Goal: Task Accomplishment & Management: Use online tool/utility

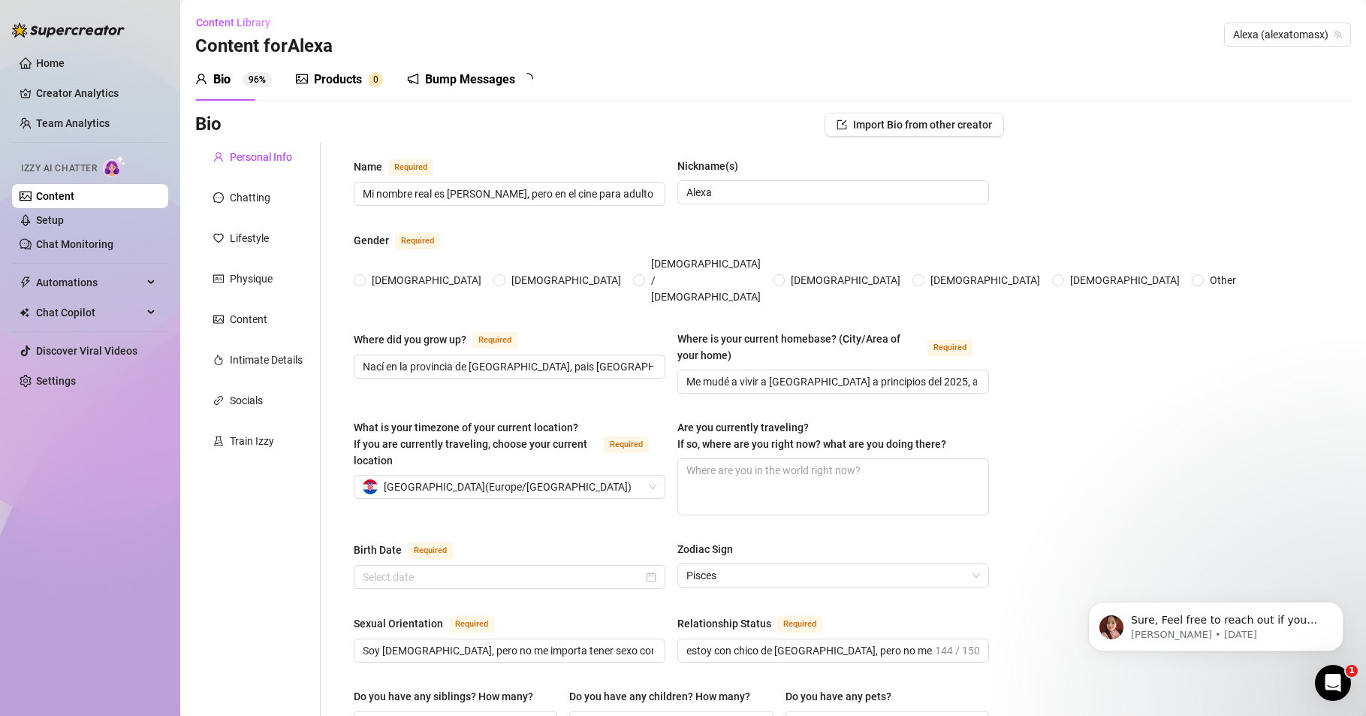
radio input "true"
type input "[DATE]"
click at [1321, 681] on icon "Open Intercom Messenger" at bounding box center [1331, 680] width 25 height 25
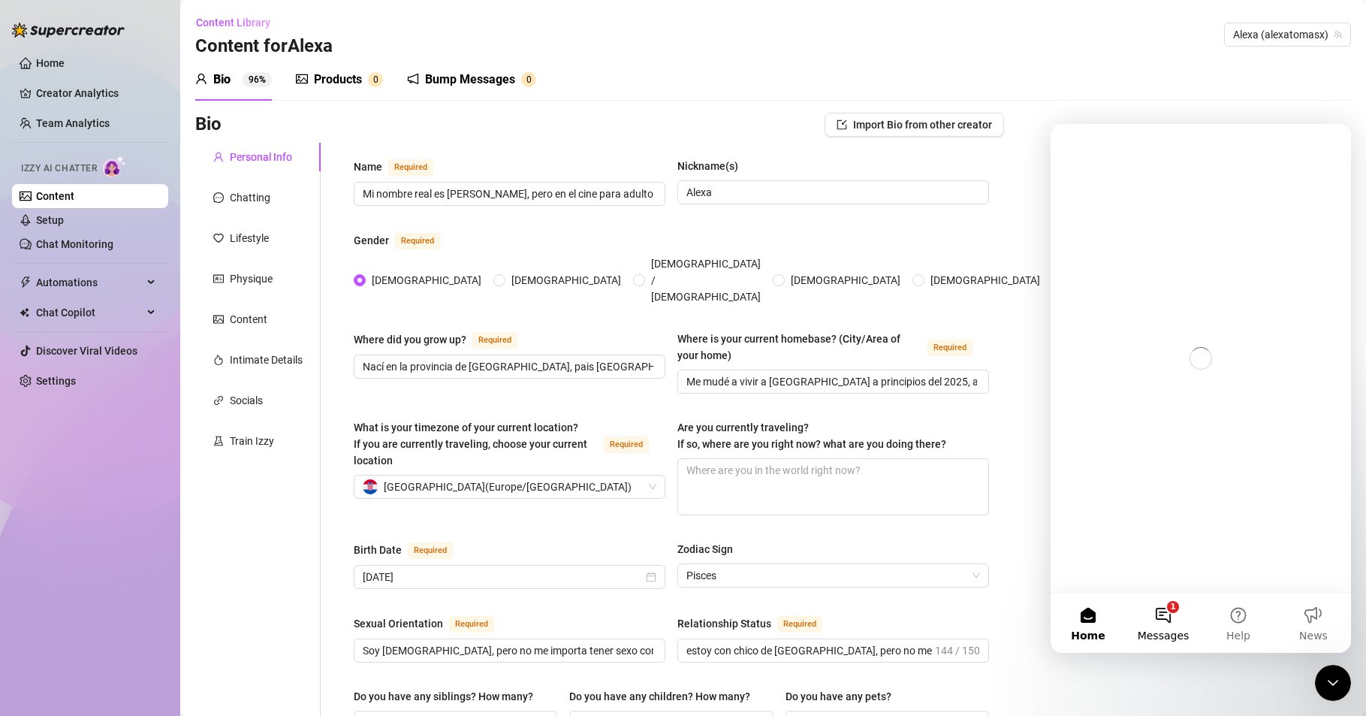
click at [1160, 626] on button "1 Messages" at bounding box center [1163, 623] width 75 height 60
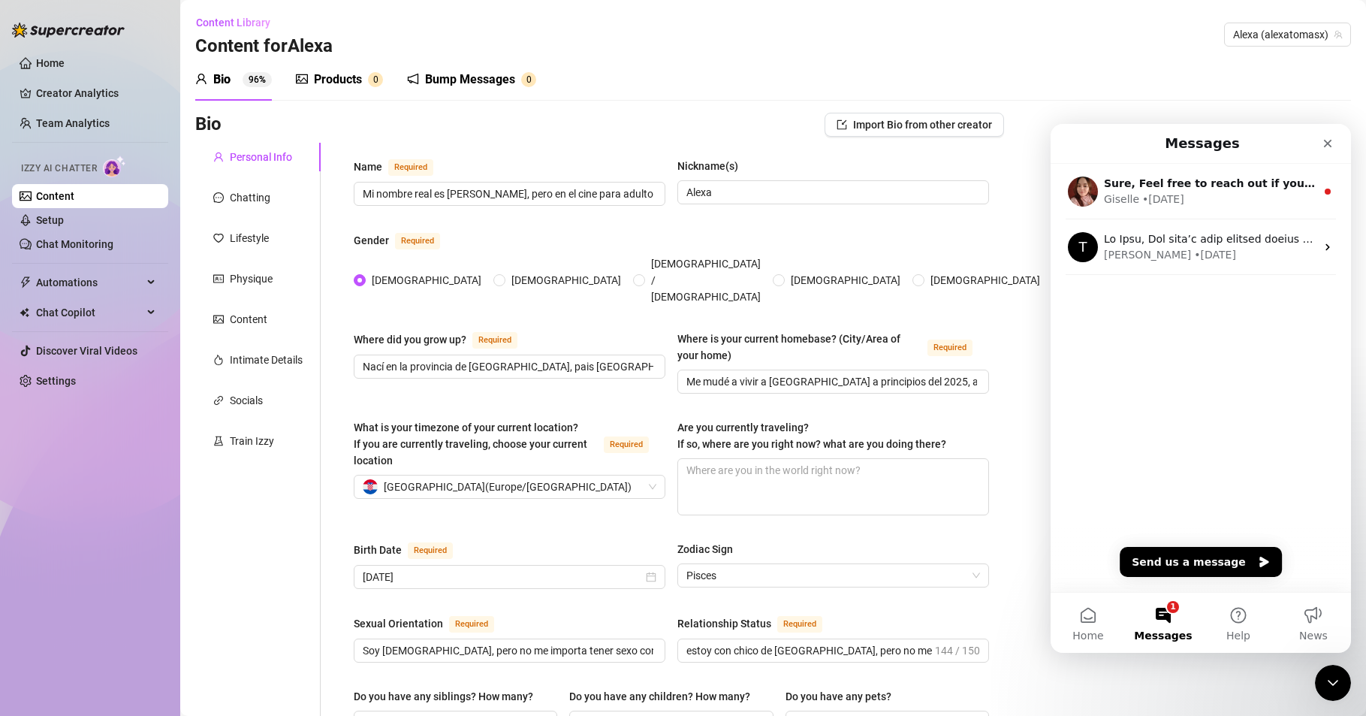
click at [1221, 189] on span "Sure, Feel free to reach out if you need further assistance!" at bounding box center [1279, 183] width 350 height 12
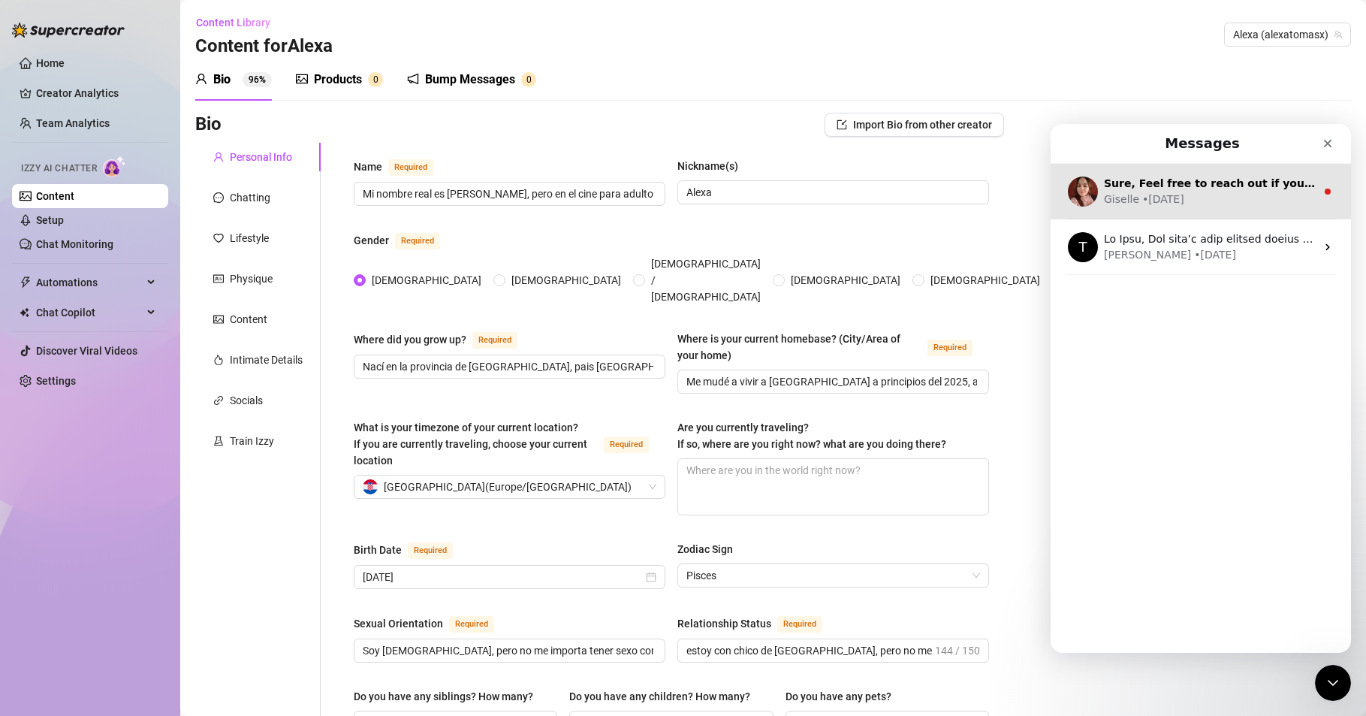
click at [1290, 198] on div "[PERSON_NAME] • [DATE]" at bounding box center [1210, 200] width 212 height 16
click at [1177, 186] on span "Sure, Feel free to reach out if you need further assistance!" at bounding box center [1279, 183] width 350 height 12
drag, startPoint x: 1272, startPoint y: 189, endPoint x: 1302, endPoint y: 188, distance: 30.8
click at [1272, 189] on span "Sure, Feel free to reach out if you need further assistance!" at bounding box center [1279, 183] width 350 height 12
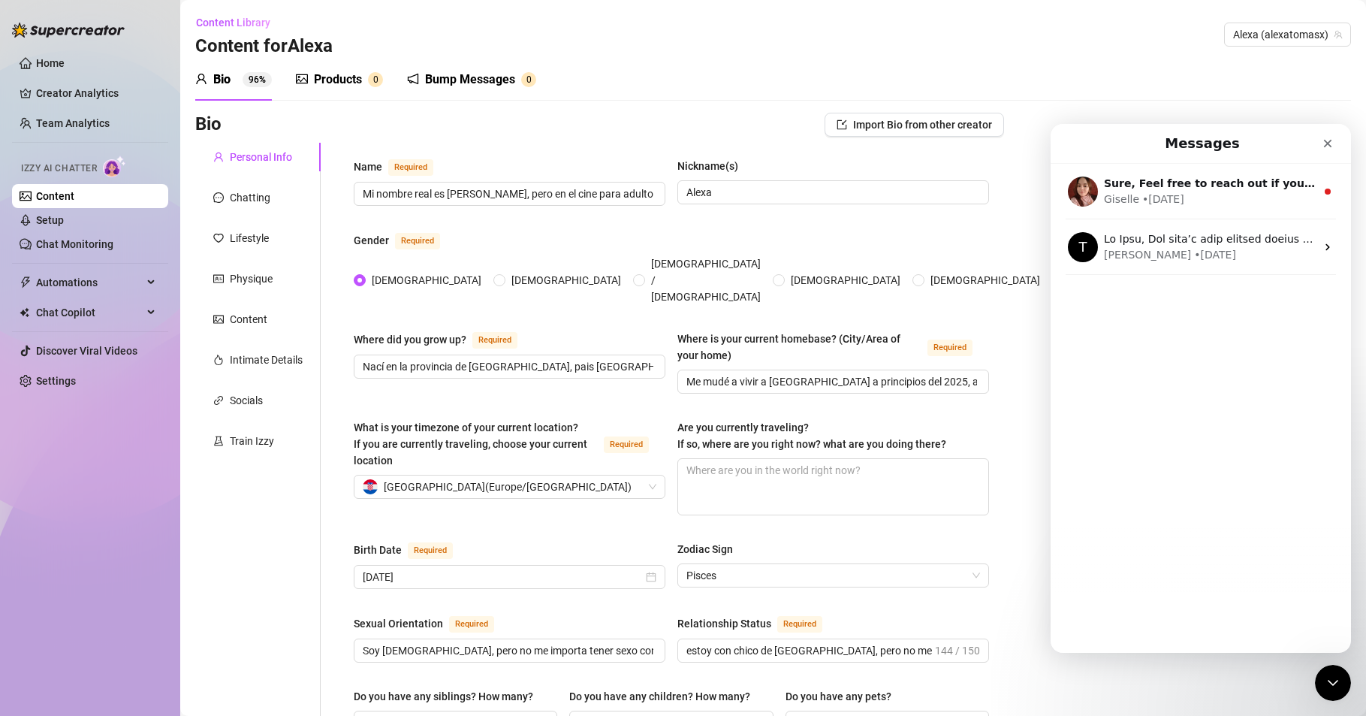
drag, startPoint x: 1302, startPoint y: 188, endPoint x: 1222, endPoint y: 481, distance: 304.5
click at [1307, 192] on div "Sure, Feel free to reach out if you need further assistance! [PERSON_NAME] • [D…" at bounding box center [1201, 192] width 300 height 56
click at [1221, 484] on div "Sure, Feel free to reach out if you need further assistance! [PERSON_NAME] • [D…" at bounding box center [1201, 378] width 300 height 428
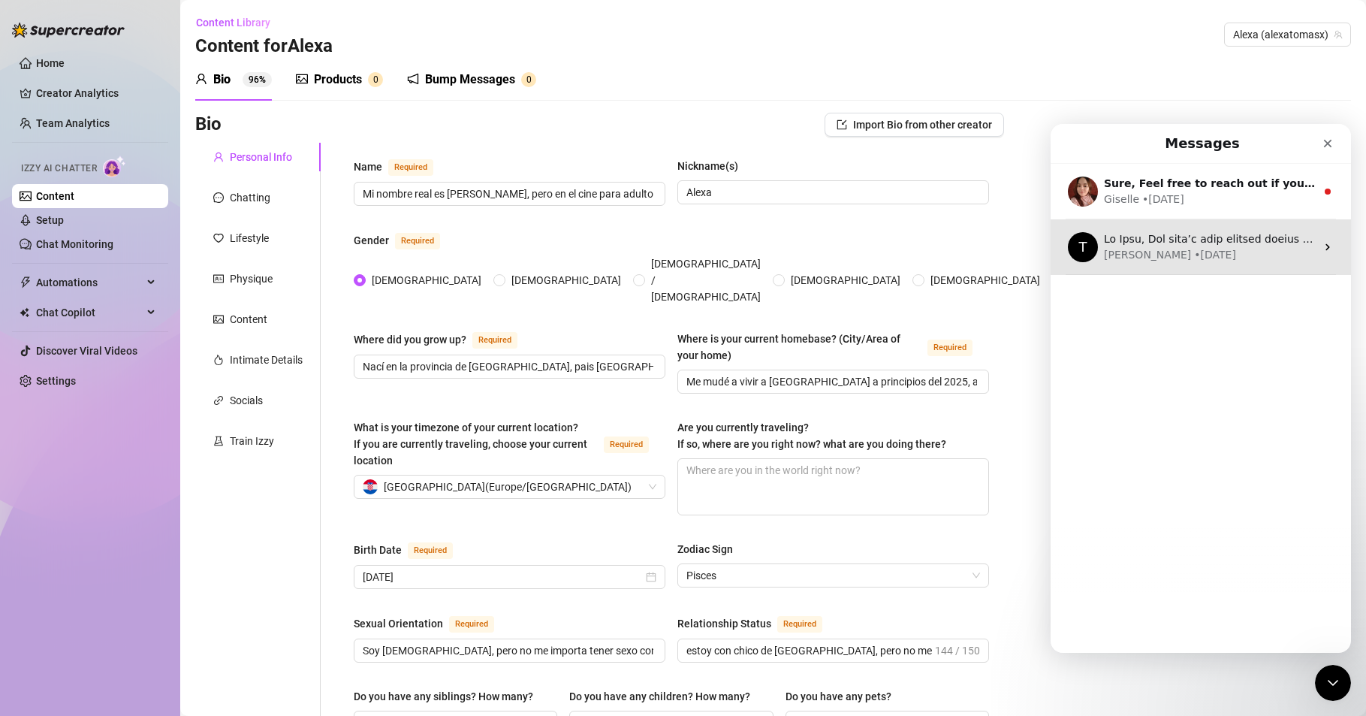
click at [1233, 215] on div "Sure, Feel free to reach out if you need further assistance! [PERSON_NAME] • [D…" at bounding box center [1201, 192] width 300 height 56
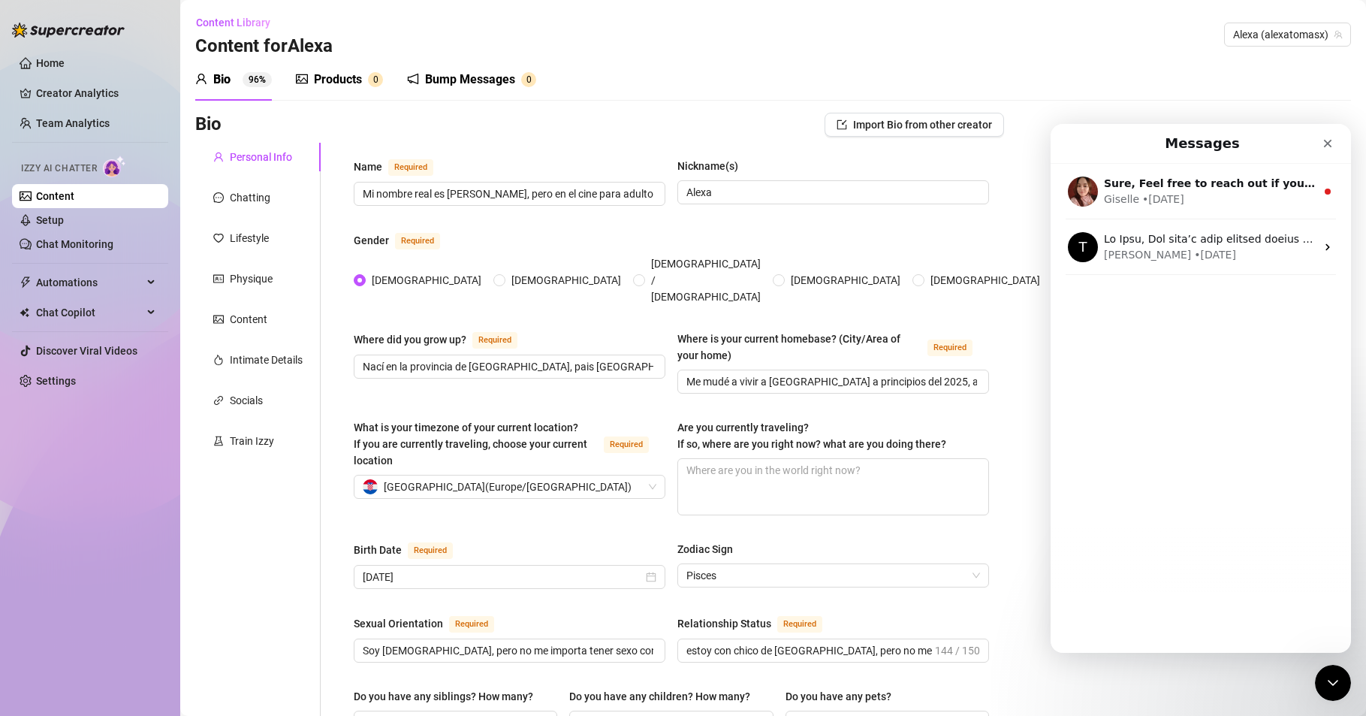
click at [1203, 448] on div "Sure, Feel free to reach out if you need further assistance! [PERSON_NAME] • [D…" at bounding box center [1201, 378] width 300 height 428
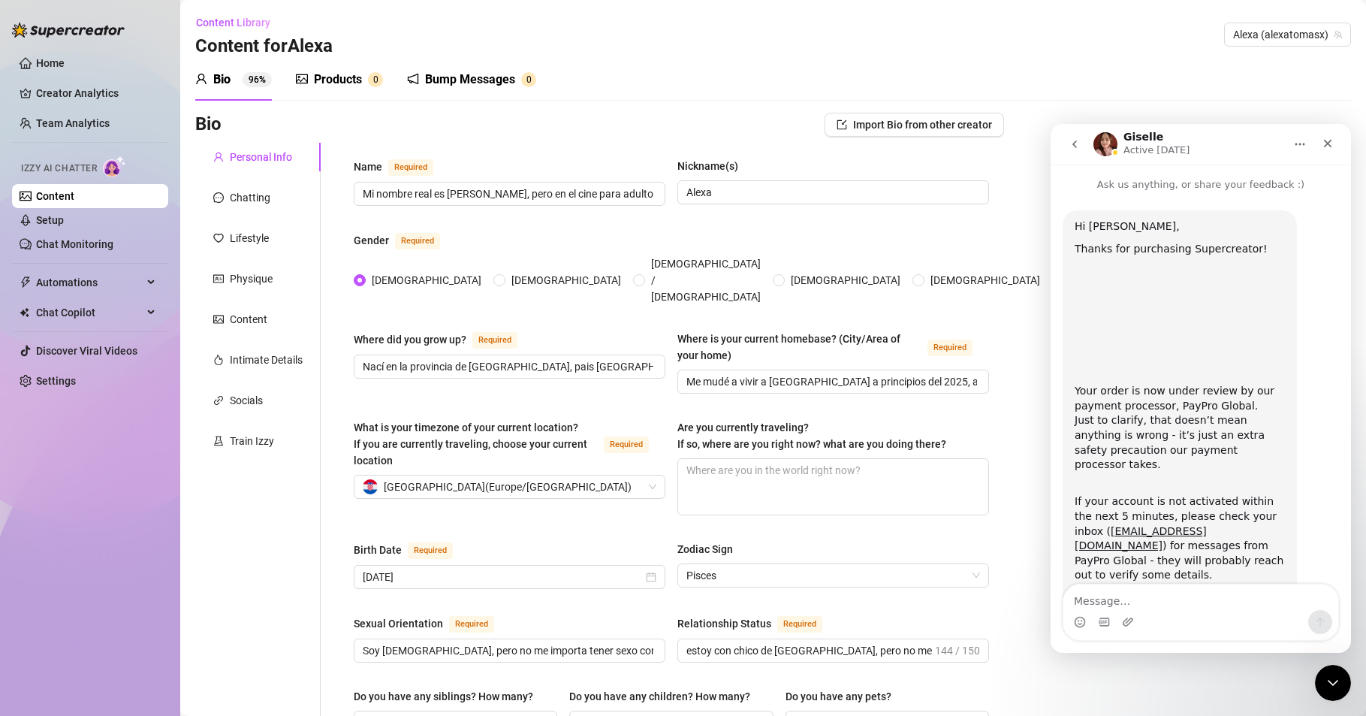
click at [1329, 681] on icon "Close Intercom Messenger" at bounding box center [1331, 680] width 11 height 6
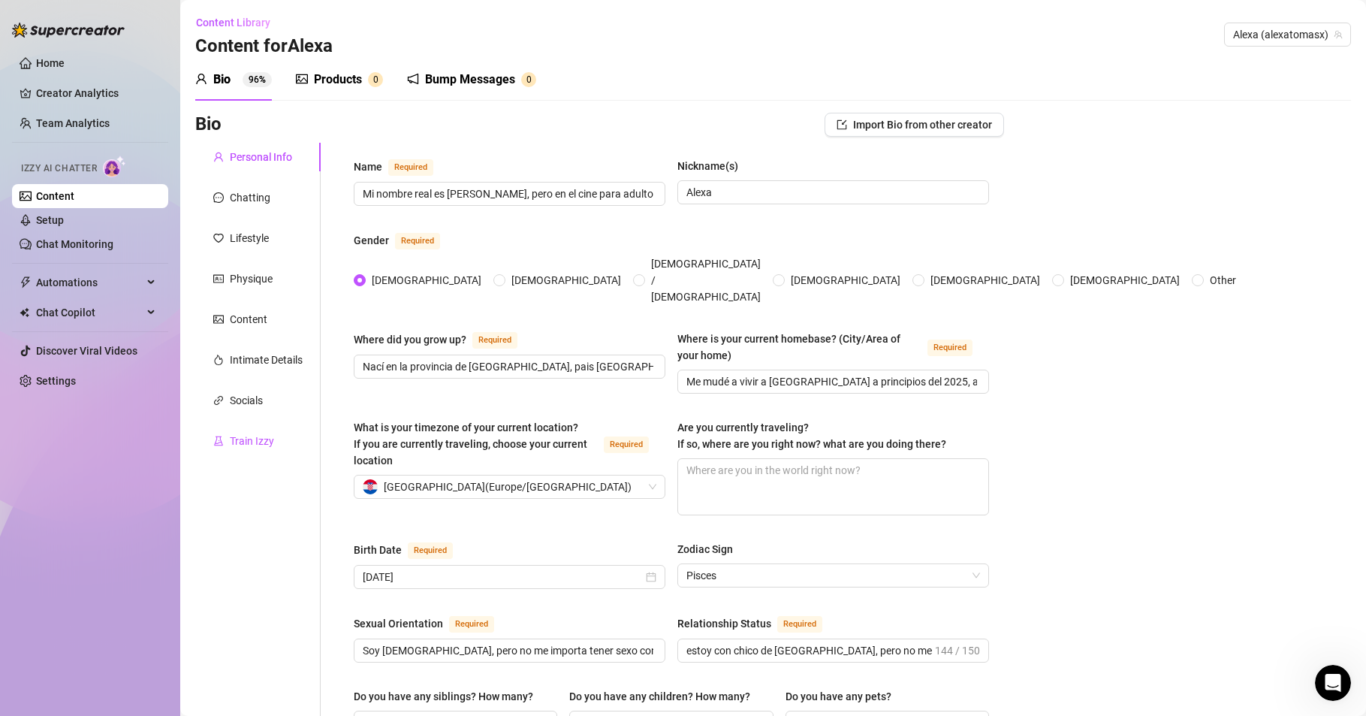
click at [237, 434] on div "Train Izzy" at bounding box center [252, 441] width 44 height 17
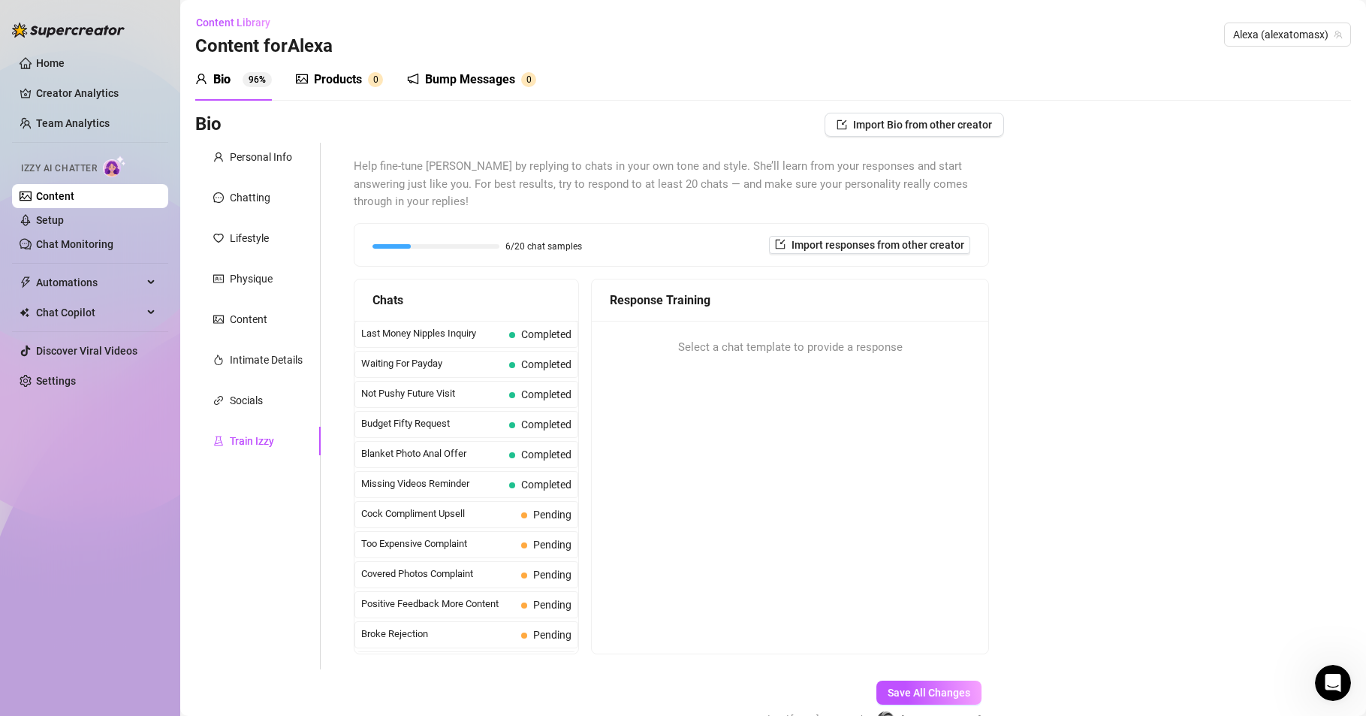
scroll to position [455, 0]
click at [421, 509] on span "Cock Compliment Upsell" at bounding box center [438, 513] width 154 height 15
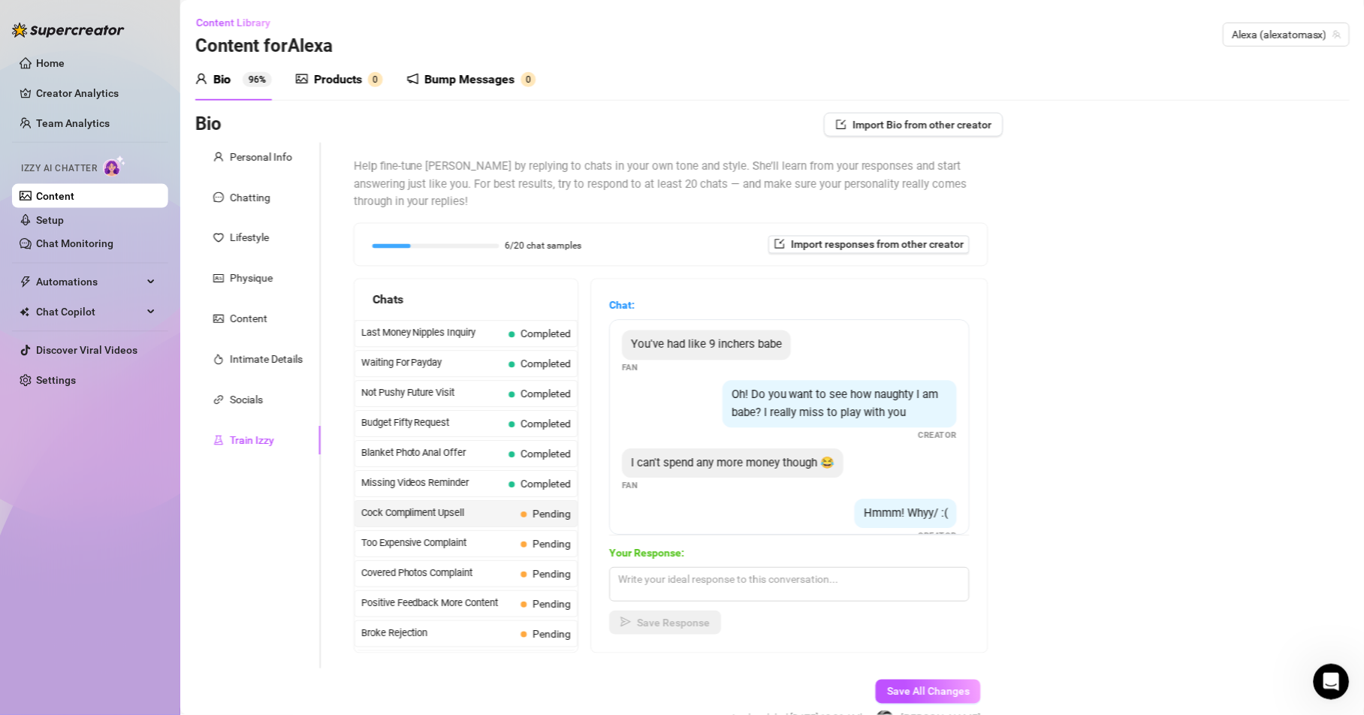
scroll to position [400, 0]
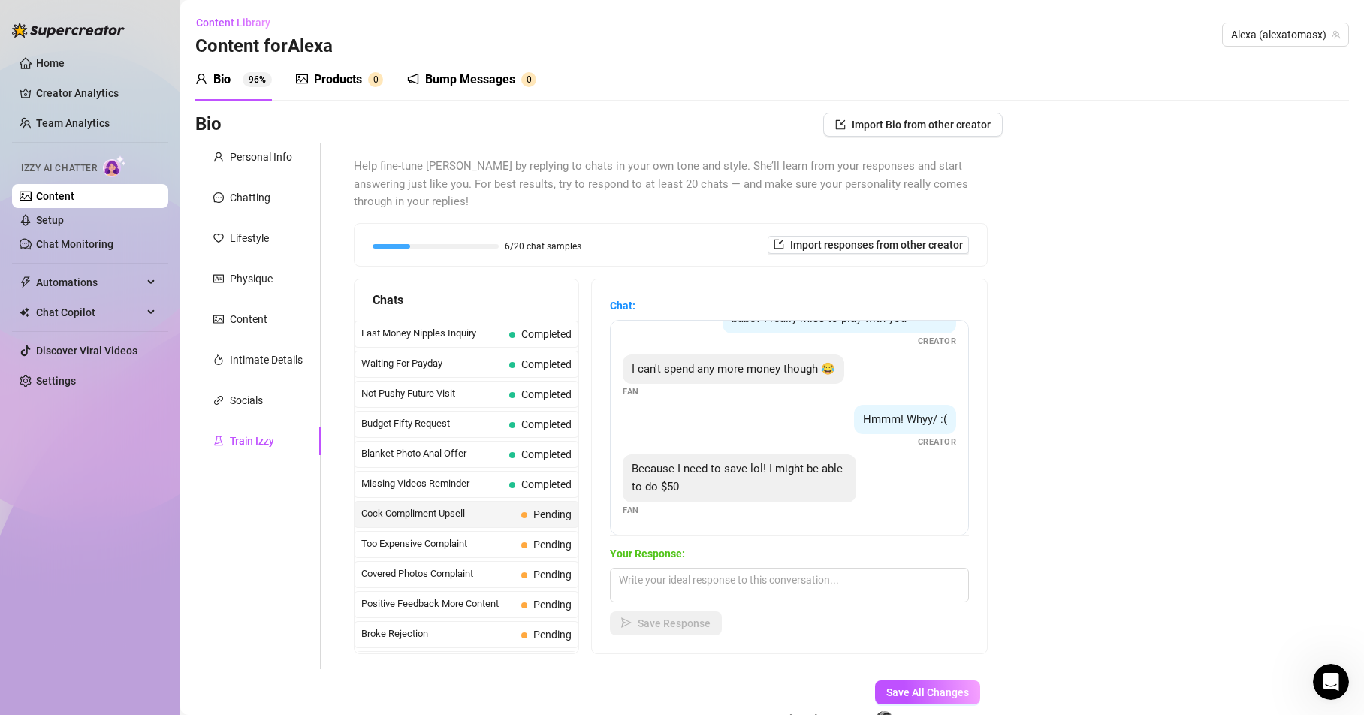
click at [439, 515] on span "Cock Compliment Upsell" at bounding box center [438, 513] width 154 height 15
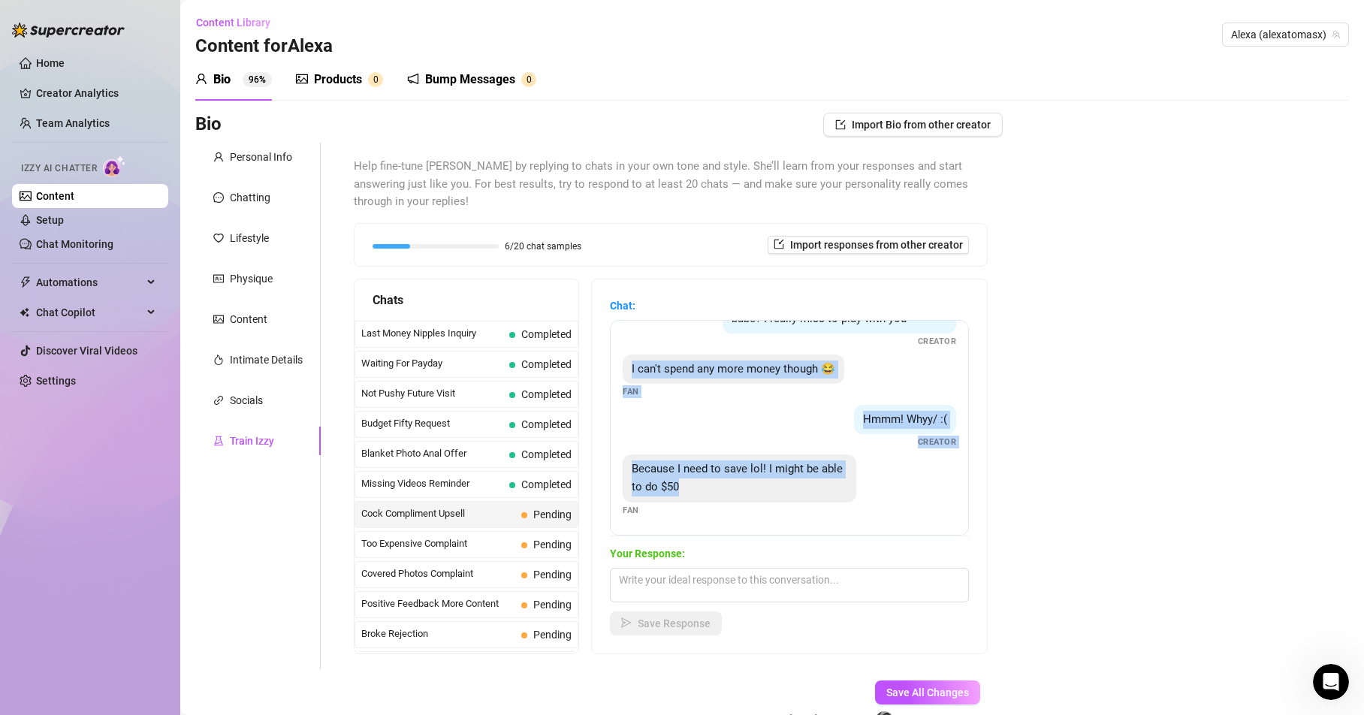
drag, startPoint x: 709, startPoint y: 484, endPoint x: 623, endPoint y: 339, distance: 169.4
click at [623, 339] on div "You want it babe? Fan Is it the best cock out of all your fans? Fan Yes babe, y…" at bounding box center [789, 428] width 359 height 216
copy div "I can't spend any more money though 😂 Fan Hmmm! Whyy/ :( Creator Because I need…"
click at [697, 587] on textarea at bounding box center [789, 585] width 359 height 35
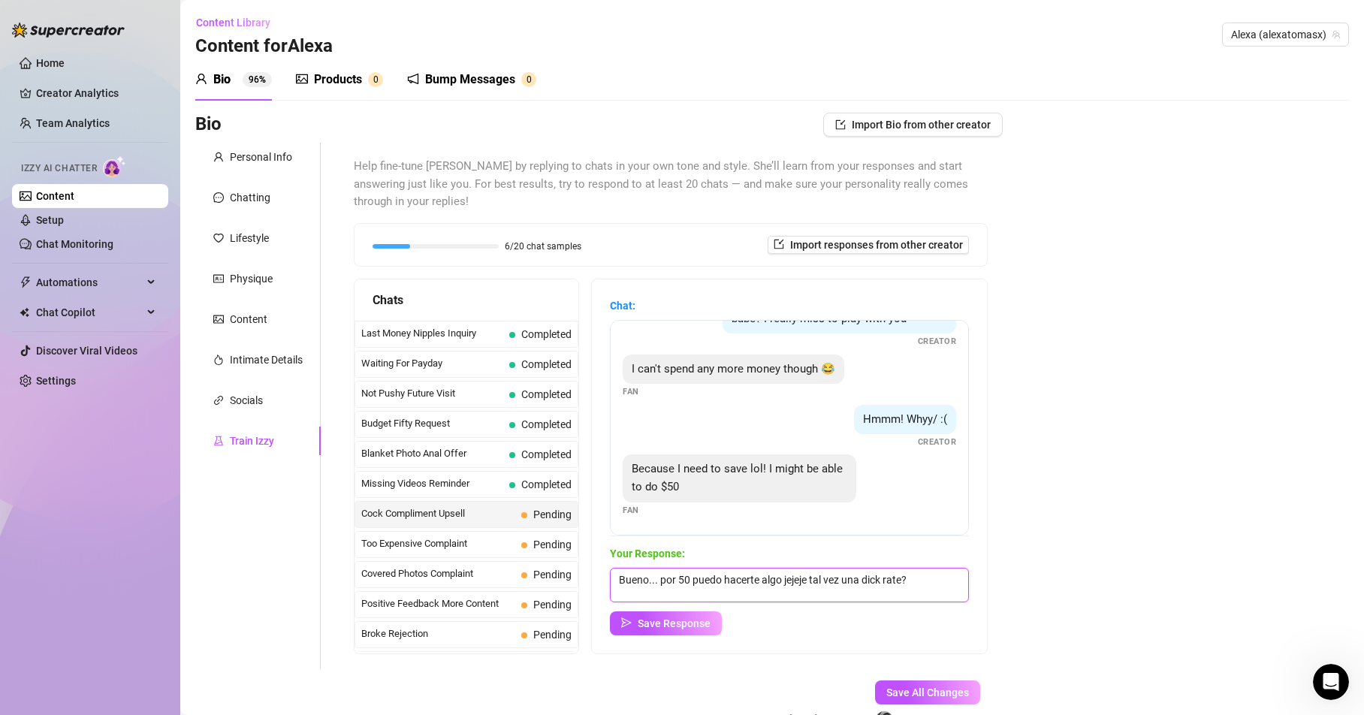
drag, startPoint x: 840, startPoint y: 575, endPoint x: 858, endPoint y: 583, distance: 19.8
click at [858, 583] on textarea "Bueno... por 50 puedo hacerte algo jejeje tal vez una dick rate?" at bounding box center [789, 585] width 359 height 35
click at [922, 580] on textarea "Bueno... por 50 puedo hacerte algo jejeje tal vez un video dick rate?" at bounding box center [789, 585] width 359 height 35
click at [724, 588] on textarea "Bueno... por 50 puedo hacerte algo jejeje tal vez un video dick rate personaliz…" at bounding box center [789, 585] width 359 height 35
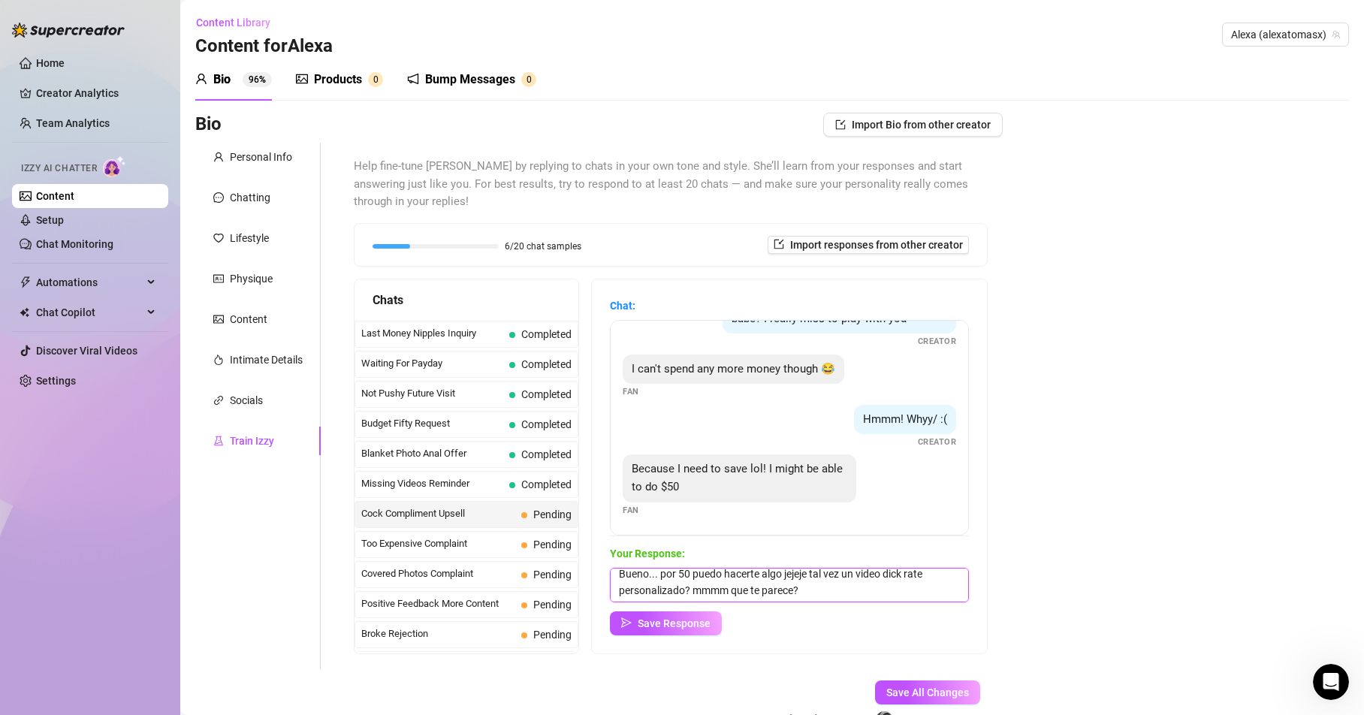
scroll to position [0, 0]
drag, startPoint x: 806, startPoint y: 593, endPoint x: 581, endPoint y: 565, distance: 227.0
click at [581, 565] on div "Chats Last Money Nipples Inquiry Completed Waiting For Payday Completed Not Pus…" at bounding box center [671, 467] width 634 height 376
paste textarea "Well... for 50 I can make you something, hehe, maybe a custom dick rate video? …"
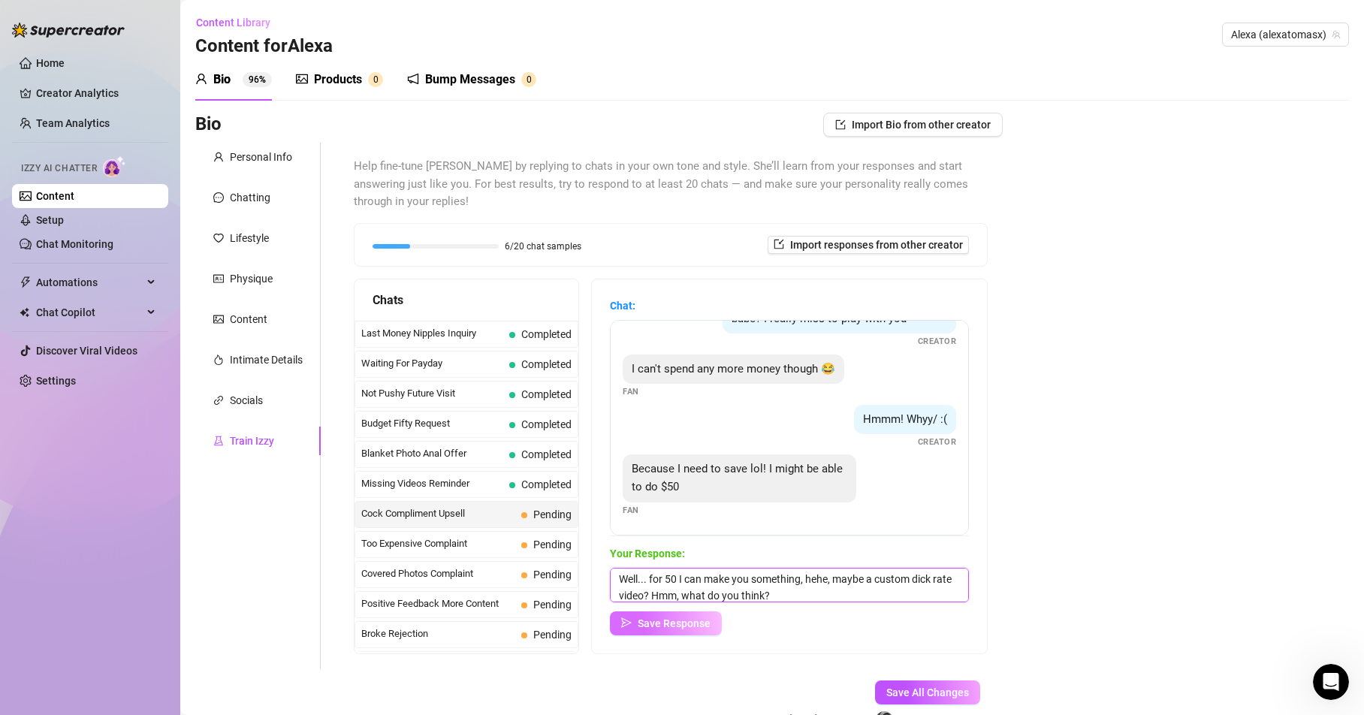
type textarea "Well... for 50 I can make you something, hehe, maybe a custom dick rate video? …"
click at [674, 623] on span "Save Response" at bounding box center [674, 623] width 73 height 12
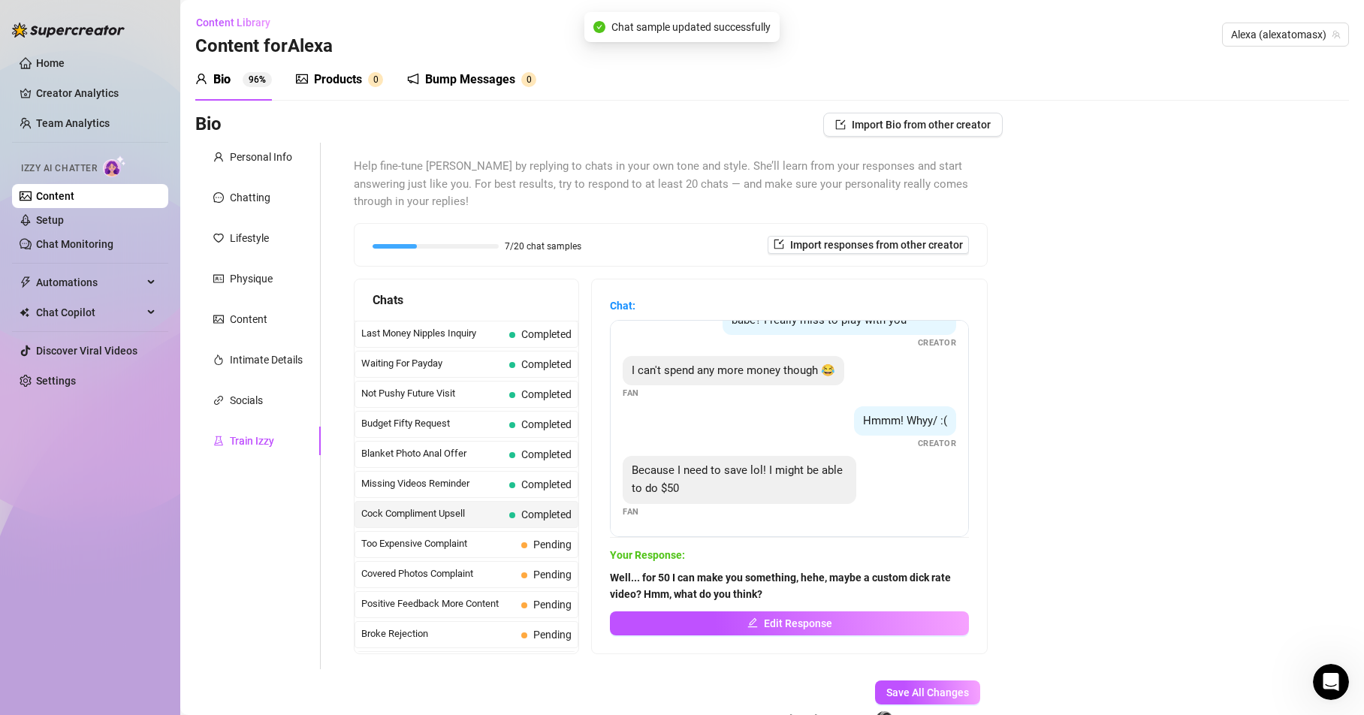
scroll to position [399, 0]
click at [424, 544] on span "Too Expensive Complaint" at bounding box center [438, 543] width 154 height 15
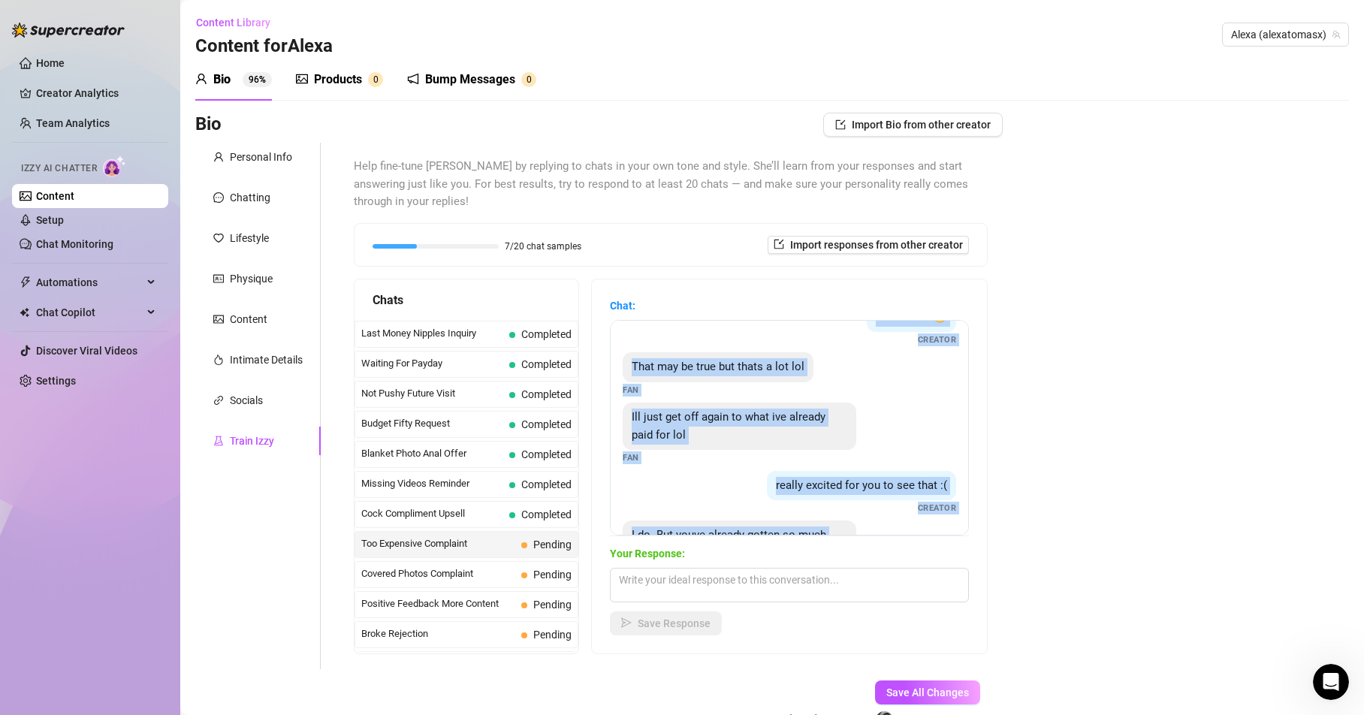
scroll to position [0, 0]
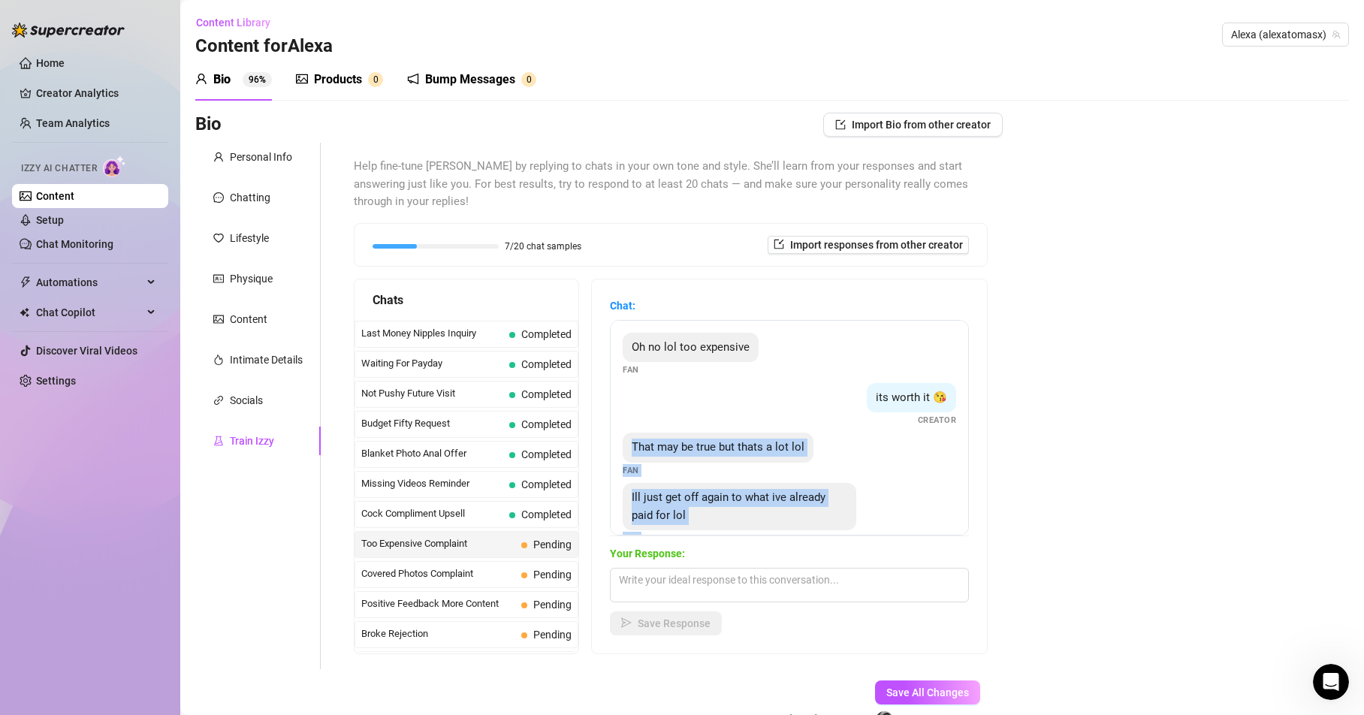
drag, startPoint x: 717, startPoint y: 485, endPoint x: 629, endPoint y: 457, distance: 92.2
click at [629, 457] on div "Oh no lol too expensive Fan its worth it 😘 Creator That may be true but thats a…" at bounding box center [789, 428] width 359 height 216
copy div "That may be true but thats a lot lol Fan Ill just get off again to what ive alr…"
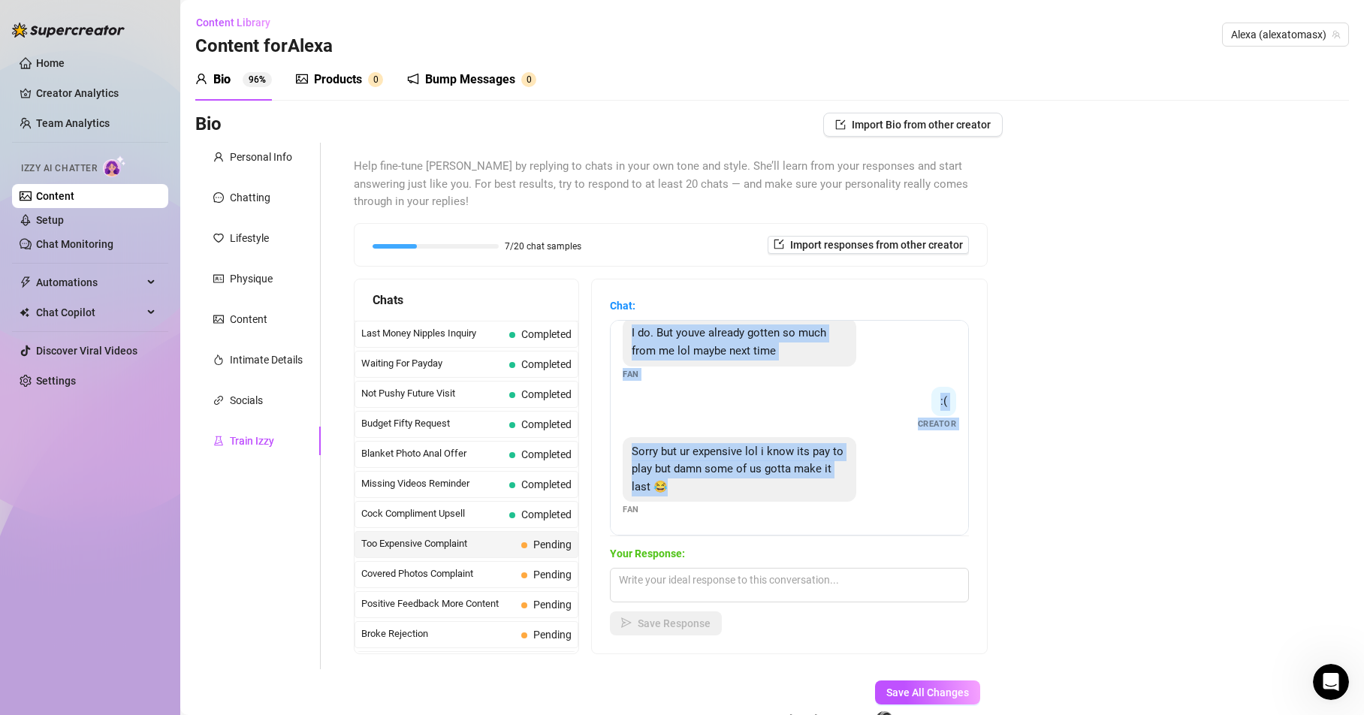
scroll to position [86, 0]
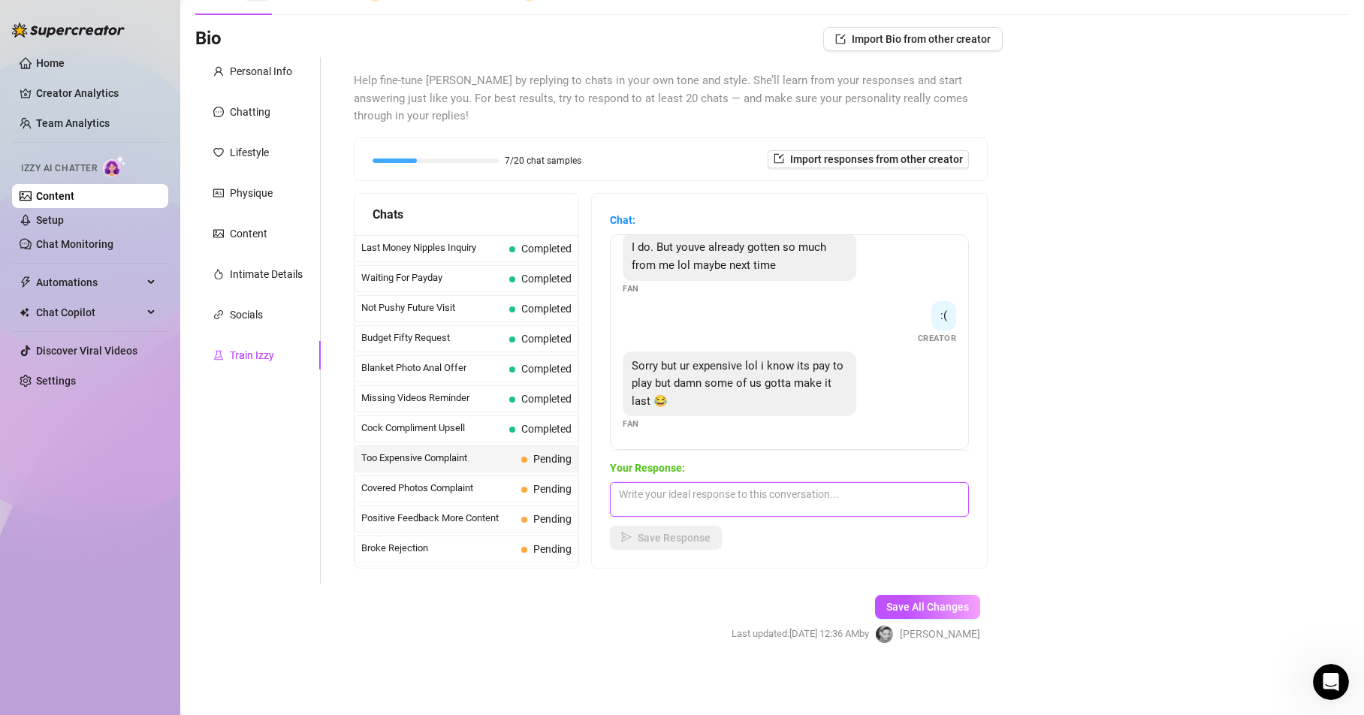
click at [643, 491] on textarea at bounding box center [789, 499] width 359 height 35
paste textarea "Mmm sometimes I have details with my best fans... if you like, I'll give you a …"
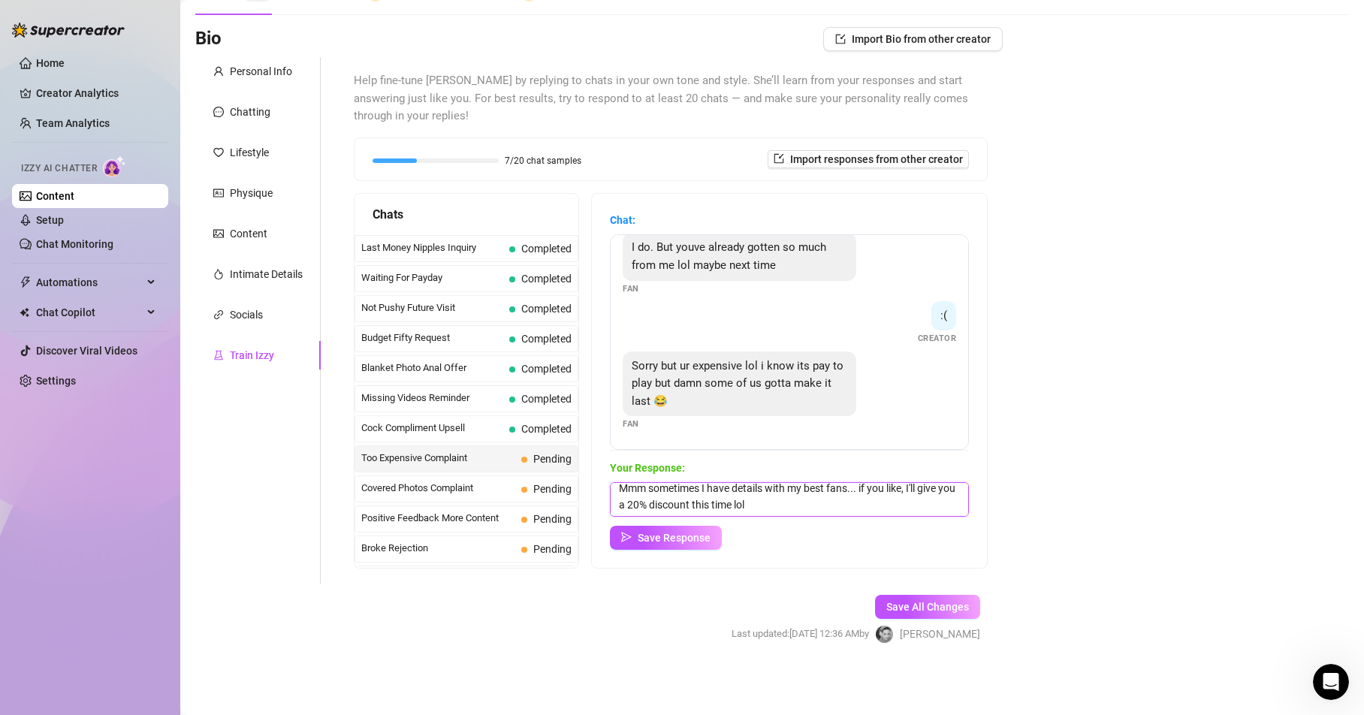
drag, startPoint x: 773, startPoint y: 510, endPoint x: 797, endPoint y: 507, distance: 24.2
click at [797, 507] on textarea "Mmm sometimes I have details with my best fans... if you like, I'll give you a …" at bounding box center [789, 499] width 359 height 35
type textarea "Mmm sometimes I have details with my best fans... if you like, I'll give you a …"
click at [676, 539] on span "Save Response" at bounding box center [674, 538] width 73 height 12
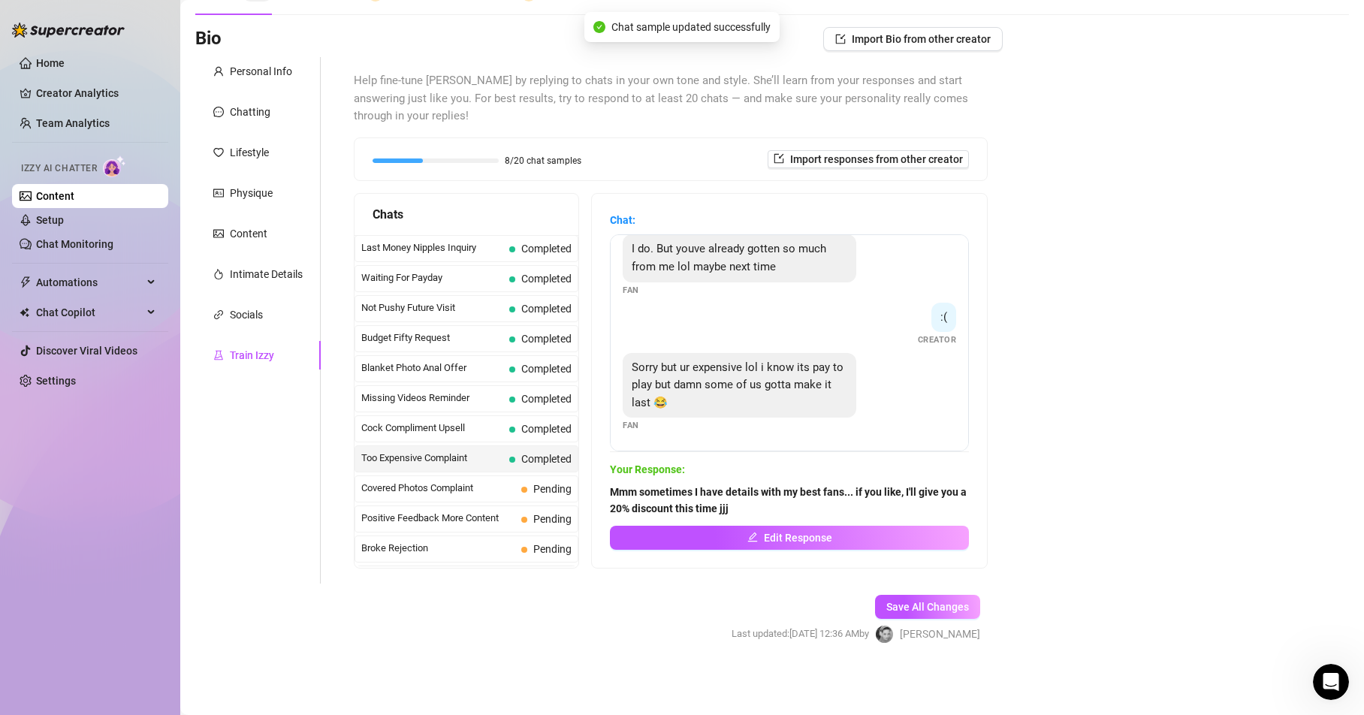
scroll to position [281, 0]
click at [403, 484] on span "Covered Photos Complaint" at bounding box center [438, 488] width 154 height 15
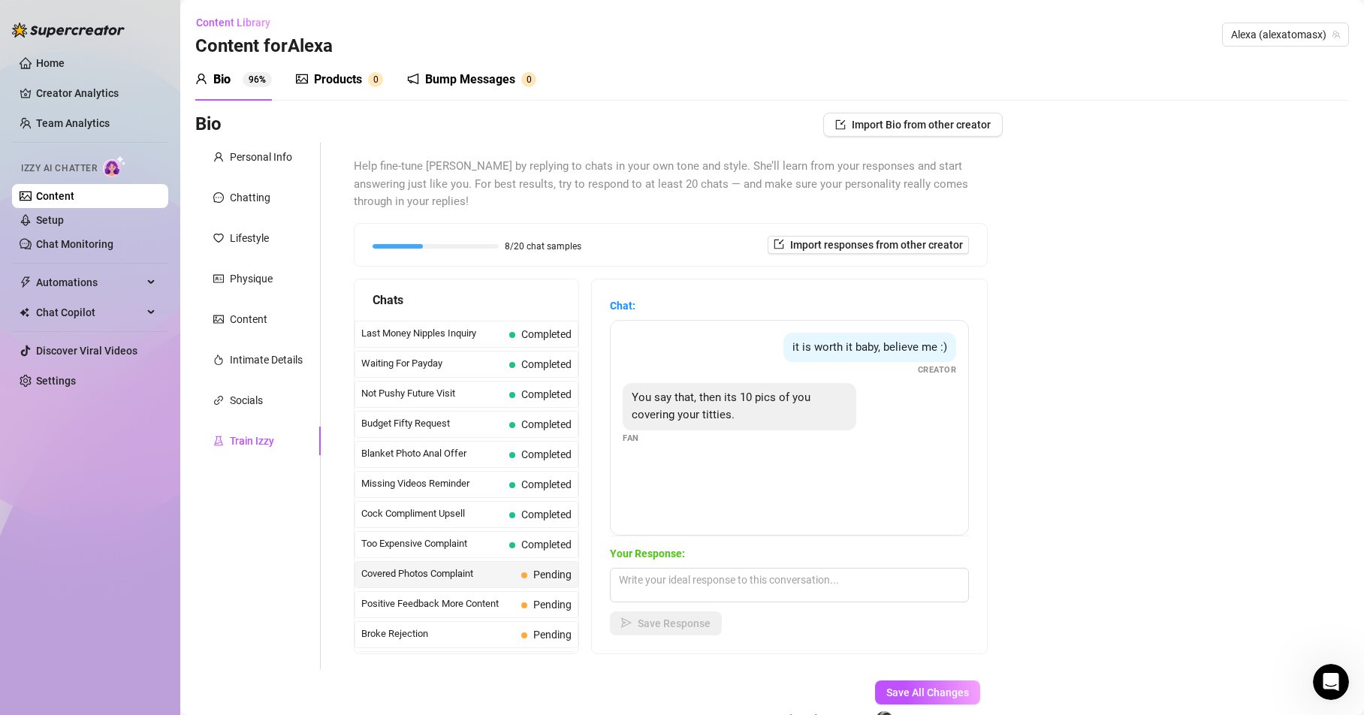
scroll to position [86, 0]
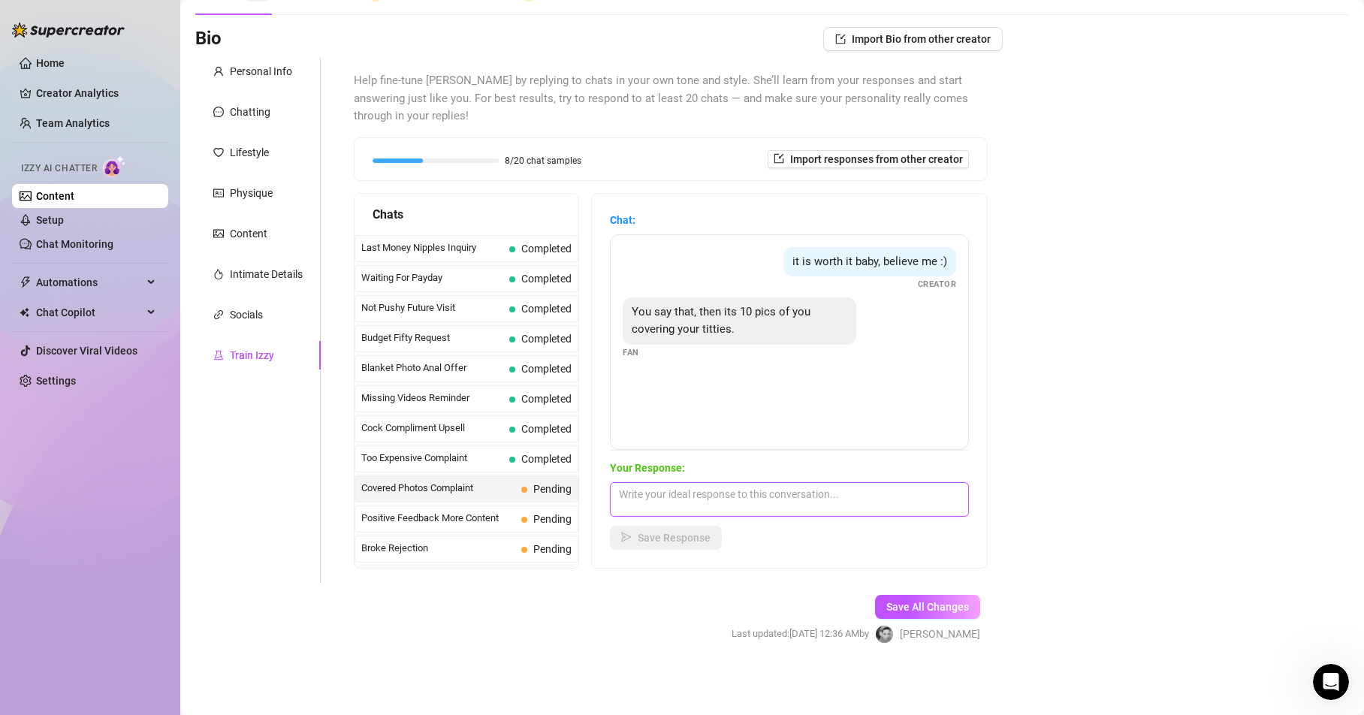
click at [644, 499] on textarea at bounding box center [789, 499] width 359 height 35
click at [625, 490] on textarea at bounding box center [789, 499] width 359 height 35
paste textarea "Hehe I know, babe… but teasing is part of the fun 😘. I love making you imagine …"
type textarea "Hehe I know, babe… but teasing is part of the fun 😘. I love making you imagine …"
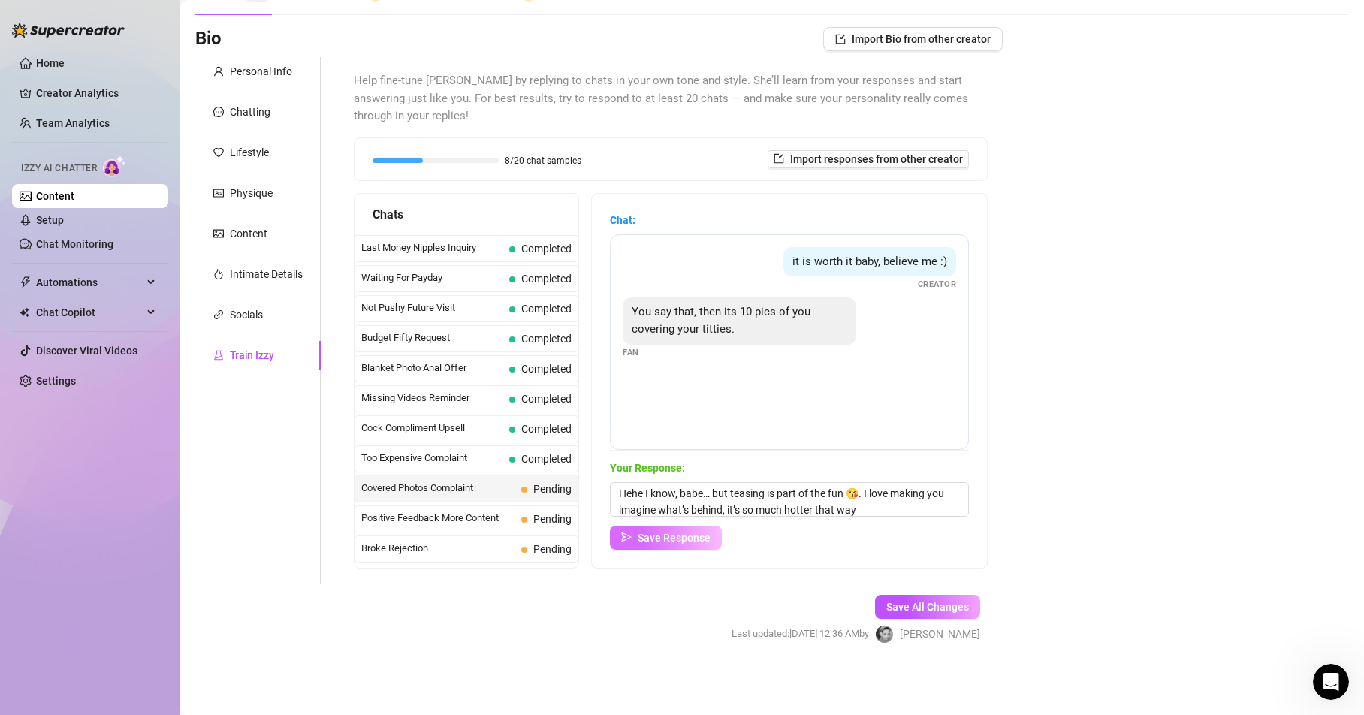
click at [665, 544] on button "Save Response" at bounding box center [666, 538] width 112 height 24
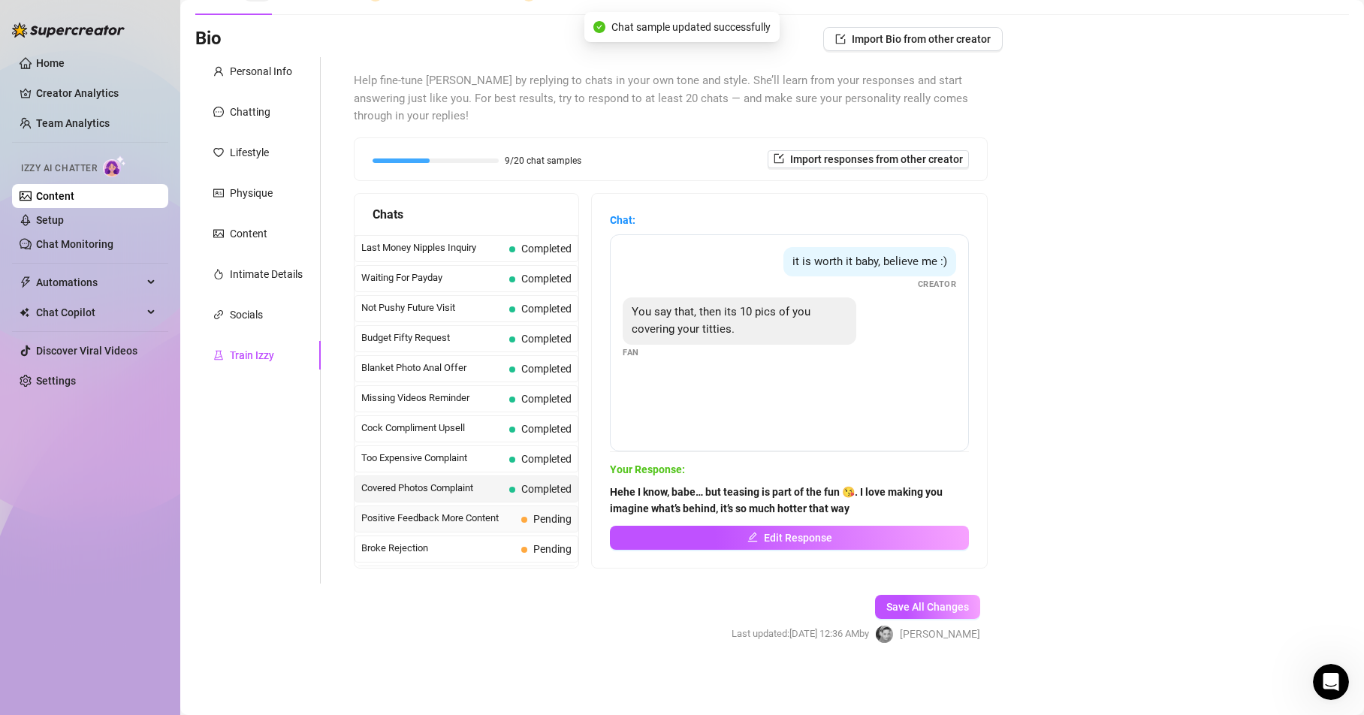
click at [450, 519] on span "Positive Feedback More Content" at bounding box center [438, 518] width 154 height 15
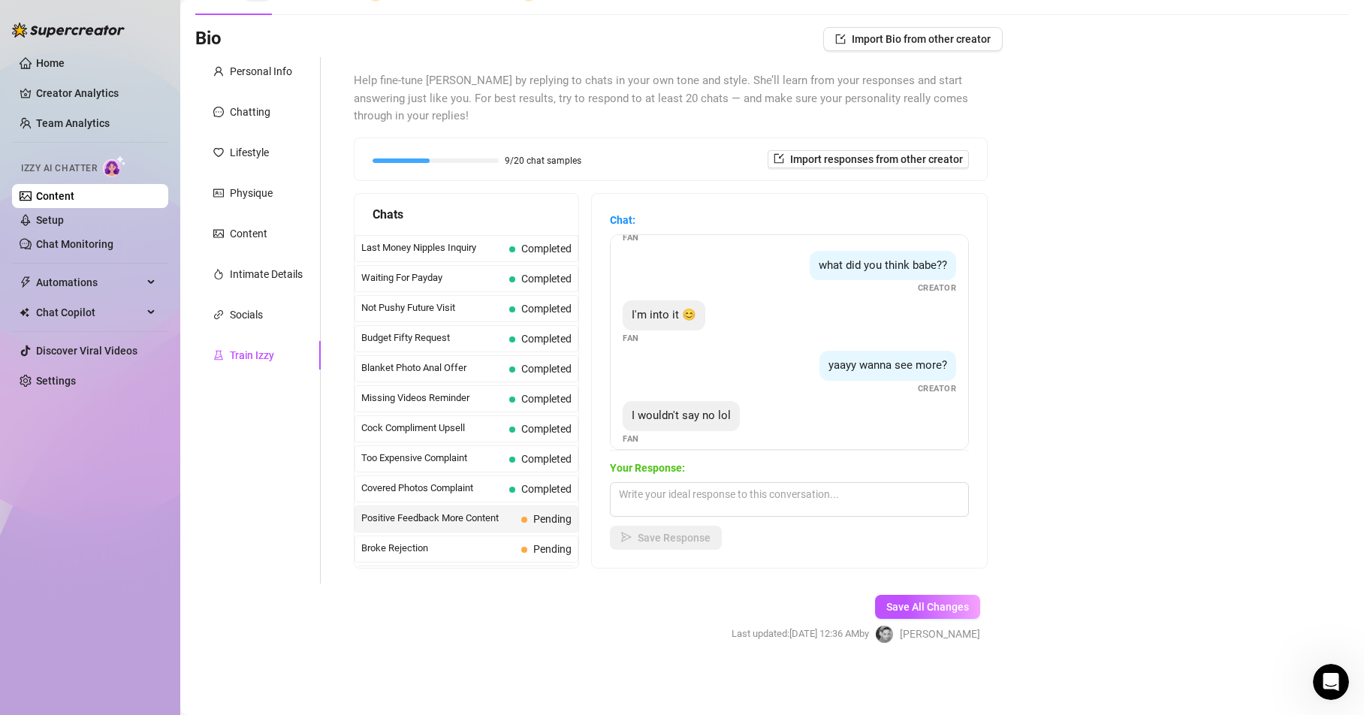
scroll to position [61, 0]
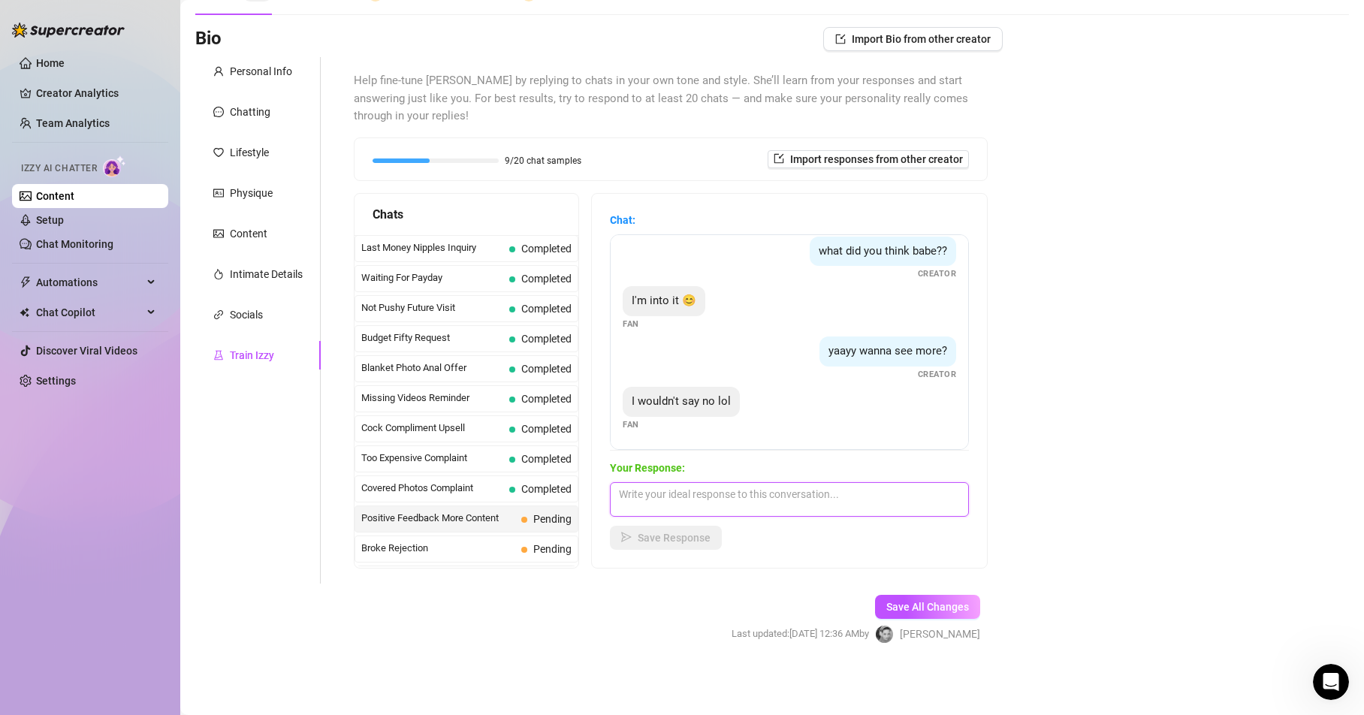
click at [665, 496] on textarea at bounding box center [789, 499] width 359 height 35
click at [631, 493] on textarea at bounding box center [789, 499] width 359 height 35
paste textarea "Mmm, I love how daring you are! [PERSON_NAME], give me a moment to see how I ca…"
click at [768, 491] on textarea "Mmm, I love how daring you are! [PERSON_NAME], give me a moment to see how I ca…" at bounding box center [789, 499] width 359 height 35
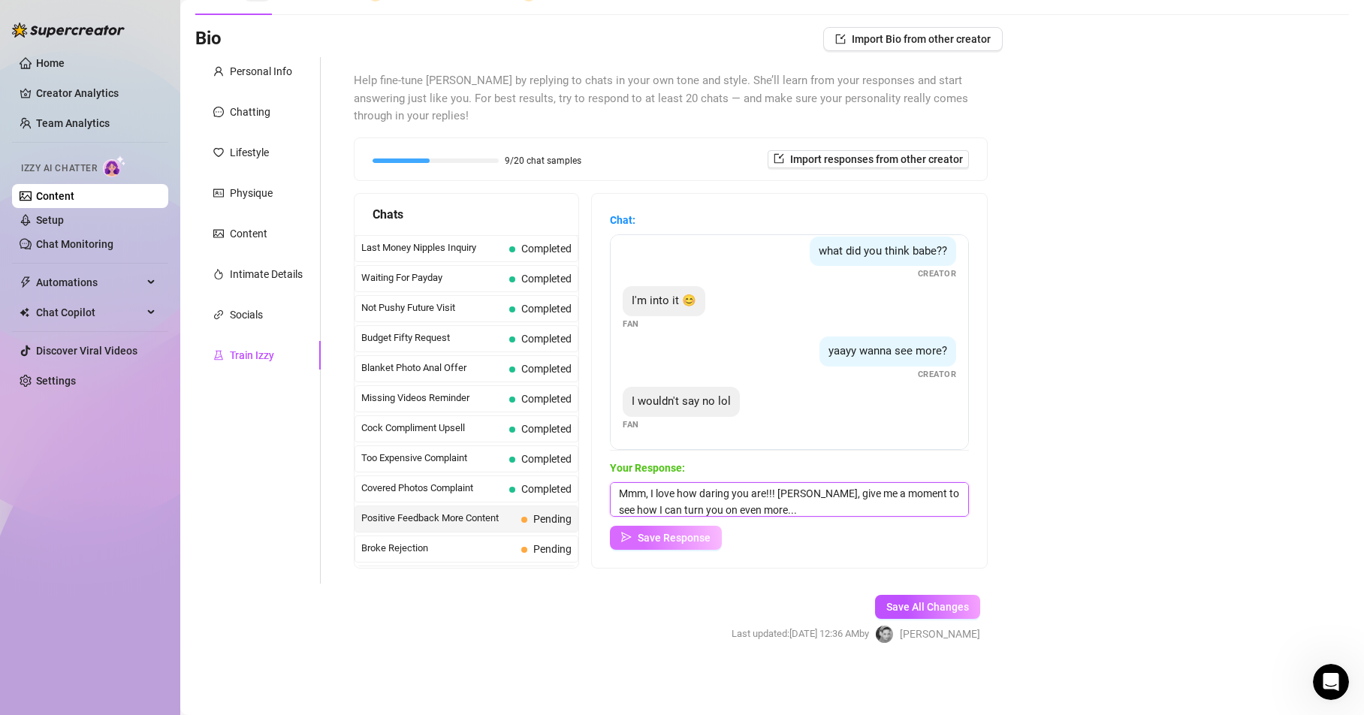
type textarea "Mmm, I love how daring you are!!! [PERSON_NAME], give me a moment to see how I …"
click at [692, 540] on span "Save Response" at bounding box center [674, 538] width 73 height 12
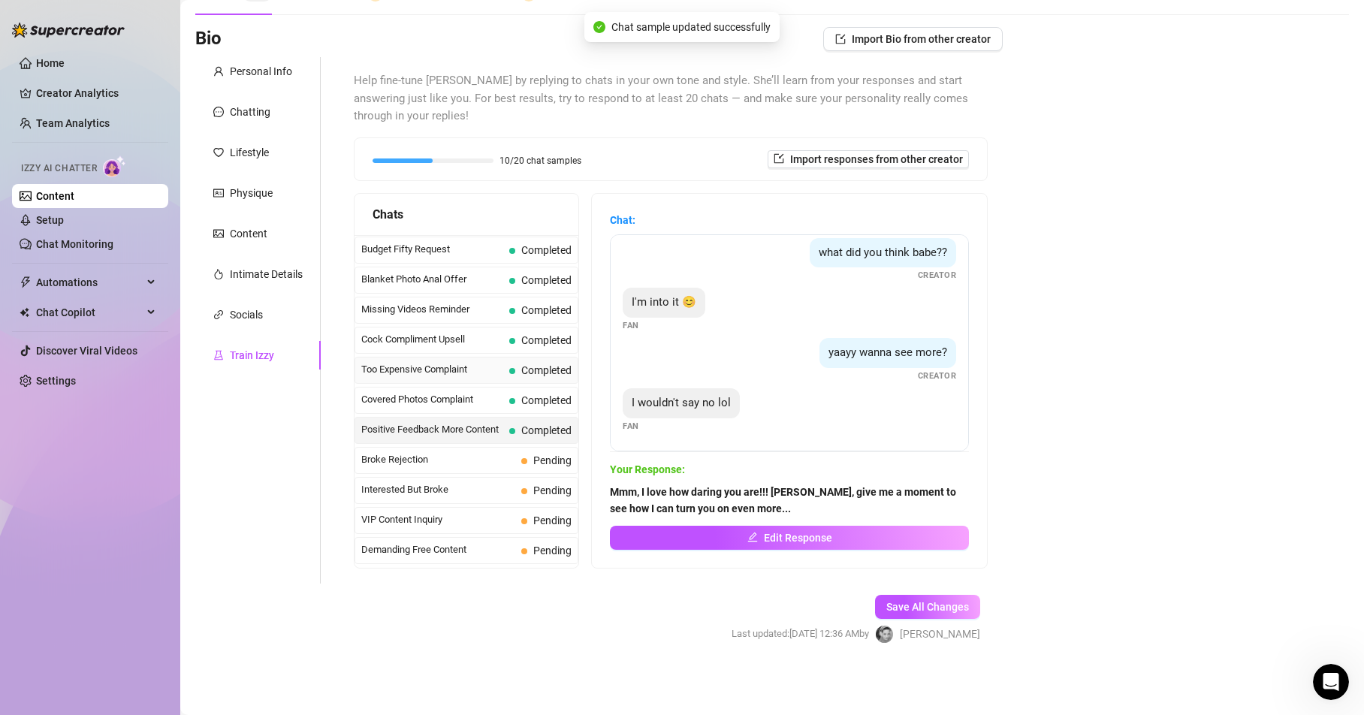
scroll to position [90, 0]
click at [396, 460] on span "Broke Rejection" at bounding box center [438, 458] width 154 height 15
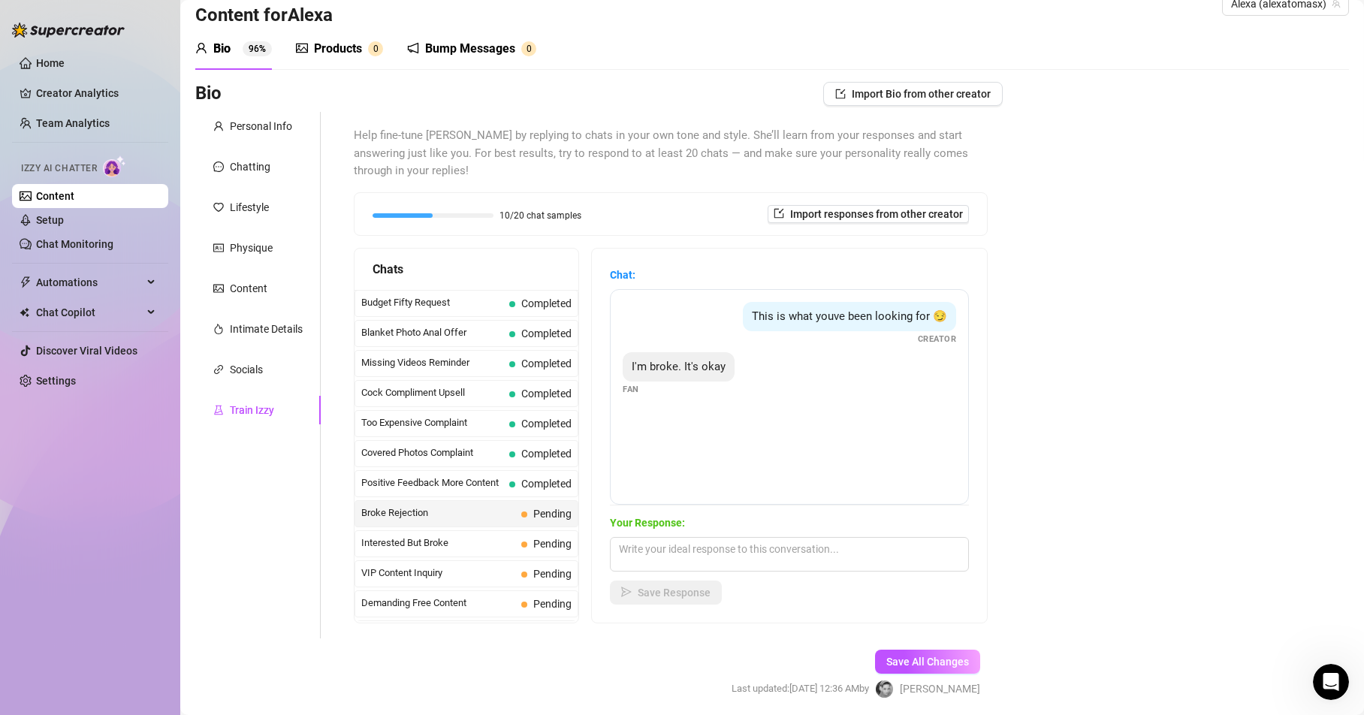
scroll to position [0, 0]
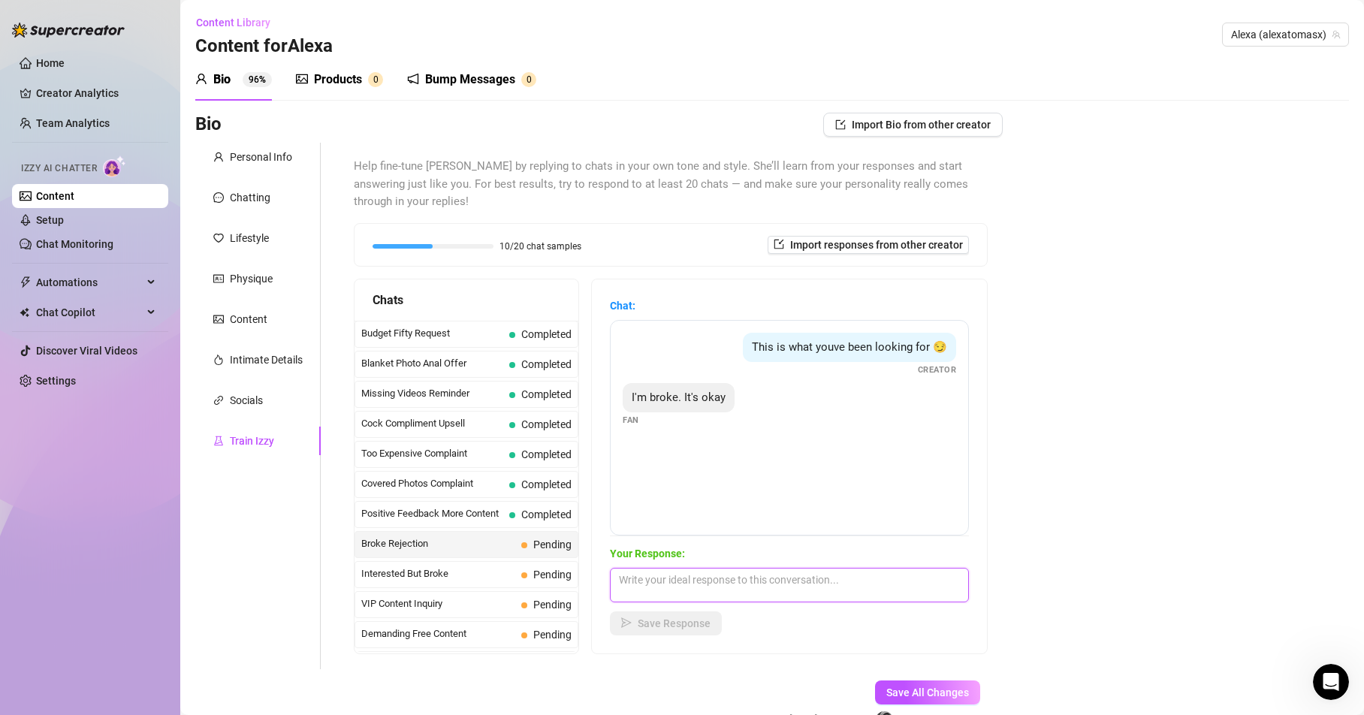
click at [647, 588] on textarea at bounding box center [789, 585] width 359 height 35
paste textarea "I get you, baby 😘… but you know I’ll still be here teasing you. You won’t resis…"
type textarea "I get you, baby 😘… but you know I’ll still be here teasing you. You won’t resis…"
click at [676, 629] on span "Save Response" at bounding box center [674, 623] width 73 height 12
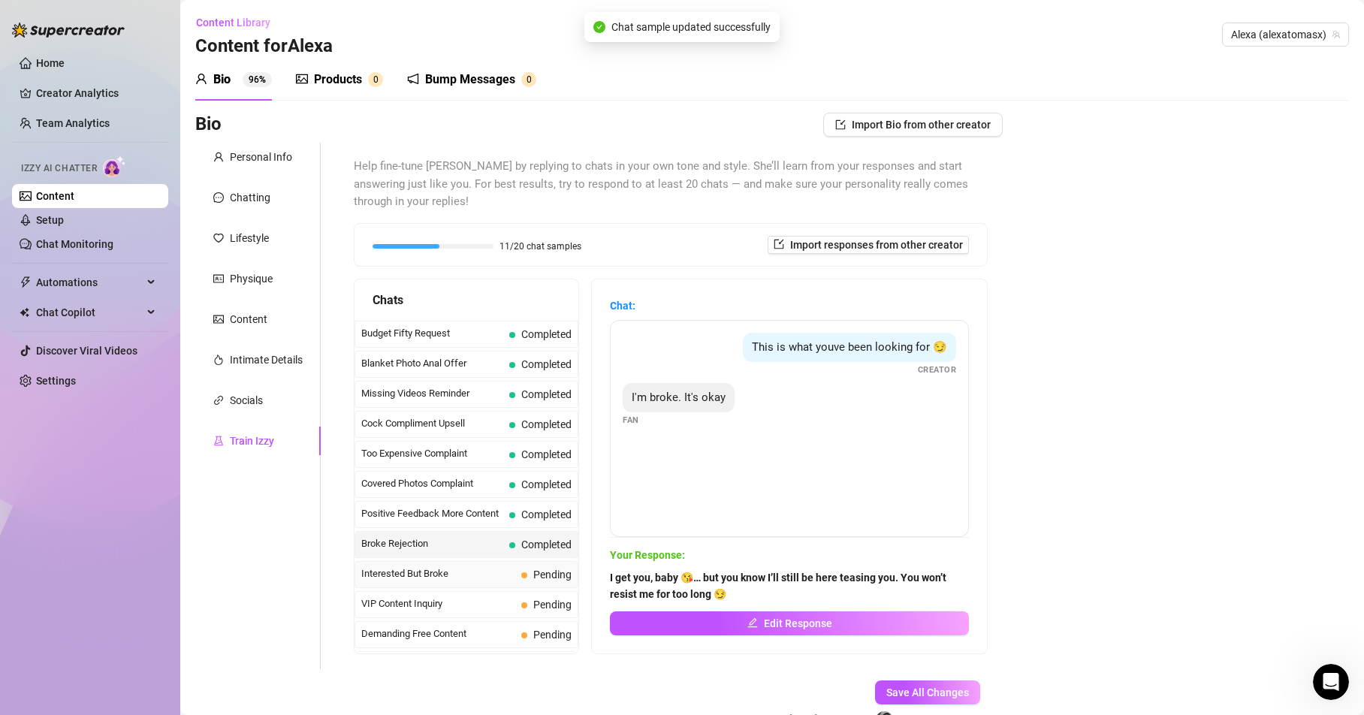
click at [418, 572] on span "Interested But Broke" at bounding box center [438, 573] width 154 height 15
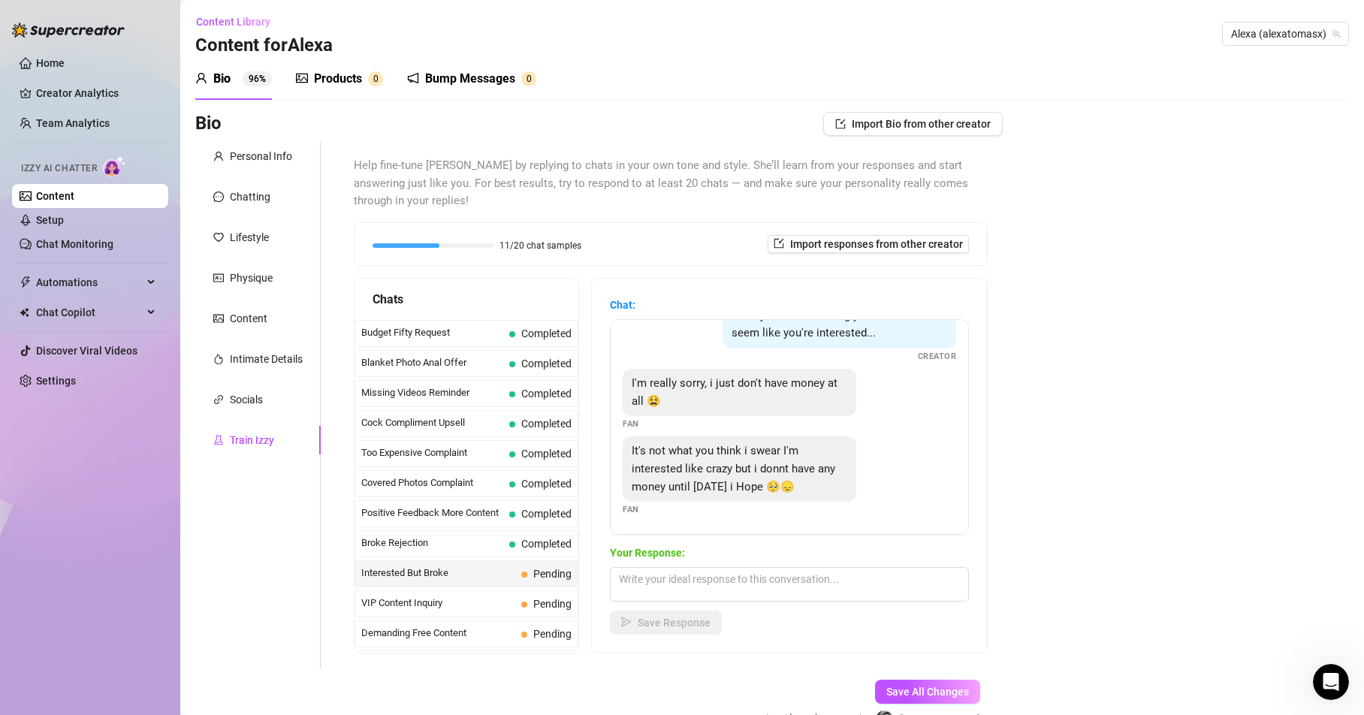
scroll to position [0, 0]
click at [649, 584] on textarea at bounding box center [789, 585] width 359 height 35
type textarea "my loveeee, i understand, no worries, write [DATE] then!! I will be here waitin…"
click at [698, 617] on span "Save Response" at bounding box center [674, 623] width 73 height 12
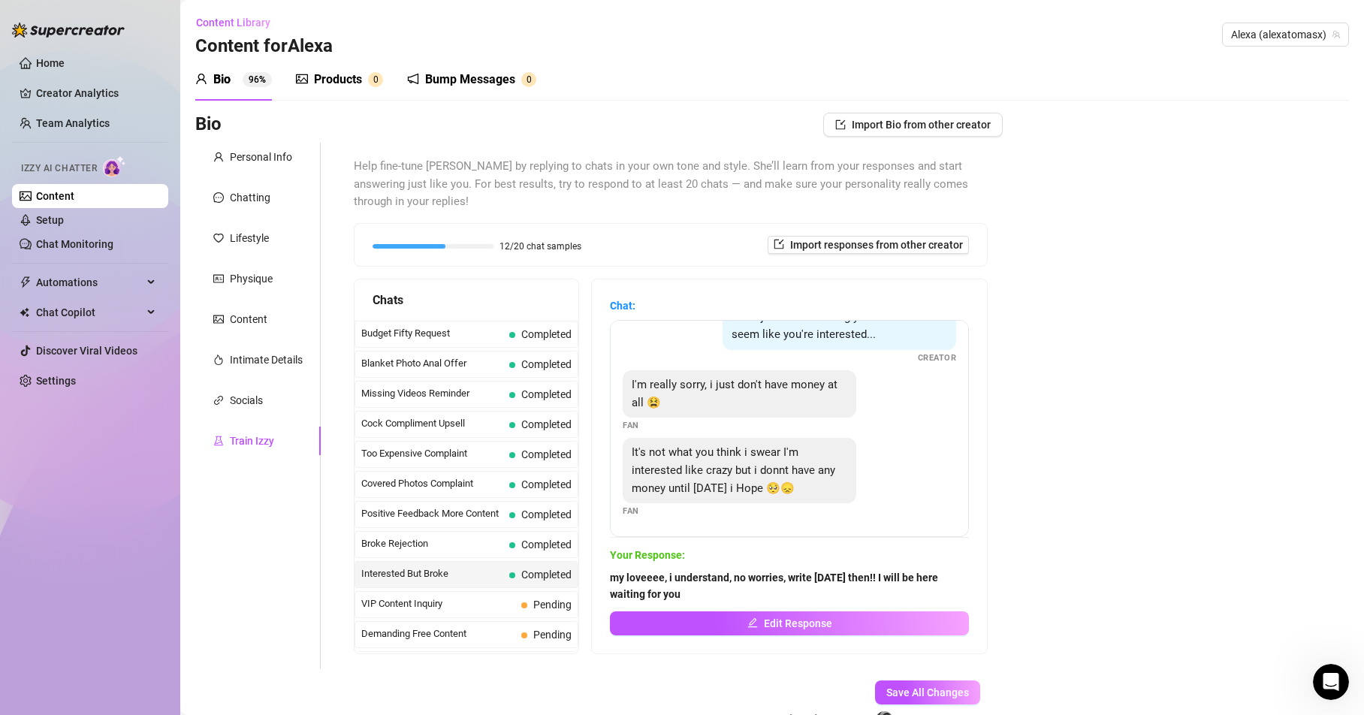
scroll to position [30, 0]
click at [416, 602] on span "VIP Content Inquiry" at bounding box center [438, 603] width 154 height 15
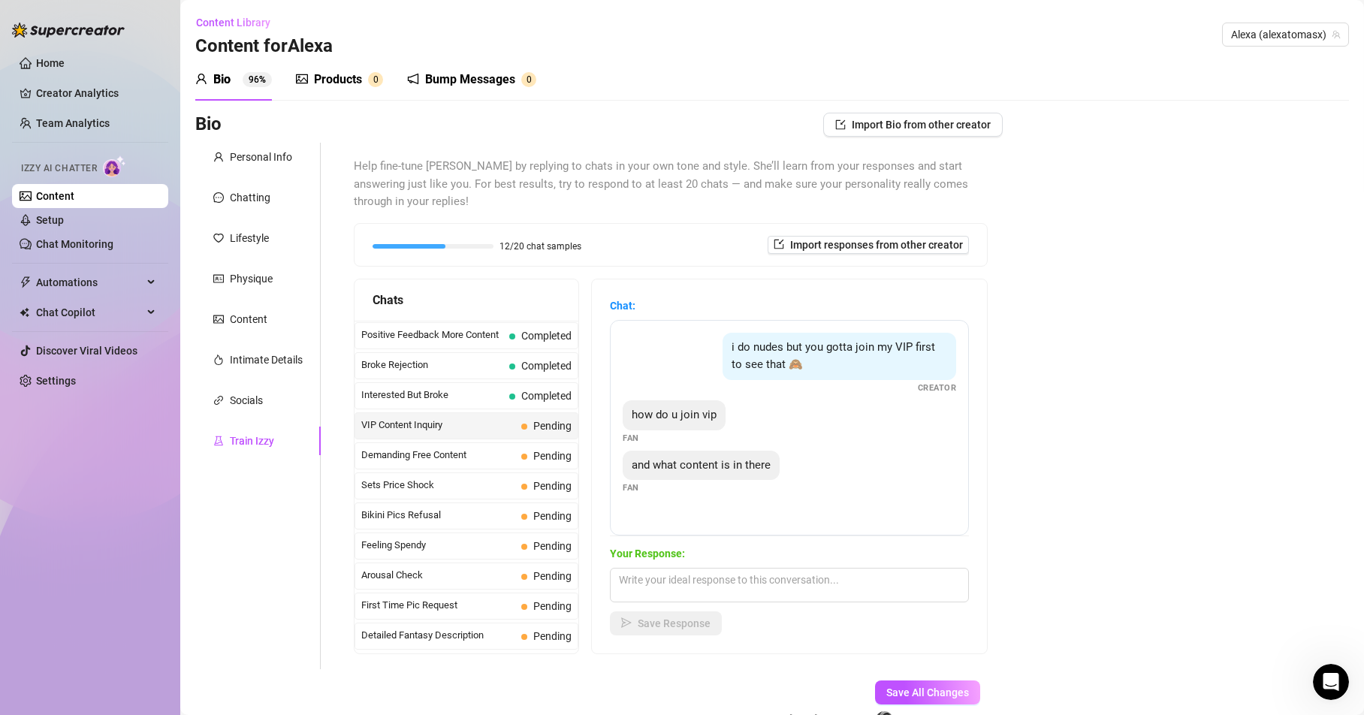
scroll to position [270, 0]
click at [414, 452] on span "Demanding Free Content" at bounding box center [438, 453] width 154 height 15
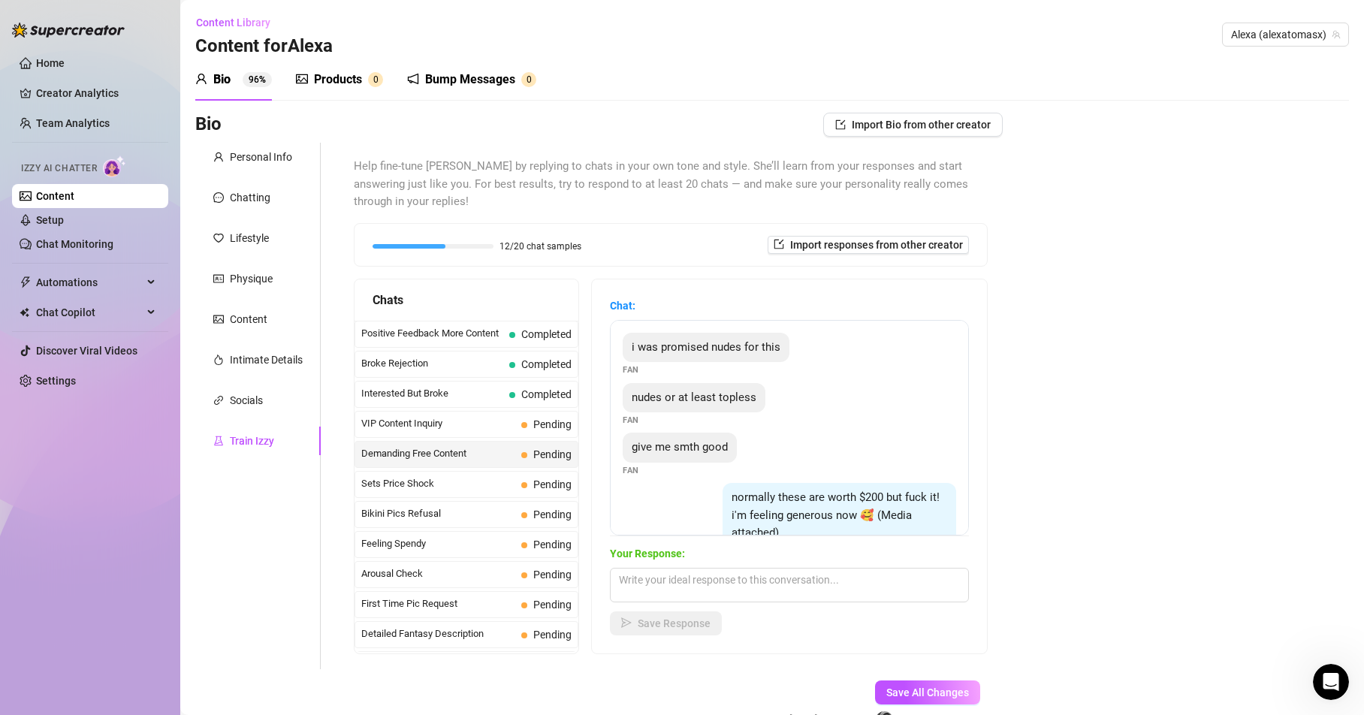
click at [436, 446] on span "Demanding Free Content" at bounding box center [438, 453] width 154 height 15
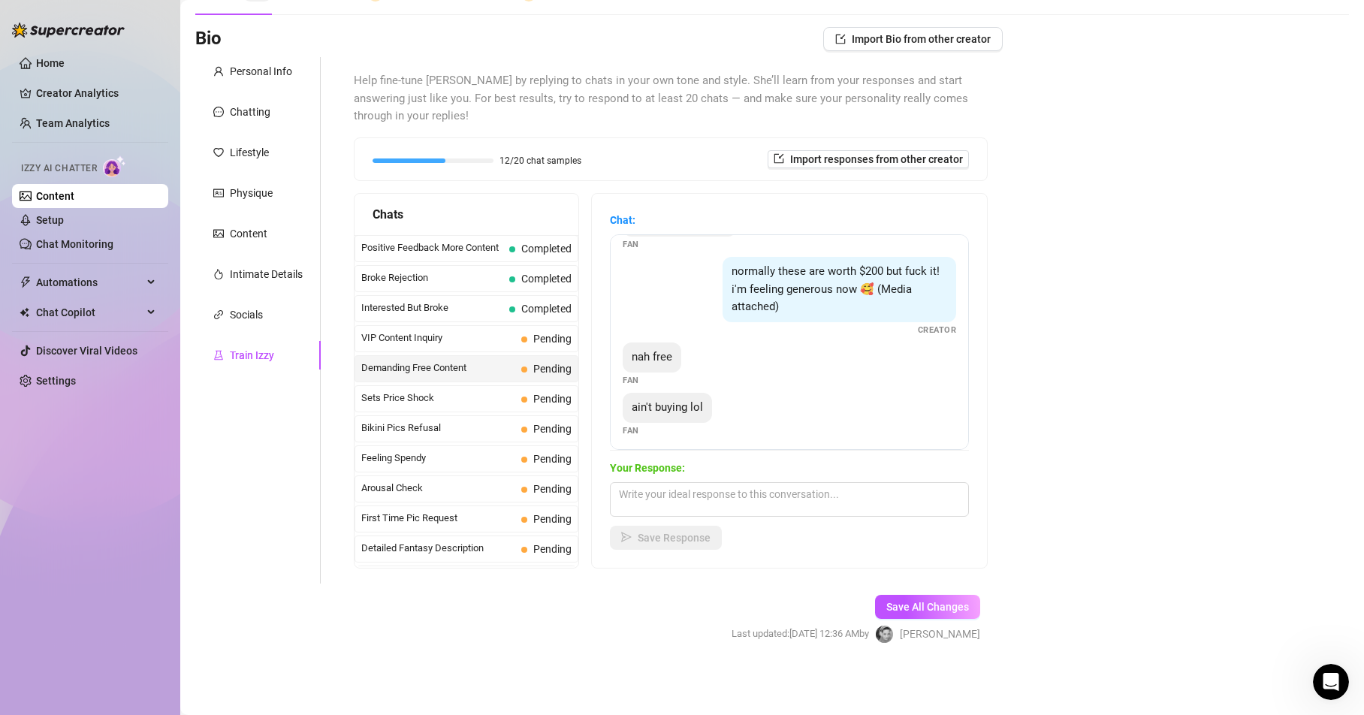
scroll to position [146, 0]
click at [636, 491] on textarea at bounding box center [789, 499] width 359 height 35
paste textarea "Aww, I get it babe… but free? No way 😜. The best things always come with a litt…"
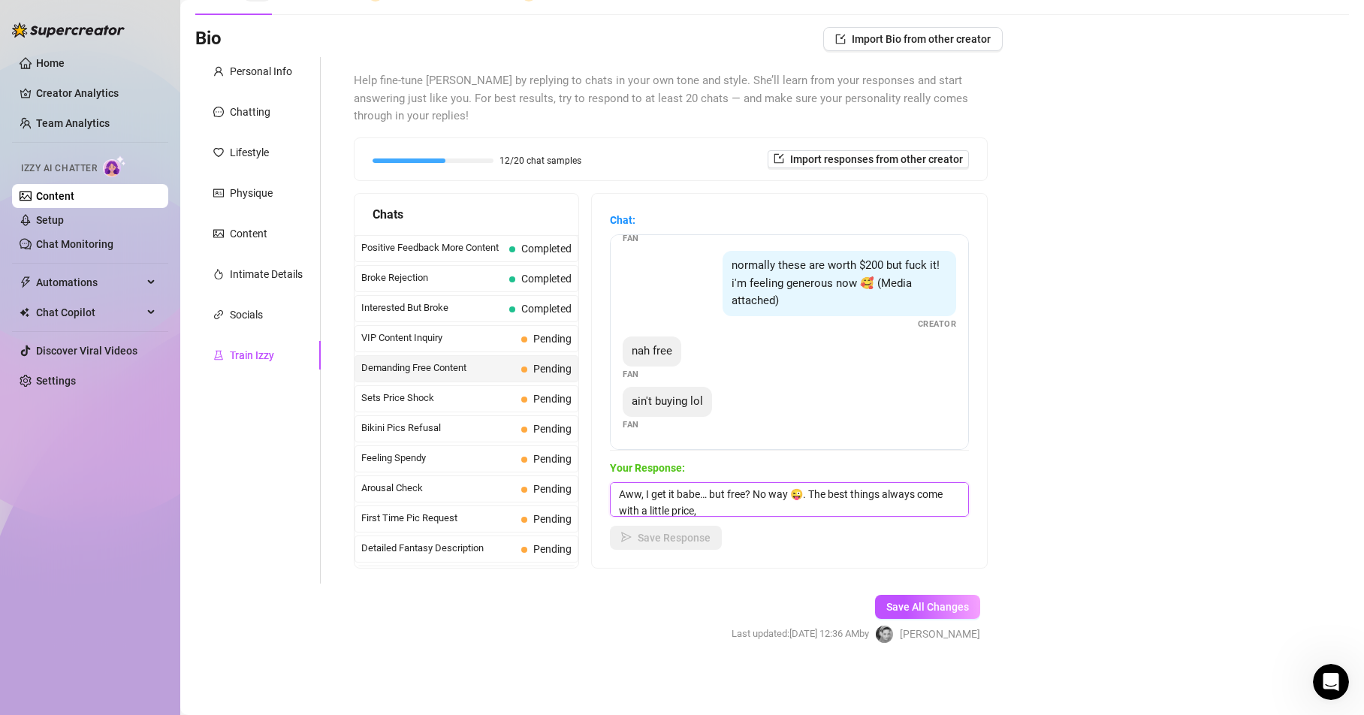
scroll to position [1, 0]
type textarea "Aww, I get it babe… but free? No way 😜. The best things always come with a litt…"
click at [688, 537] on span "Save Response" at bounding box center [674, 538] width 73 height 12
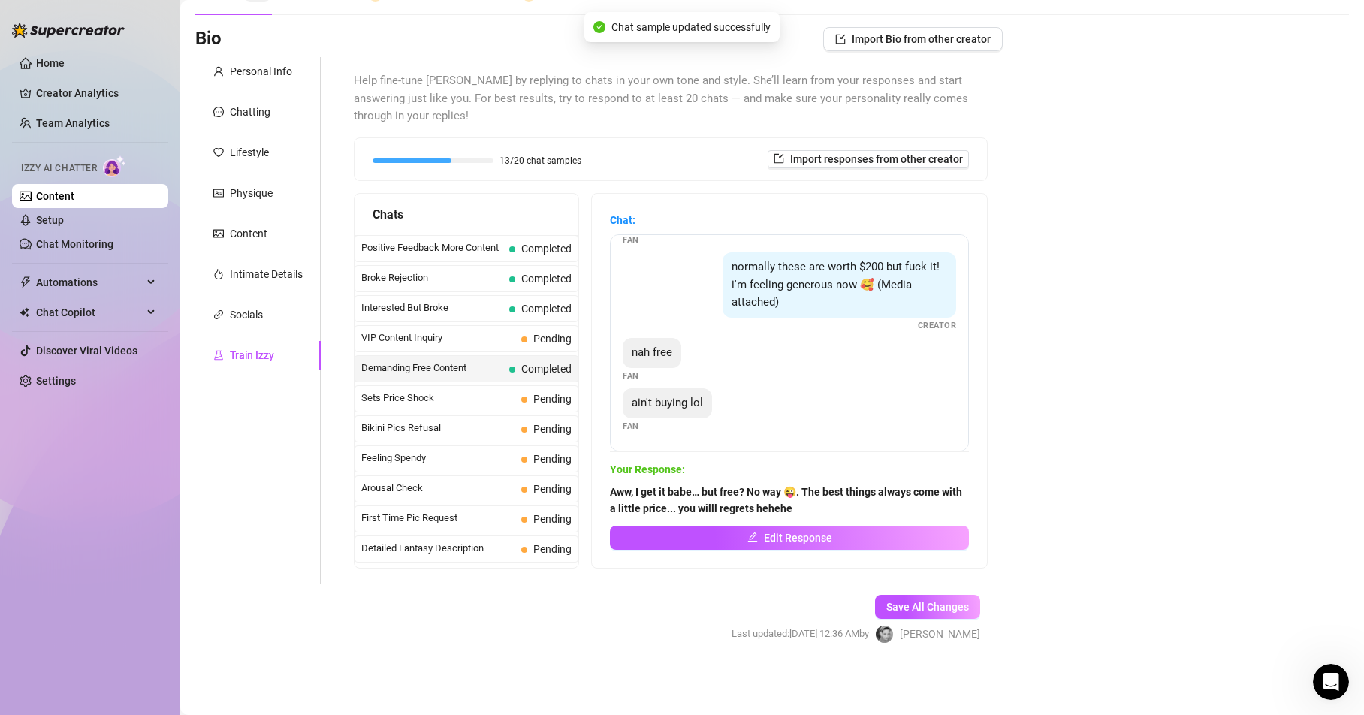
scroll to position [145, 0]
click at [409, 397] on span "Sets Price Shock" at bounding box center [438, 398] width 154 height 15
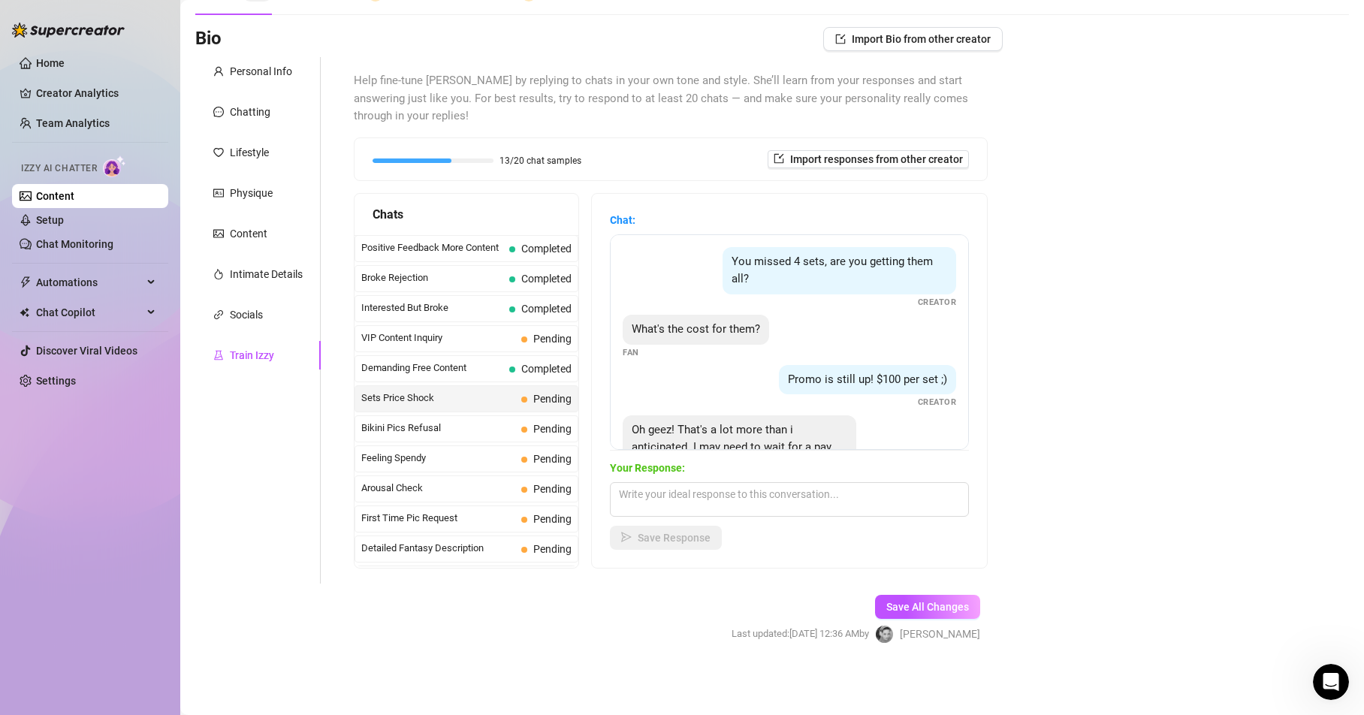
scroll to position [64, 0]
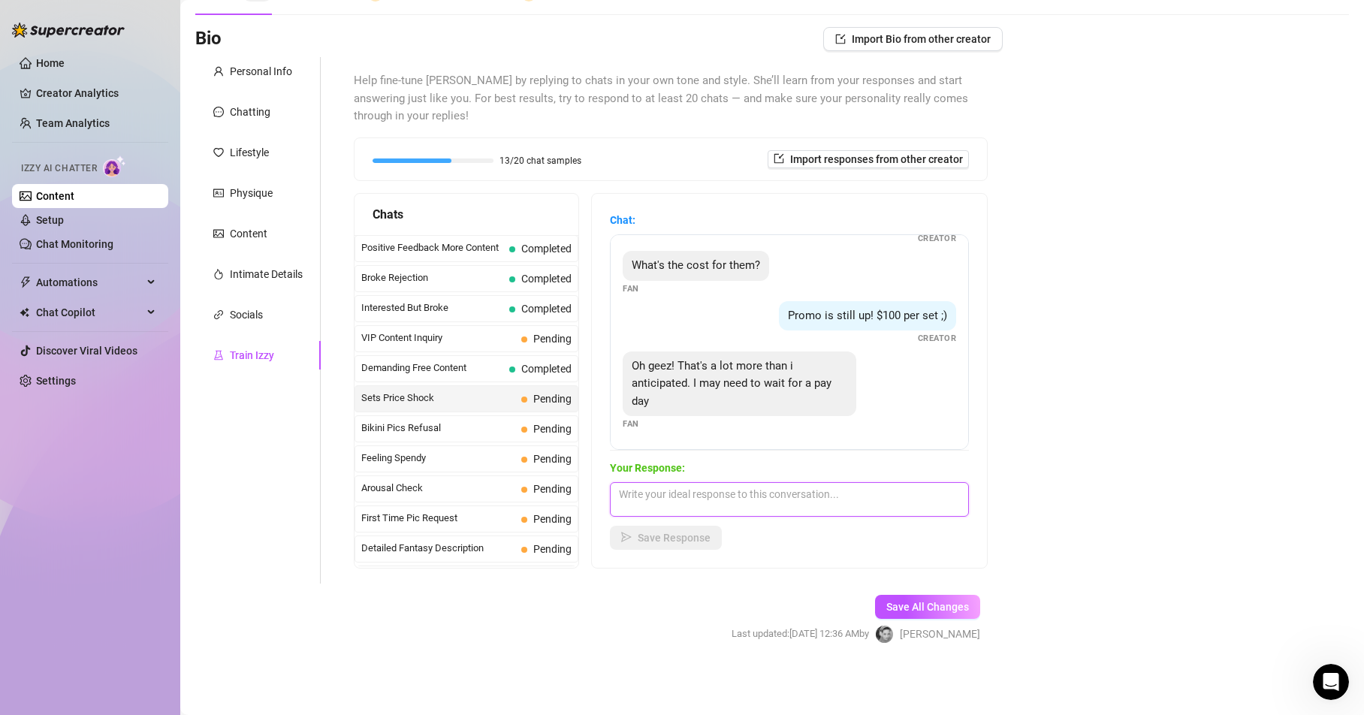
click at [651, 491] on textarea at bounding box center [789, 499] width 359 height 35
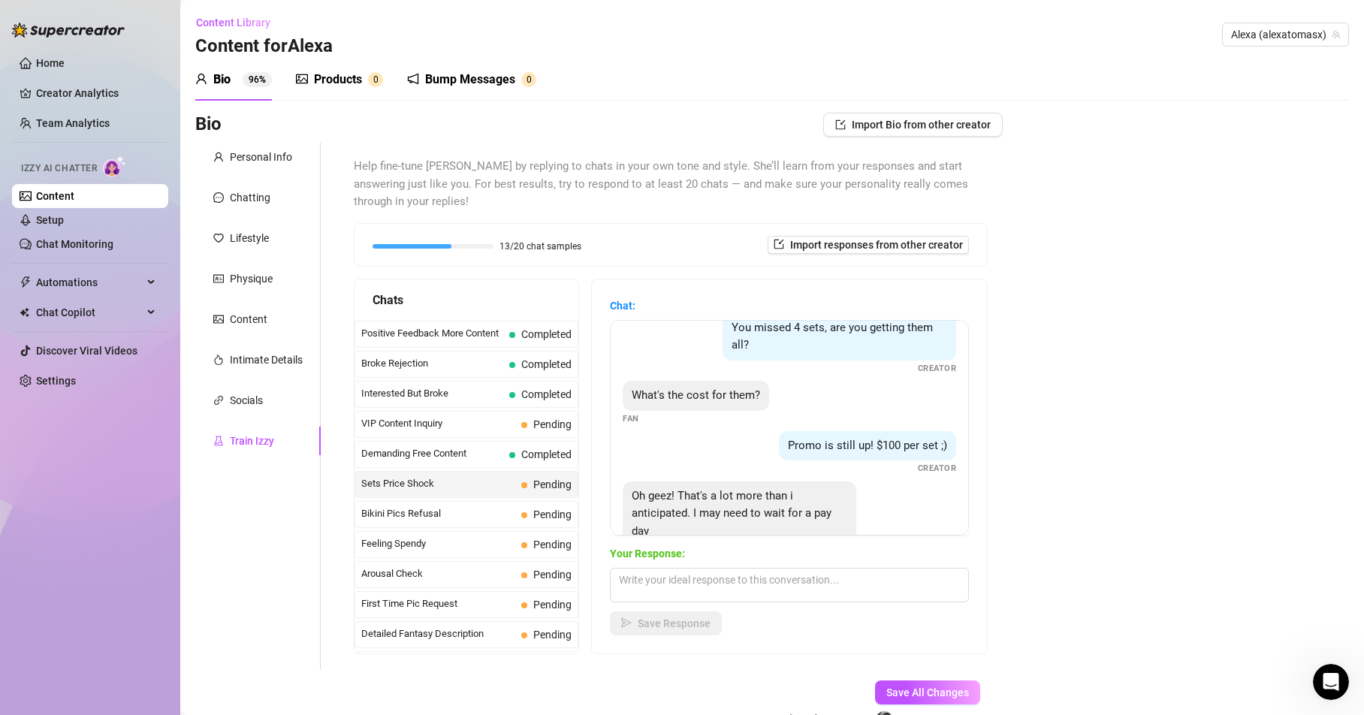
scroll to position [24, 0]
click at [412, 485] on span "Sets Price Shock" at bounding box center [438, 483] width 154 height 15
click at [422, 508] on span "Bikini Pics Refusal" at bounding box center [438, 513] width 154 height 15
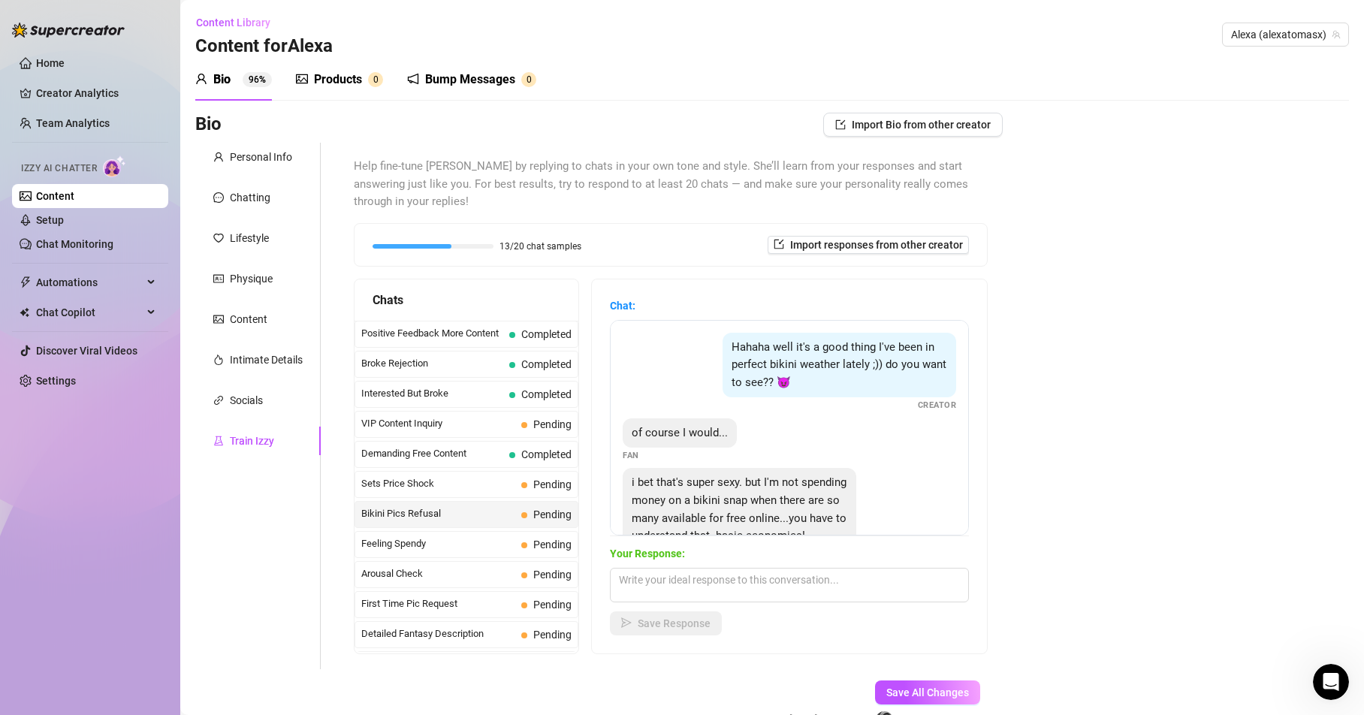
scroll to position [67, 0]
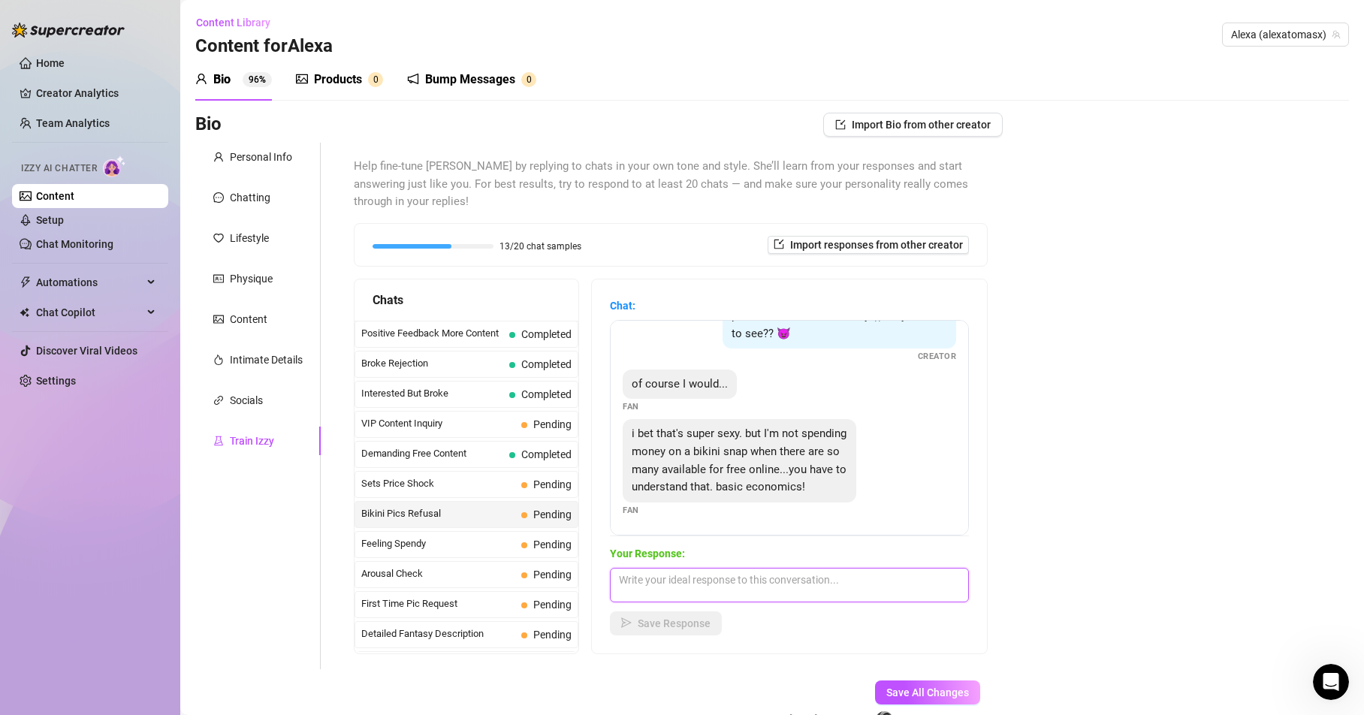
click at [683, 590] on textarea at bounding box center [789, 585] width 359 height 35
type textarea "And... if i do a custom bikini for you? with your name in my body? mmmm"
click at [671, 629] on span "Save Response" at bounding box center [674, 623] width 73 height 12
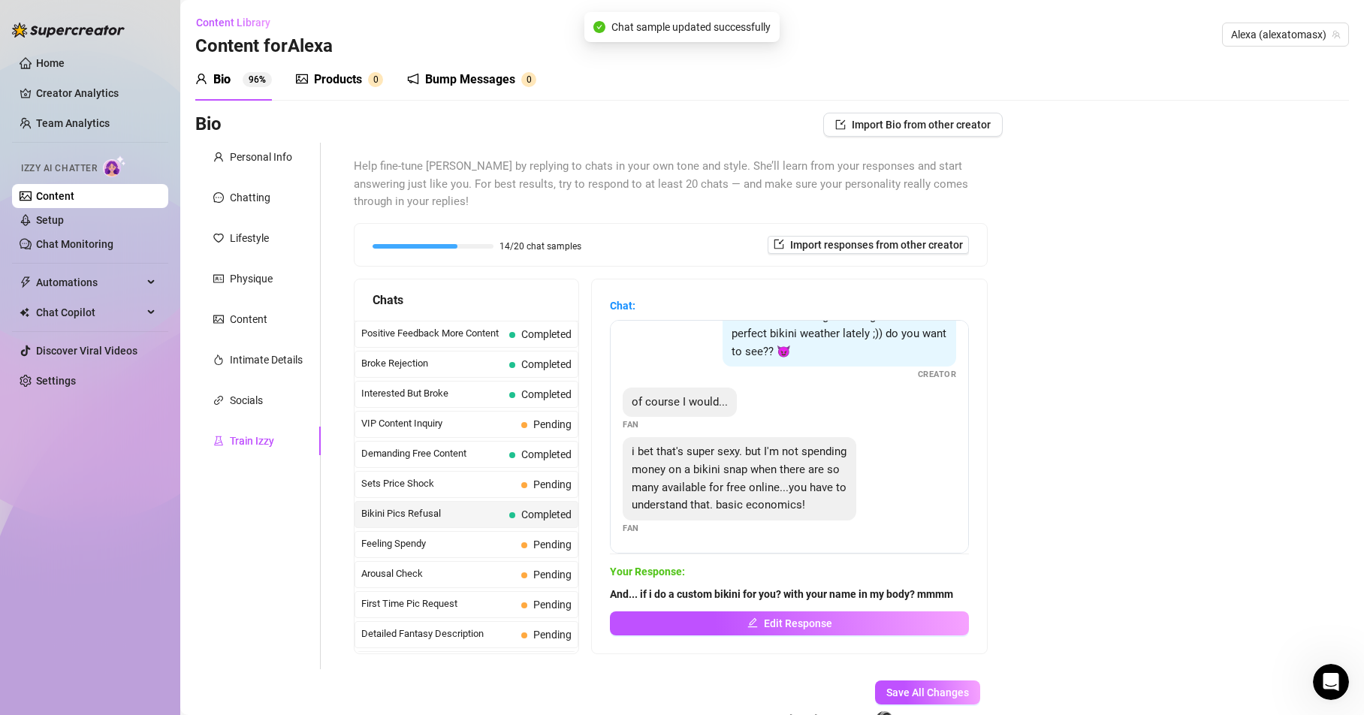
scroll to position [65, 0]
click at [395, 486] on span "Sets Price Shock" at bounding box center [438, 483] width 154 height 15
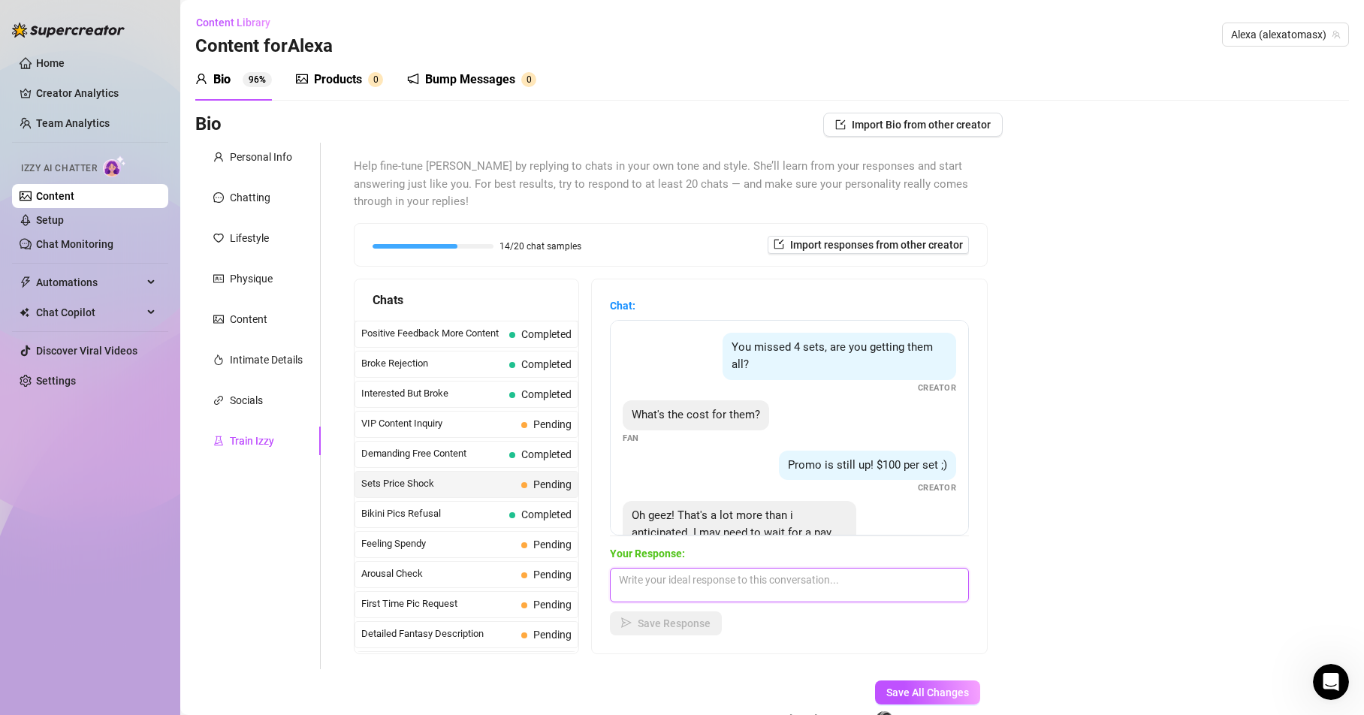
click at [664, 574] on textarea at bounding box center [789, 585] width 359 height 35
paste textarea "babe 💋… no rush. I’ll make sure when you do treat yourself on payday, it’ll fee…"
click at [727, 577] on textarea "babe 💋… no rush. I’ll make sure when you do treat yourself on payday, it’ll fee…" at bounding box center [789, 585] width 359 height 35
click at [678, 593] on textarea "babe 💋… no rush. I will make sure when you do treat yourself on payday, it’ll f…" at bounding box center [789, 585] width 359 height 35
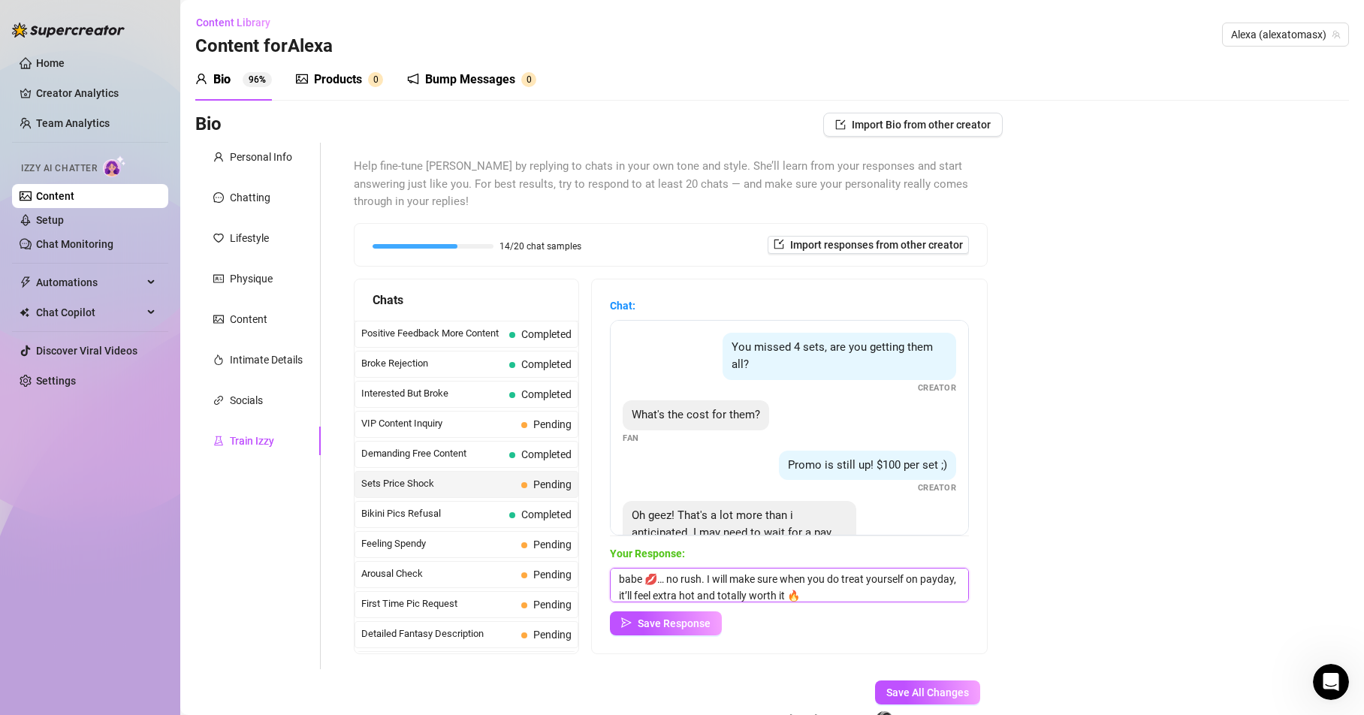
click at [680, 596] on textarea "babe 💋… no rush. I will make sure when you do treat yourself on payday, it’ll f…" at bounding box center [789, 585] width 359 height 35
type textarea "babe 💋… no rush. I will make sure when you do treat yourself on payday, it will…"
click at [654, 629] on button "Save Response" at bounding box center [666, 623] width 112 height 24
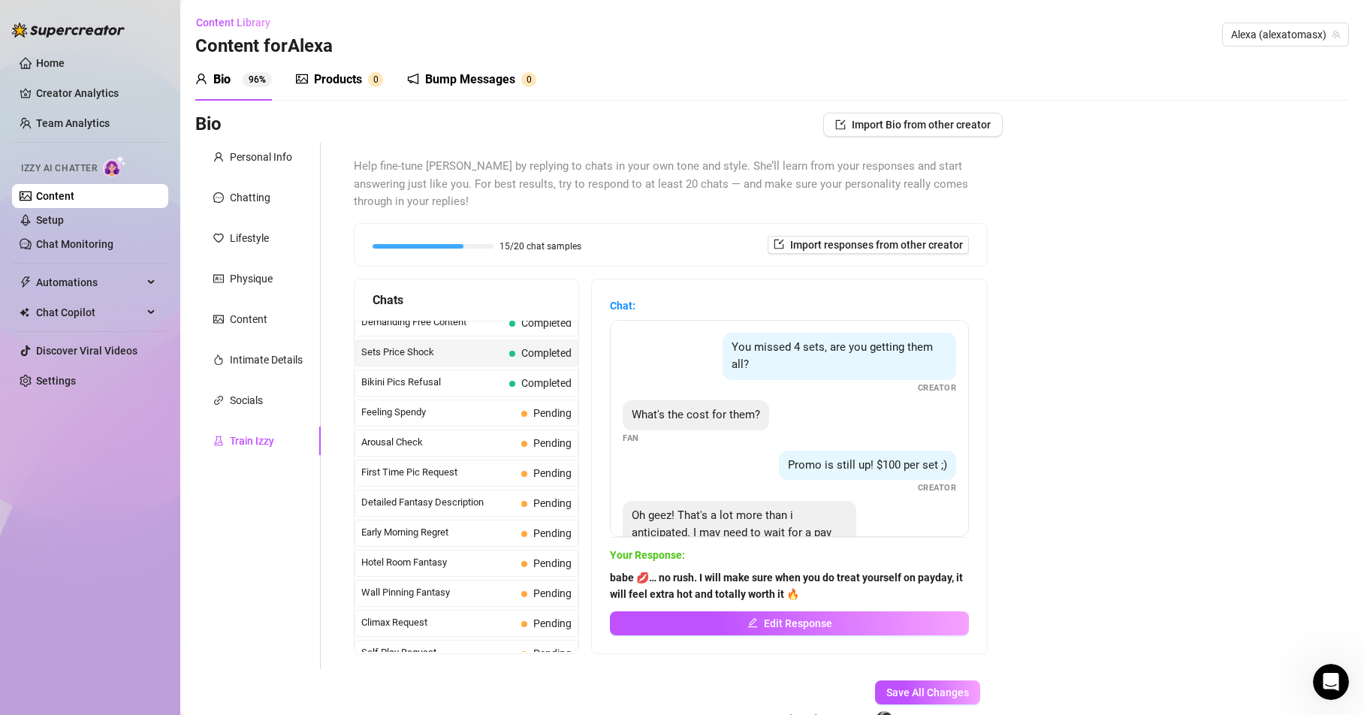
scroll to position [381, 0]
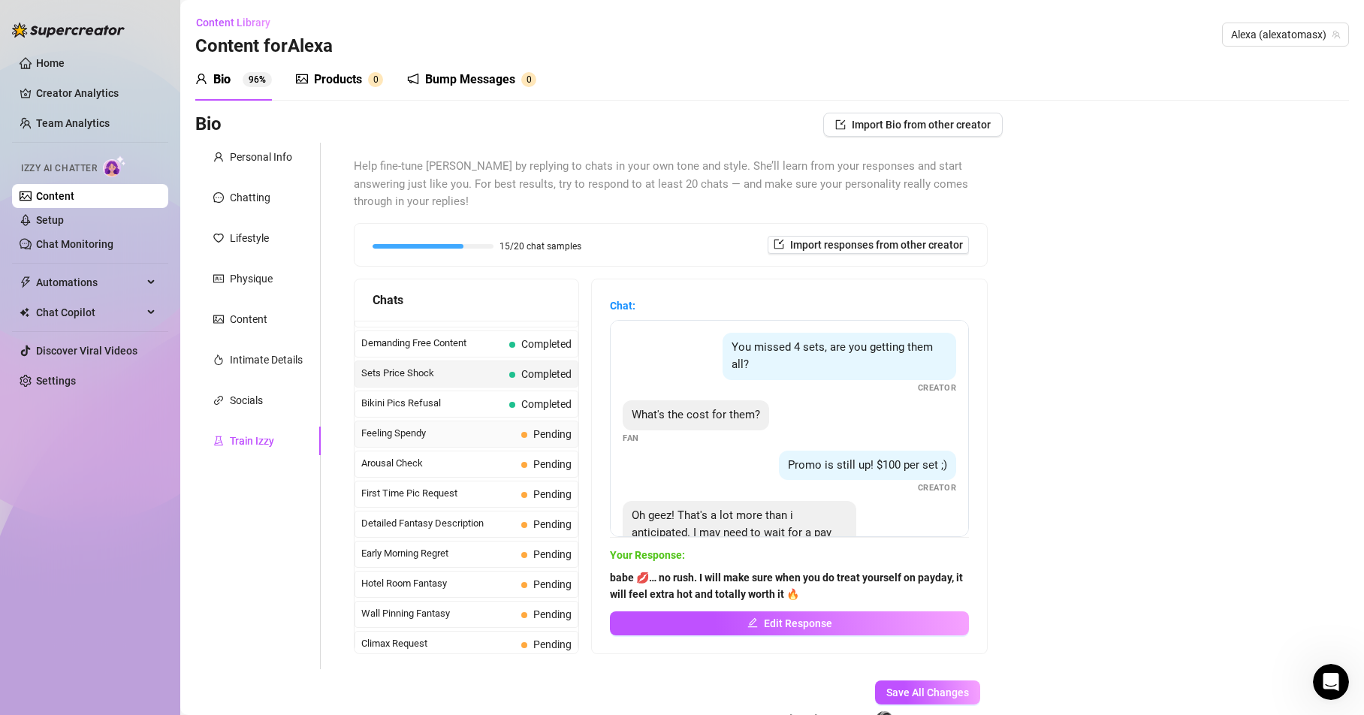
click at [406, 432] on span "Feeling Spendy" at bounding box center [438, 433] width 154 height 15
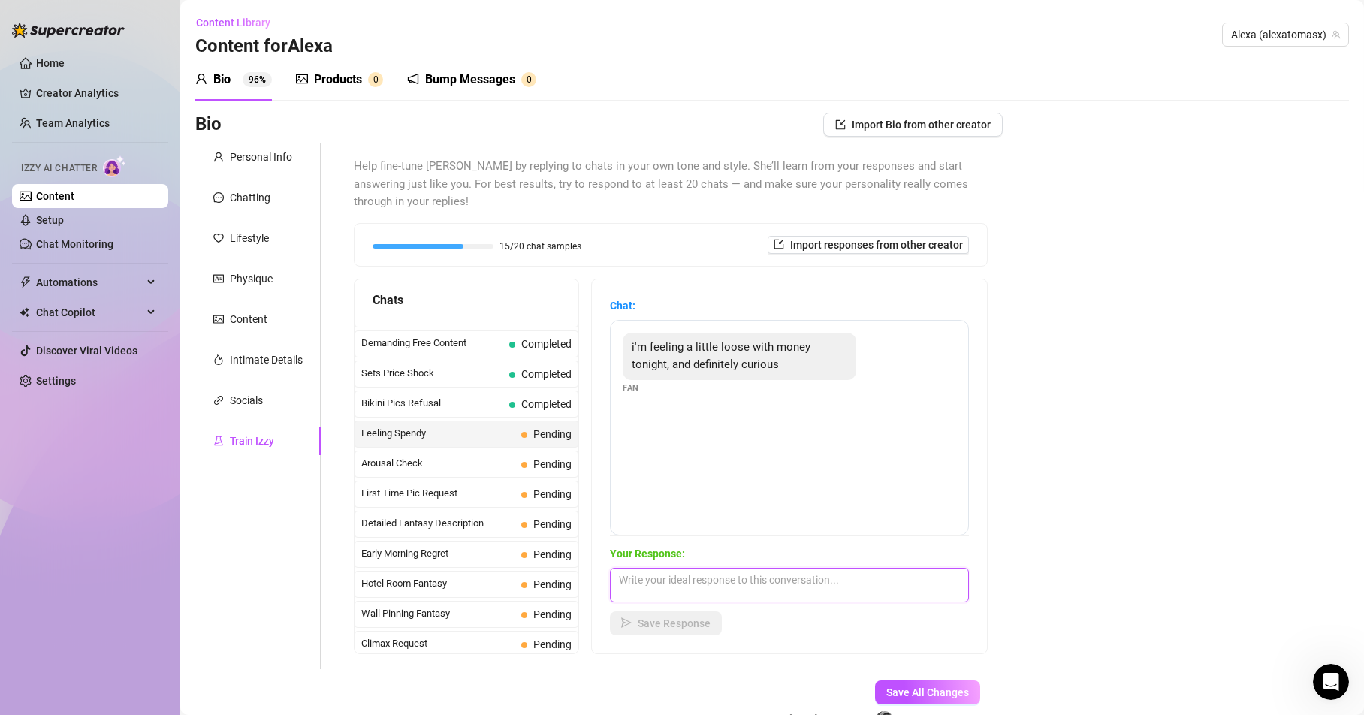
click at [638, 579] on textarea at bounding box center [789, 585] width 359 height 35
paste textarea "[PERSON_NAME] I love it when you feel like that, it turns me on😏… let me tempt …"
type textarea "[PERSON_NAME] I love it when you feel like that, it turns me on😏… let me tempt …"
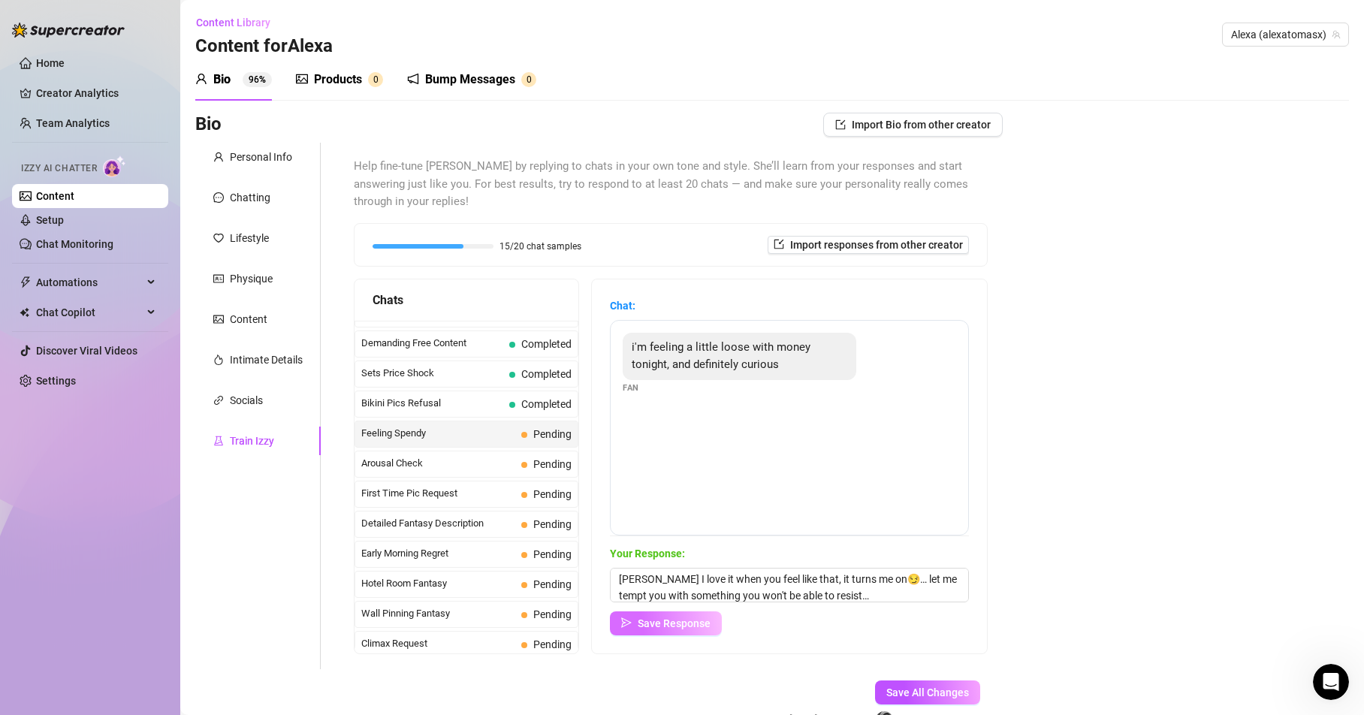
click at [671, 622] on span "Save Response" at bounding box center [674, 623] width 73 height 12
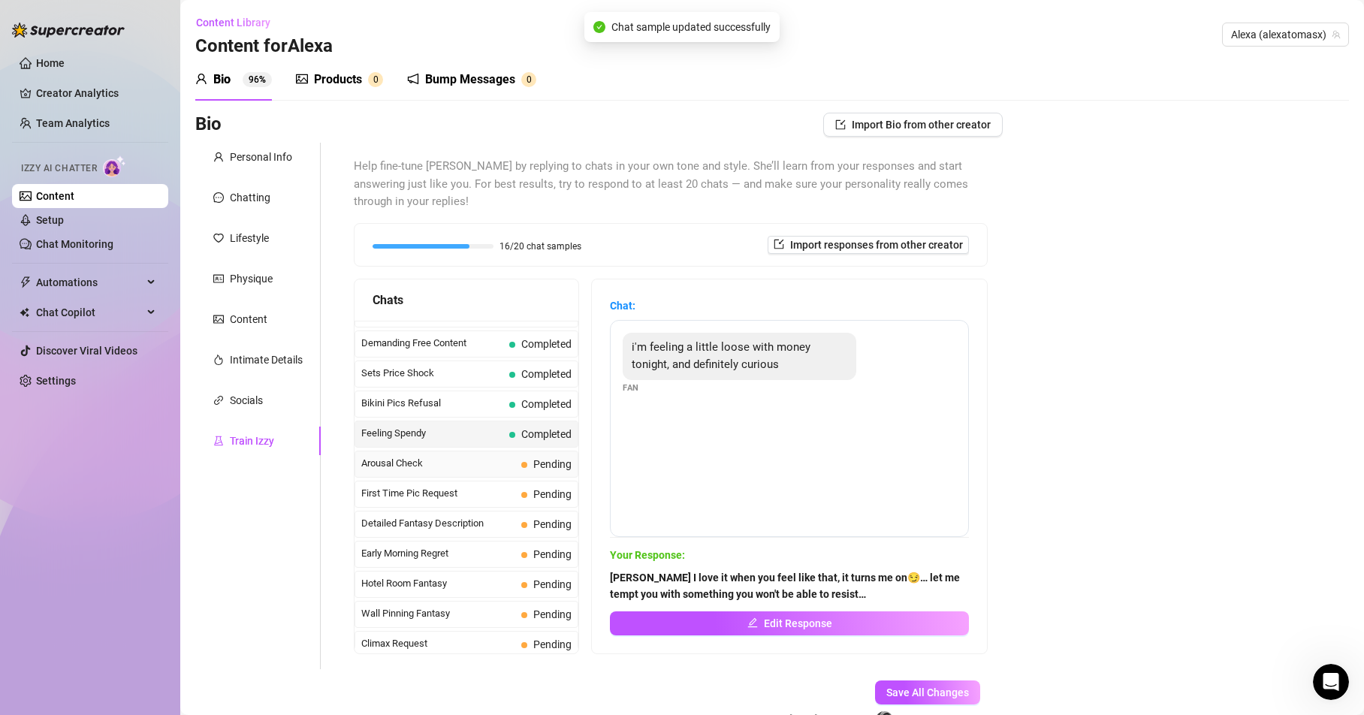
click at [391, 465] on span "Arousal Check" at bounding box center [438, 463] width 154 height 15
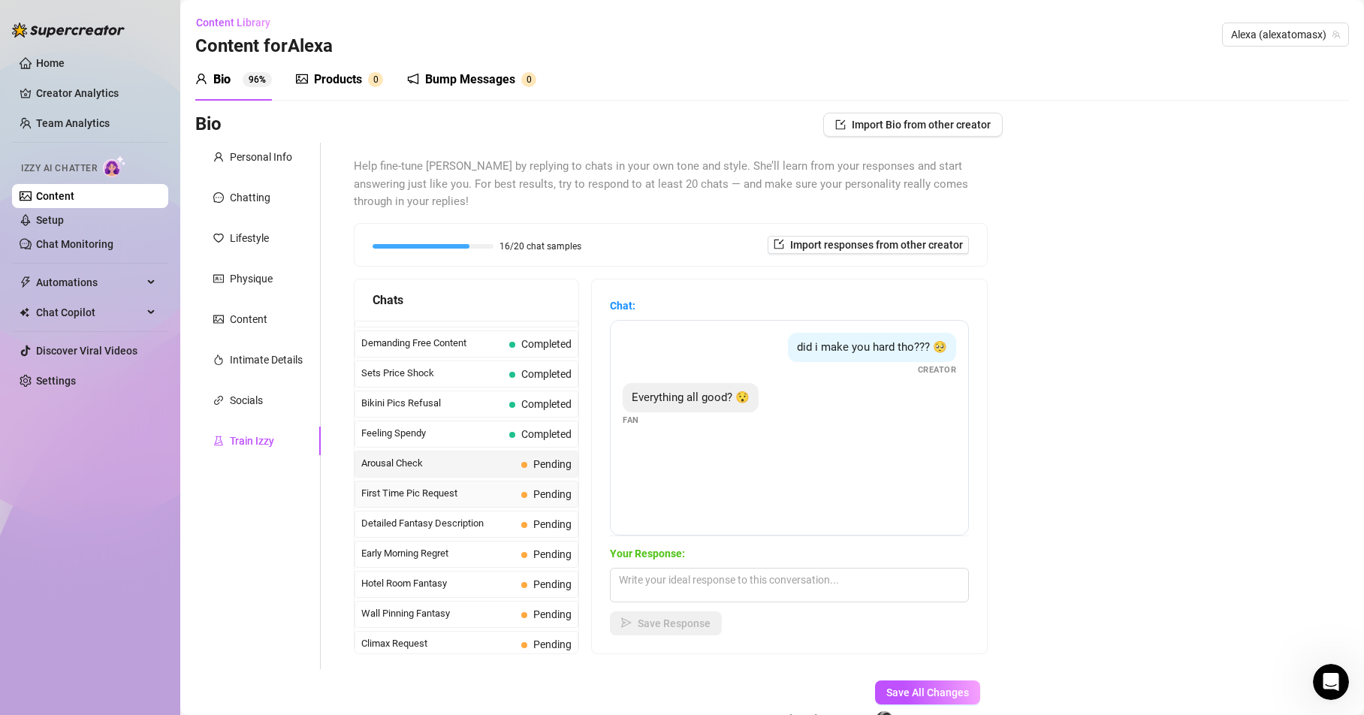
click at [400, 490] on span "First Time Pic Request" at bounding box center [438, 493] width 154 height 15
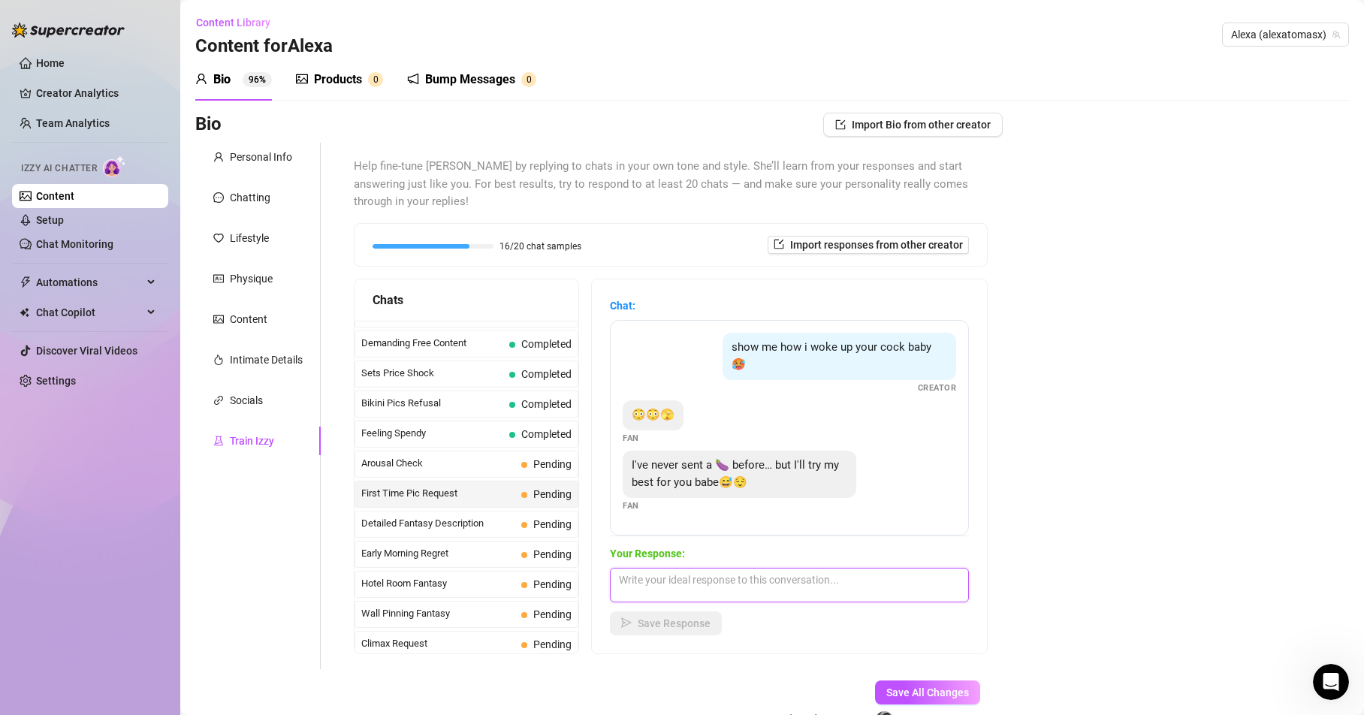
click at [720, 578] on textarea at bounding box center [789, 585] width 359 height 35
drag, startPoint x: 849, startPoint y: 578, endPoint x: 881, endPoint y: 578, distance: 31.5
click at [881, 578] on textarea "After you send me the pic... I could do for you a custom dick rate" at bounding box center [789, 585] width 359 height 35
click at [895, 576] on textarea "After you send me the pic... I could do for you a dick rate" at bounding box center [789, 585] width 359 height 35
click at [629, 576] on textarea "After you send me the pic... I could do for you a dick rate video hehehe" at bounding box center [789, 585] width 359 height 35
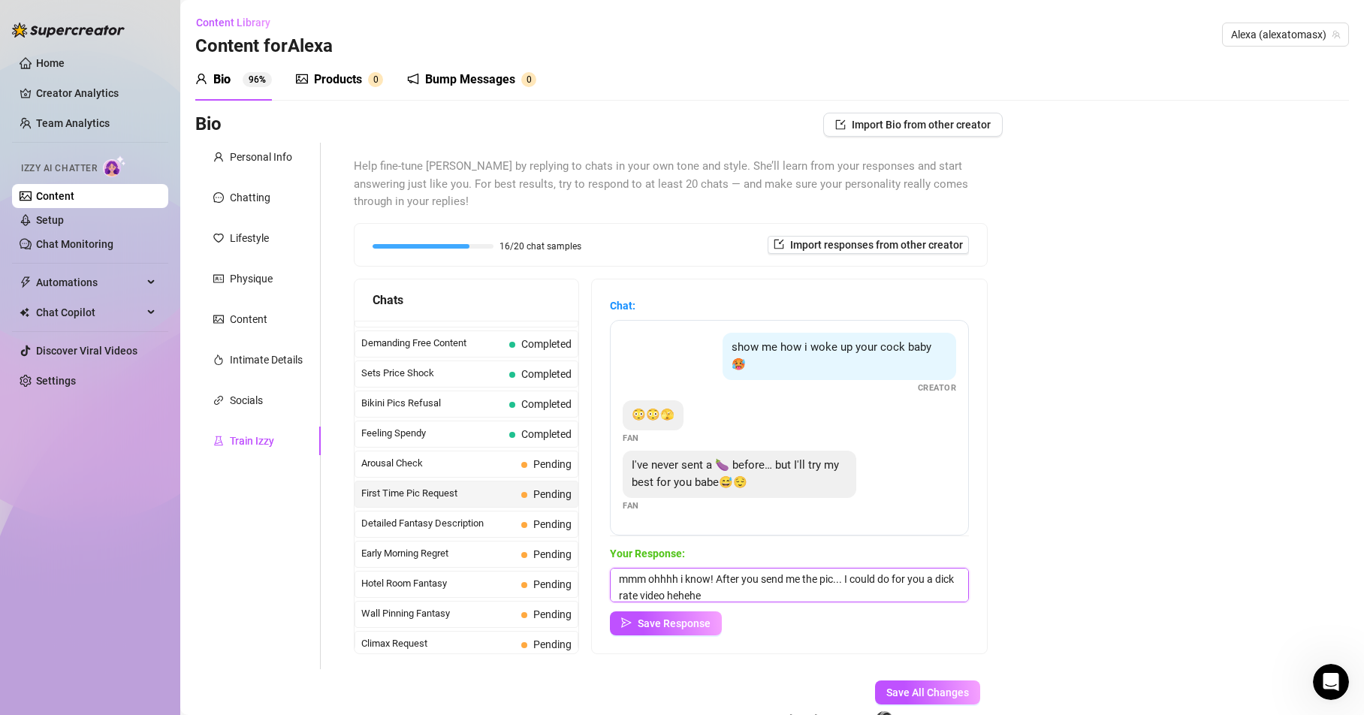
scroll to position [6, 0]
type textarea "mmm ohhhh i know! After you send me the pic... I could do for you a dick rate v…"
click at [691, 621] on span "Save Response" at bounding box center [674, 623] width 73 height 12
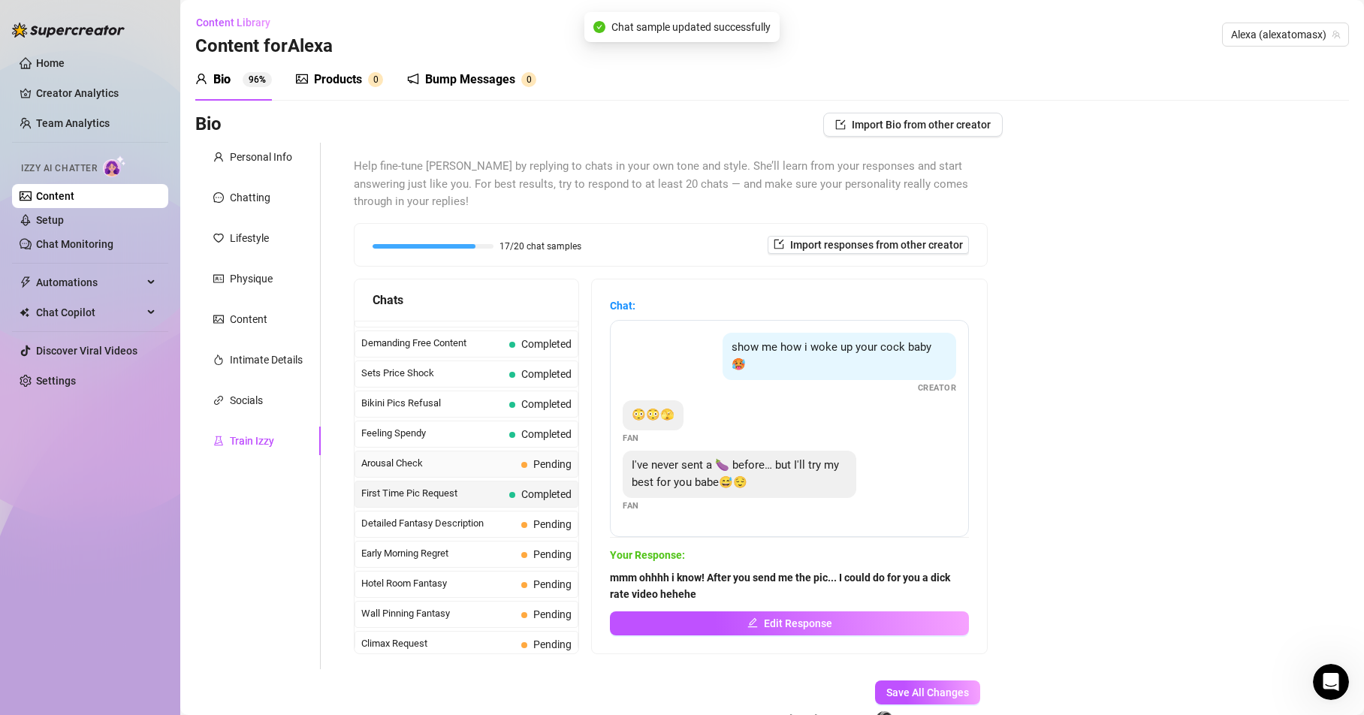
click at [400, 458] on span "Arousal Check" at bounding box center [438, 463] width 154 height 15
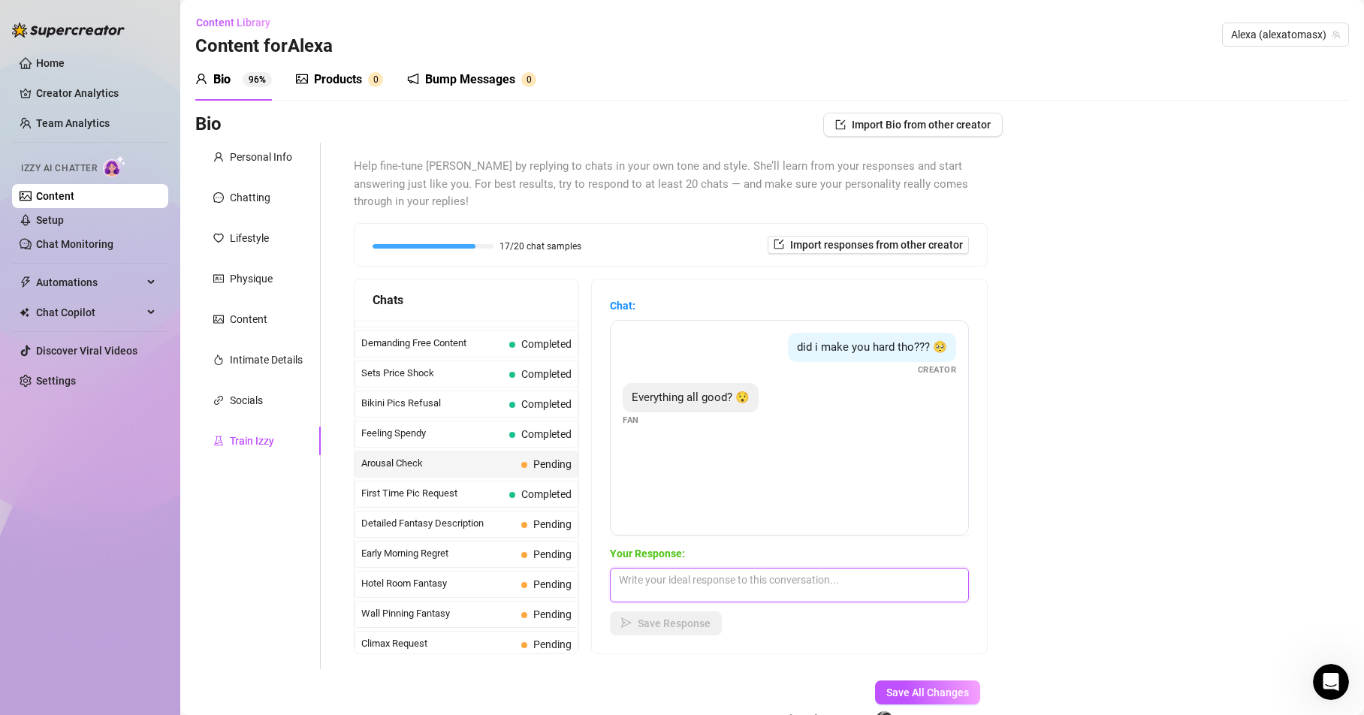
click at [671, 575] on textarea at bounding box center [789, 585] width 359 height 35
paste textarea "Everything’s perfect now that I know you can’t stop thinking about me 😜… wanna …"
click at [680, 578] on textarea "Everything’s perfect now that I know you can’t stop thinking about me 😜… wanna …" at bounding box center [789, 585] width 359 height 35
click at [672, 596] on textarea "Everything is perfect now that I know you can’t stop thinking about me 😜… wanna…" at bounding box center [789, 585] width 359 height 35
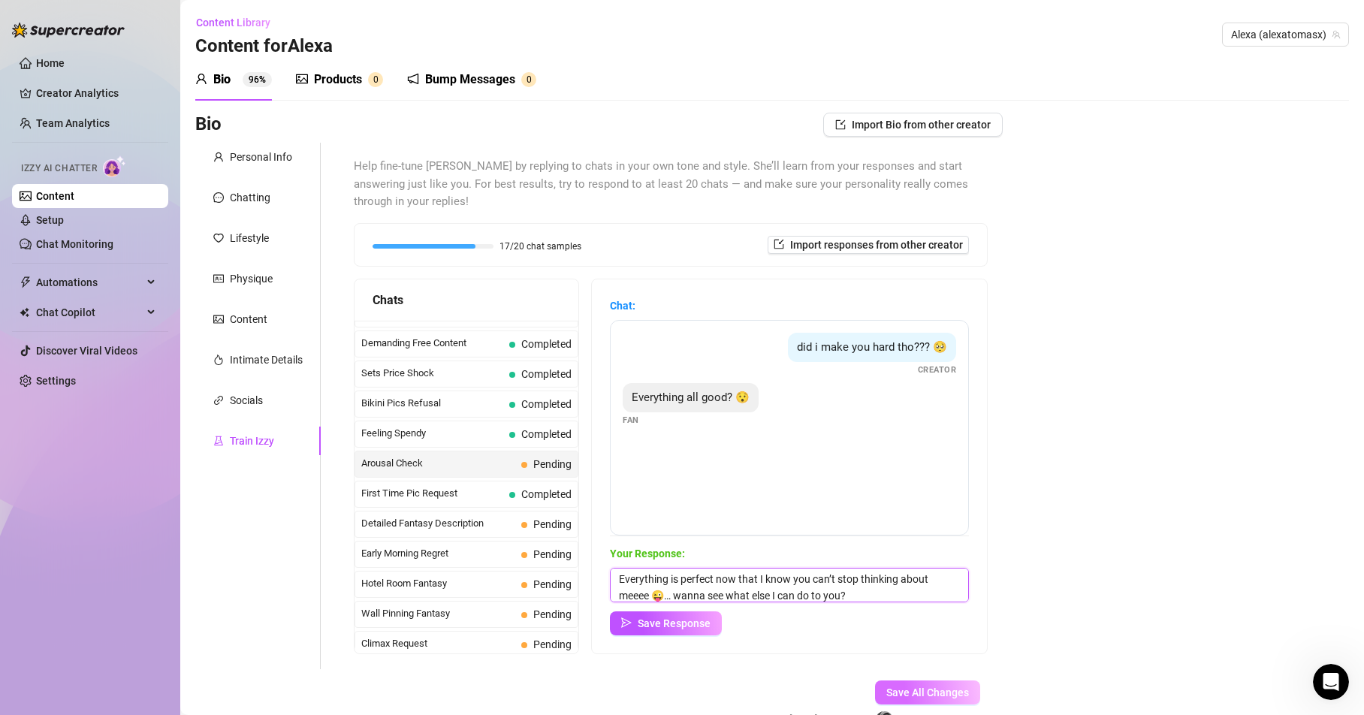
type textarea "Everything is perfect now that I know you can’t stop thinking about meeee 😜… wa…"
click at [892, 685] on button "Save All Changes" at bounding box center [927, 692] width 105 height 24
click at [696, 620] on span "Save Response" at bounding box center [674, 623] width 73 height 12
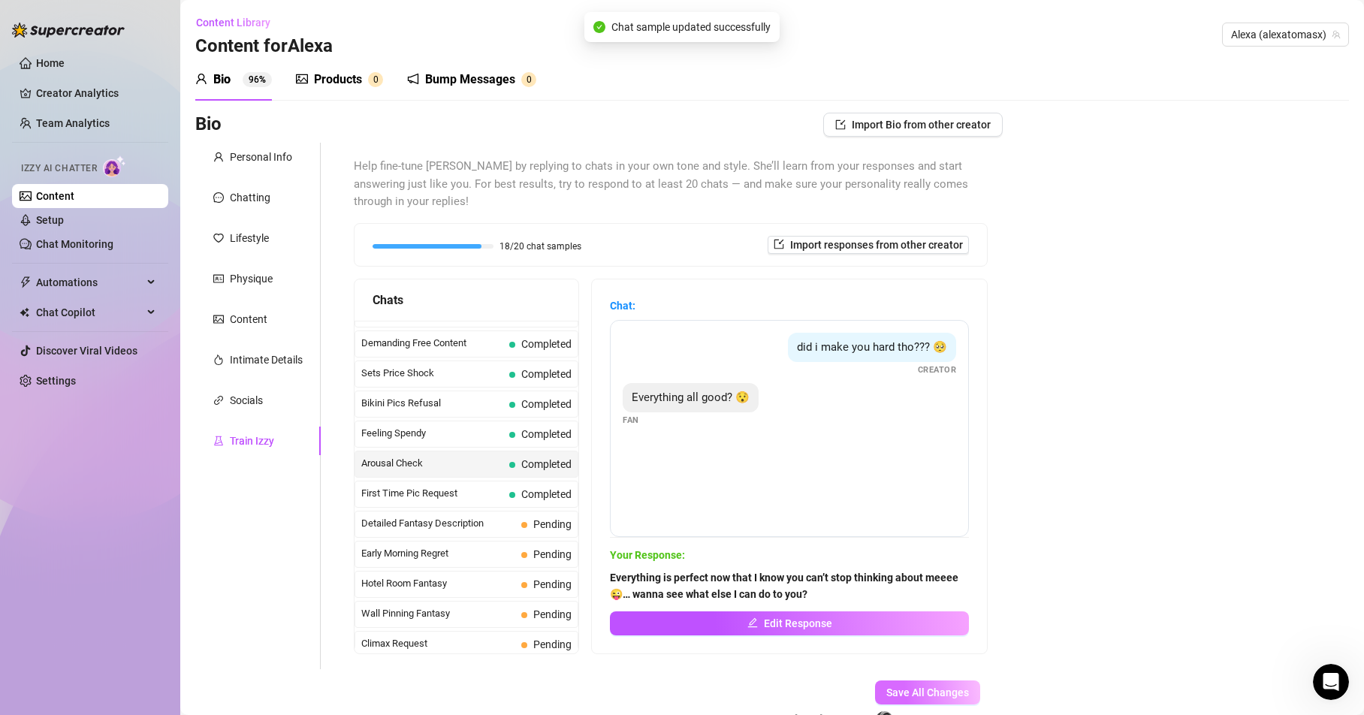
click at [899, 682] on button "Save All Changes" at bounding box center [927, 692] width 105 height 24
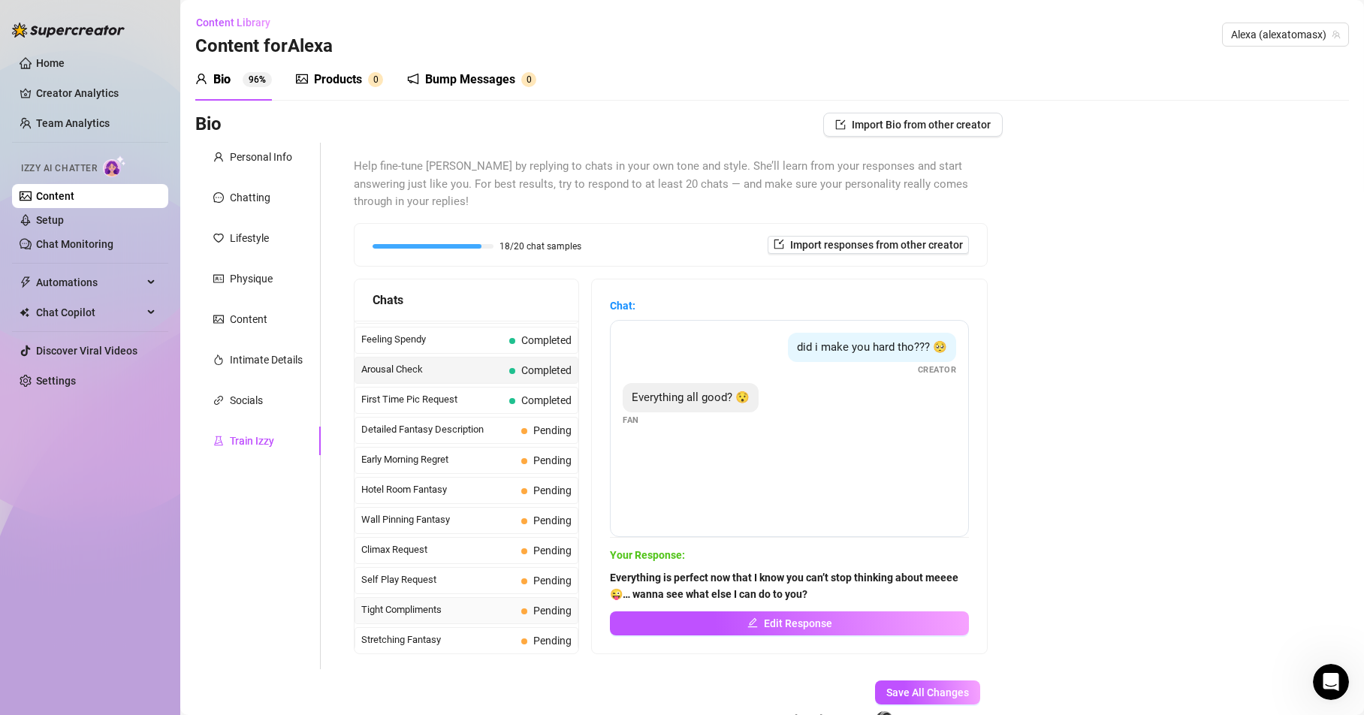
scroll to position [473, 0]
click at [436, 433] on span "Detailed Fantasy Description" at bounding box center [438, 431] width 154 height 15
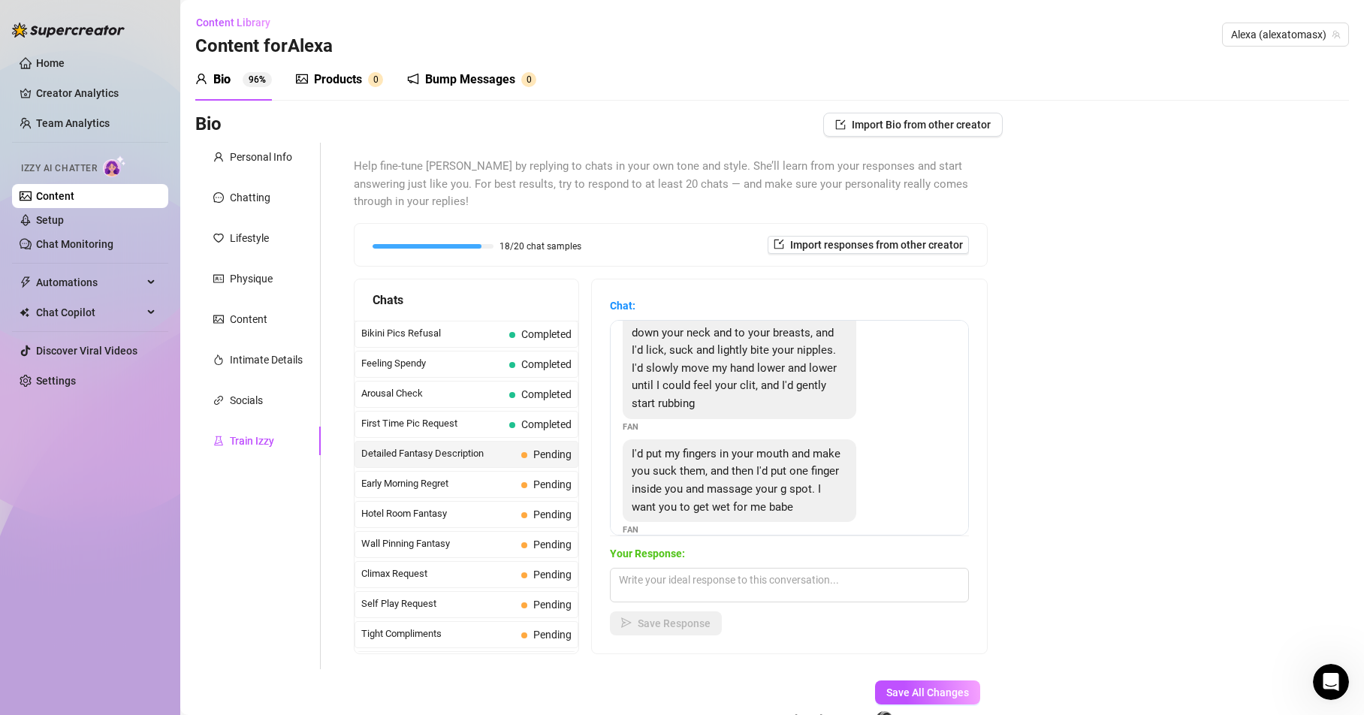
scroll to position [42, 0]
click at [648, 574] on textarea at bounding box center [789, 585] width 359 height 35
paste textarea "mmm baby… sucking ur fingers, so wet in my mouth already 😈… i feel ur finger sl…"
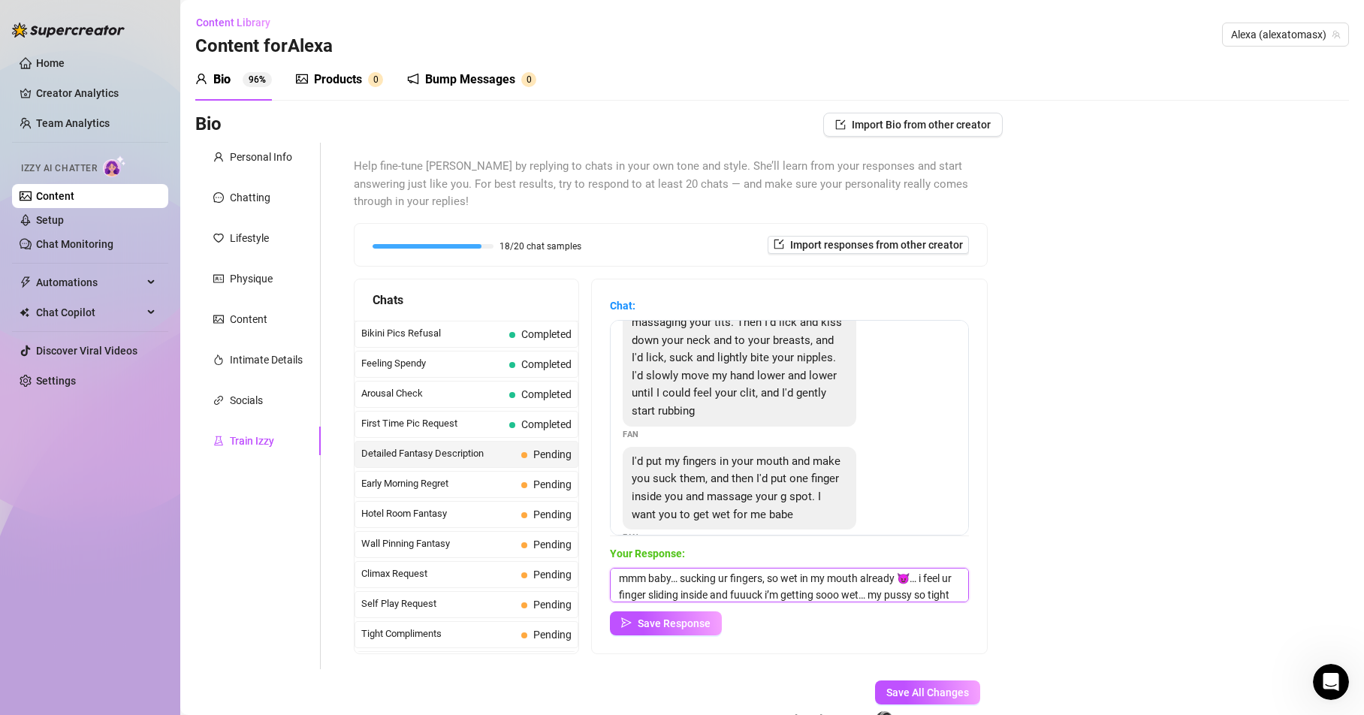
scroll to position [0, 0]
click at [730, 581] on textarea "mmm baby… sucking ur fingers, so wet in my mouth already 😈… i feel ur finger sl…" at bounding box center [789, 585] width 359 height 35
click at [677, 593] on textarea "mmm baby… sucking your fingers, so wet in my mouth already 😈… i feel ur finger …" at bounding box center [789, 585] width 359 height 35
click at [776, 575] on textarea "mmm baby… sucking your fingers, so wet in my mouth already 😈… i feel your finge…" at bounding box center [789, 585] width 359 height 35
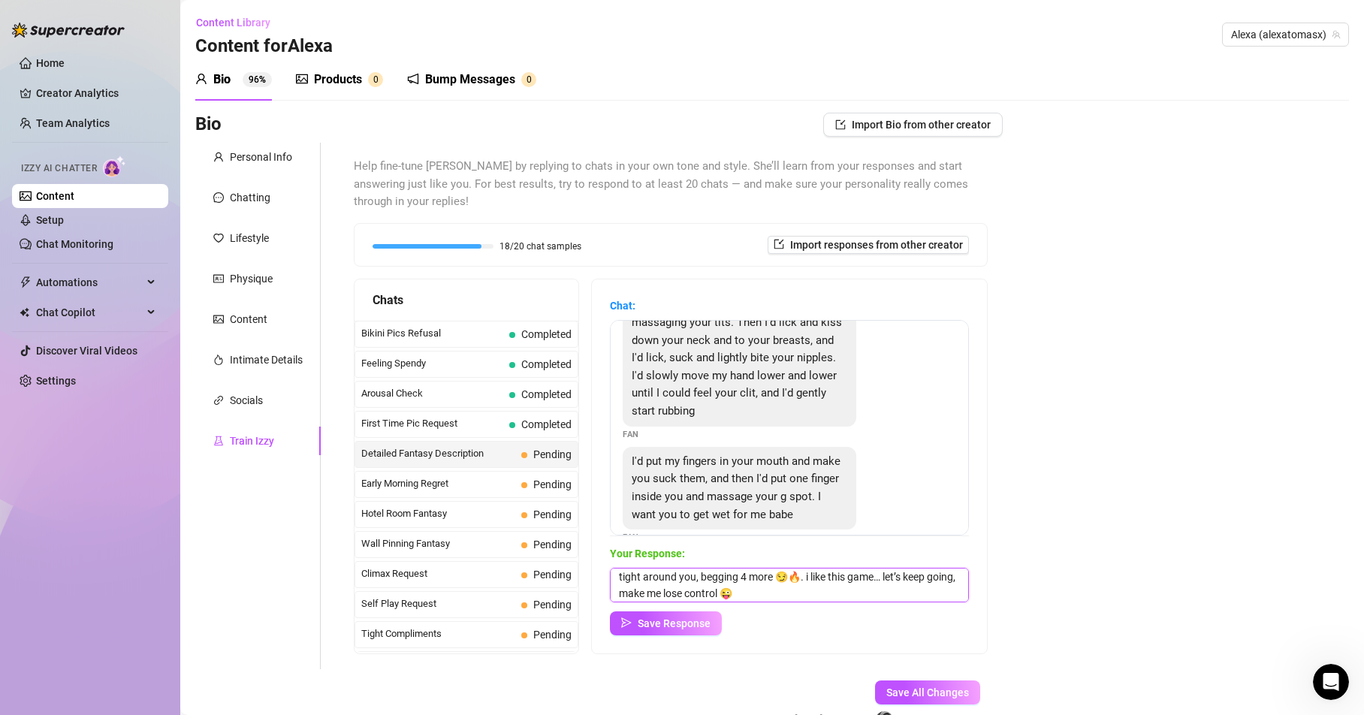
click at [841, 576] on textarea "mmm baby… sucking your fingers, so wet in my mouth already 😈… i feel your finge…" at bounding box center [789, 585] width 359 height 35
type textarea "mmm baby… sucking your fingers, so wet in my mouth already 😈… i feel your finge…"
click at [662, 625] on span "Save Response" at bounding box center [674, 623] width 73 height 12
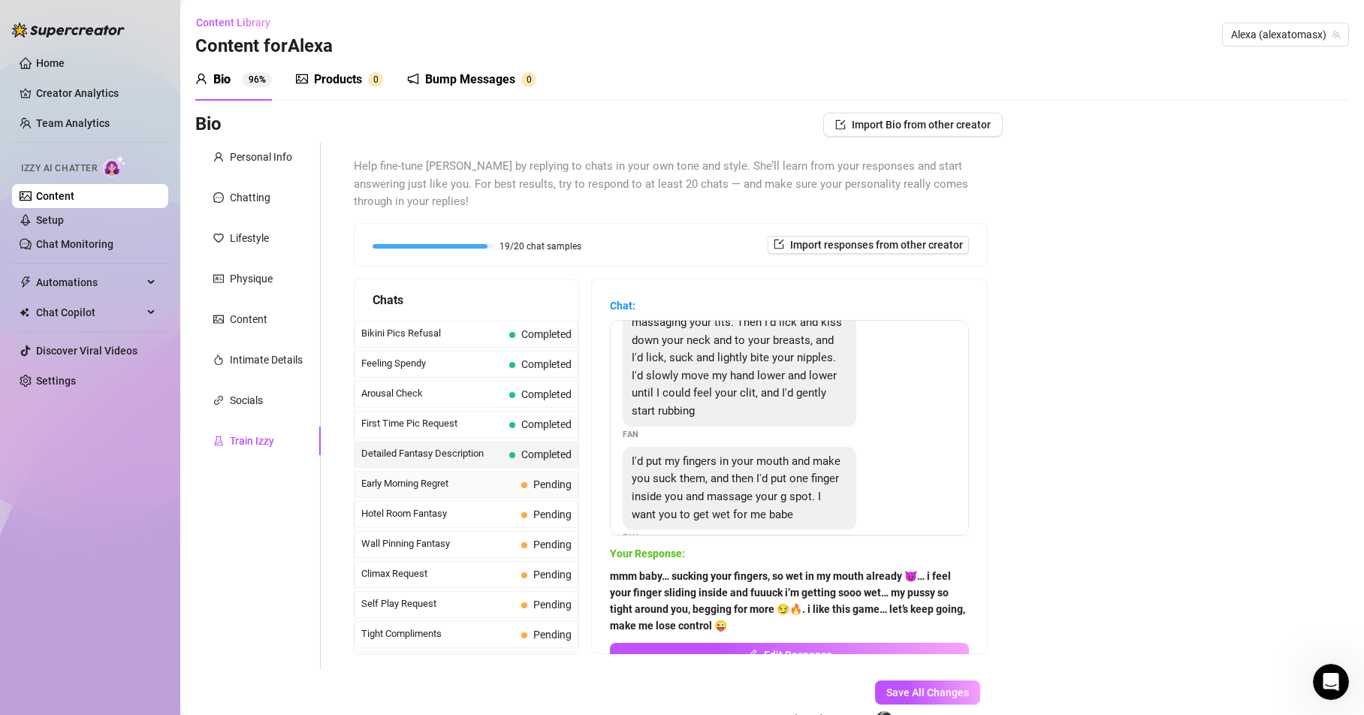
click at [430, 481] on span "Early Morning Regret" at bounding box center [438, 483] width 154 height 15
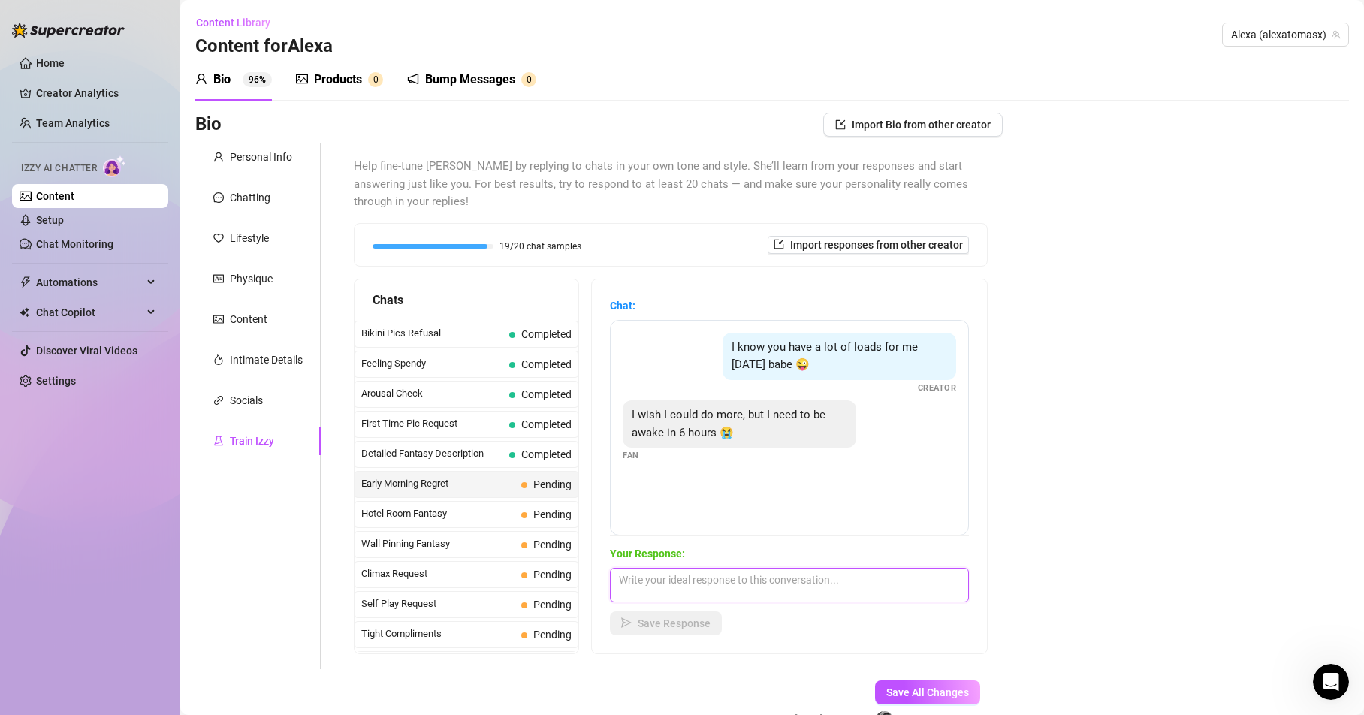
click at [645, 578] on textarea at bounding box center [789, 585] width 359 height 35
click at [638, 583] on textarea at bounding box center [789, 585] width 359 height 35
paste textarea "Awww what a shame babe 😘… I would love if you could stay with me just 30 more m…"
type textarea "Awww what a shame babe 😘… I would love if you could stay with me just 30 more m…"
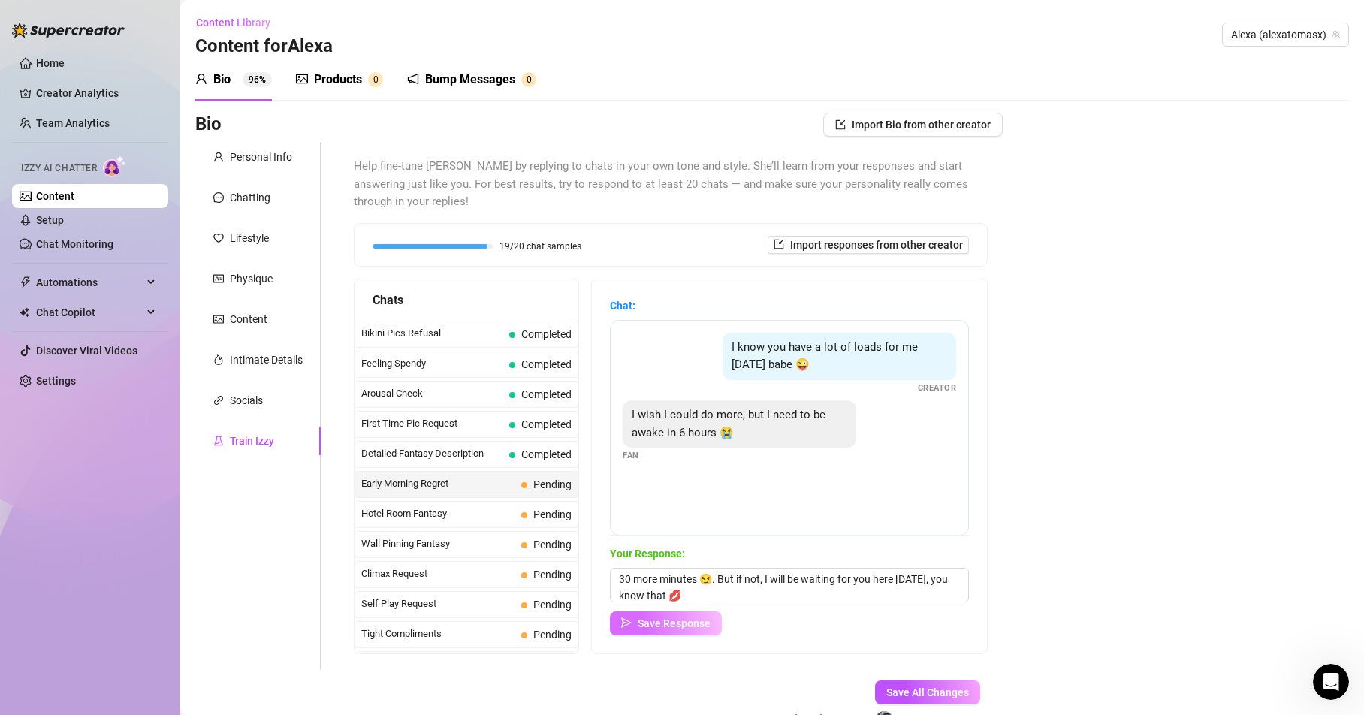
click at [705, 623] on span "Save Response" at bounding box center [674, 623] width 73 height 12
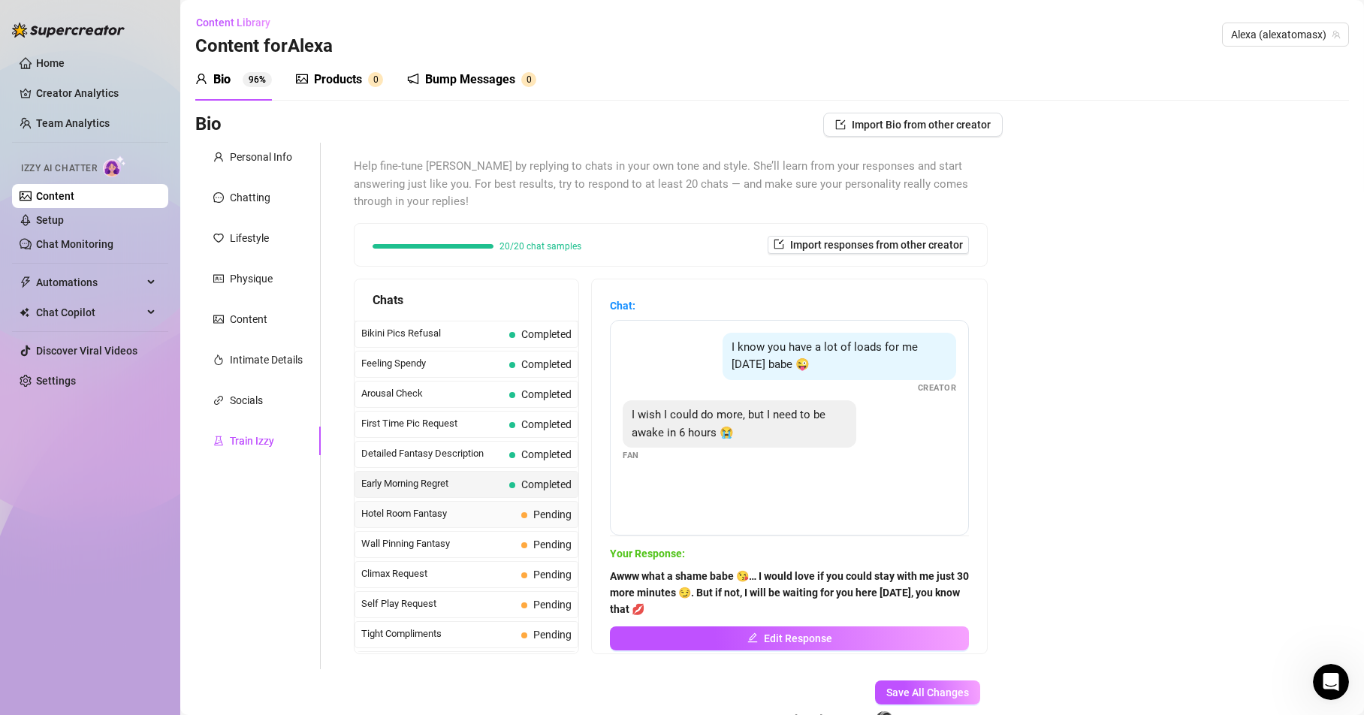
click at [430, 514] on span "Hotel Room Fantasy" at bounding box center [438, 513] width 154 height 15
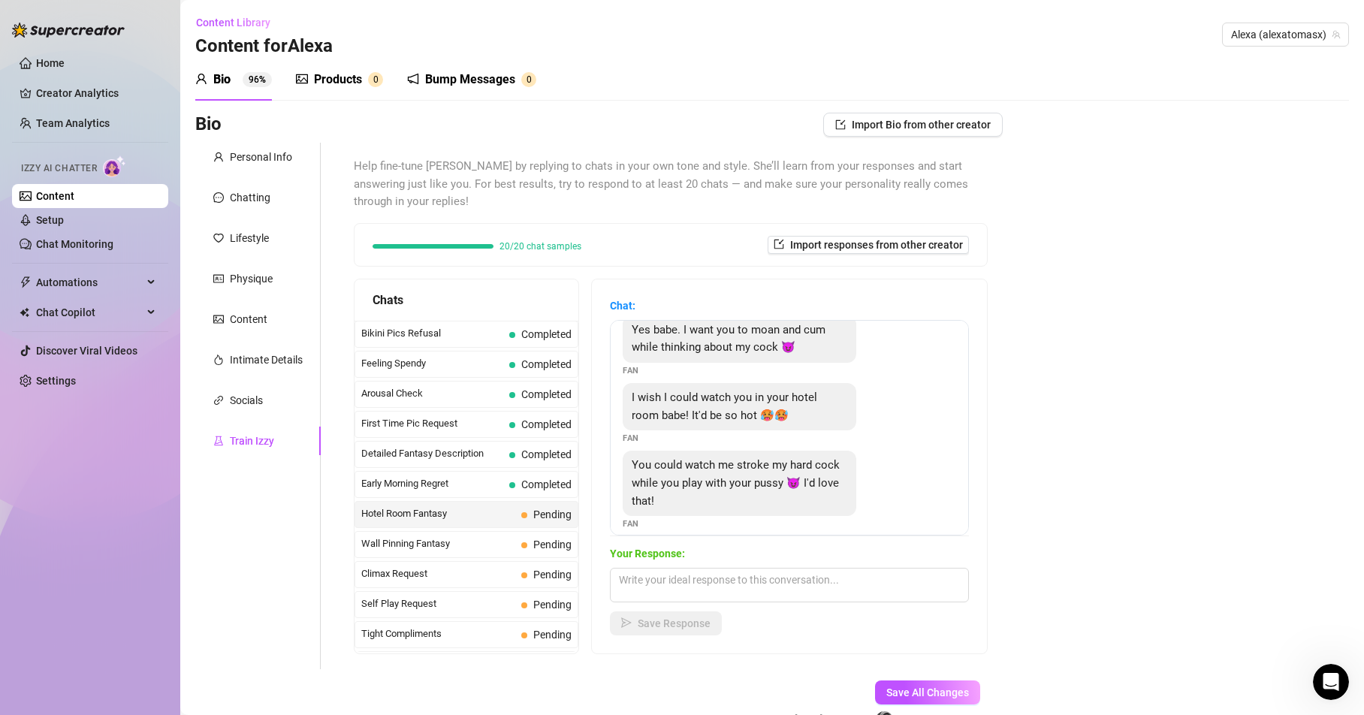
scroll to position [0, 0]
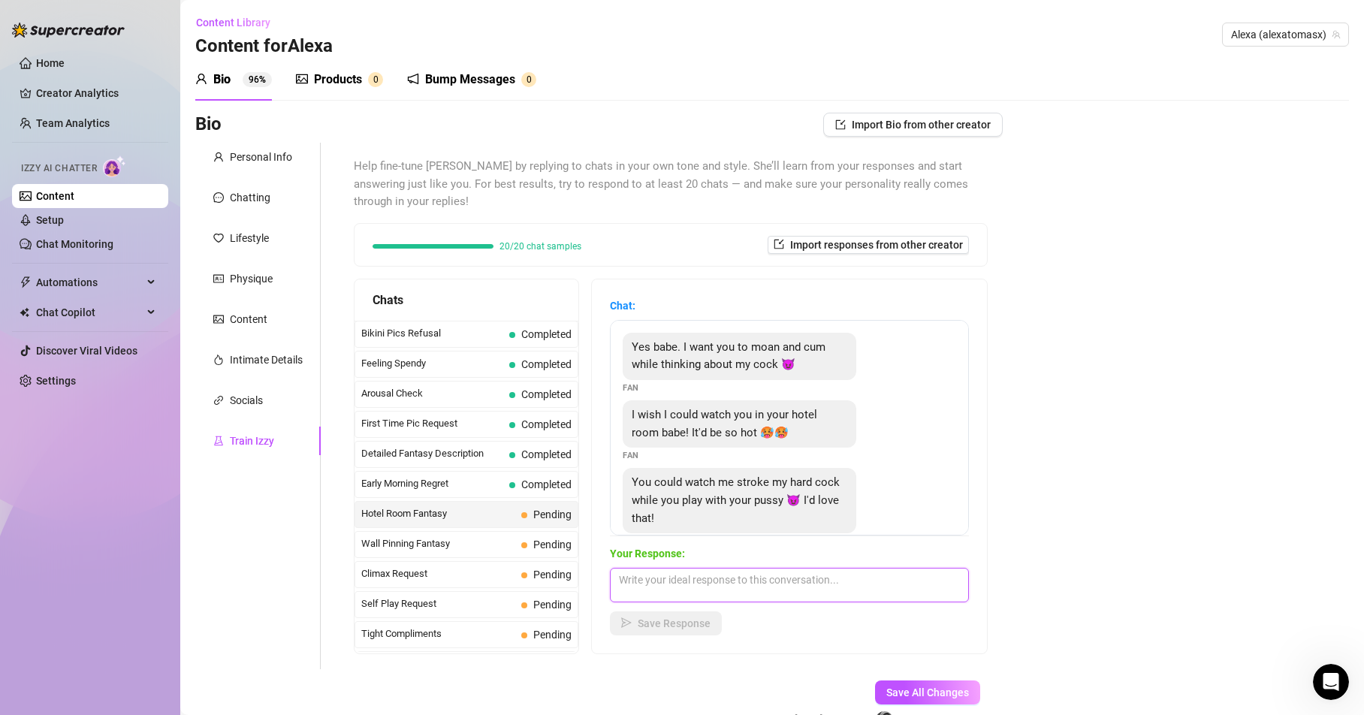
click at [665, 587] on textarea at bounding box center [789, 585] width 359 height 35
paste textarea "Mmm baby just picturing you stroking while I tell you what I would do drives me…"
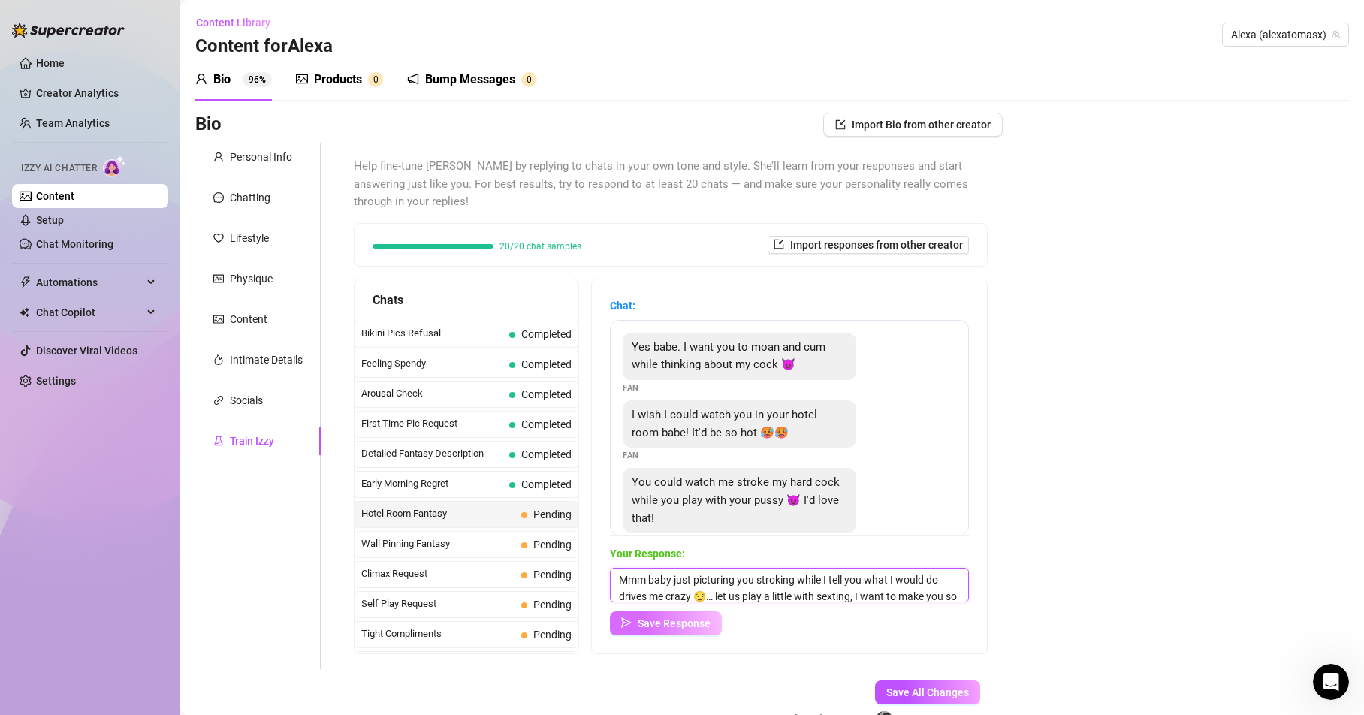
type textarea "Mmm baby just picturing you stroking while I tell you what I would do drives me…"
click at [683, 625] on span "Save Response" at bounding box center [674, 623] width 73 height 12
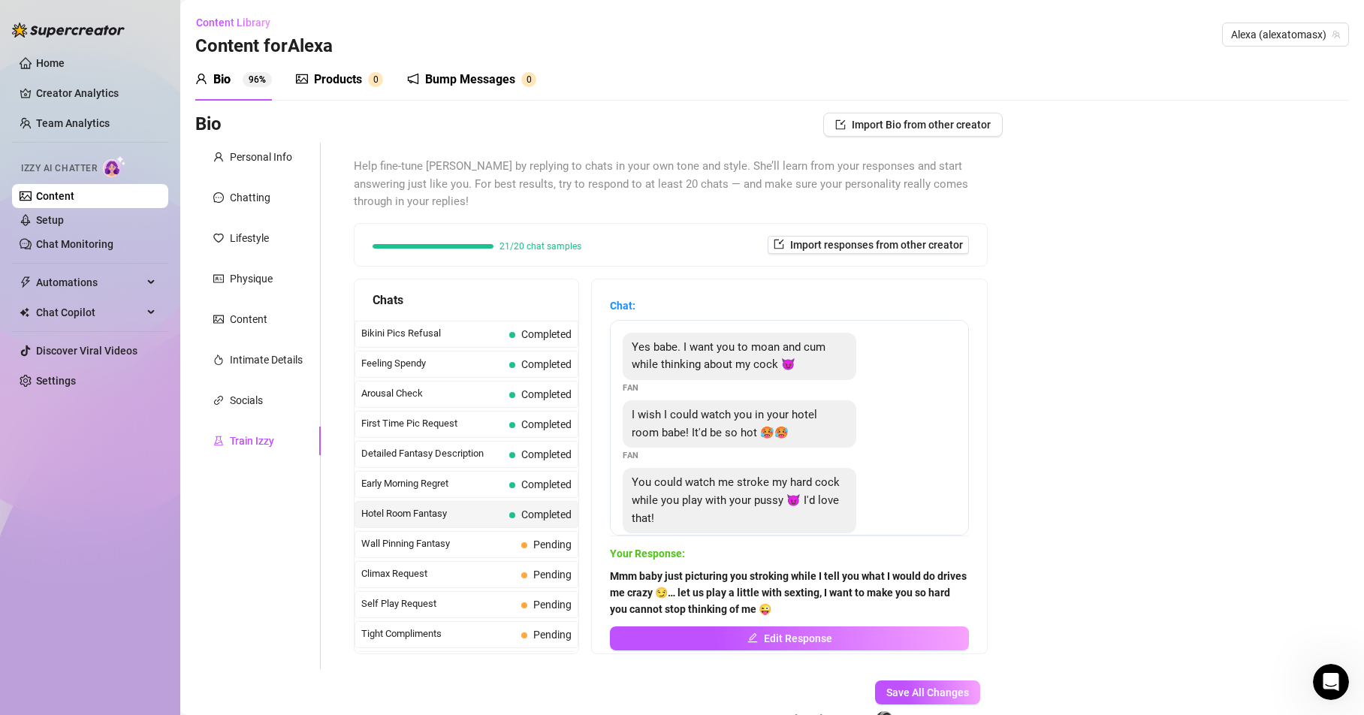
click at [256, 443] on div "Train Izzy" at bounding box center [252, 441] width 44 height 17
click at [47, 198] on link "Content" at bounding box center [55, 196] width 38 height 12
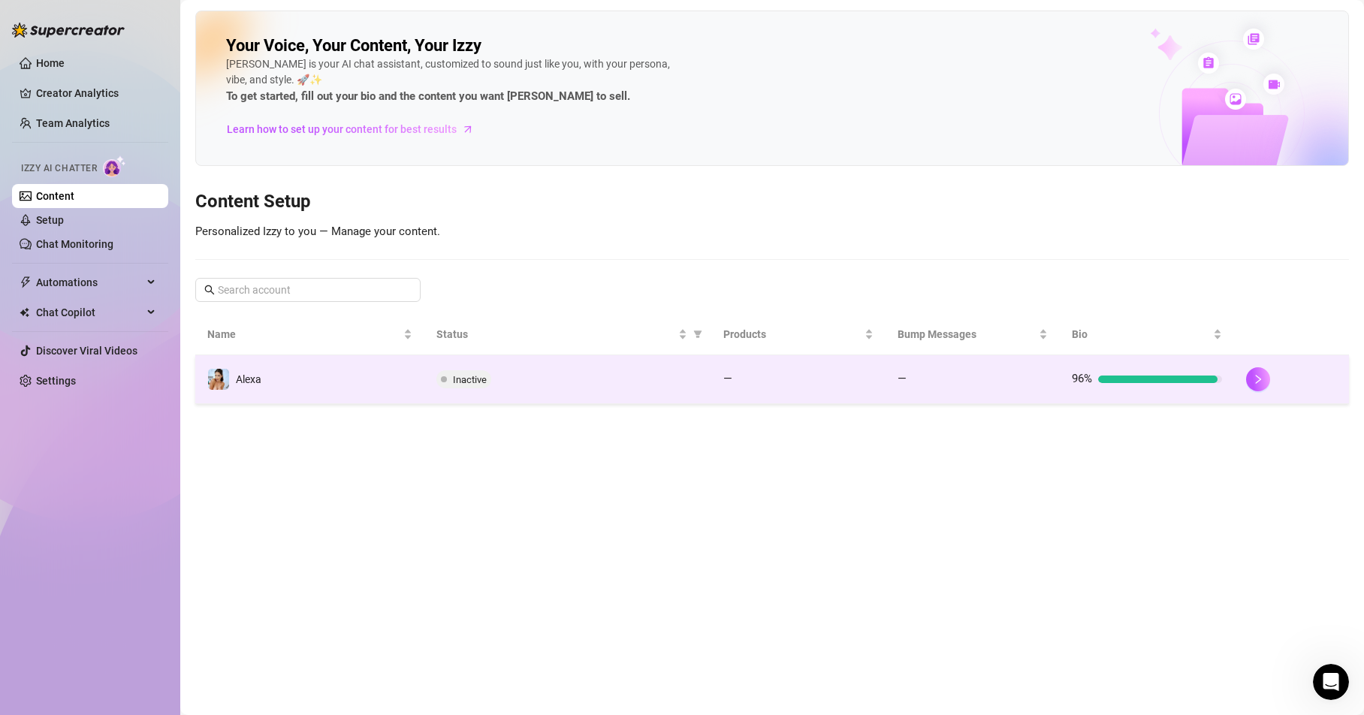
click at [222, 379] on img at bounding box center [218, 379] width 21 height 21
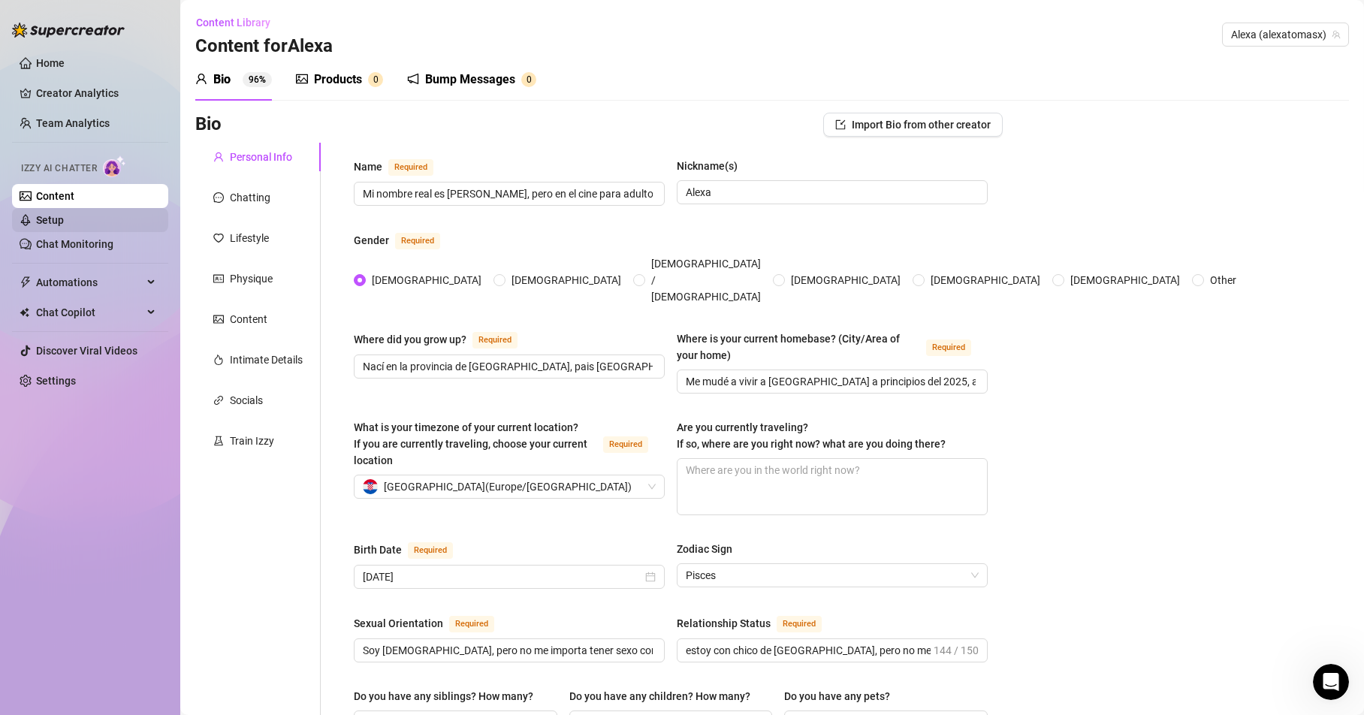
click at [36, 219] on link "Setup" at bounding box center [50, 220] width 28 height 12
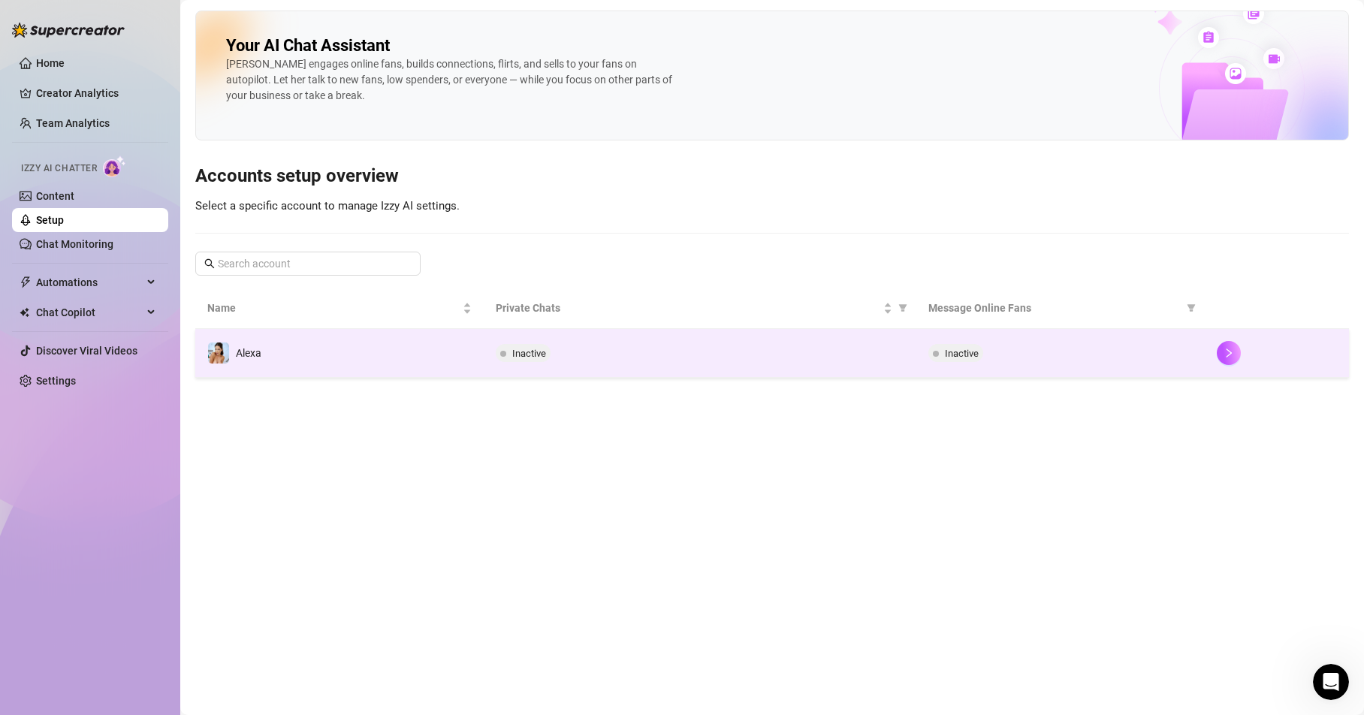
click at [226, 355] on img at bounding box center [218, 353] width 21 height 21
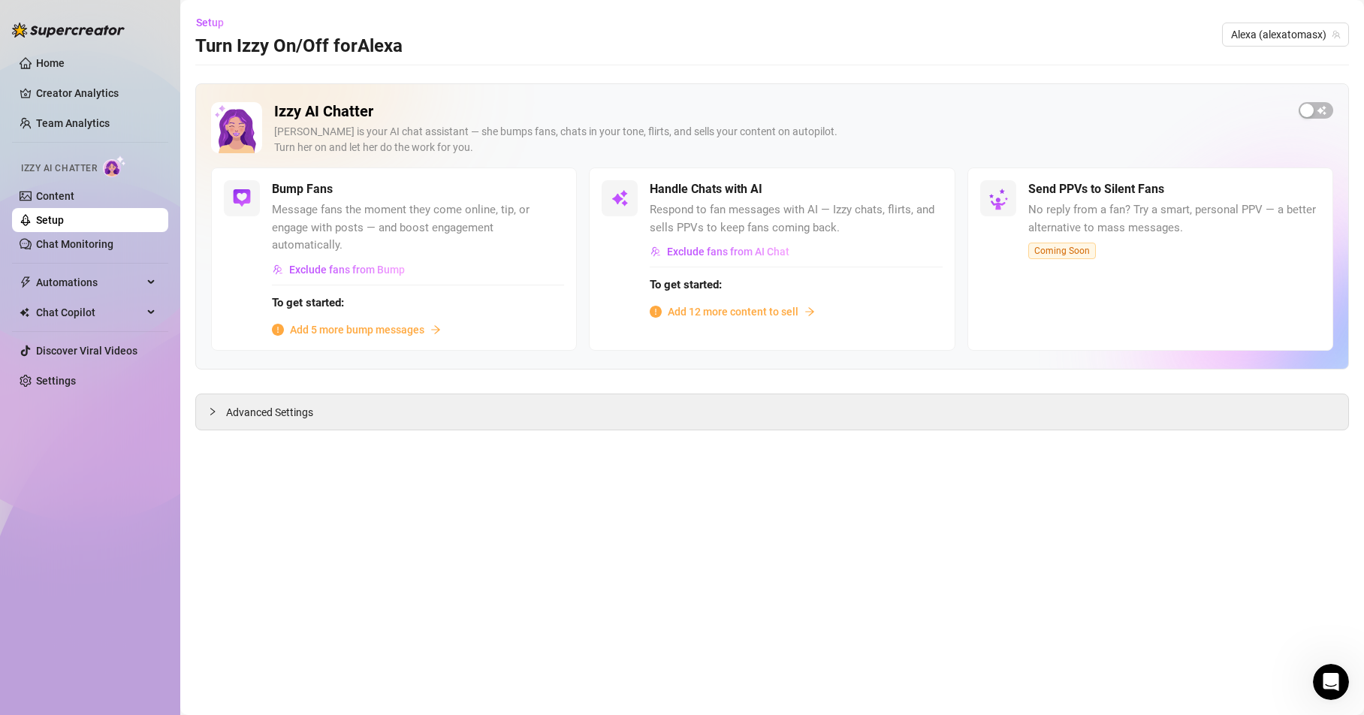
click at [683, 203] on span "Respond to fan messages with AI — Izzy chats, flirts, and sells PPVs to keep fa…" at bounding box center [796, 218] width 292 height 35
click at [740, 251] on span "Exclude fans from AI Chat" at bounding box center [728, 252] width 122 height 12
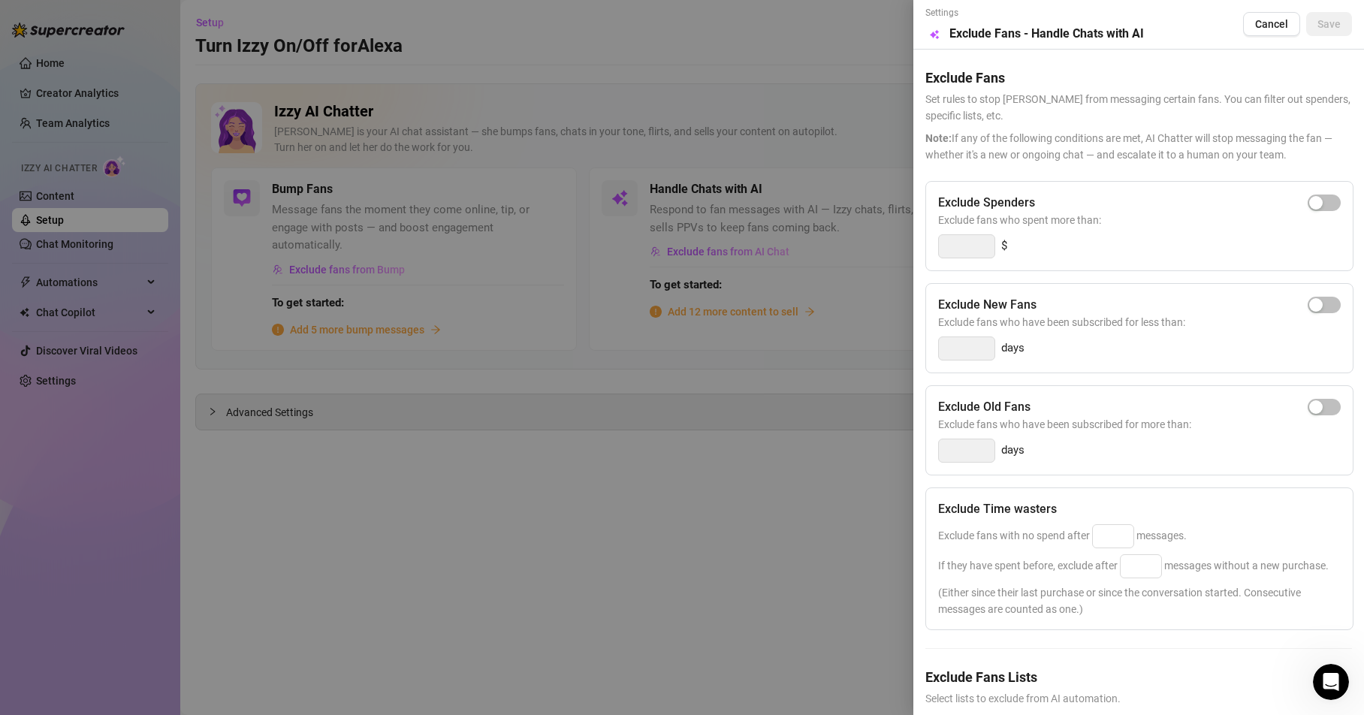
click at [687, 416] on div at bounding box center [682, 357] width 1364 height 715
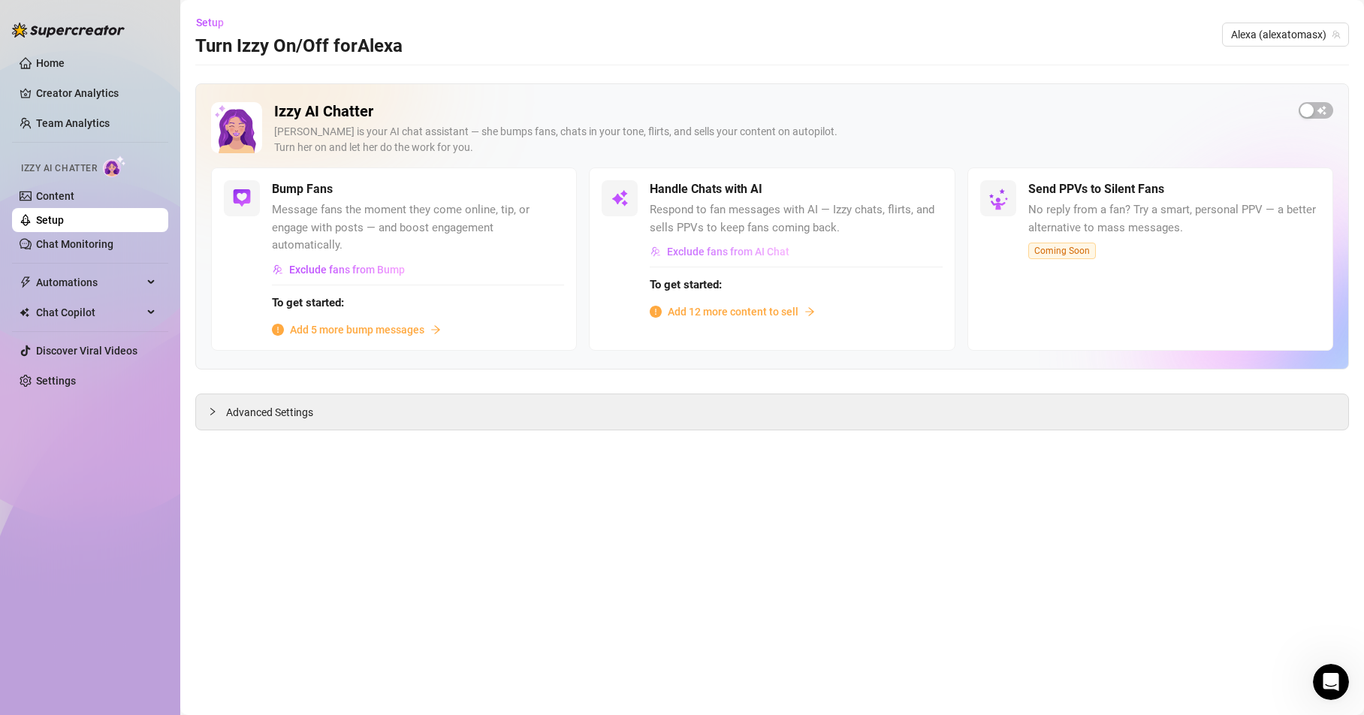
click at [738, 252] on span "Exclude fans from AI Chat" at bounding box center [728, 252] width 122 height 12
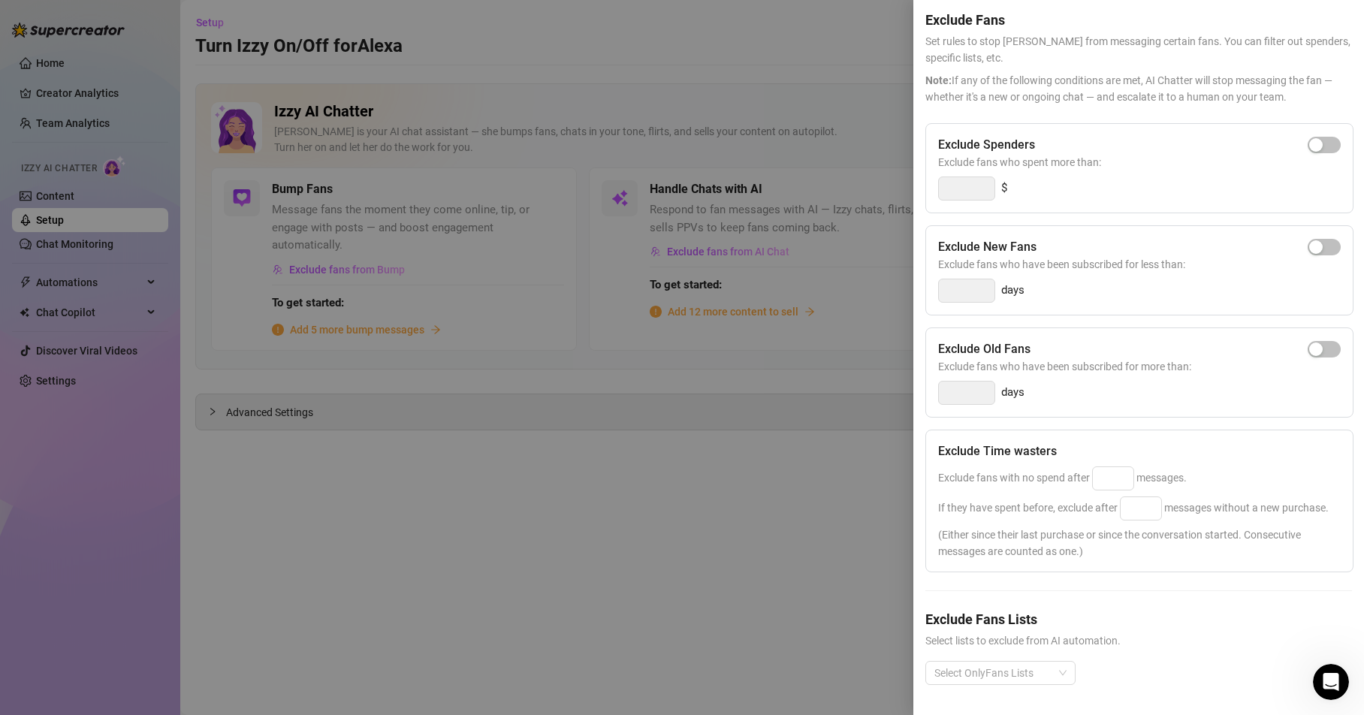
scroll to position [89, 0]
click at [1058, 661] on div "Select OnlyFans Lists" at bounding box center [1000, 673] width 150 height 24
click at [816, 656] on div at bounding box center [682, 357] width 1364 height 715
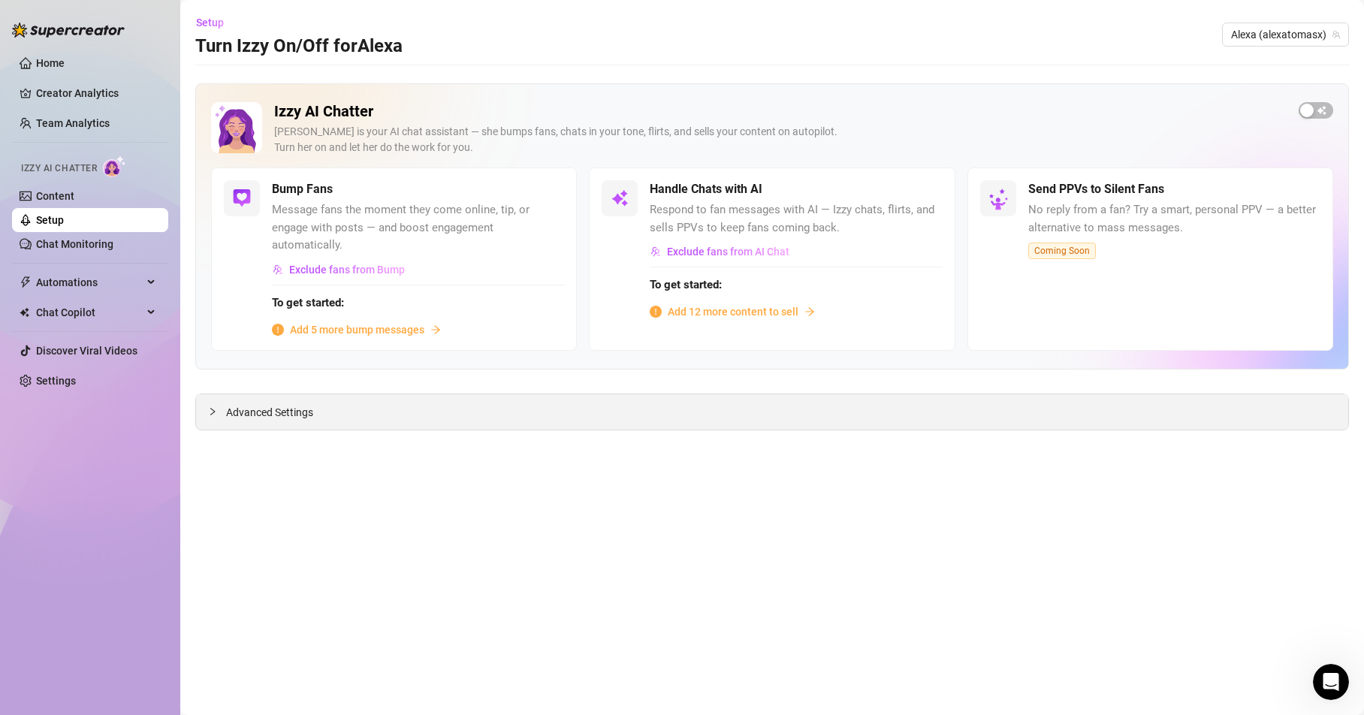
click at [346, 410] on div "Advanced Settings" at bounding box center [772, 411] width 1152 height 35
click at [216, 412] on icon "collapsed" at bounding box center [212, 411] width 9 height 9
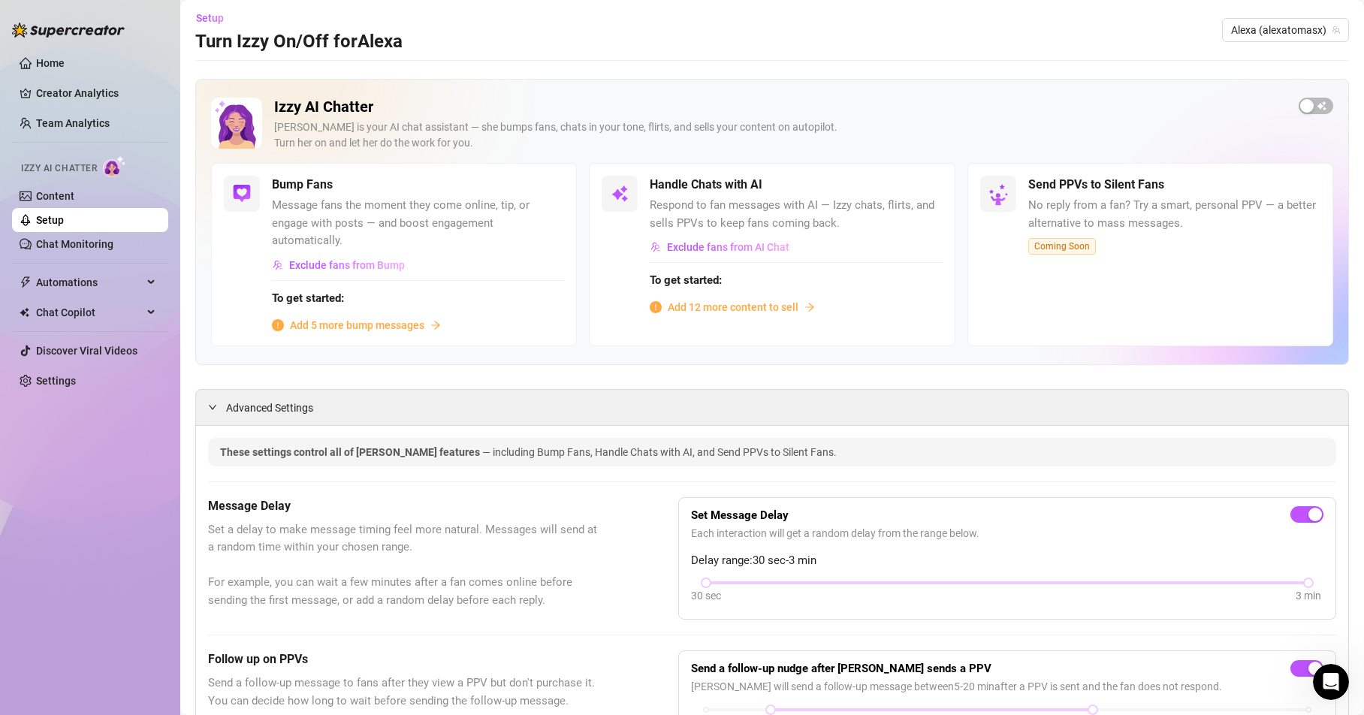
scroll to position [0, 0]
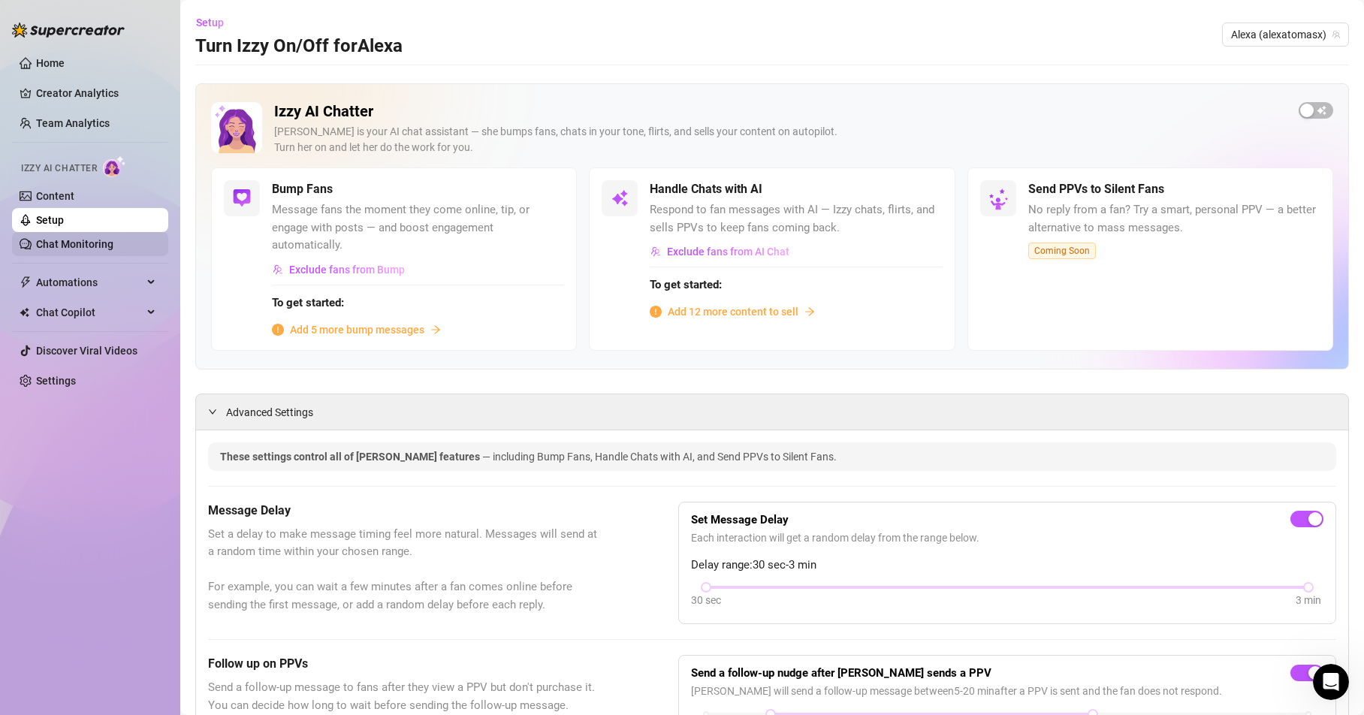
click at [59, 245] on link "Chat Monitoring" at bounding box center [74, 244] width 77 height 12
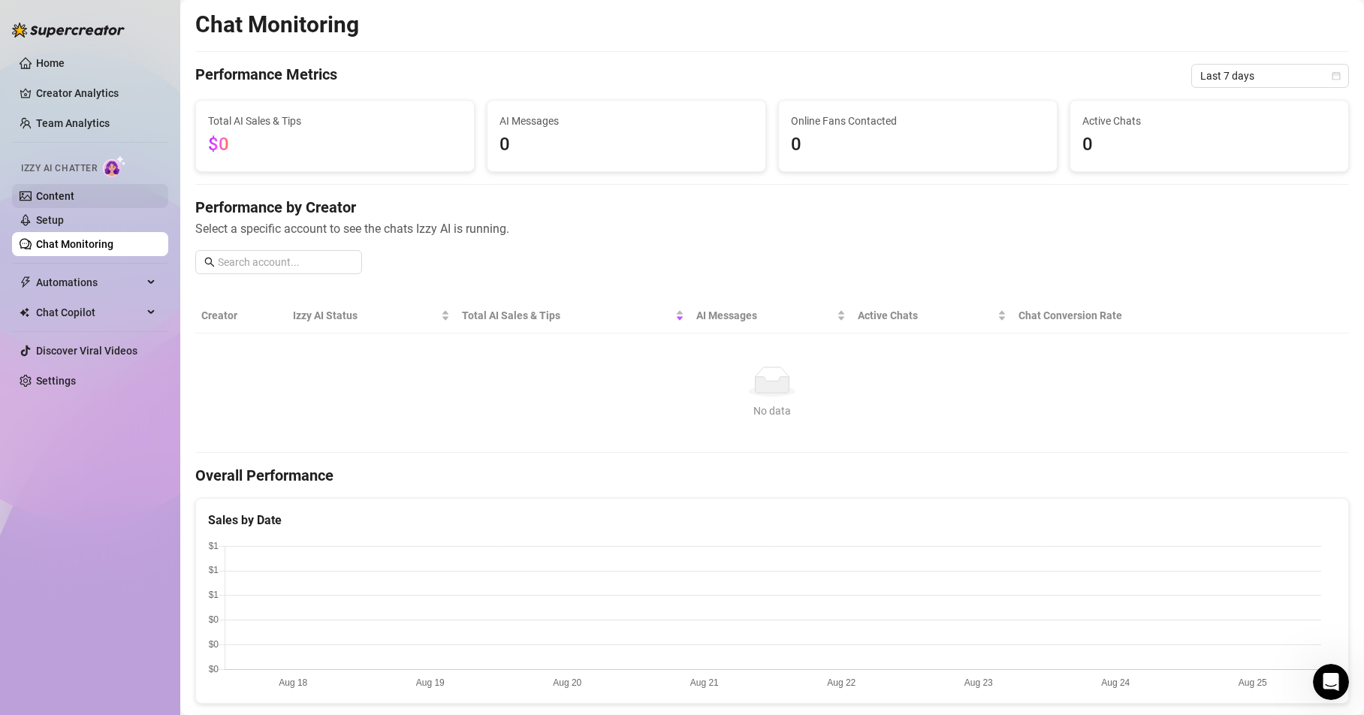
click at [62, 195] on link "Content" at bounding box center [55, 196] width 38 height 12
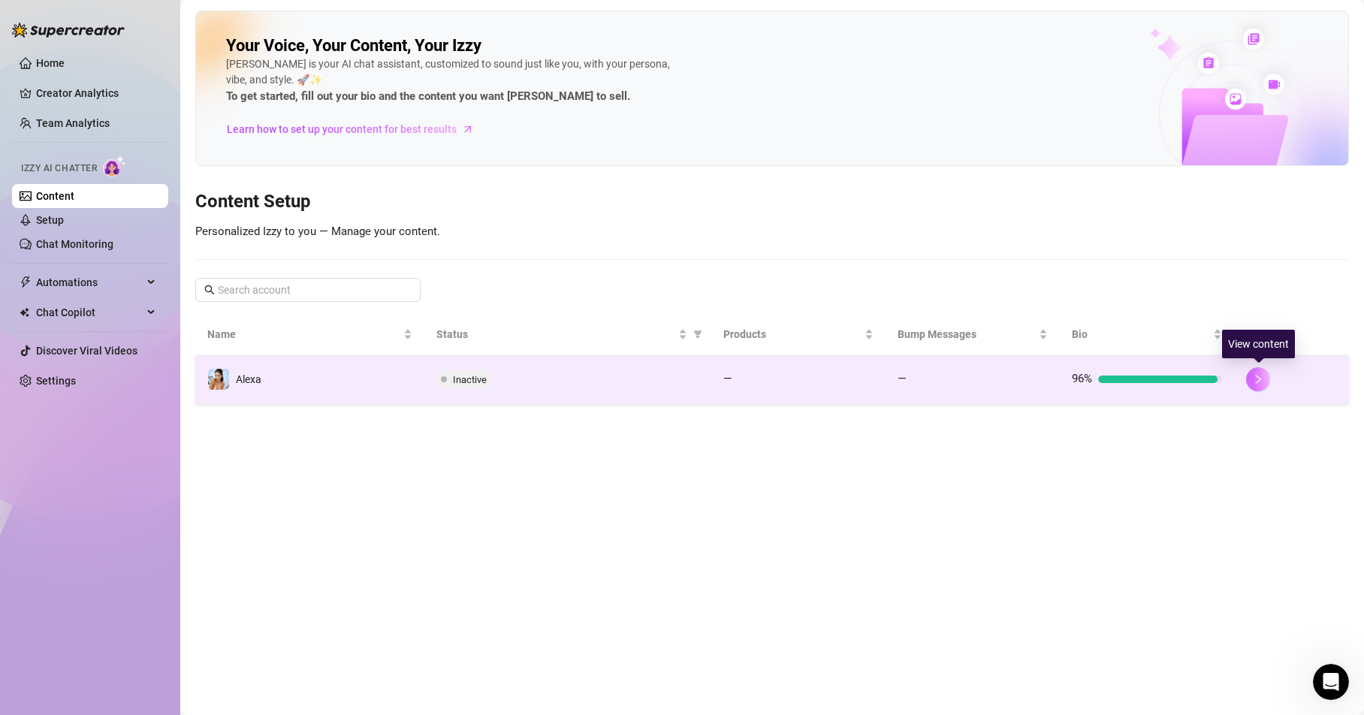
click at [1256, 376] on icon "right" at bounding box center [1258, 379] width 11 height 11
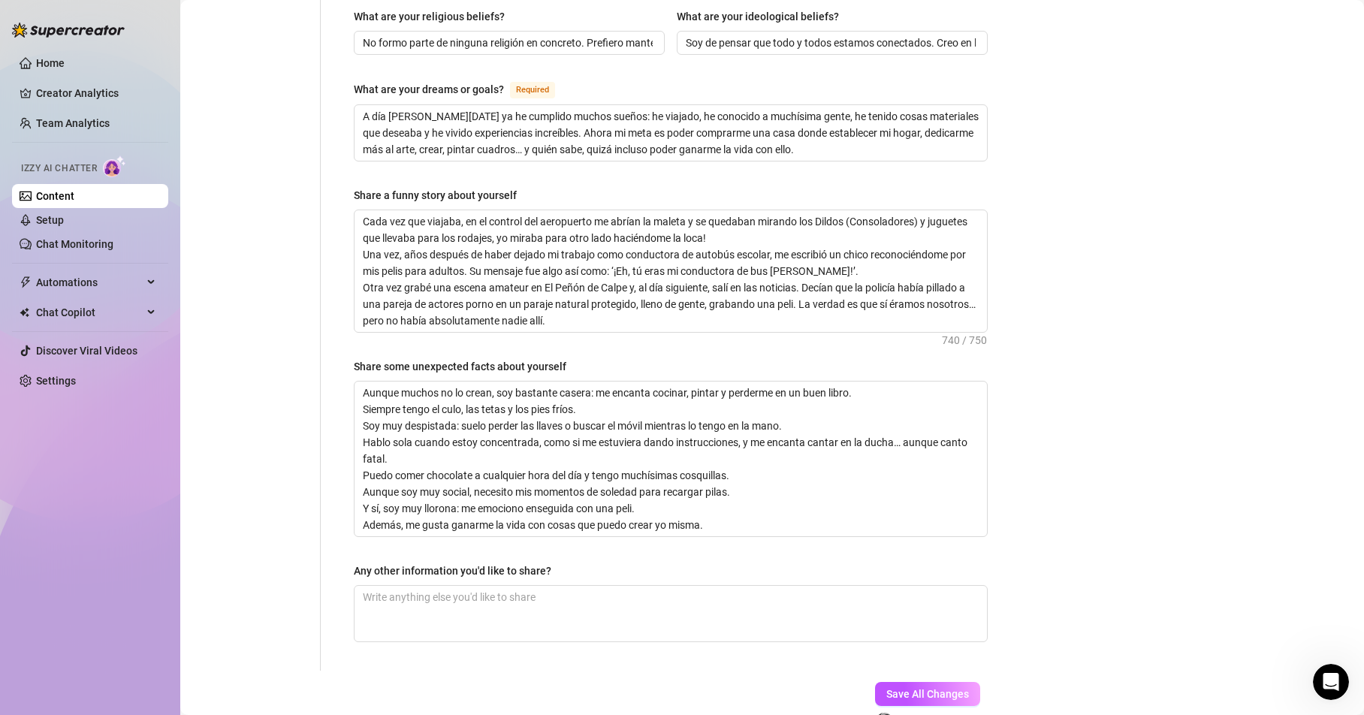
scroll to position [901, 0]
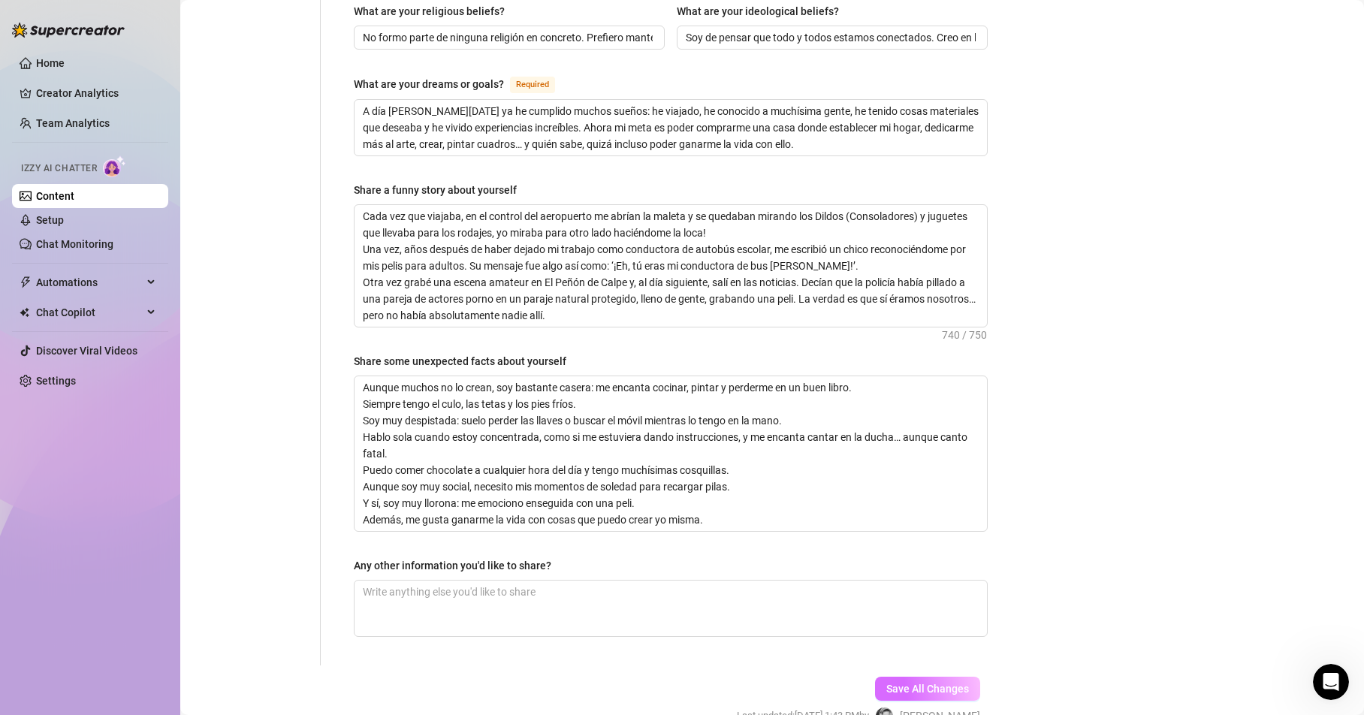
click at [886, 683] on span "Save All Changes" at bounding box center [927, 689] width 83 height 12
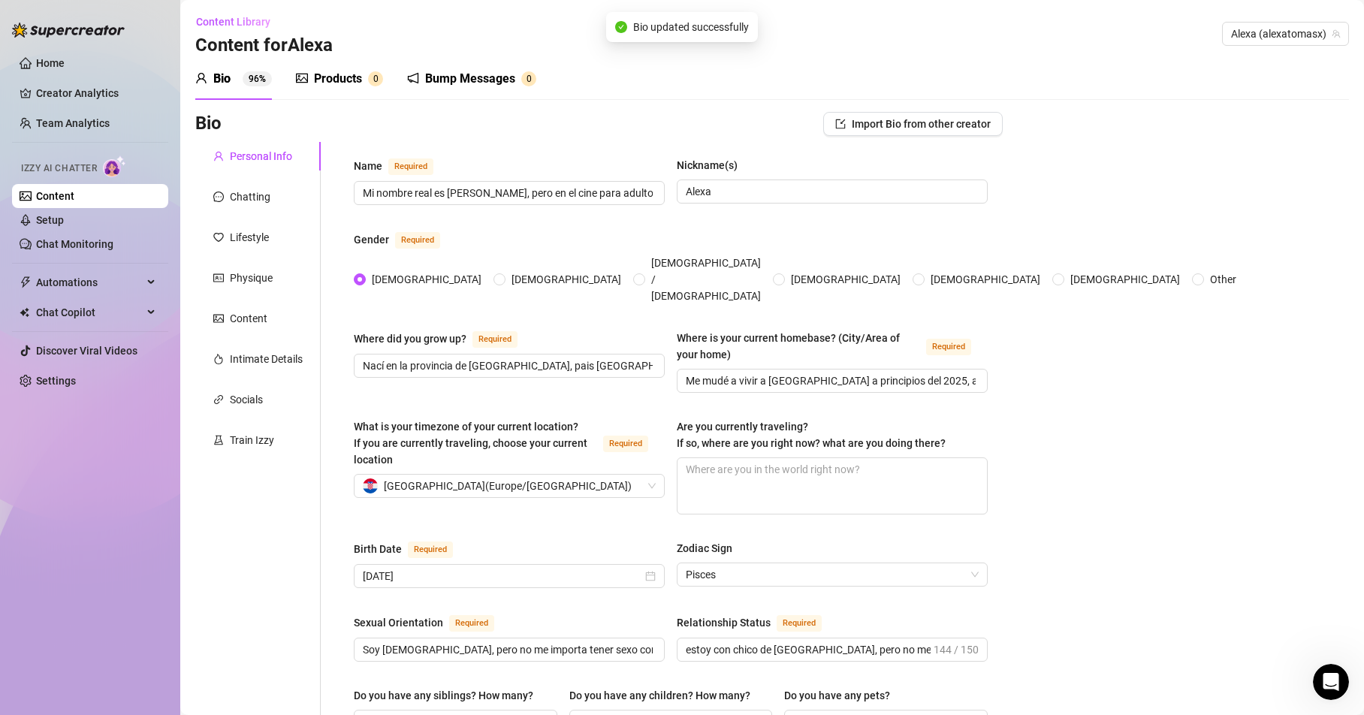
scroll to position [0, 0]
click at [246, 196] on div "Chatting" at bounding box center [250, 197] width 41 height 17
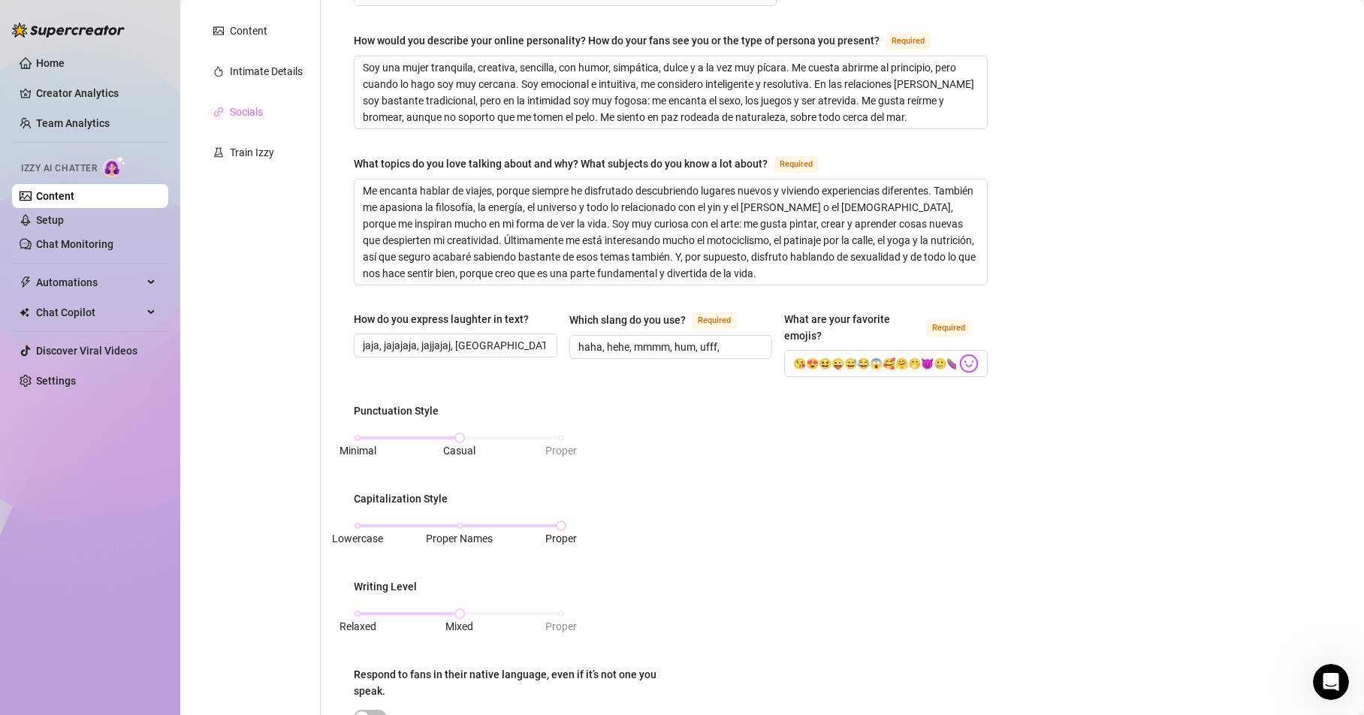
scroll to position [108, 0]
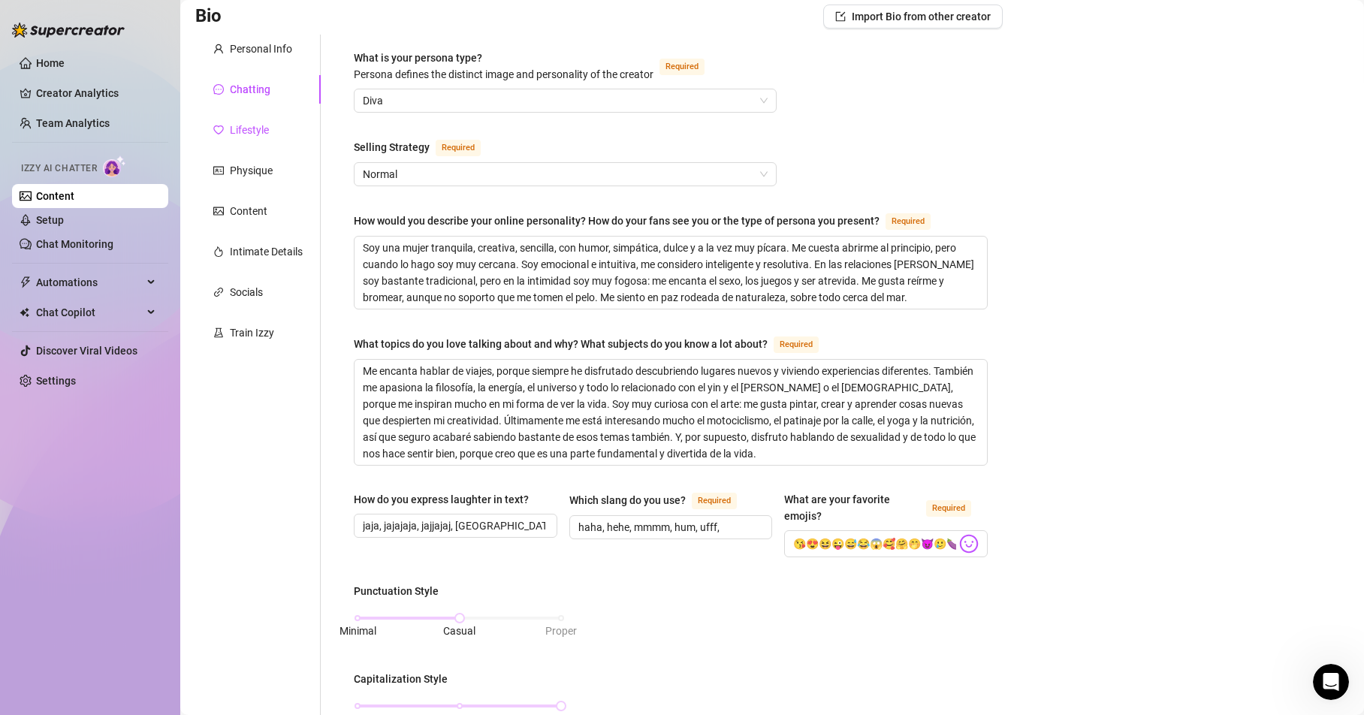
click at [246, 125] on div "Lifestyle" at bounding box center [249, 130] width 39 height 17
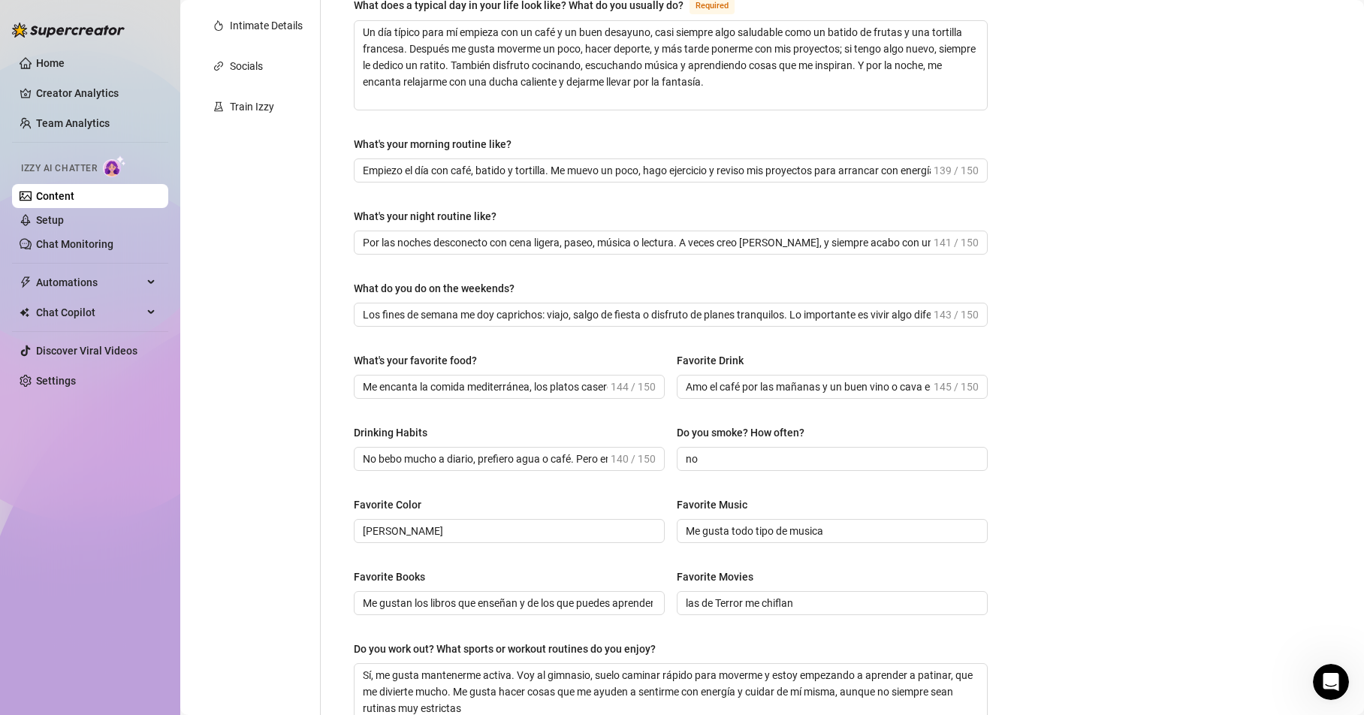
scroll to position [64, 0]
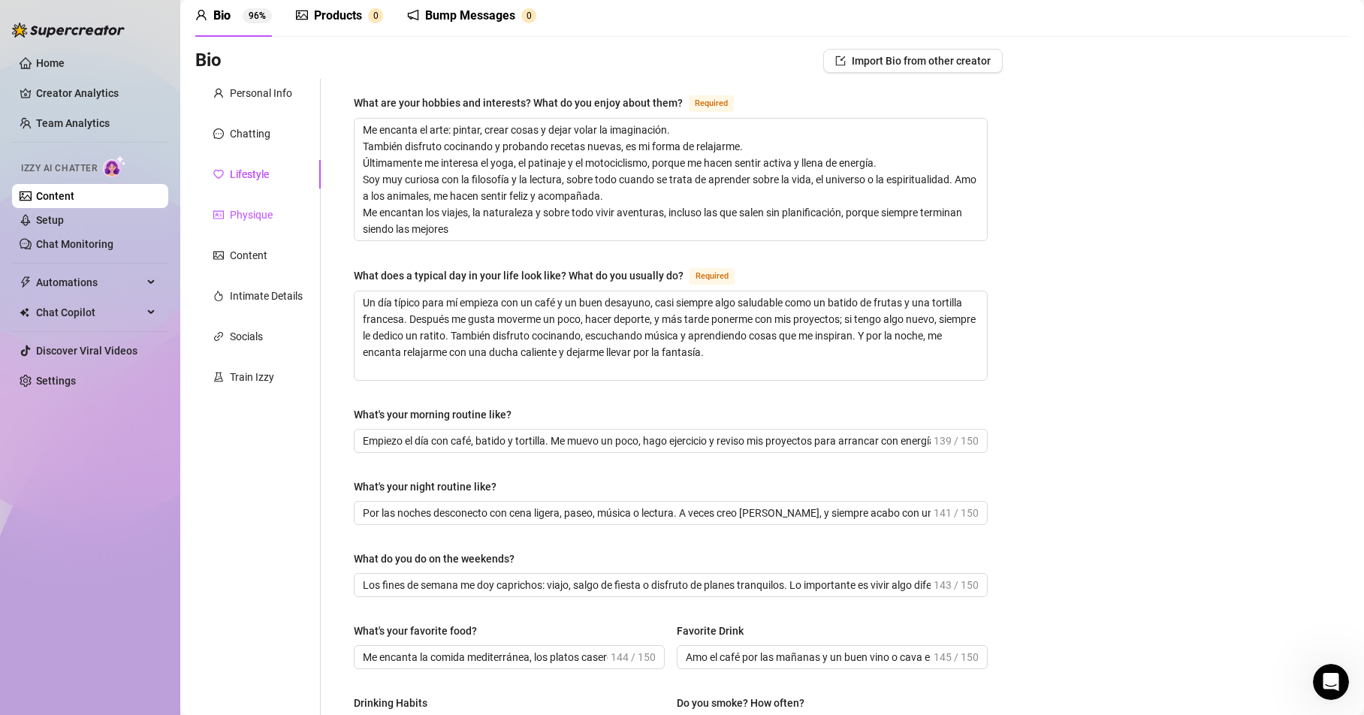
click at [239, 209] on div "Physique" at bounding box center [251, 215] width 43 height 17
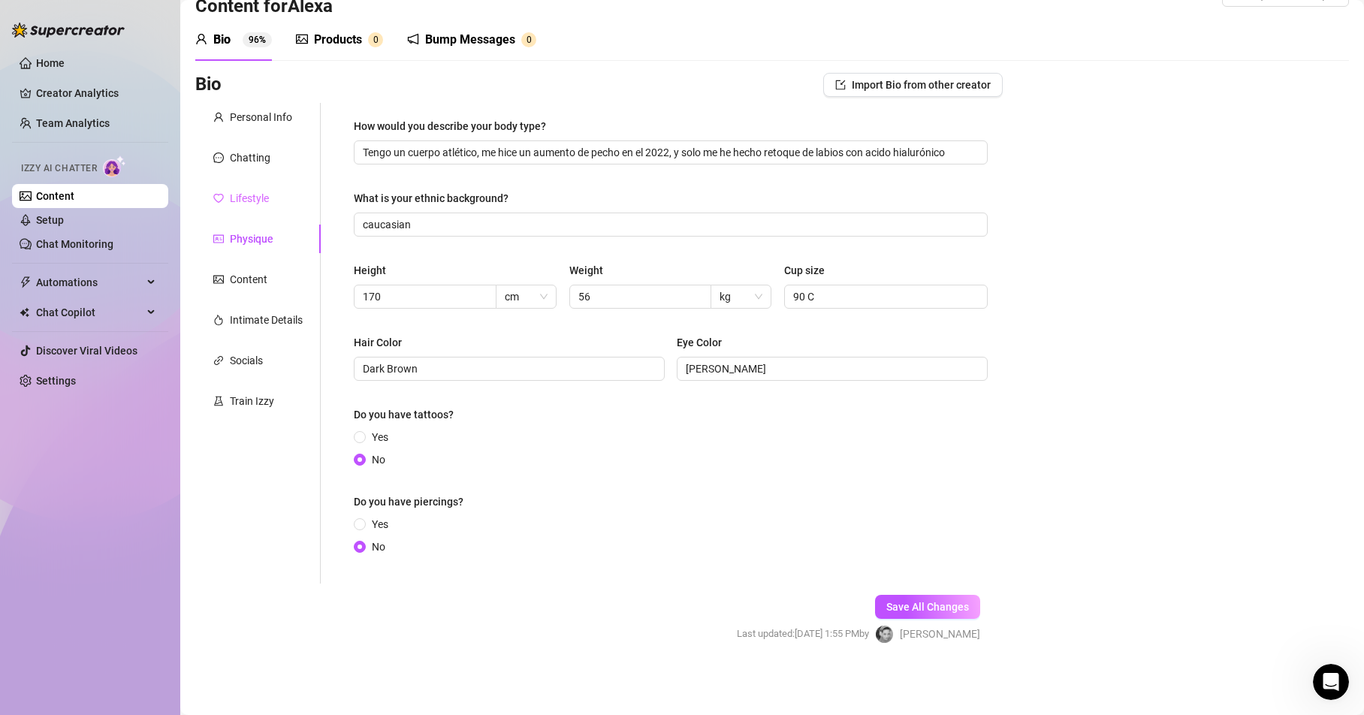
scroll to position [40, 0]
click at [249, 276] on div "Content" at bounding box center [249, 279] width 38 height 17
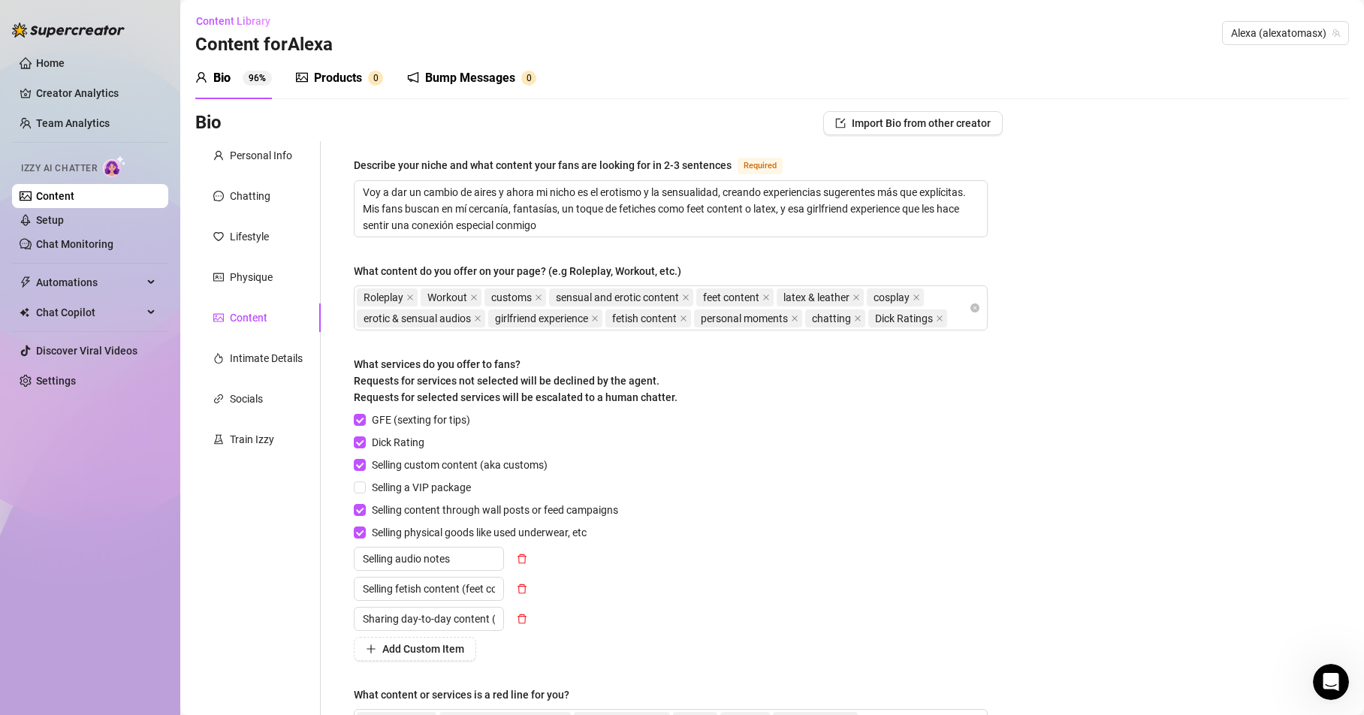
scroll to position [0, 0]
click at [250, 361] on div "Intimate Details" at bounding box center [266, 360] width 73 height 17
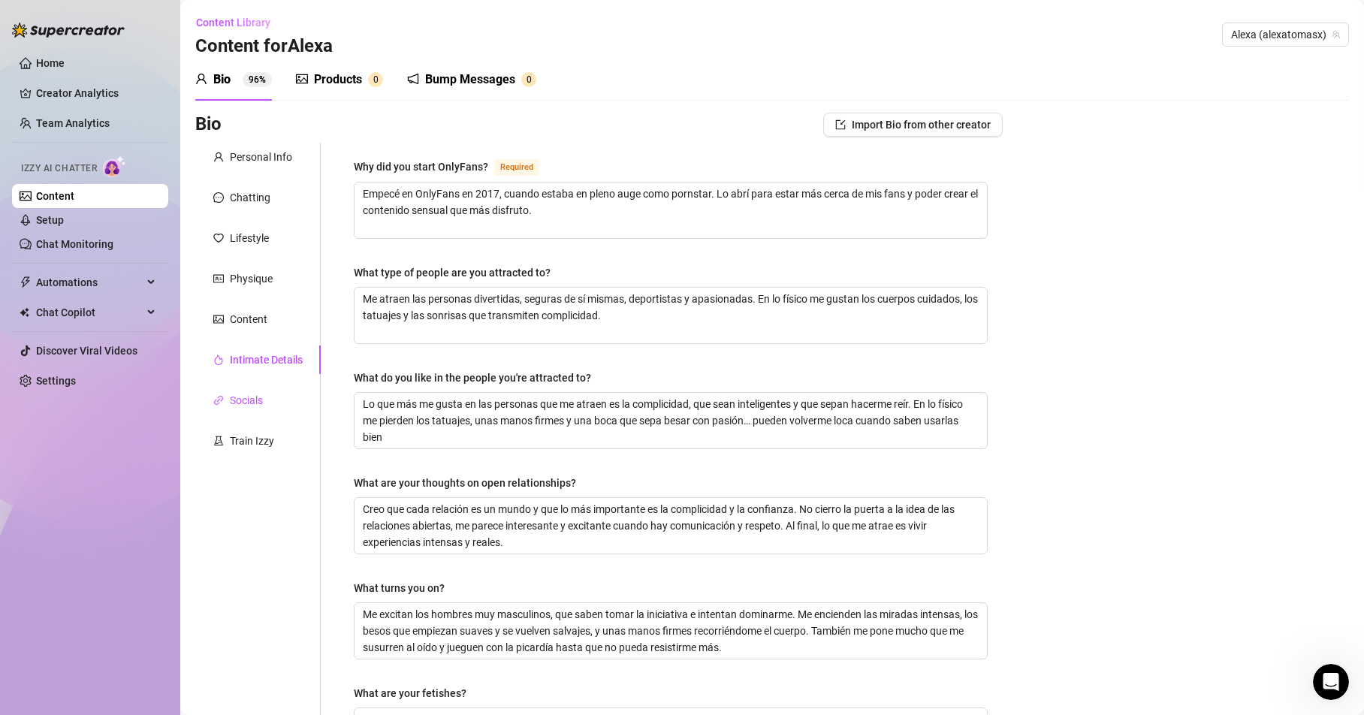
click at [239, 403] on div "Socials" at bounding box center [246, 400] width 33 height 17
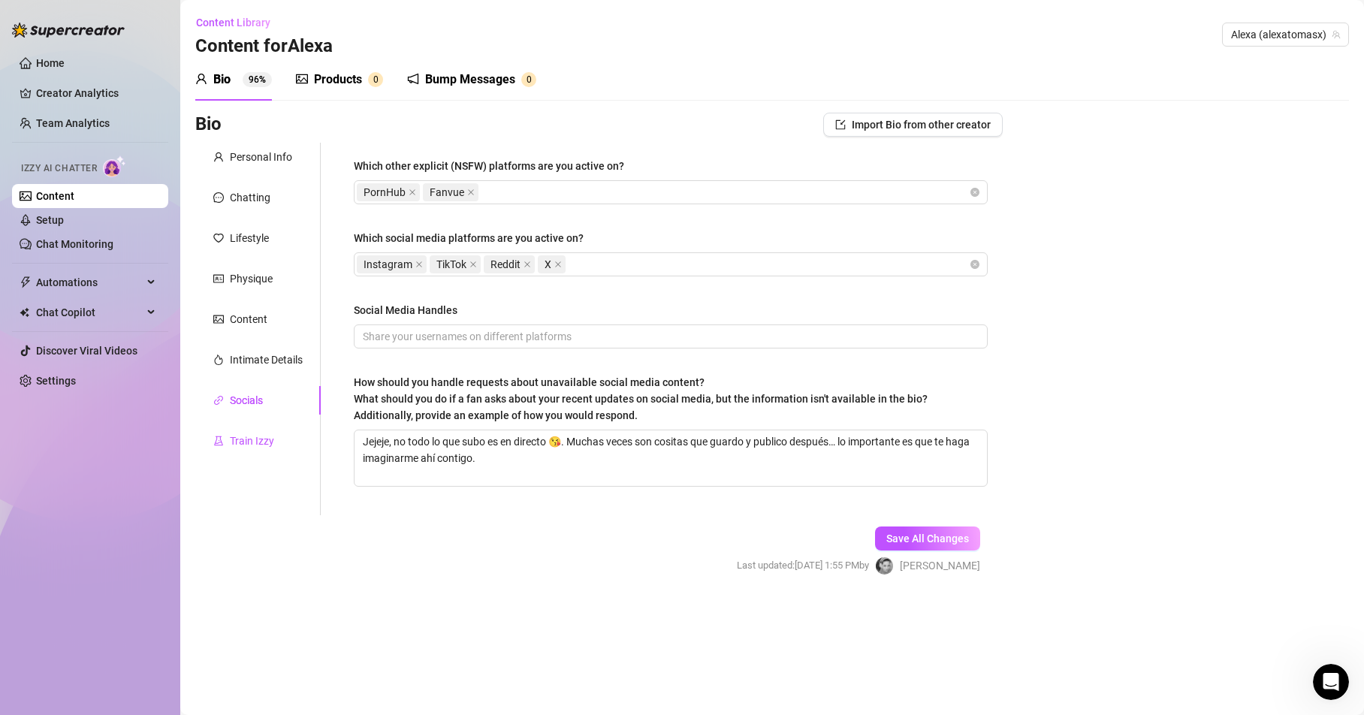
click at [251, 439] on div "Train Izzy" at bounding box center [252, 441] width 44 height 17
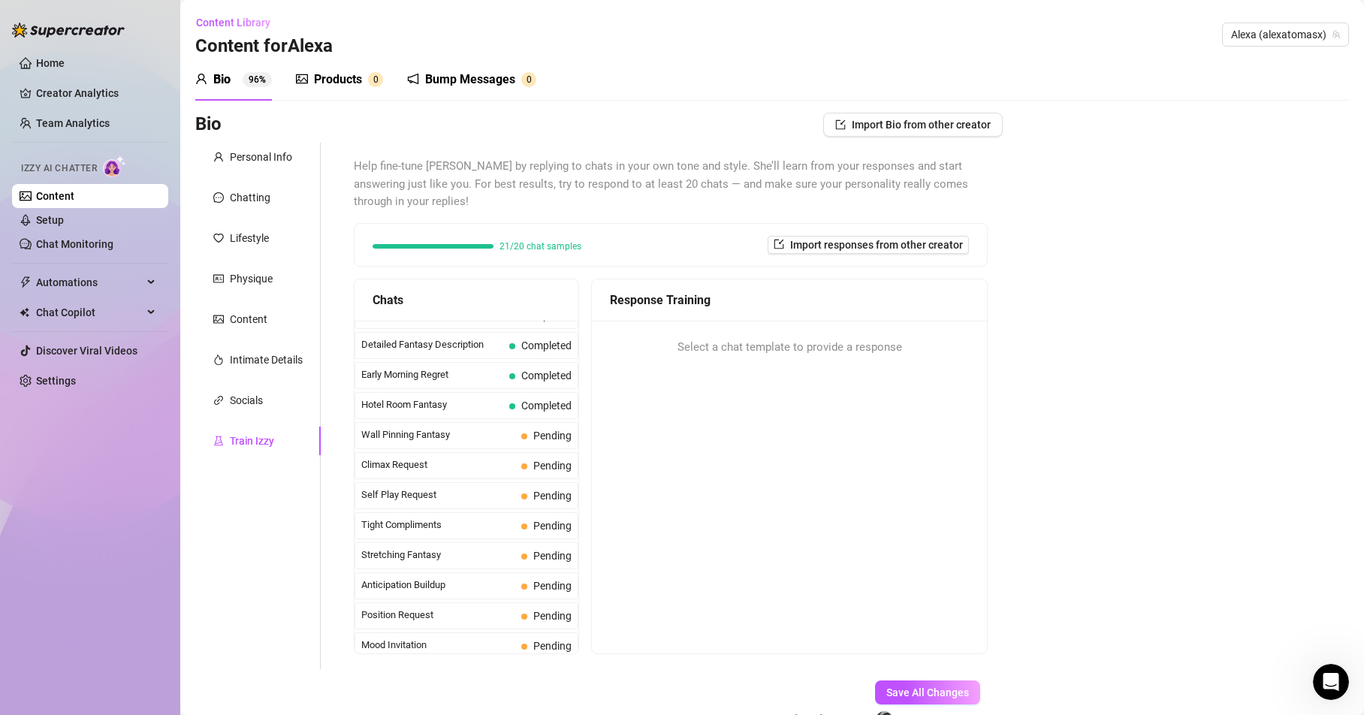
scroll to position [537, 0]
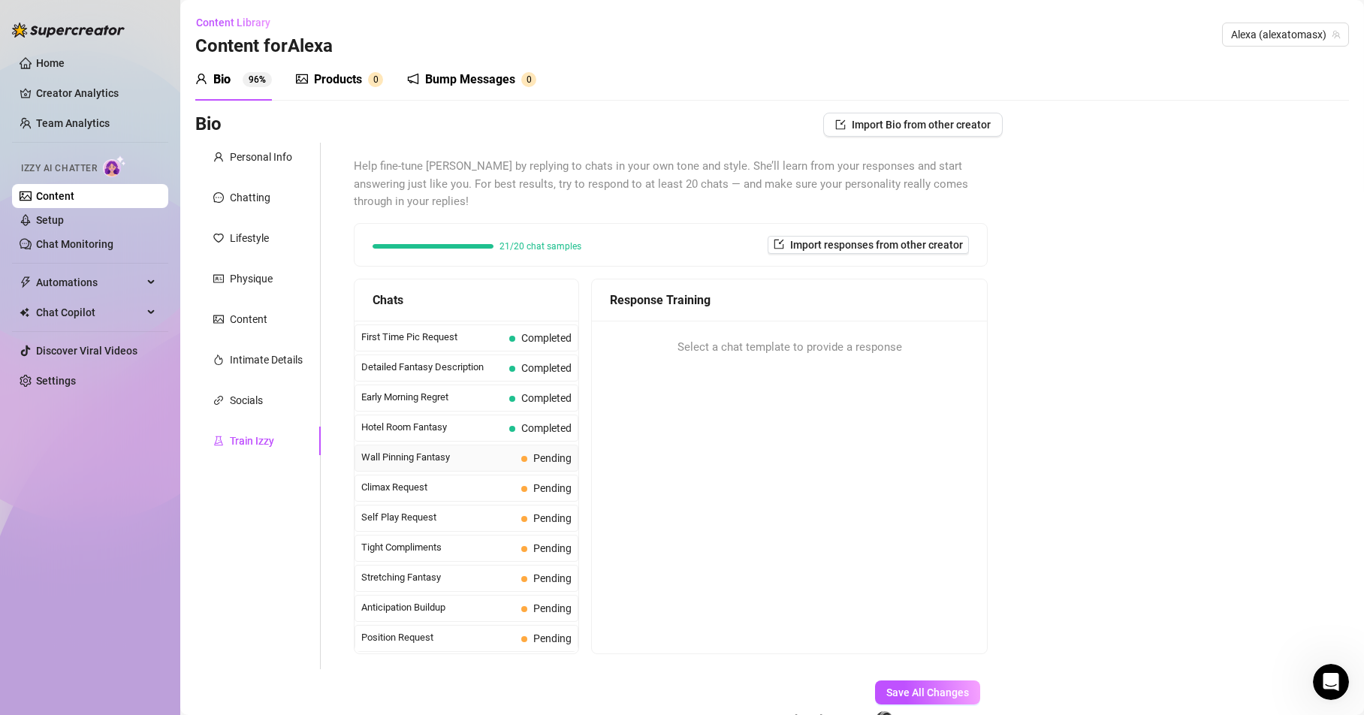
click at [424, 454] on span "Wall Pinning Fantasy" at bounding box center [438, 457] width 154 height 15
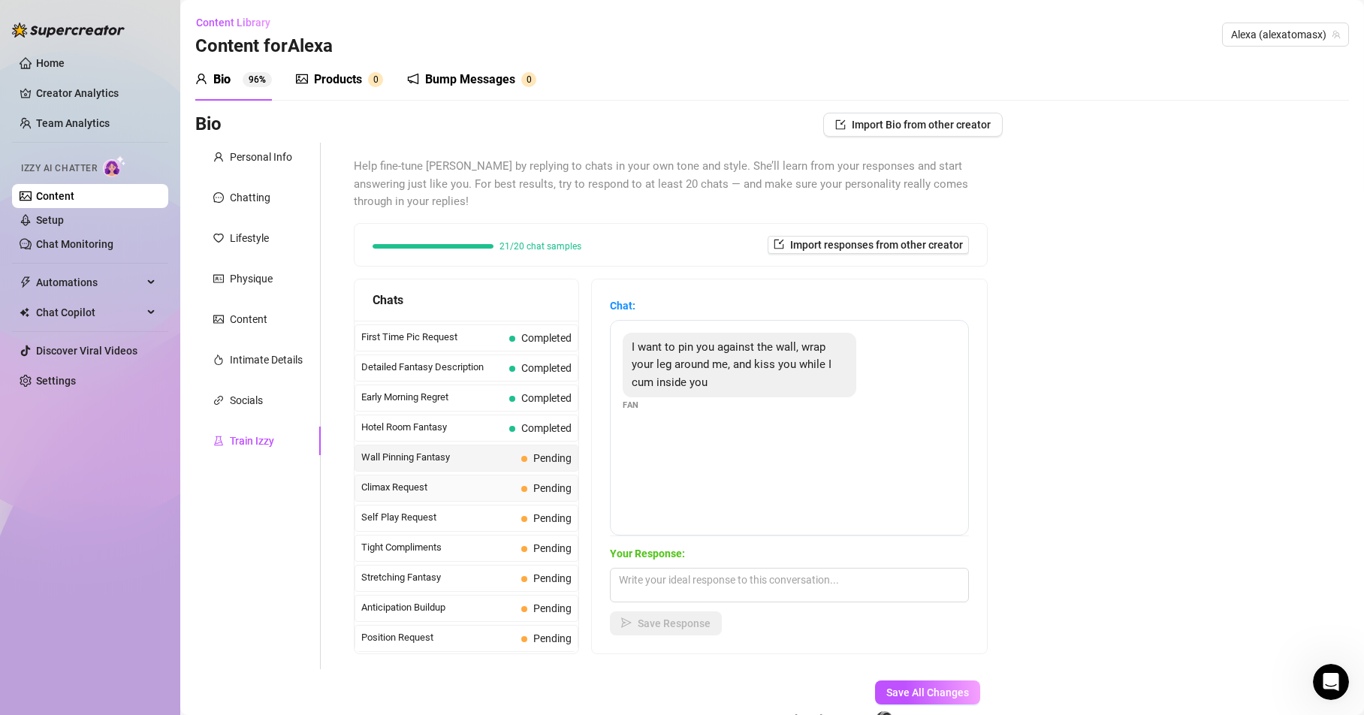
click at [407, 488] on span "Climax Request" at bounding box center [438, 487] width 154 height 15
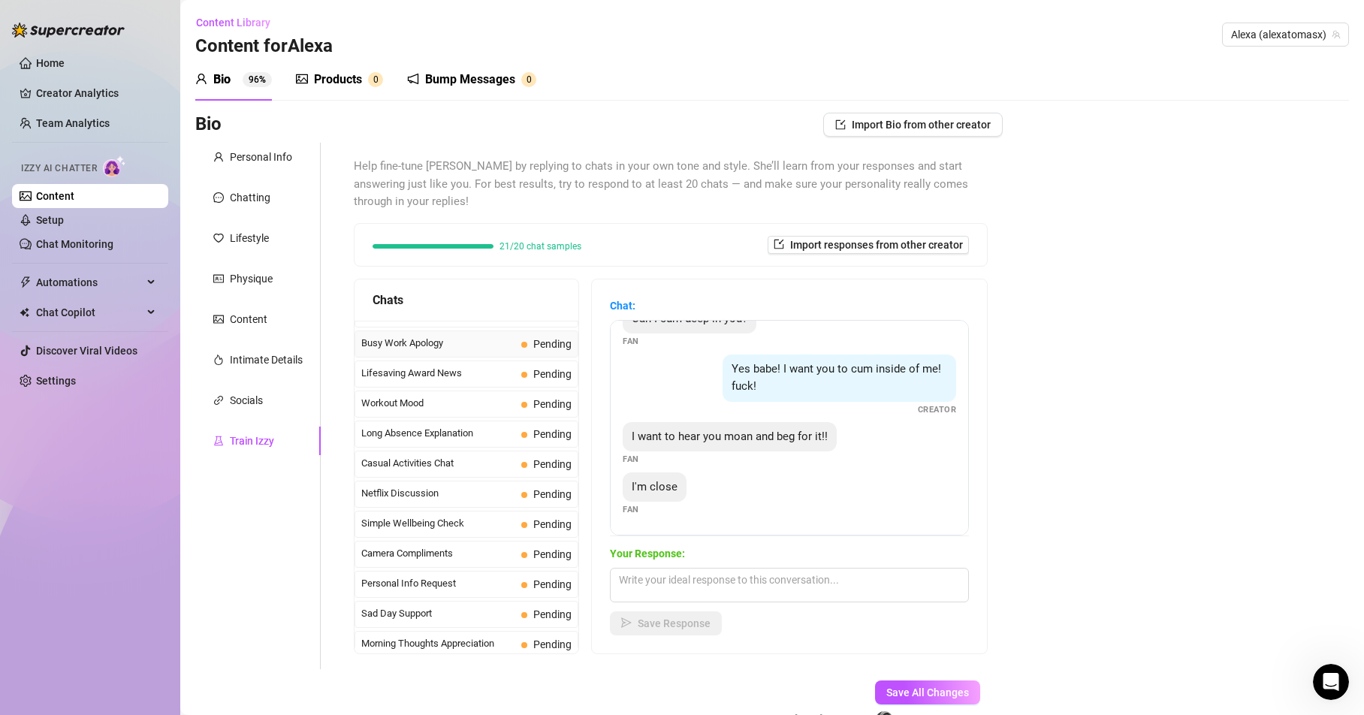
scroll to position [1348, 0]
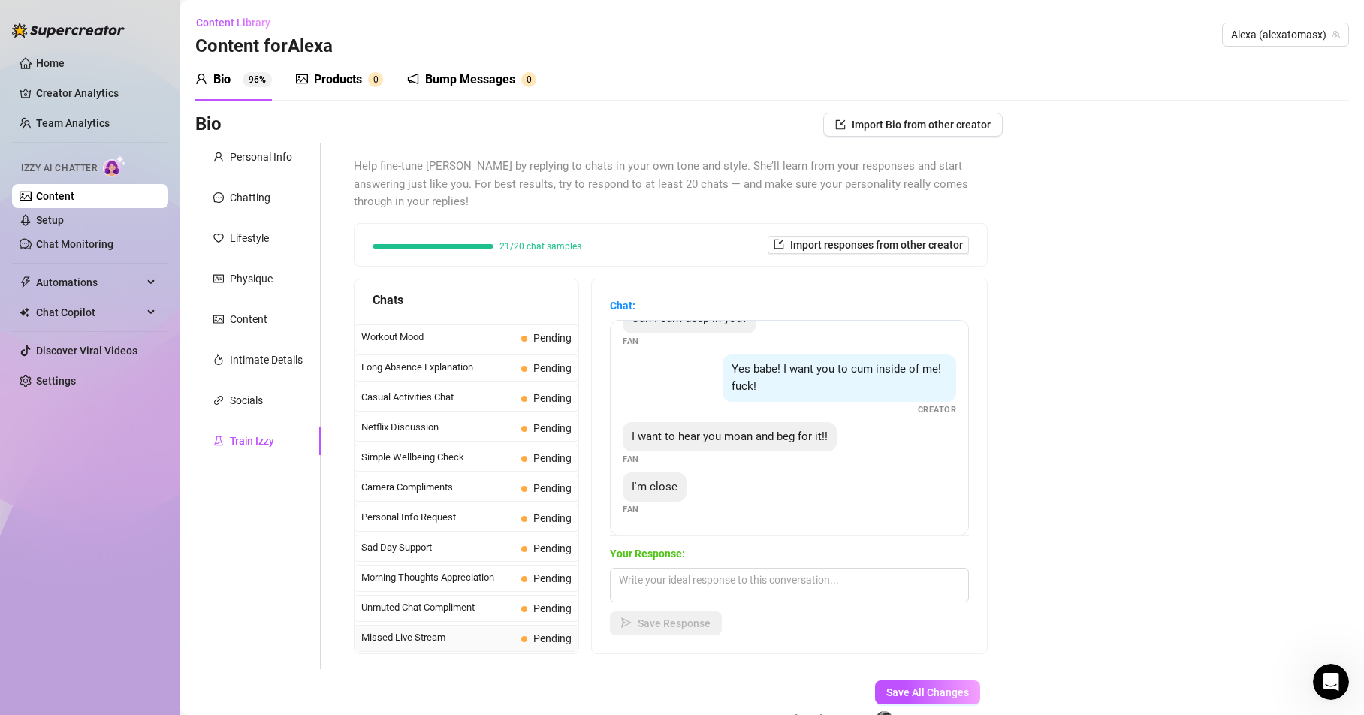
click at [424, 635] on span "Missed Live Stream" at bounding box center [438, 637] width 154 height 15
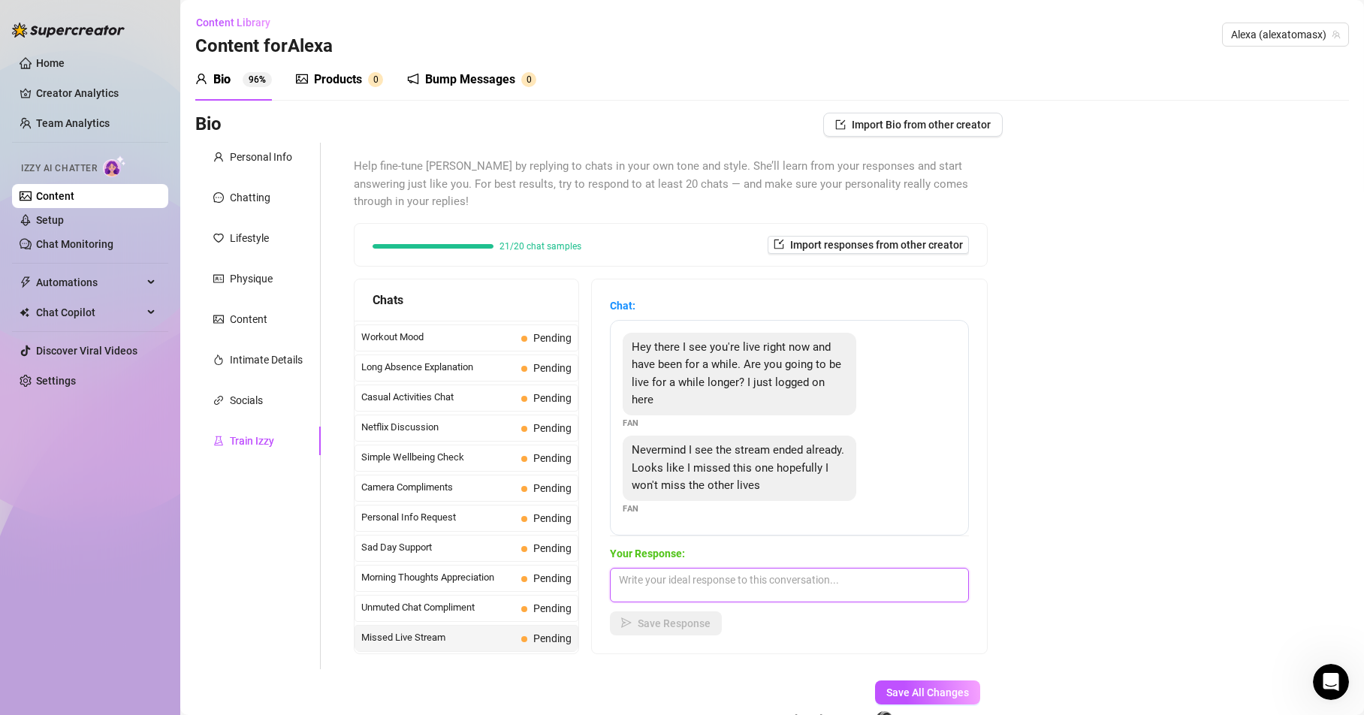
click at [676, 581] on textarea at bounding box center [789, 585] width 359 height 35
type textarea "ohhh nooo im so sorry bby!! Ok for sure next time you will be able to be there …"
click at [668, 622] on span "Save Response" at bounding box center [674, 623] width 73 height 12
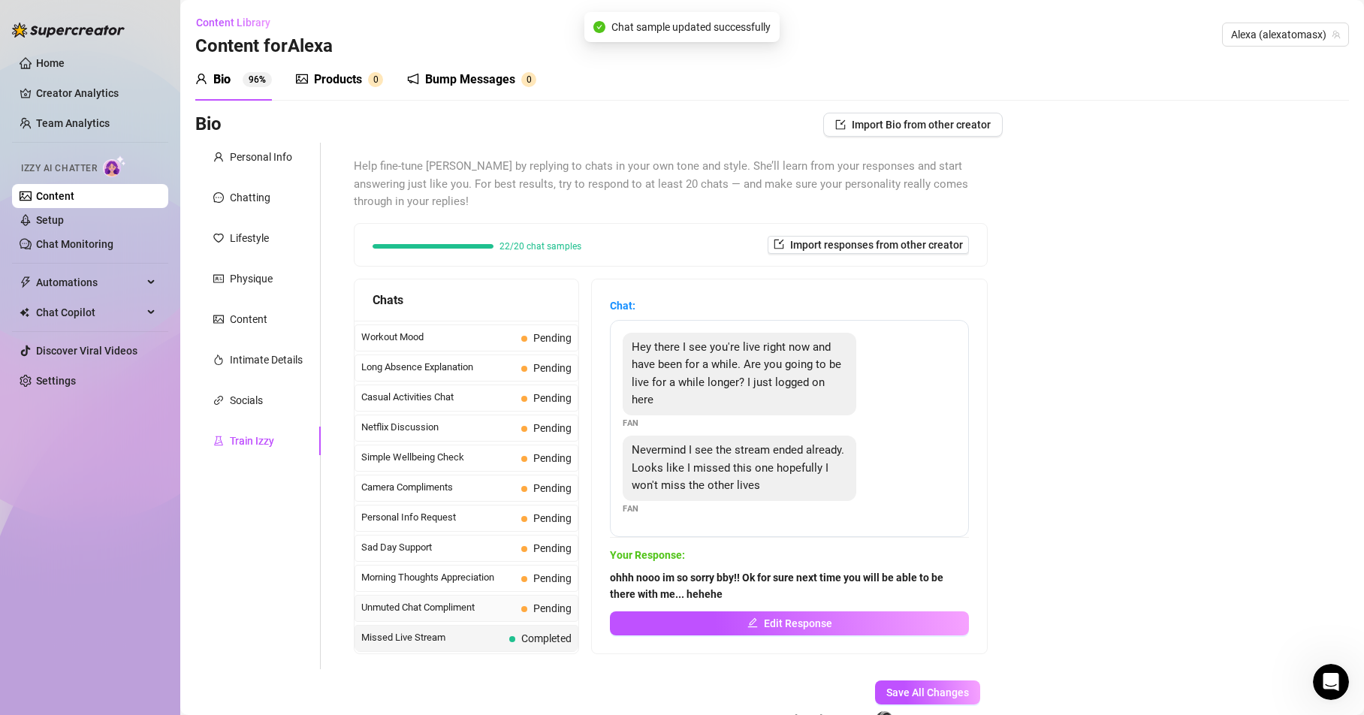
click at [440, 603] on span "Unmuted Chat Compliment" at bounding box center [438, 607] width 154 height 15
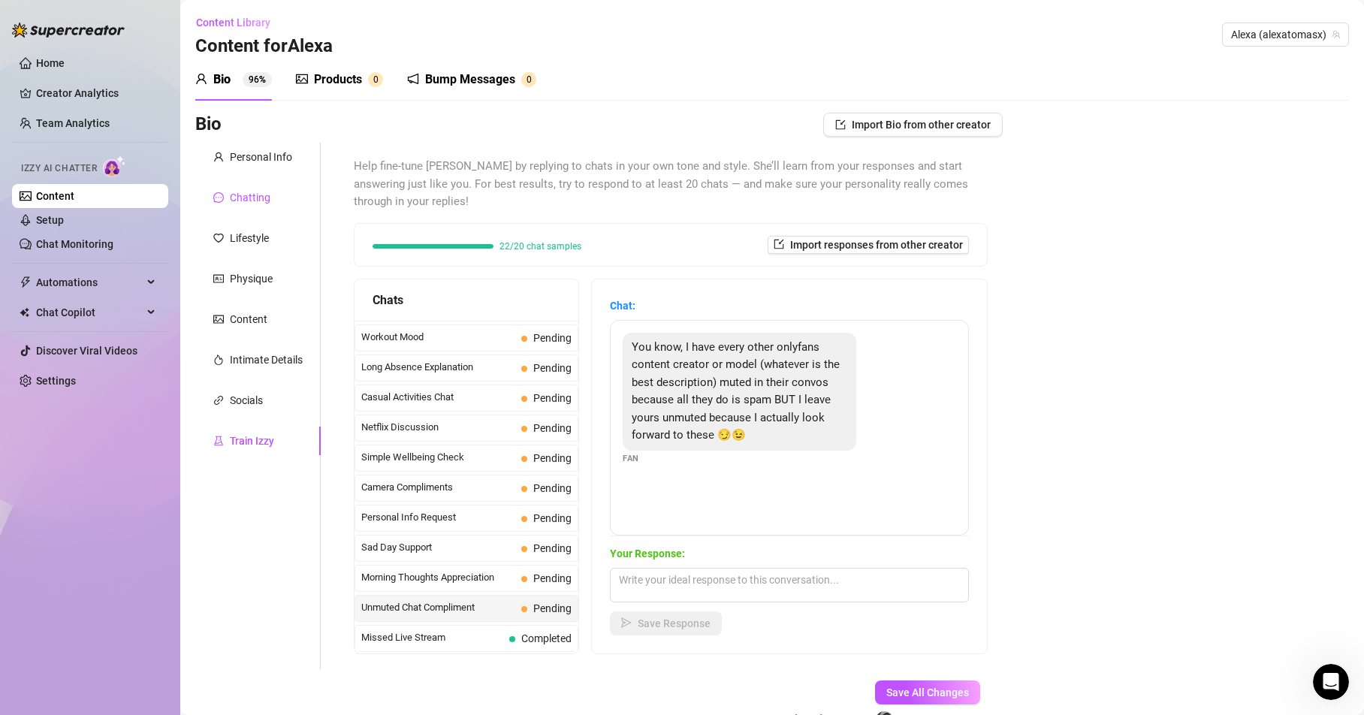
click at [249, 192] on div "Chatting" at bounding box center [250, 197] width 41 height 17
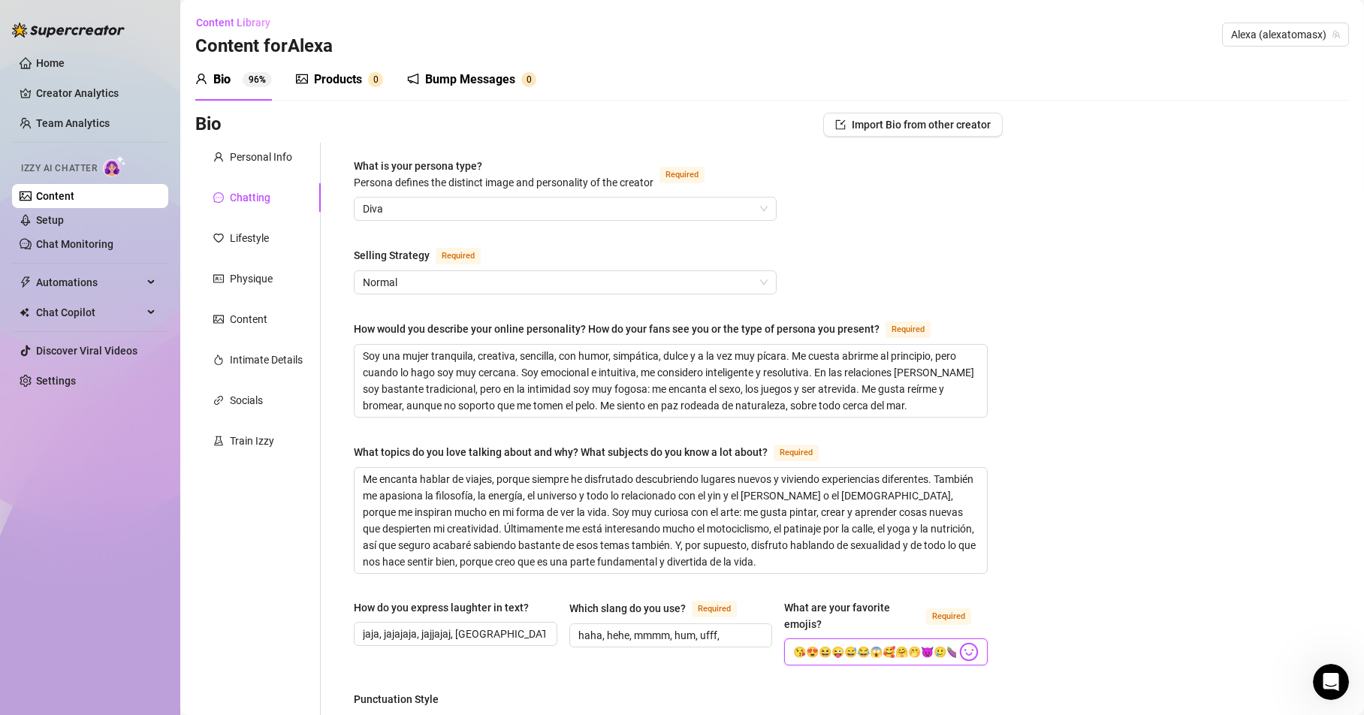
click at [819, 650] on input "😘😍😆😜😅😂😱🥰🤗🤭😈🥲🍆❤️💋" at bounding box center [874, 652] width 163 height 20
click at [959, 655] on img at bounding box center [969, 652] width 20 height 20
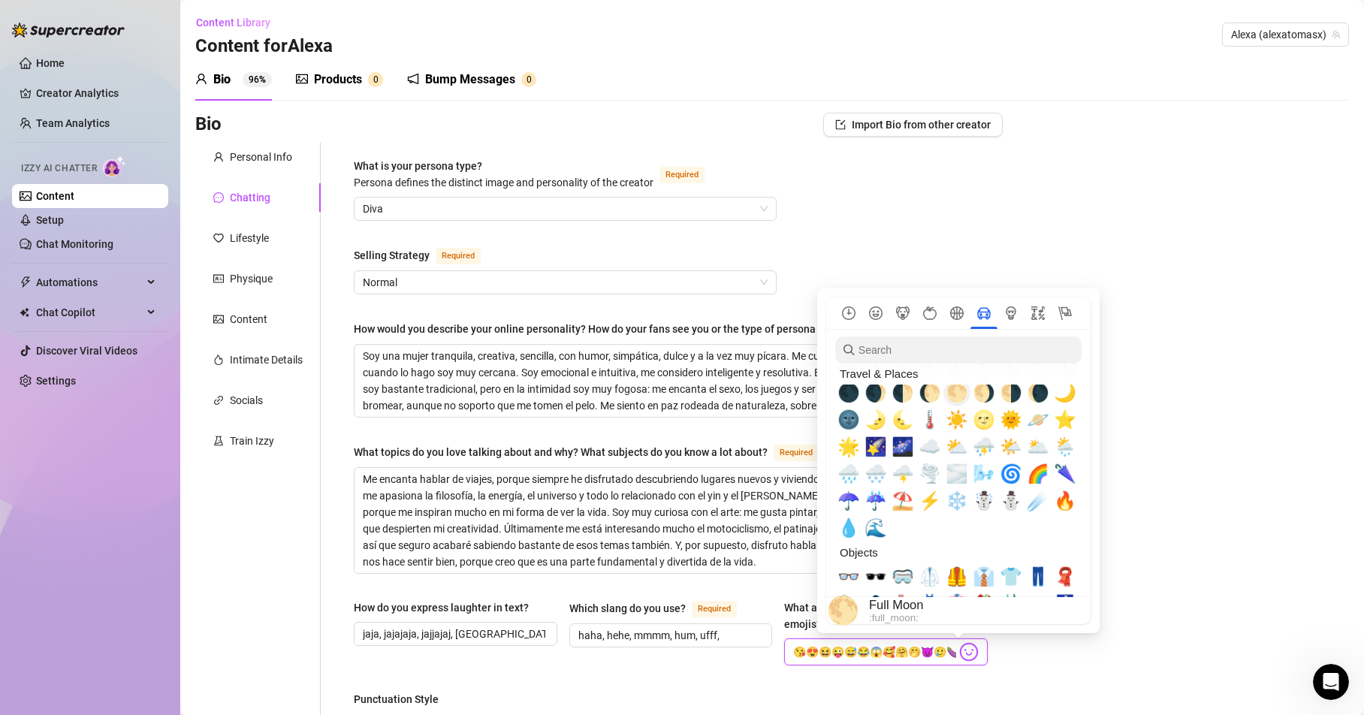
scroll to position [3425, 0]
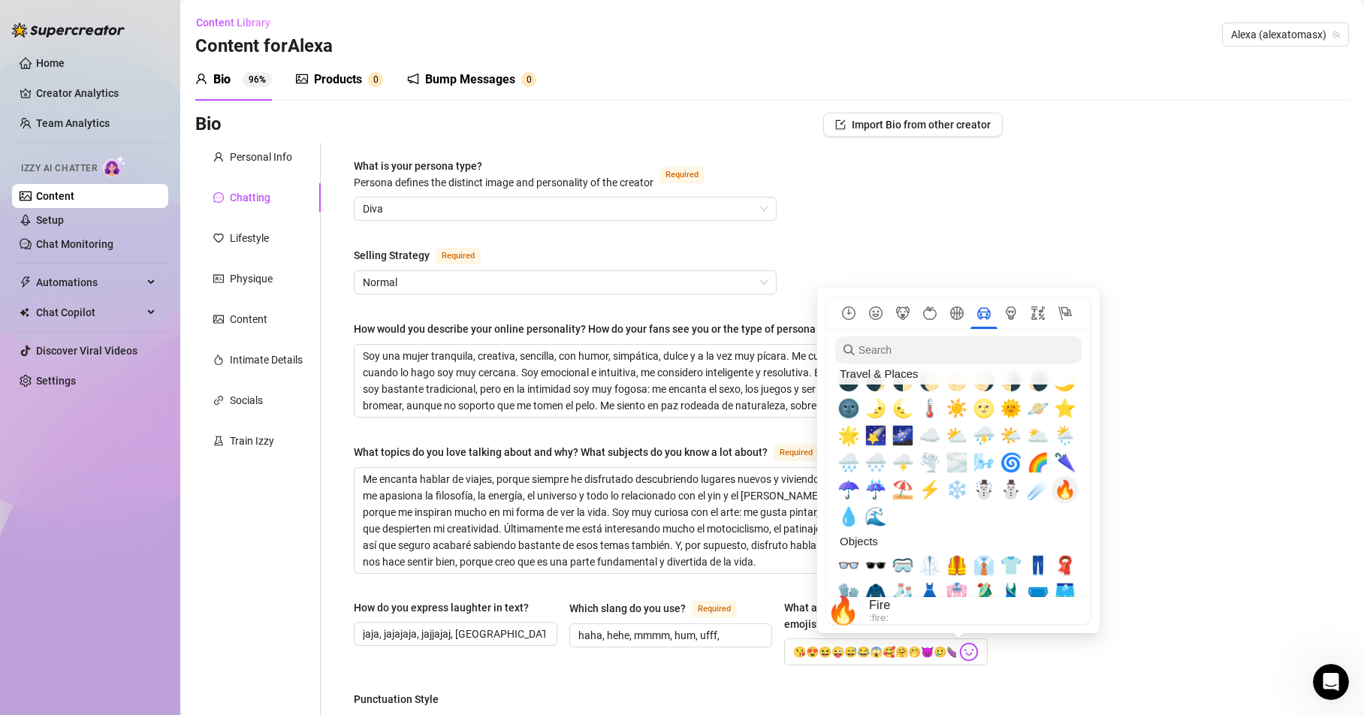
click at [1061, 491] on span "🔥" at bounding box center [1065, 489] width 23 height 21
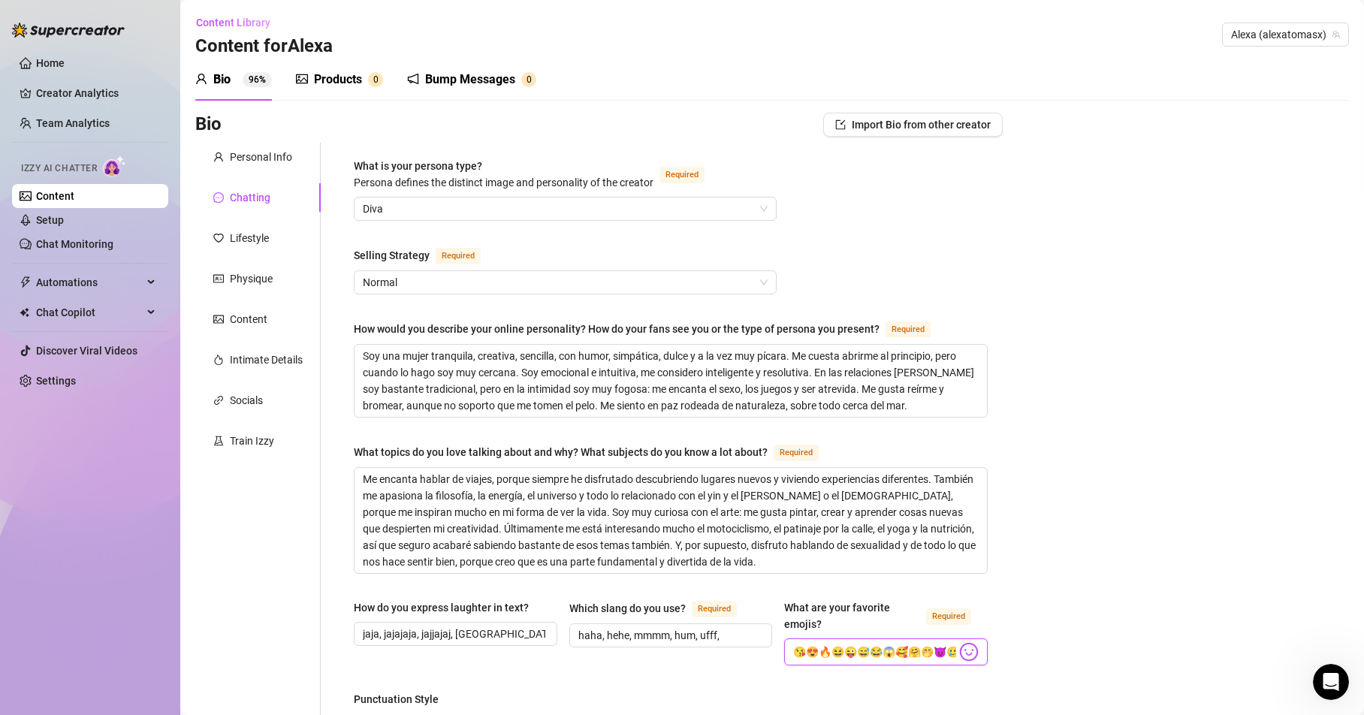
type input "😘😍🔥😆😜😅😂😱🥰🤗🤭😈🥲🍆❤️💋"
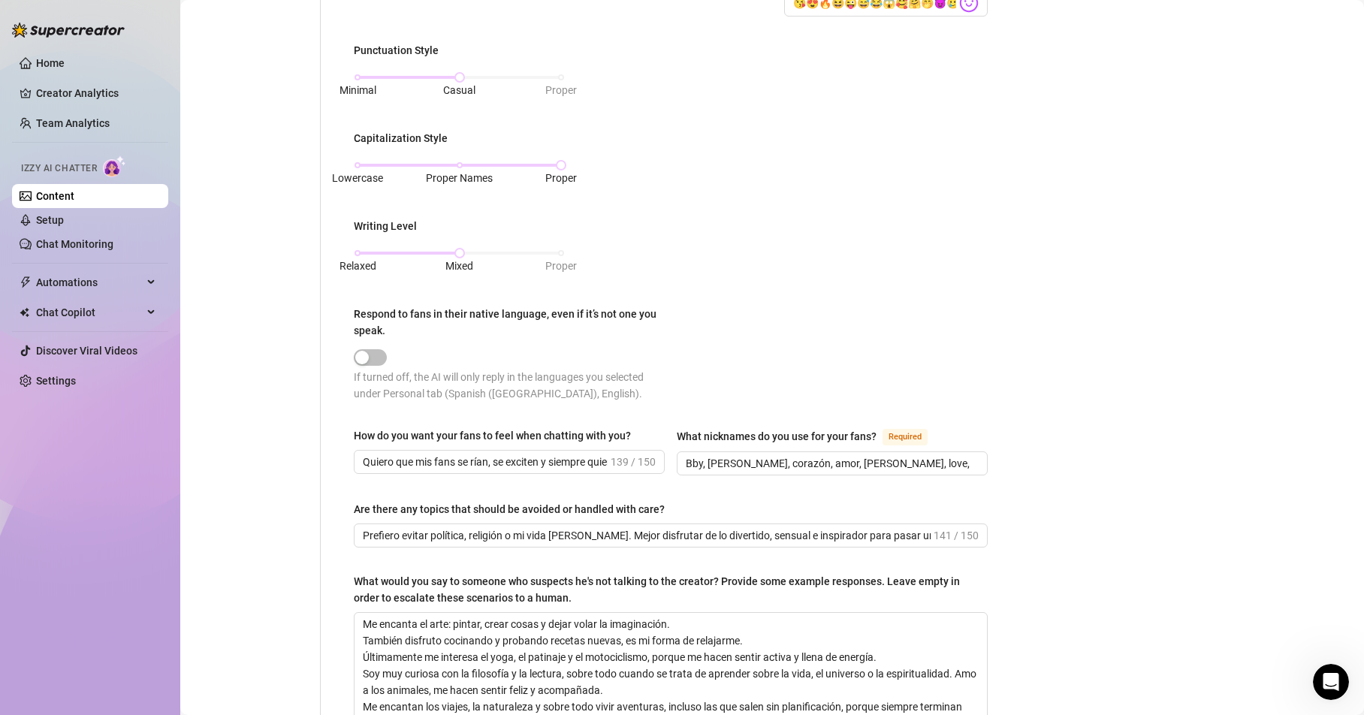
scroll to position [829, 0]
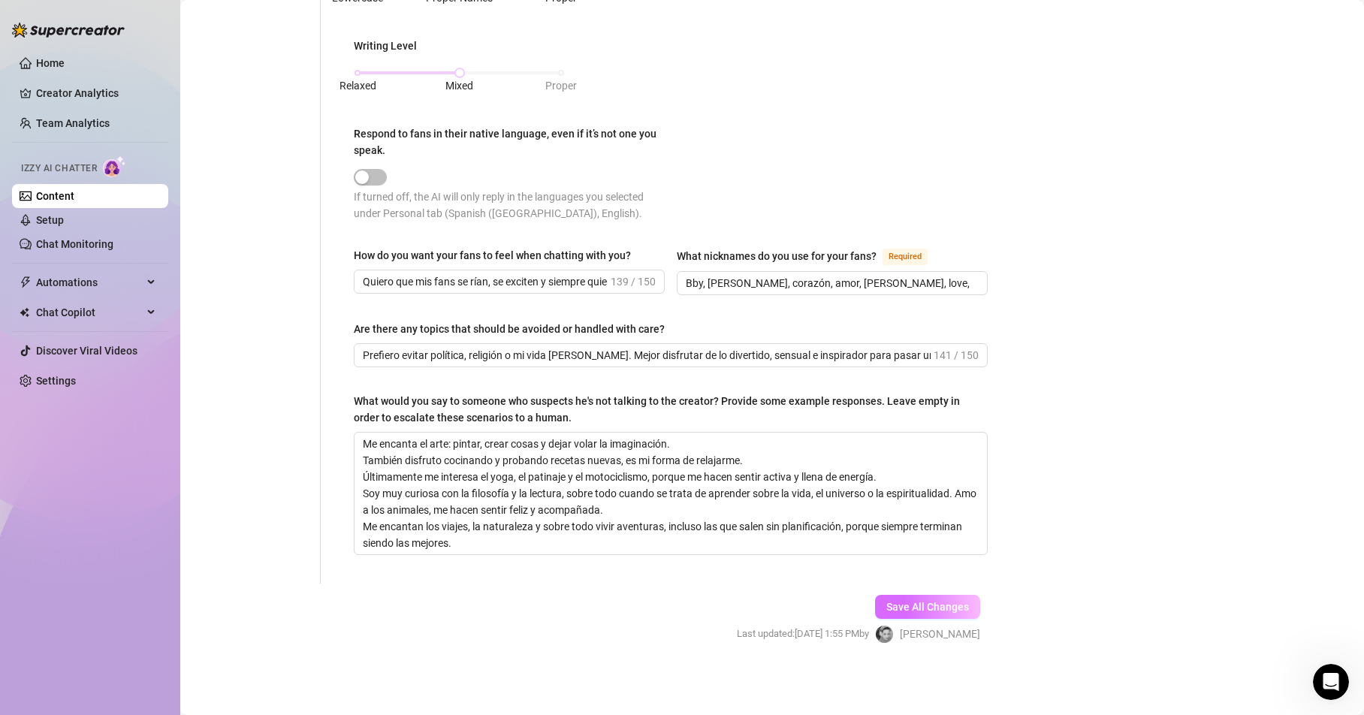
click at [886, 605] on span "Save All Changes" at bounding box center [927, 607] width 83 height 12
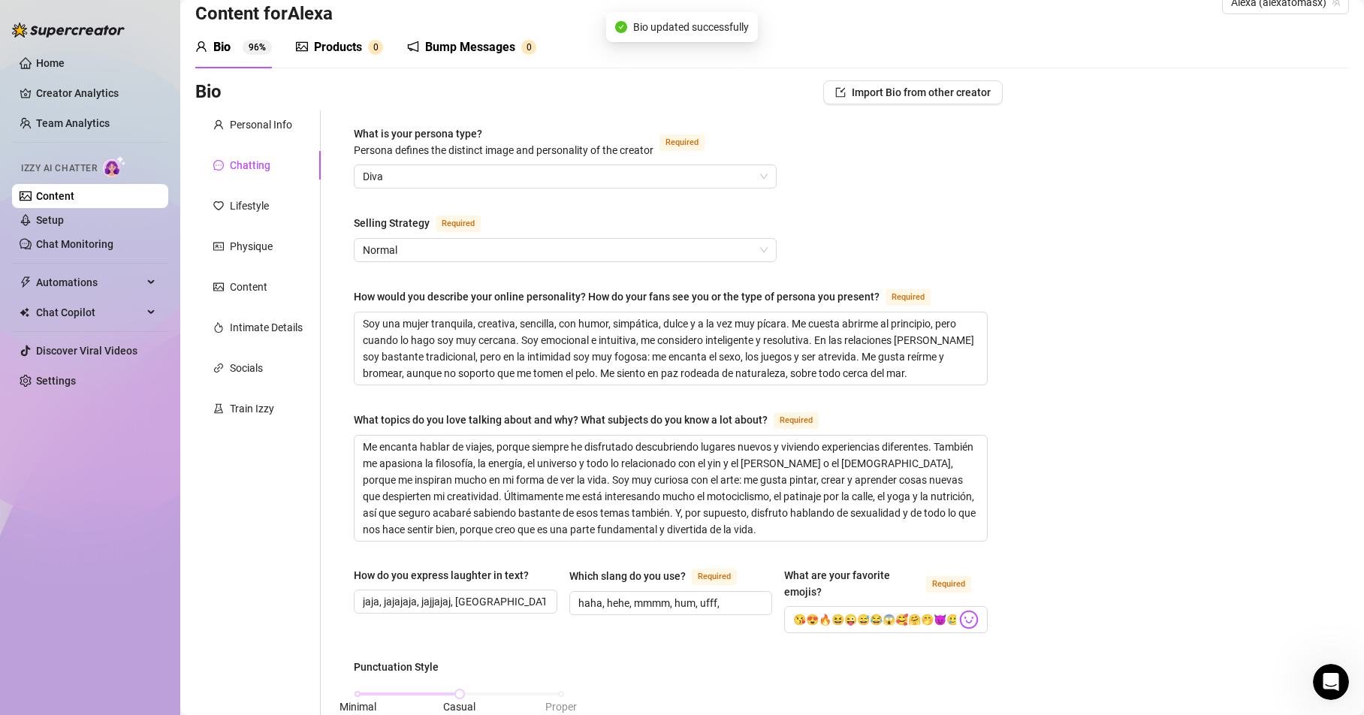
scroll to position [0, 0]
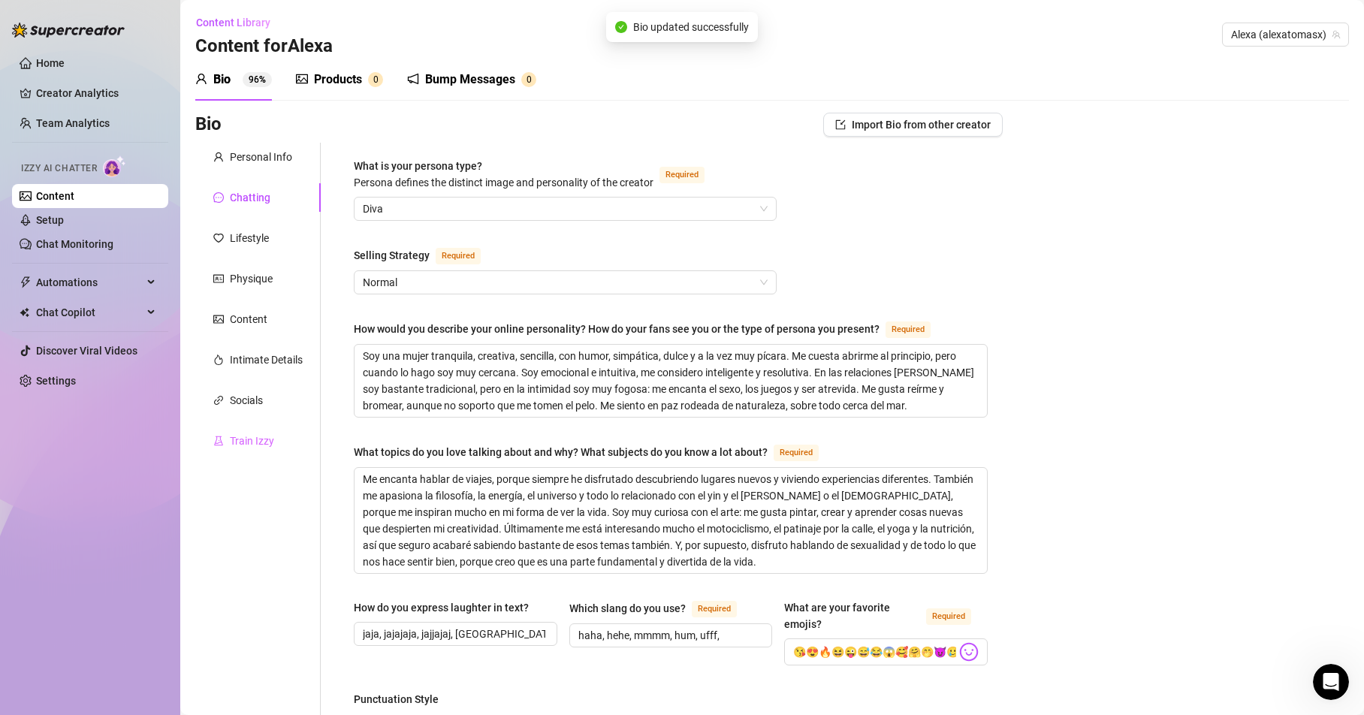
click at [241, 449] on div "Train Izzy" at bounding box center [257, 441] width 125 height 29
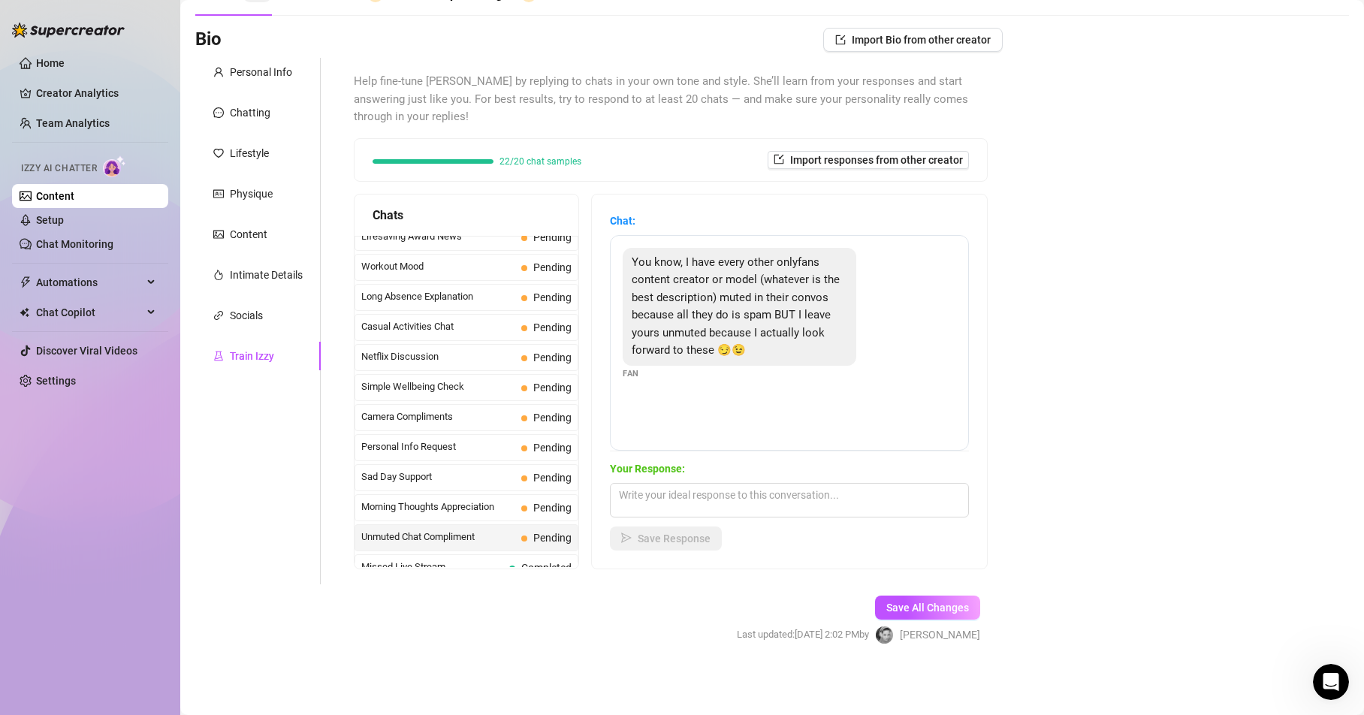
scroll to position [86, 0]
click at [639, 497] on textarea at bounding box center [789, 499] width 359 height 35
paste textarea "Mmm baby that turns me on so much… feeling you pin me against the wall, your li…"
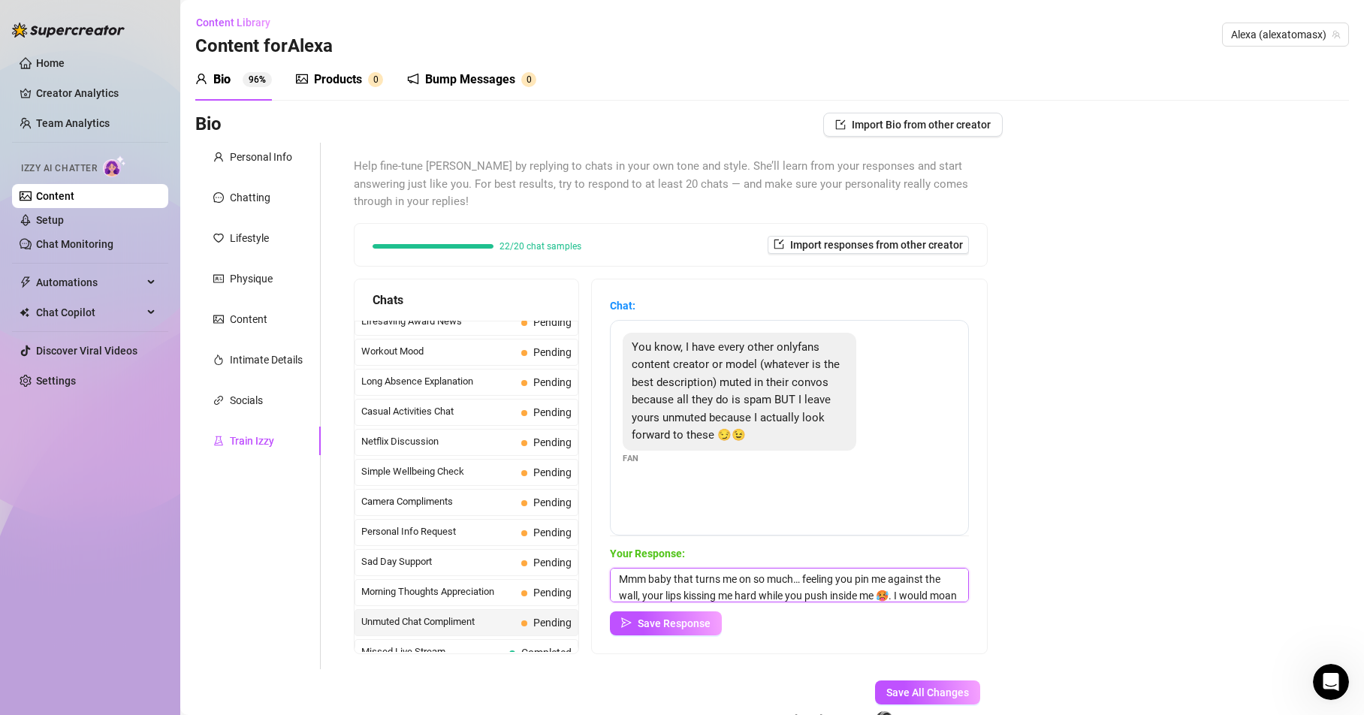
scroll to position [0, 0]
click at [774, 578] on textarea "Mmm baby that turns me on so much… feeling you pin me against the wall, your li…" at bounding box center [789, 585] width 359 height 35
type textarea "Mmm baby that turns me on sooo much… feeling you pin me against the wall, your …"
drag, startPoint x: 628, startPoint y: 574, endPoint x: 967, endPoint y: 689, distance: 358.4
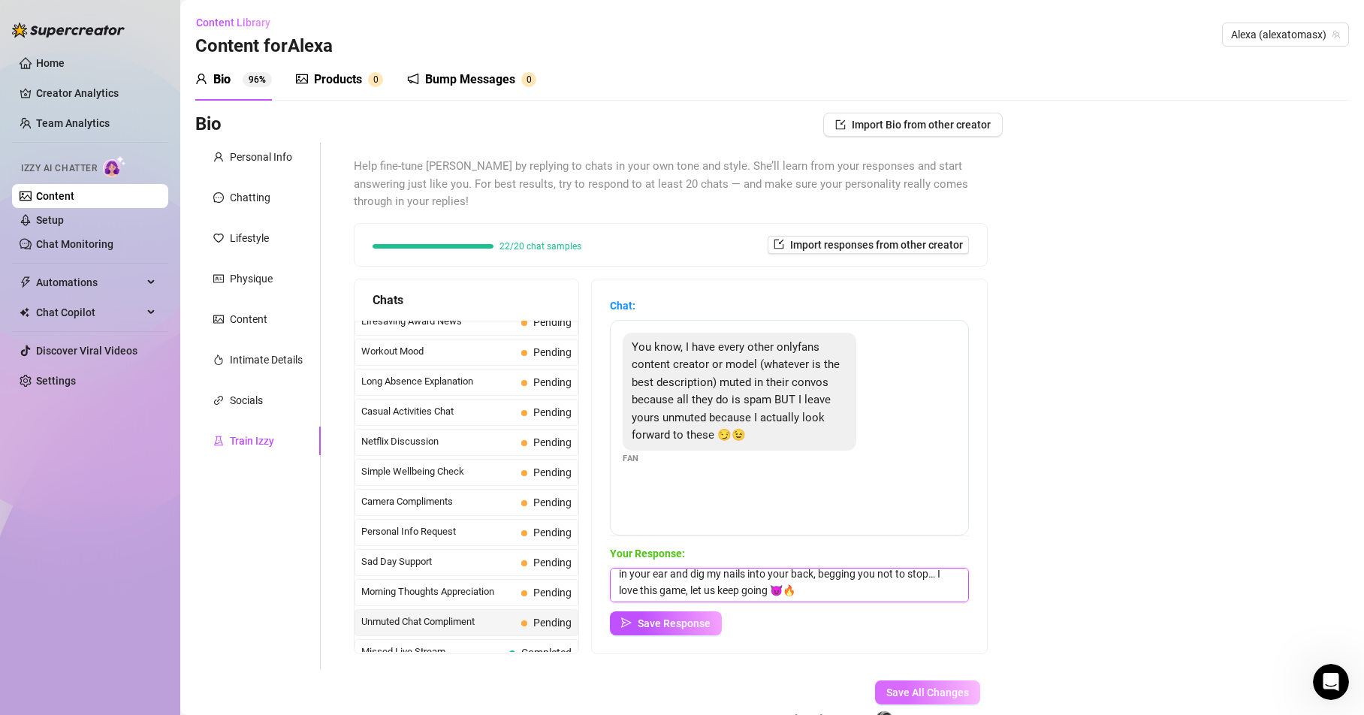
click at [967, 689] on form "Personal Info Chatting Lifestyle Physique Content Intimate Details Socials Trai…" at bounding box center [598, 449] width 807 height 613
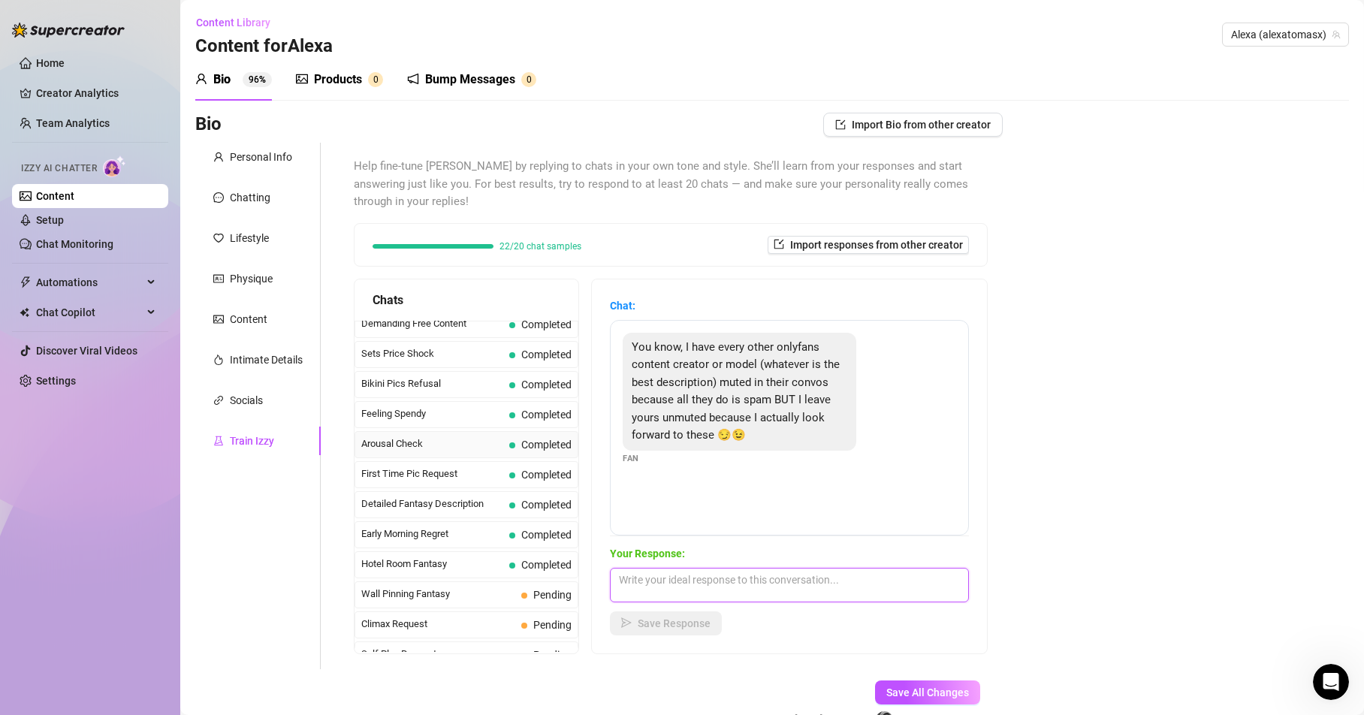
scroll to position [433, 0]
click at [401, 560] on span "Wall Pinning Fantasy" at bounding box center [438, 561] width 154 height 15
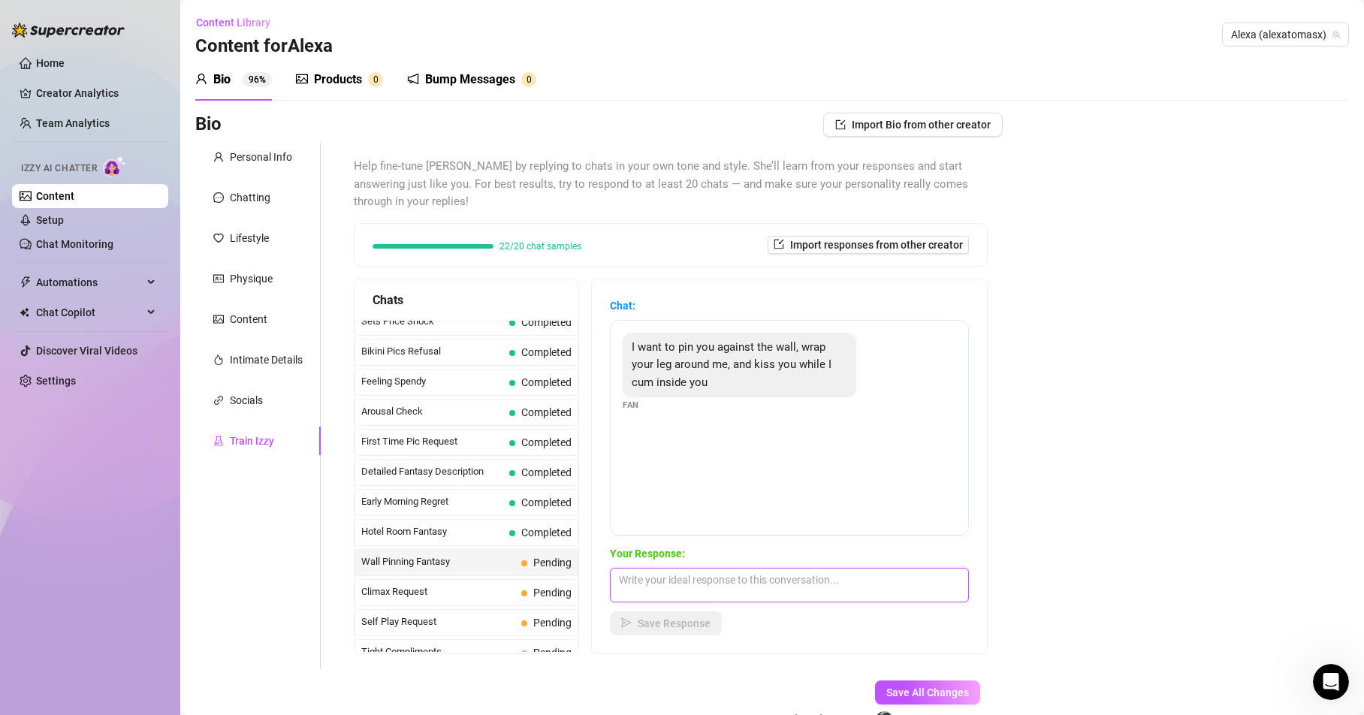
click at [640, 572] on textarea at bounding box center [789, 585] width 359 height 35
paste textarea "Mmm baby that turns me on sooo much… feeling you pin me against the wall, your …"
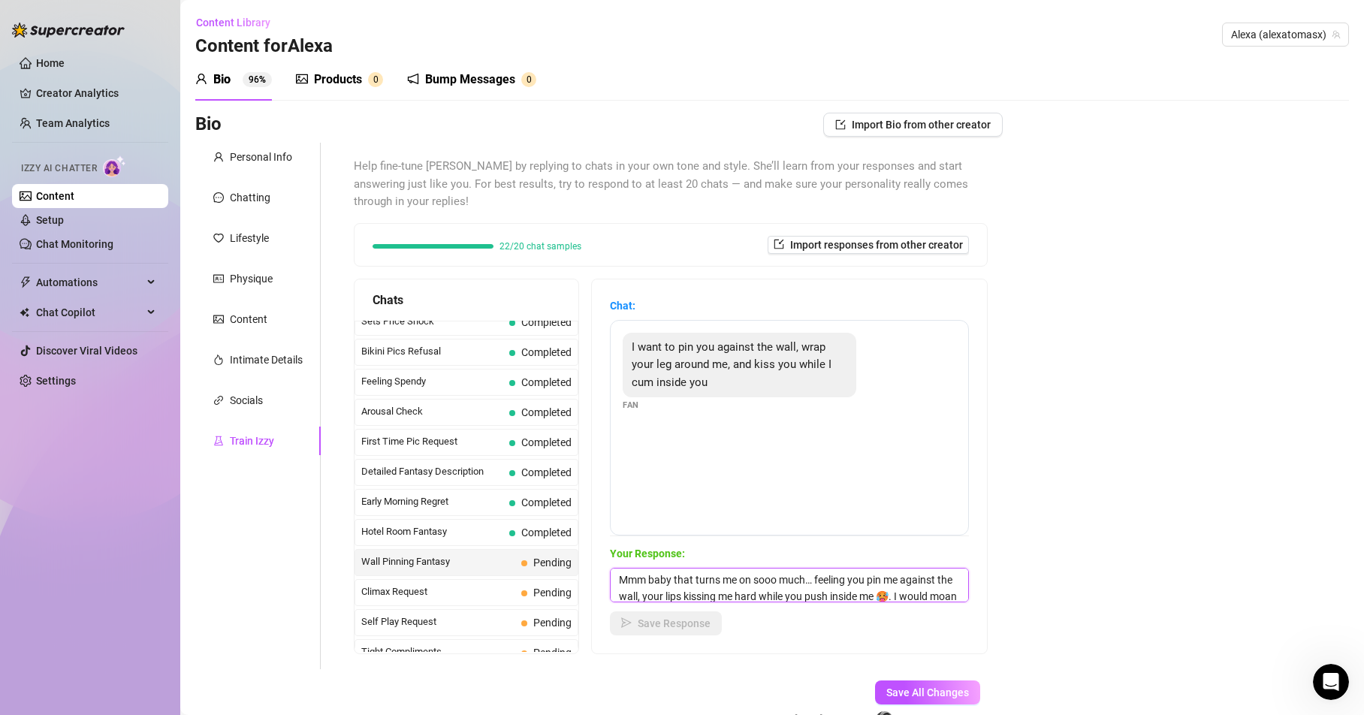
scroll to position [34, 0]
type textarea "Mmm baby that turns me on sooo much… feeling you pin me against the wall, your …"
click at [663, 623] on span "Save Response" at bounding box center [674, 623] width 73 height 12
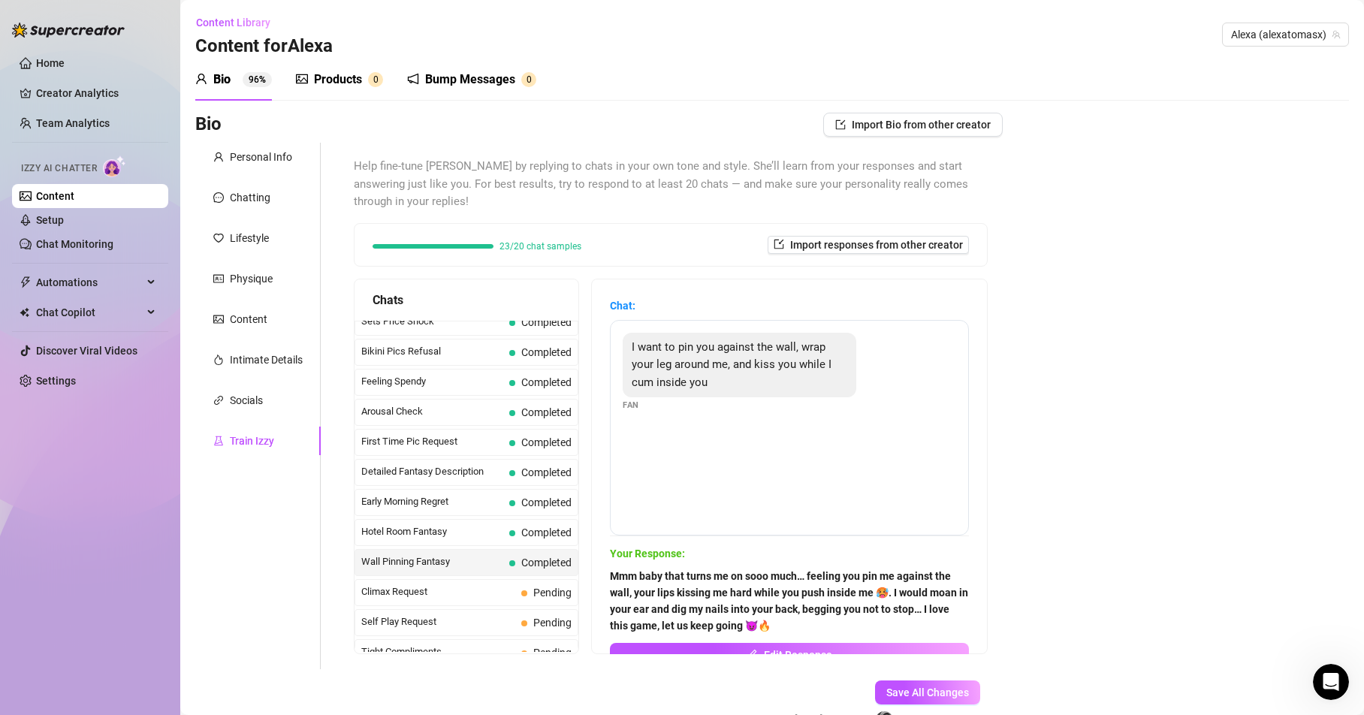
scroll to position [343, 0]
click at [276, 152] on div "Personal Info" at bounding box center [261, 157] width 62 height 17
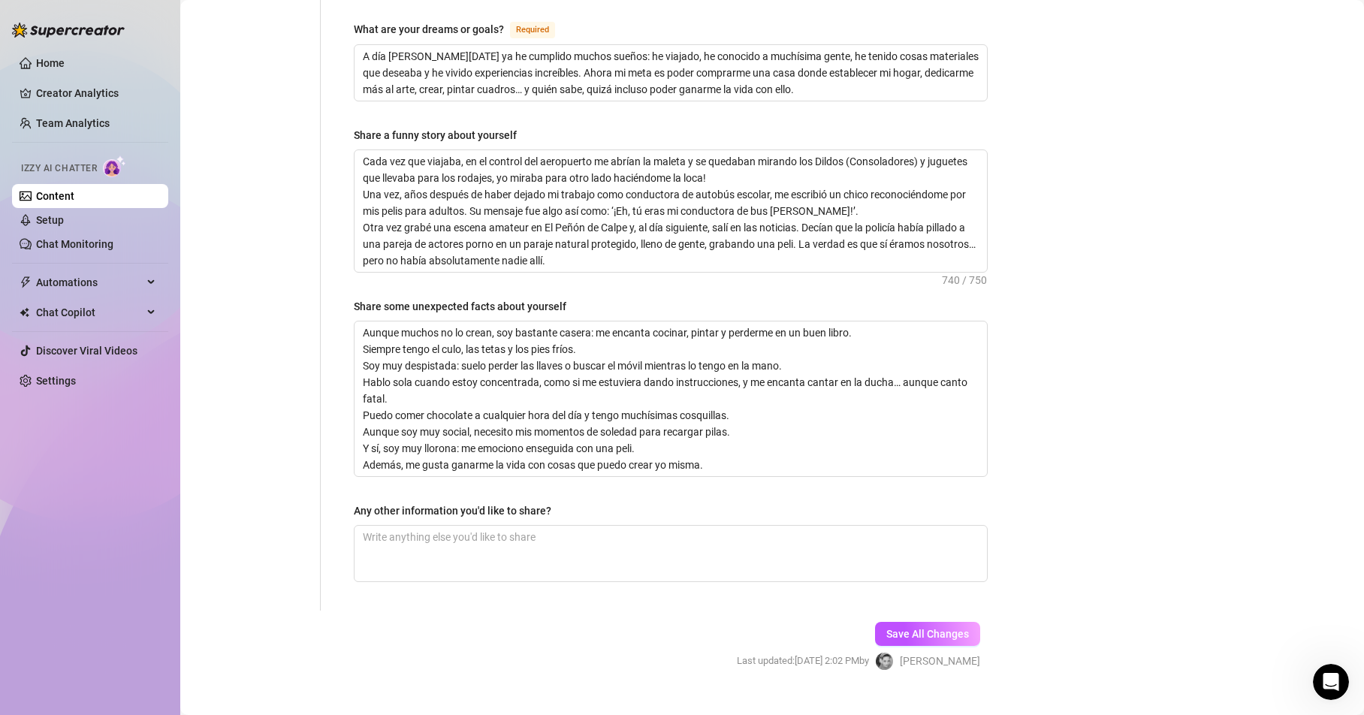
scroll to position [958, 0]
click at [427, 524] on textarea "Any other information you'd like to share?" at bounding box center [671, 552] width 632 height 56
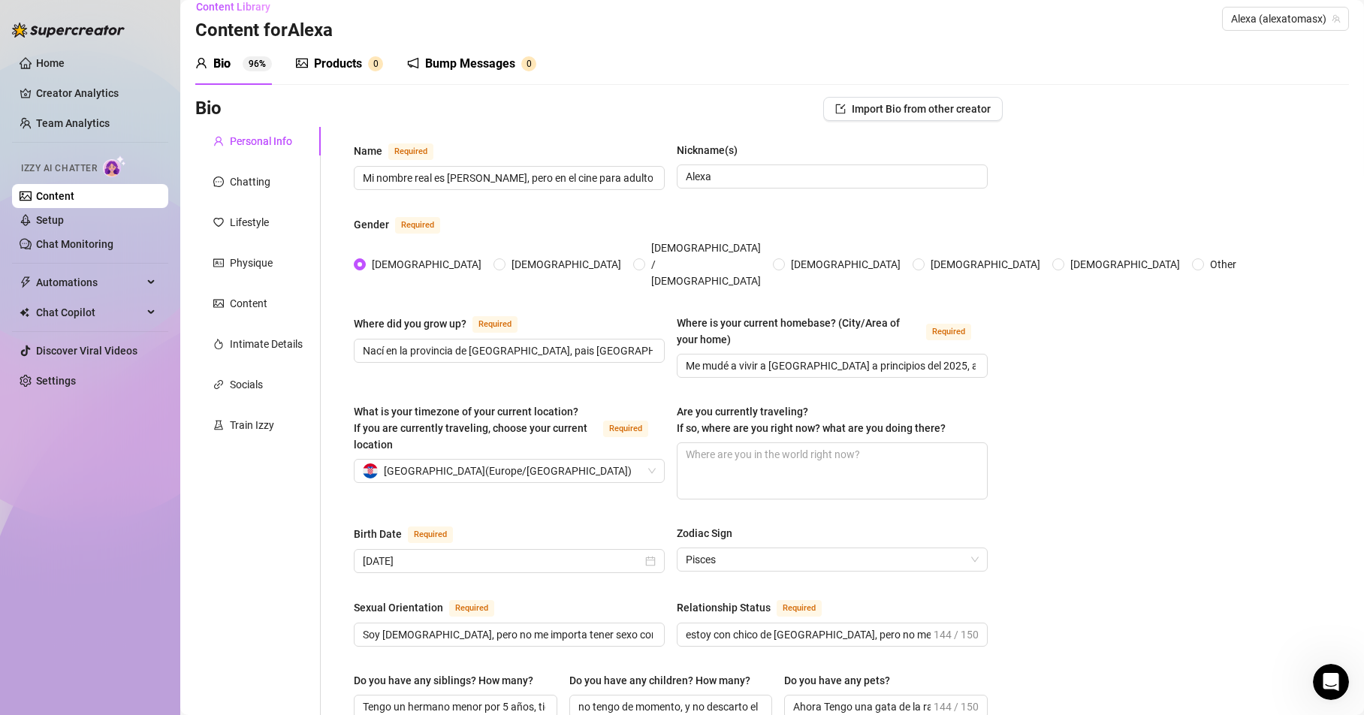
scroll to position [0, 0]
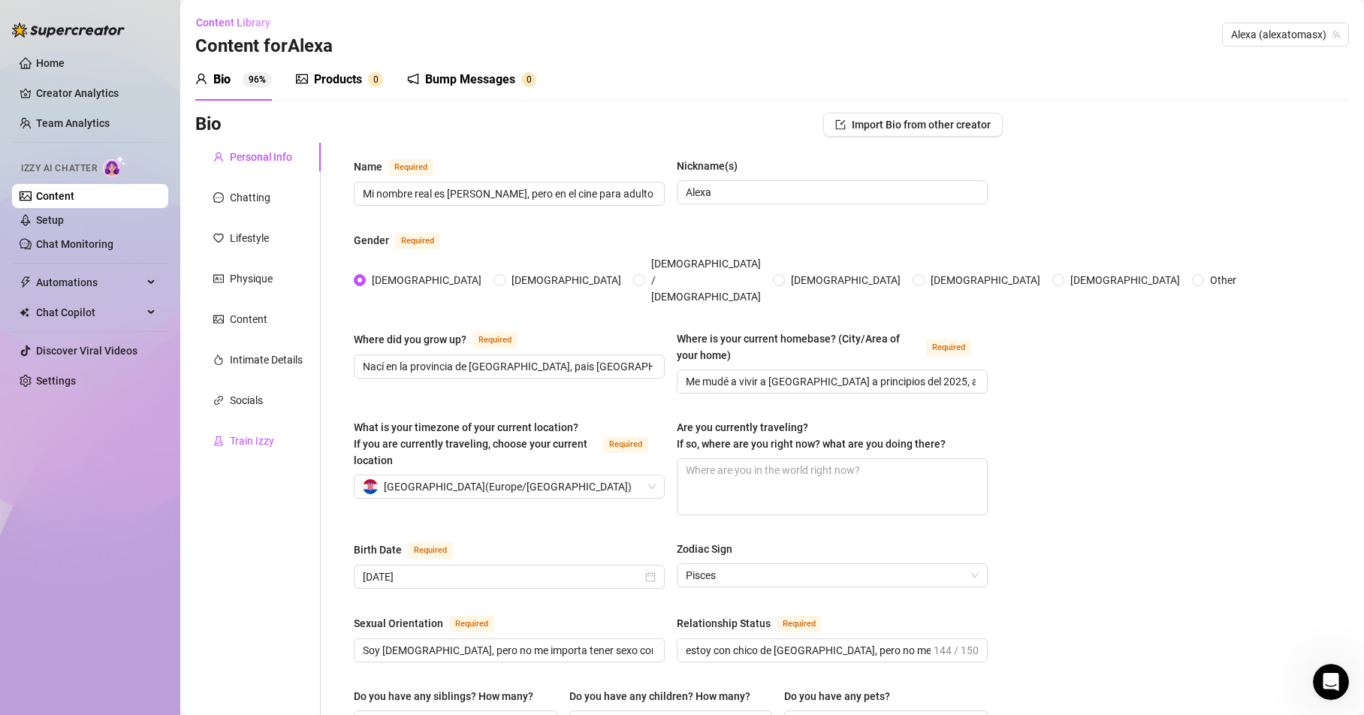
click at [246, 442] on div "Train Izzy" at bounding box center [252, 441] width 44 height 17
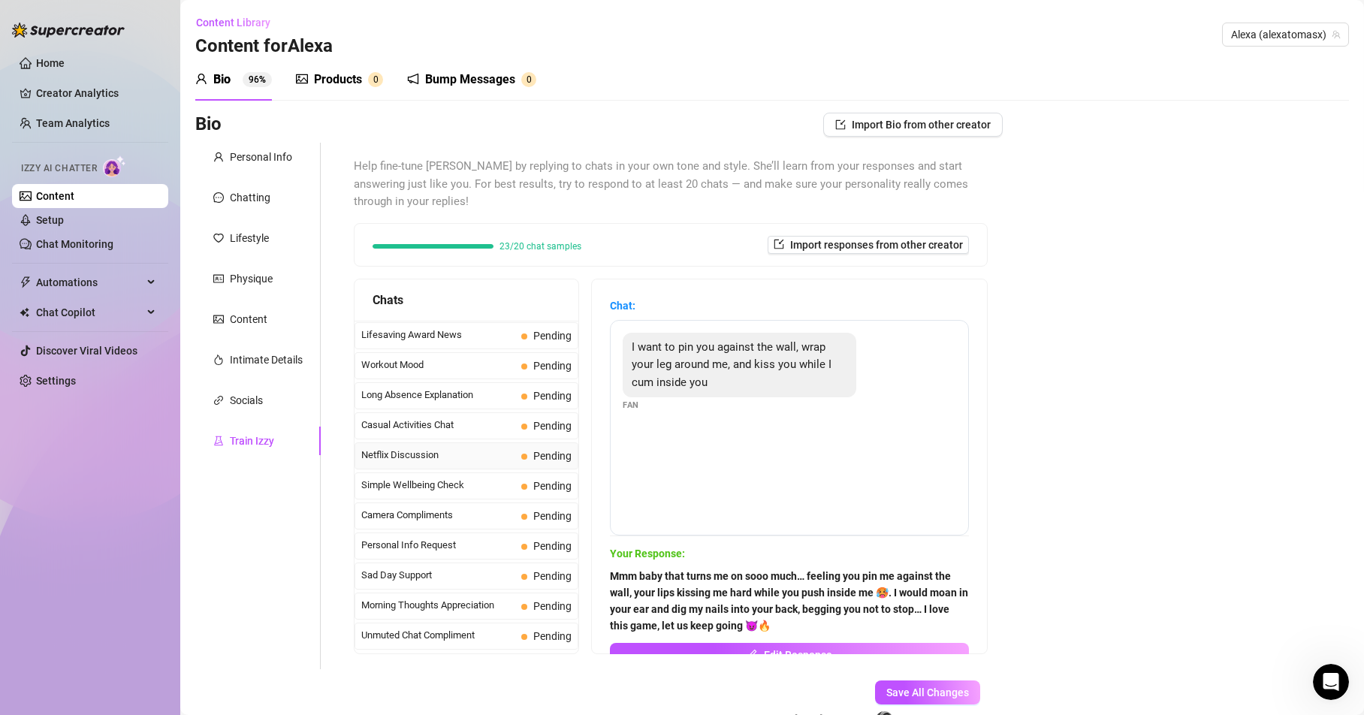
scroll to position [1348, 0]
click at [429, 607] on span "Unmuted Chat Compliment" at bounding box center [438, 607] width 154 height 15
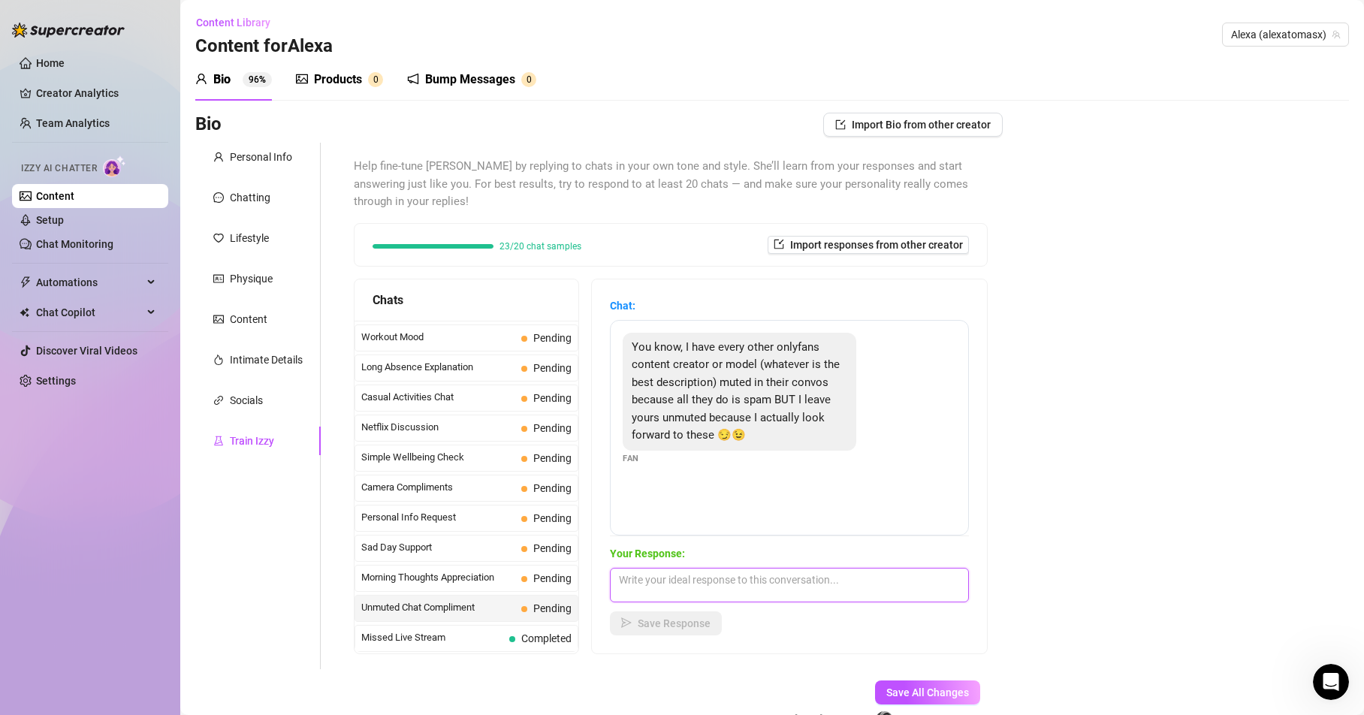
click at [658, 575] on textarea at bounding box center [789, 585] width 359 height 35
type textarea "ohhhh I apreciate that a lot my love!!!"
click at [686, 629] on button "Save Response" at bounding box center [666, 623] width 112 height 24
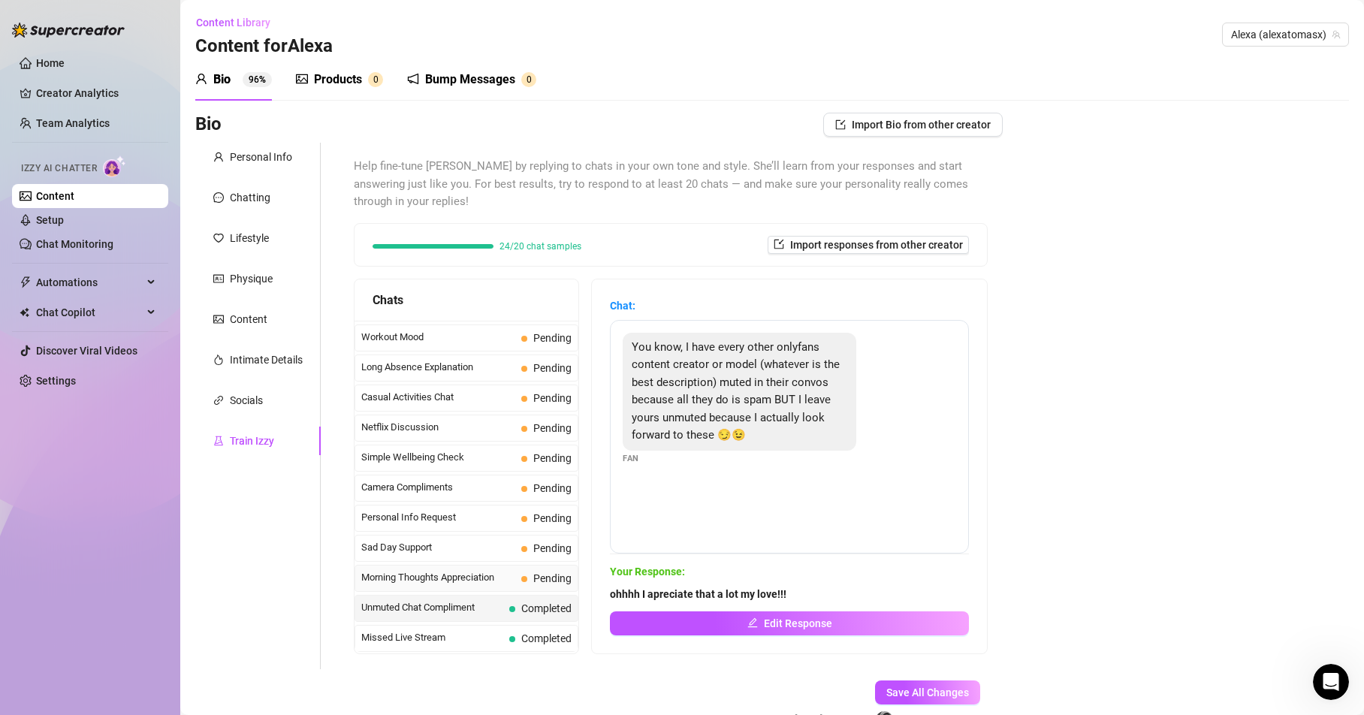
click at [412, 574] on span "Morning Thoughts Appreciation" at bounding box center [438, 577] width 154 height 15
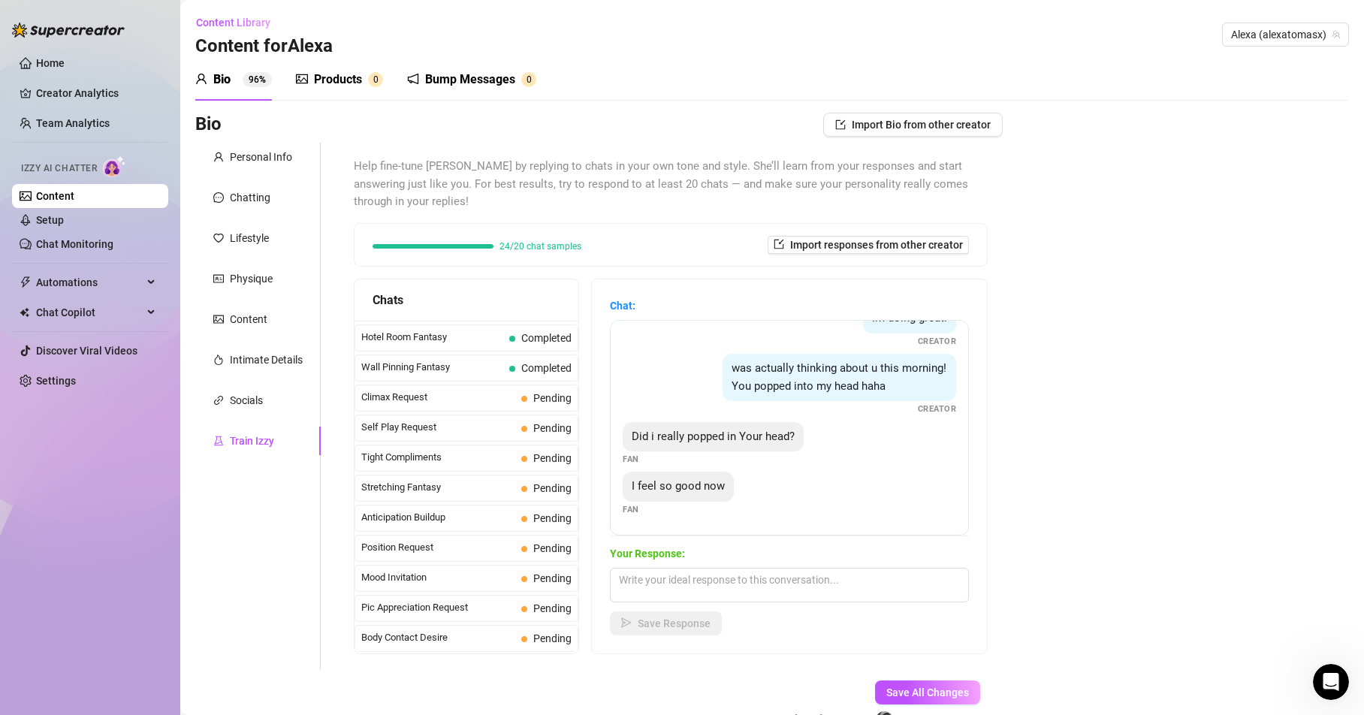
scroll to position [447, 0]
click at [396, 572] on span "Climax Request" at bounding box center [438, 577] width 154 height 15
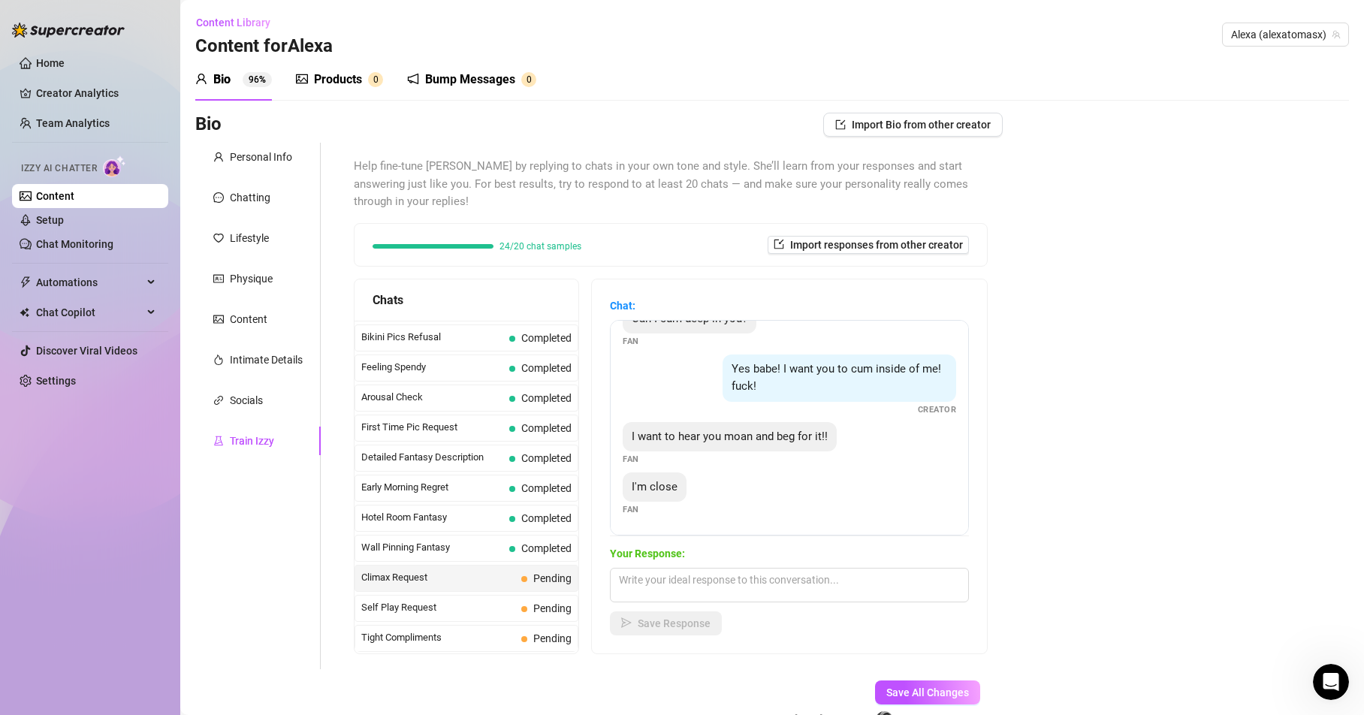
scroll to position [86, 0]
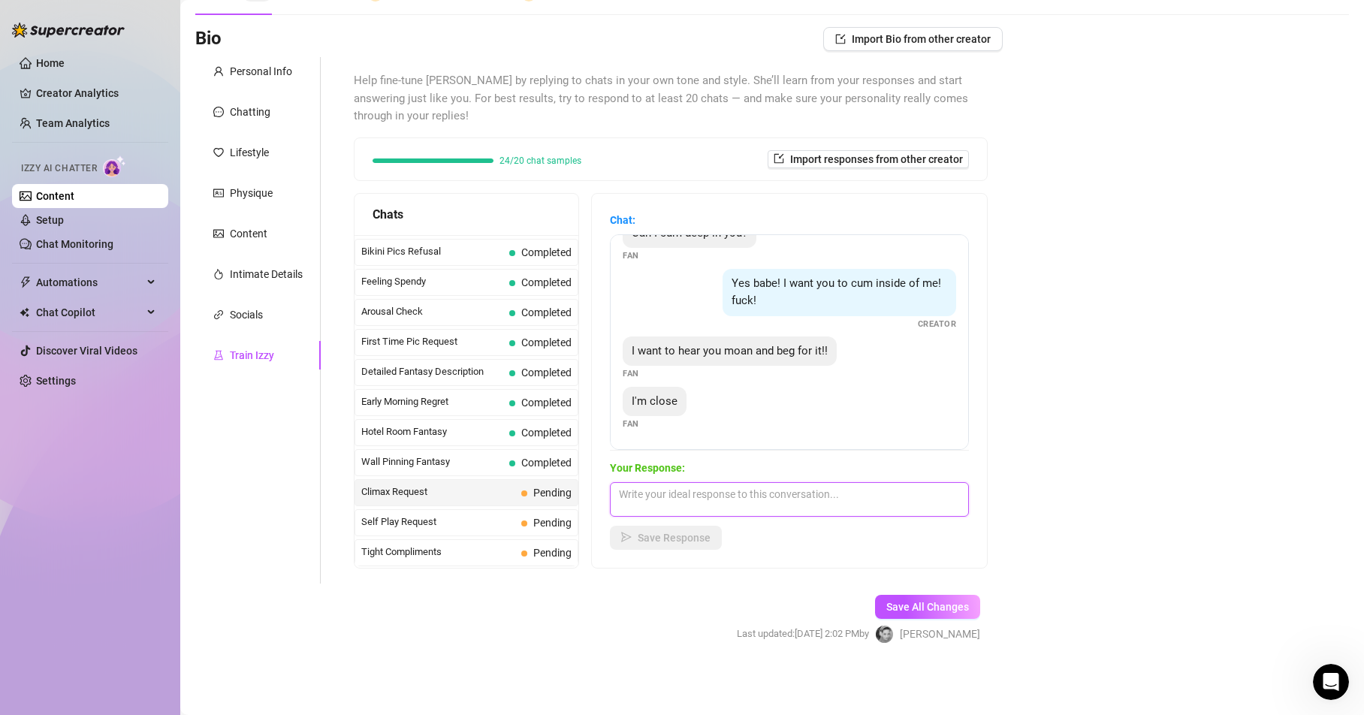
click at [634, 491] on textarea at bounding box center [789, 499] width 359 height 35
drag, startPoint x: 856, startPoint y: 496, endPoint x: 882, endPoint y: 496, distance: 26.3
click at [882, 496] on textarea "mmmm yes bby yes... I can send you a voice note and you can ear me mmoaning...." at bounding box center [789, 499] width 359 height 35
drag, startPoint x: 707, startPoint y: 510, endPoint x: 623, endPoint y: 492, distance: 85.3
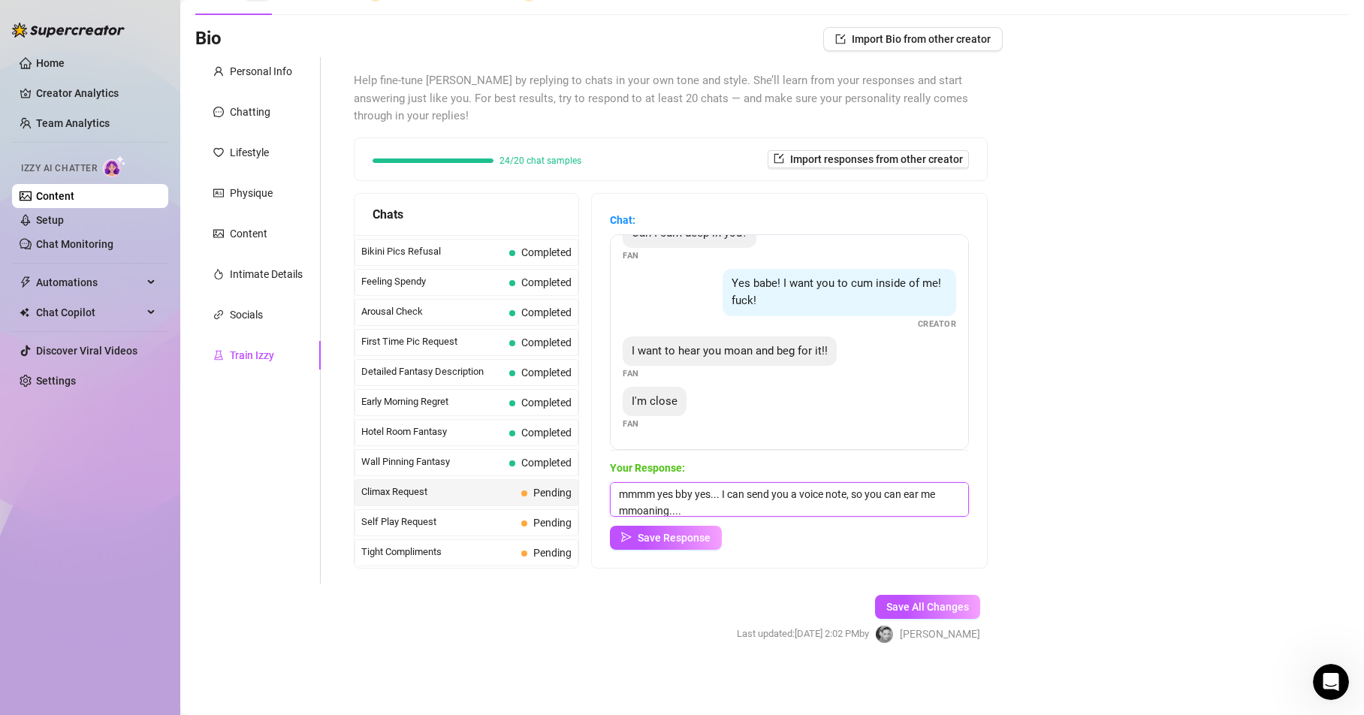
click at [623, 492] on textarea "mmmm yes bby yes... I can send you a voice note, so you can ear me mmoaning...." at bounding box center [789, 499] width 359 height 35
paste textarea "aby yes... I can send you a voice note, so you can hear my moans"
type textarea "mmmm yes baby yes... I can send you a voice note, so you can hear my moans...."
click at [687, 537] on span "Save Response" at bounding box center [674, 538] width 73 height 12
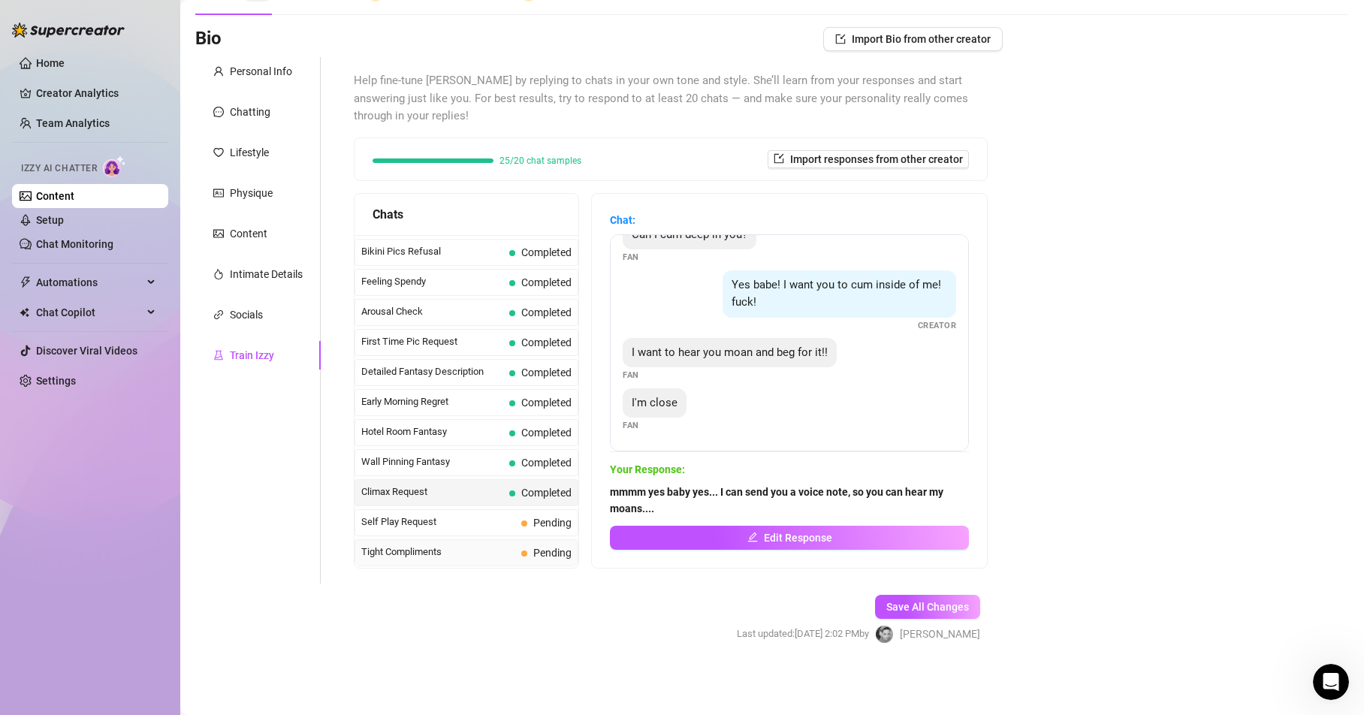
scroll to position [537, 0]
click at [414, 433] on span "Self Play Request" at bounding box center [438, 431] width 154 height 15
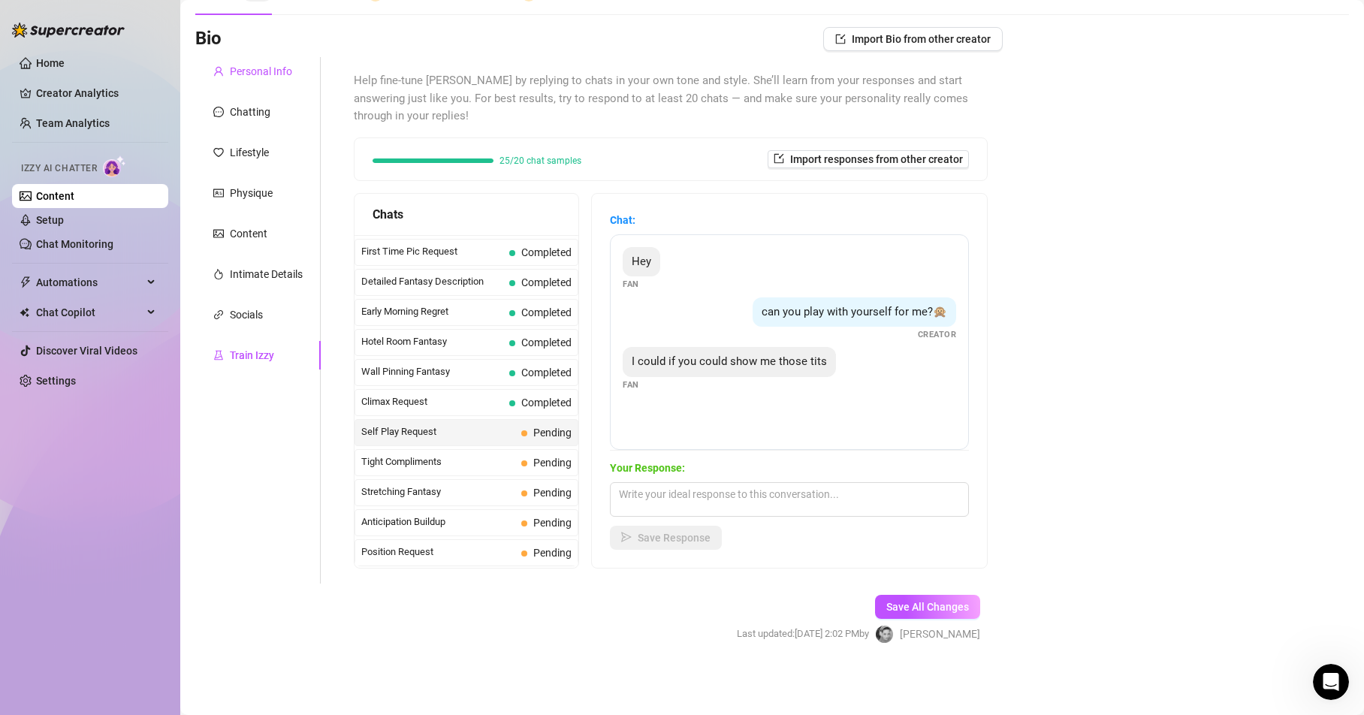
click at [264, 74] on div "Personal Info" at bounding box center [261, 71] width 62 height 17
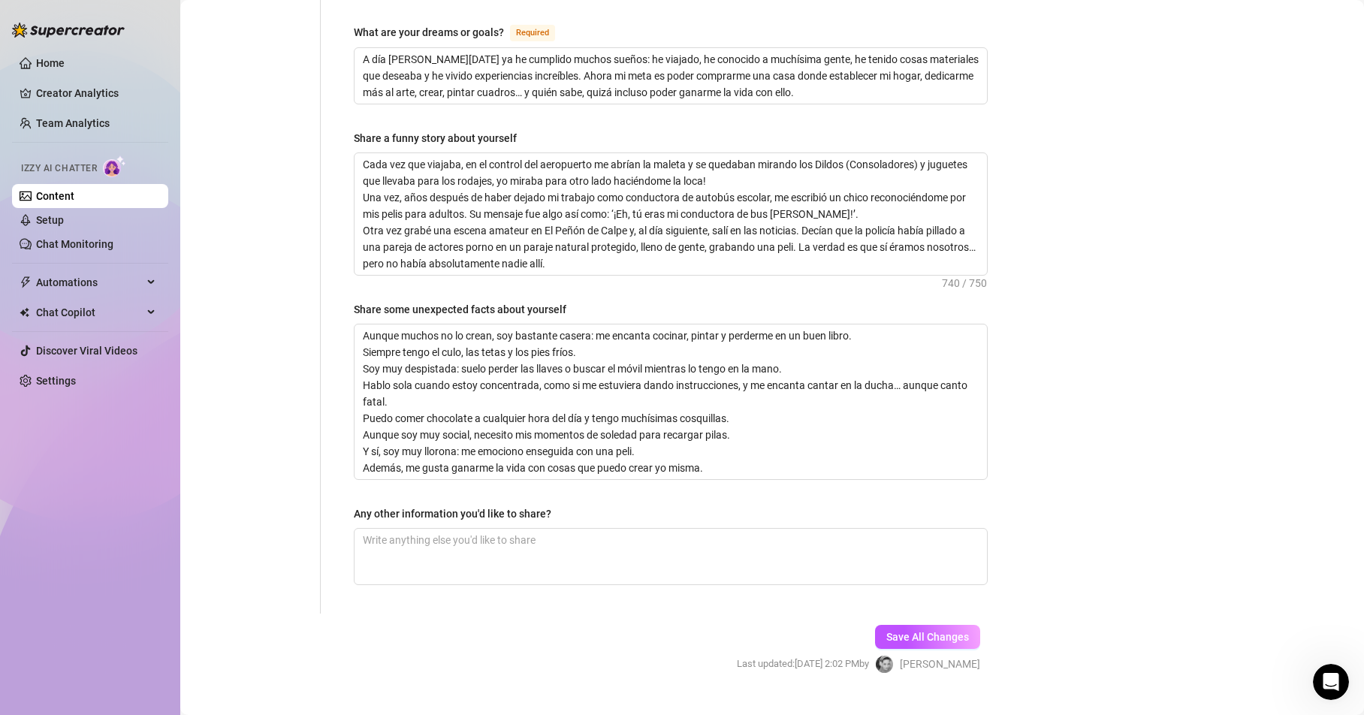
scroll to position [958, 0]
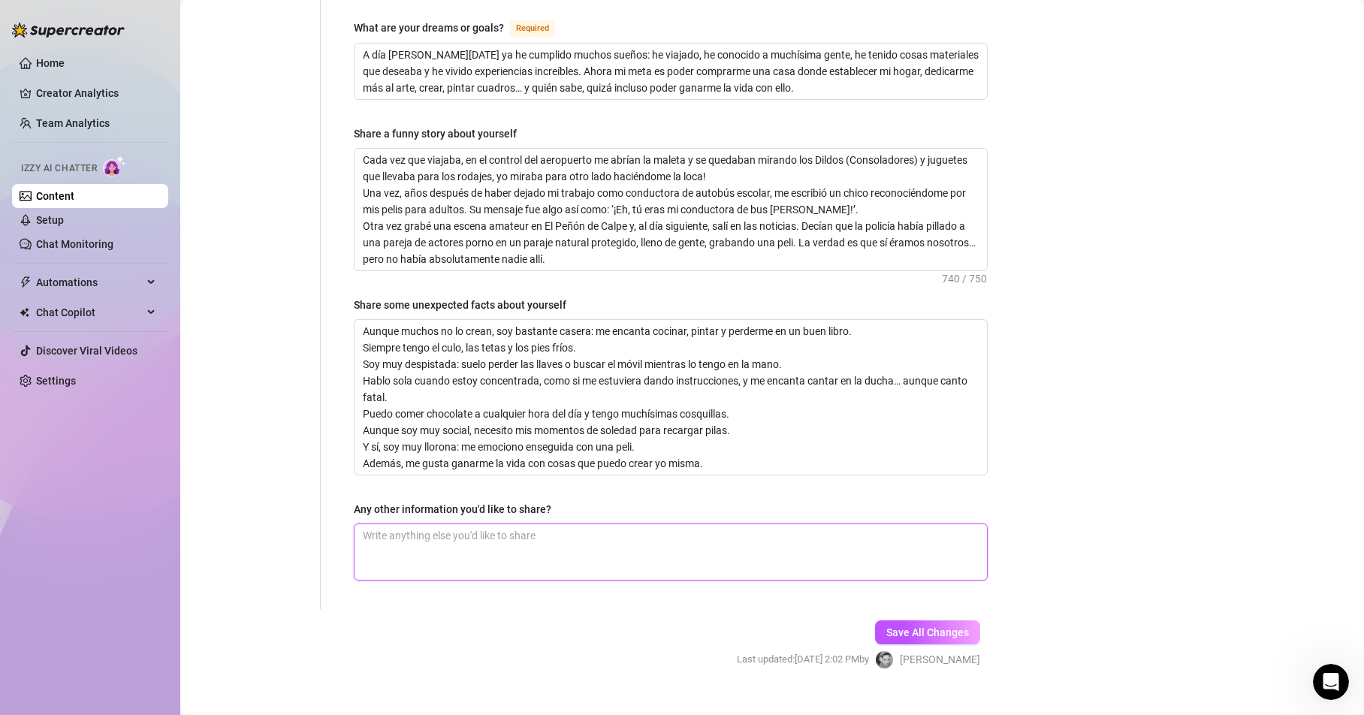
click at [379, 524] on textarea "Any other information you'd like to share?" at bounding box center [671, 552] width 632 height 56
paste textarea "A los 28 años decidí dar un cambio total a mi vida y empecé en el mundo del por…"
type textarea "A los 28 años decidí dar un cambio total a mi vida y empecé en el mundo del por…"
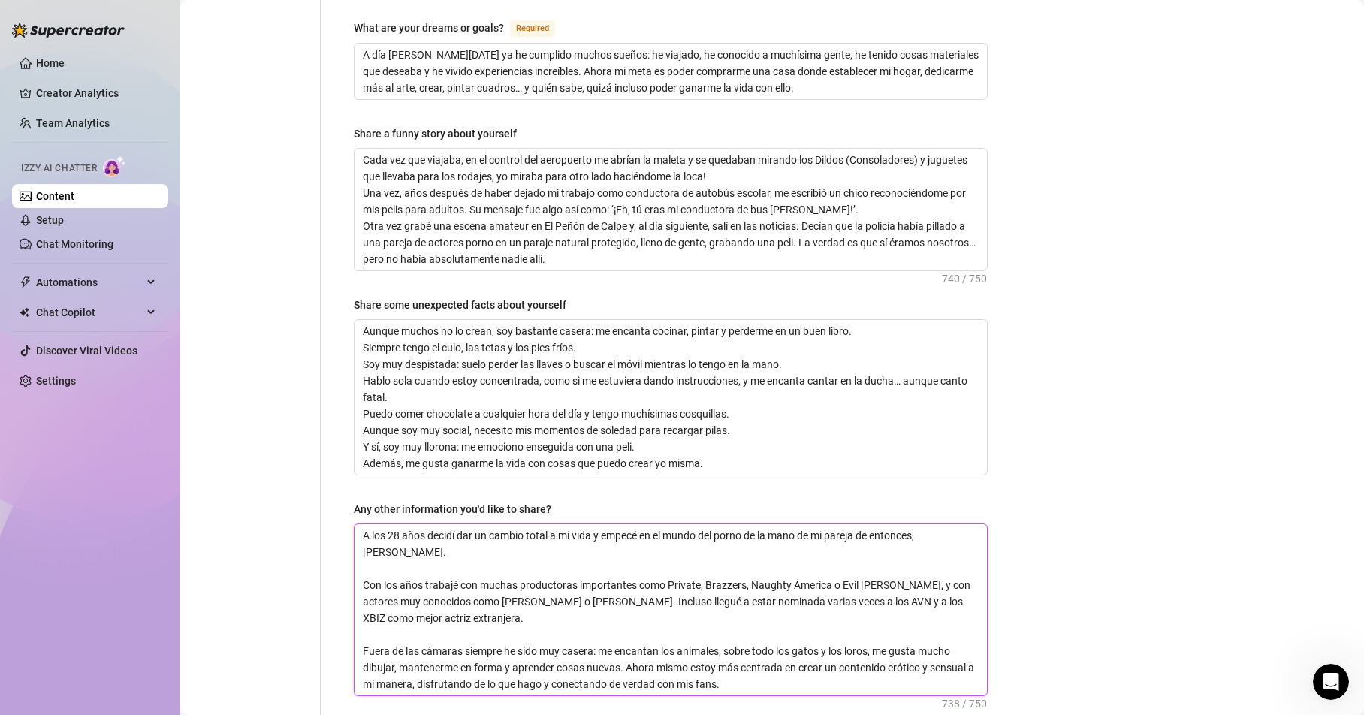
scroll to position [0, 0]
click at [407, 525] on textarea "A los 28 años decidí dar un cambio total a mi vida y empecé en el mundo del por…" at bounding box center [671, 609] width 632 height 171
type textarea "A los 28 años decidí dar un cambio total a mi vida y empecé en el mundo del por…"
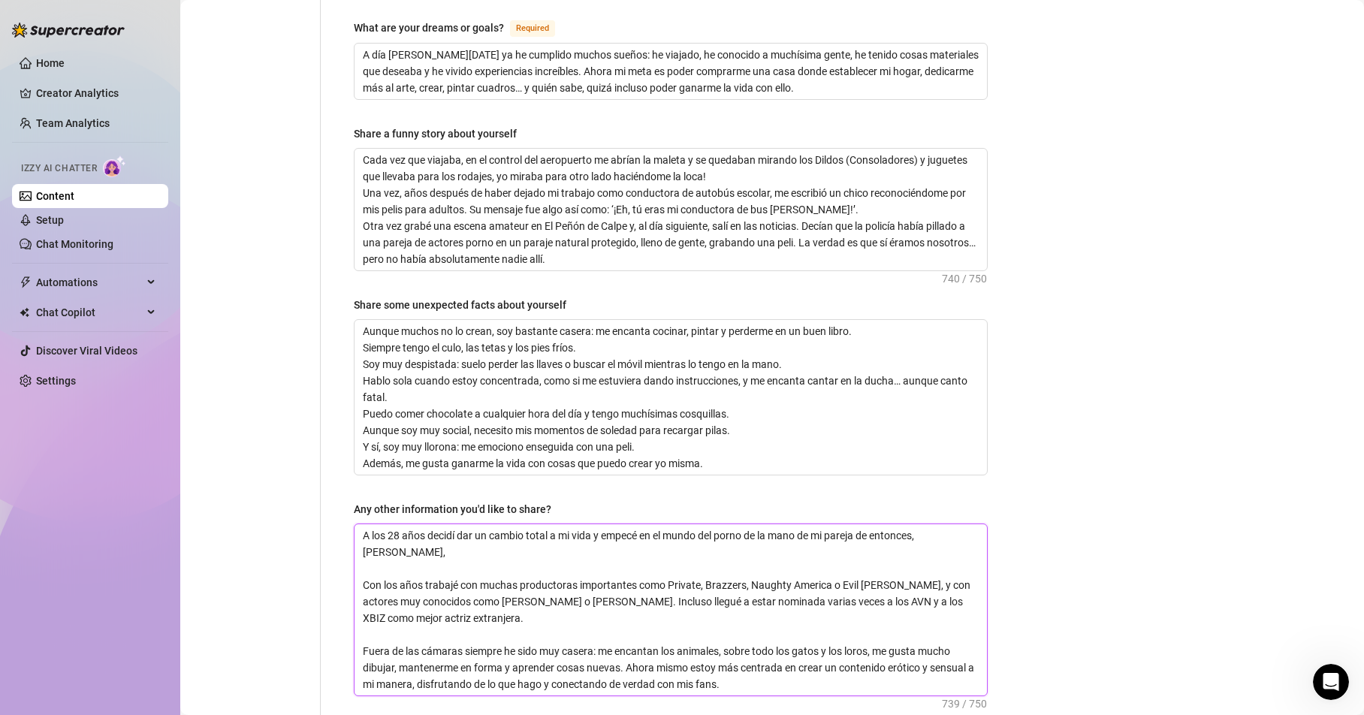
type textarea "A los 28 años decidí dar un cambio total a mi vida y empecé en el mundo del por…"
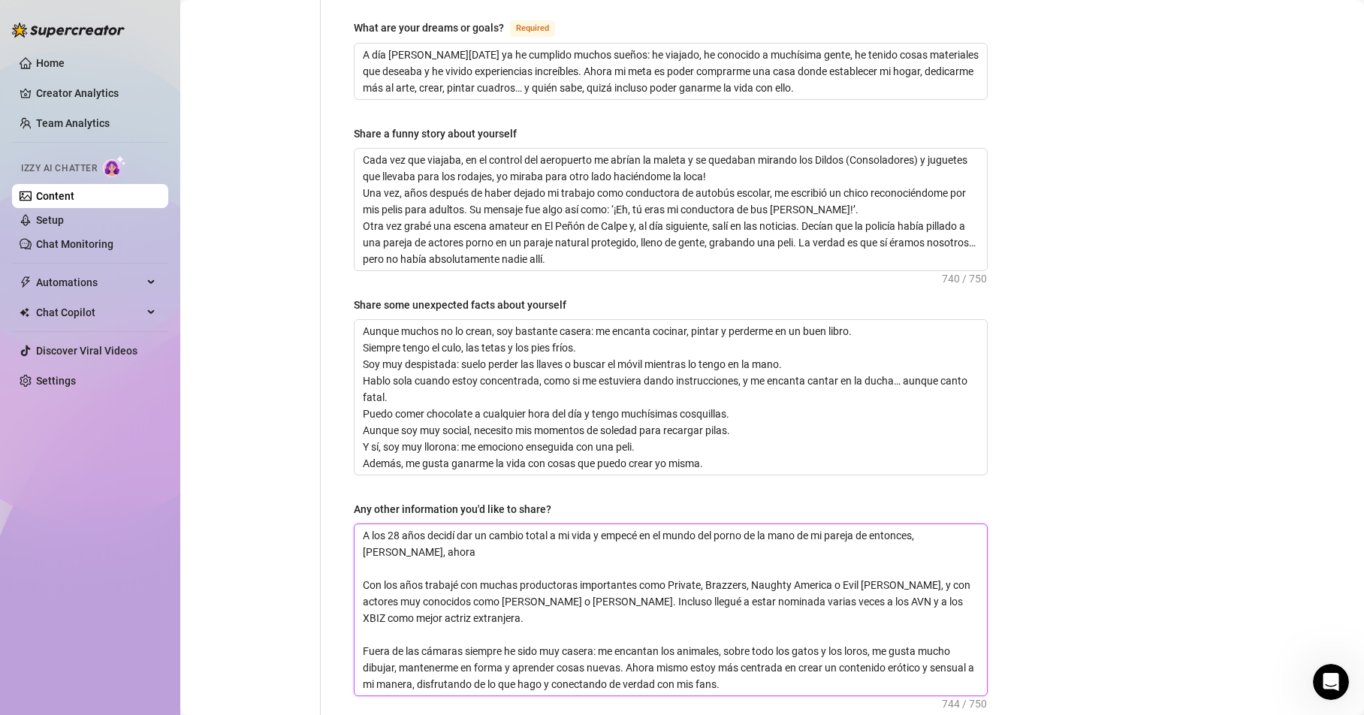
type textarea "A los 28 años decidí dar un cambio total a mi vida y empecé en el mundo del por…"
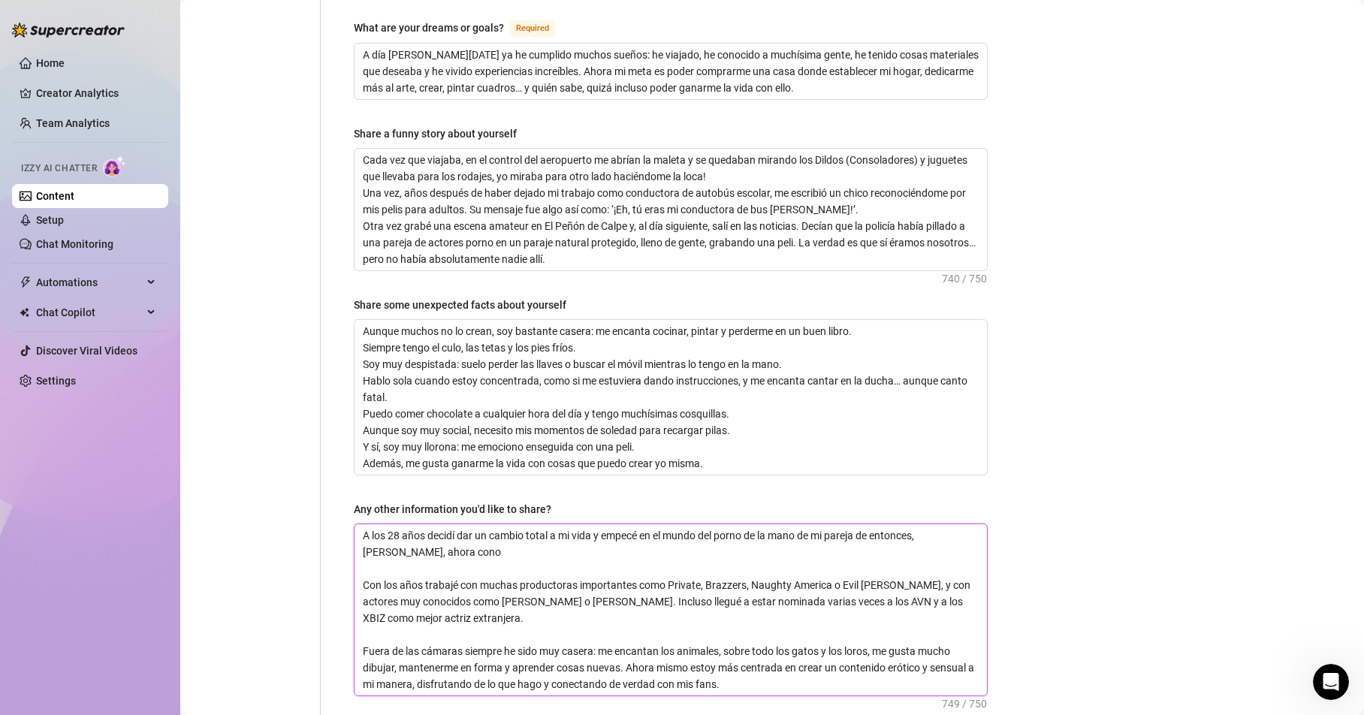
type textarea "A los 28 años decidí dar un cambio total a mi vida y empecé en el mundo del por…"
drag, startPoint x: 425, startPoint y: 508, endPoint x: 599, endPoint y: 511, distance: 174.3
click at [599, 524] on textarea "A los 28 años decidí dar un cambio total a mi vida y empecé en el mundo del por…" at bounding box center [671, 609] width 632 height 171
type textarea "A los 28 años empecé en el mundo del porno de la mano de mi pareja de entonces,…"
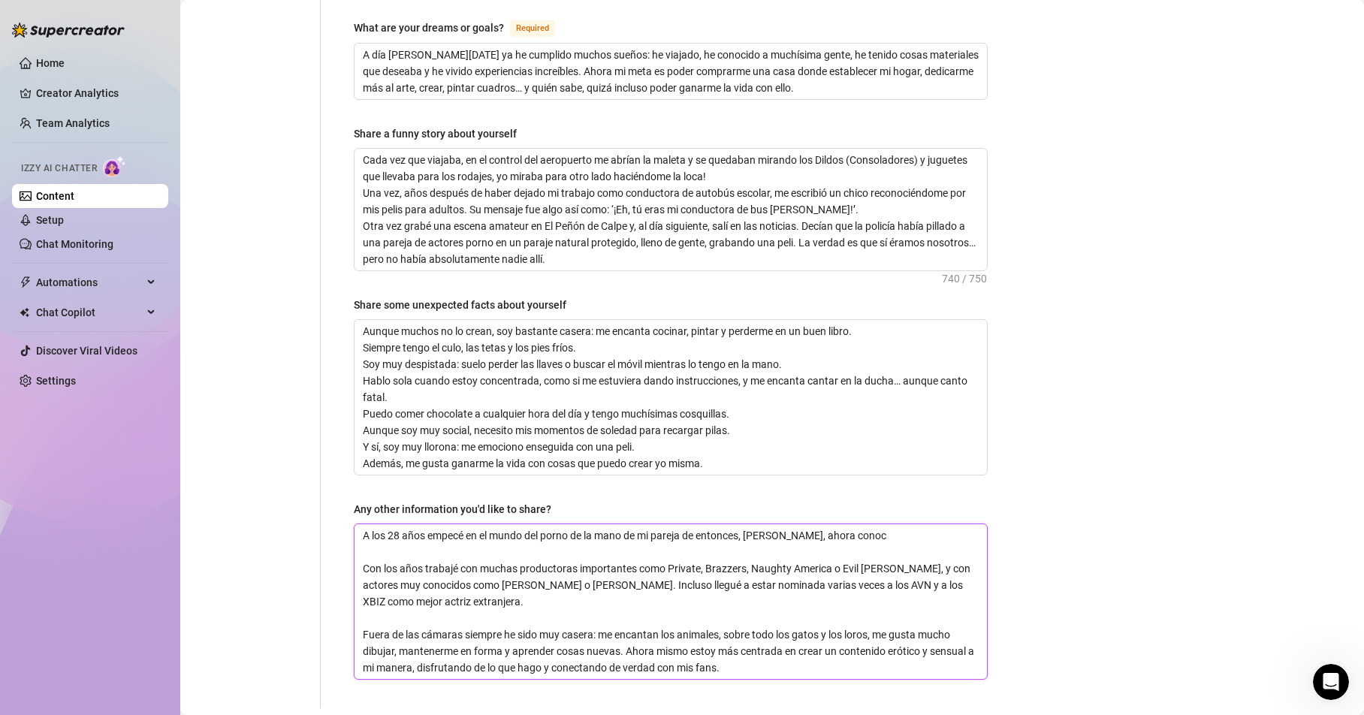
click at [865, 524] on textarea "A los 28 años empecé en el mundo del porno de la mano de mi pareja de entonces,…" at bounding box center [671, 601] width 632 height 155
type textarea "A los 28 años empecé en el mundo del porno de la mano de mi pareja de entonces,…"
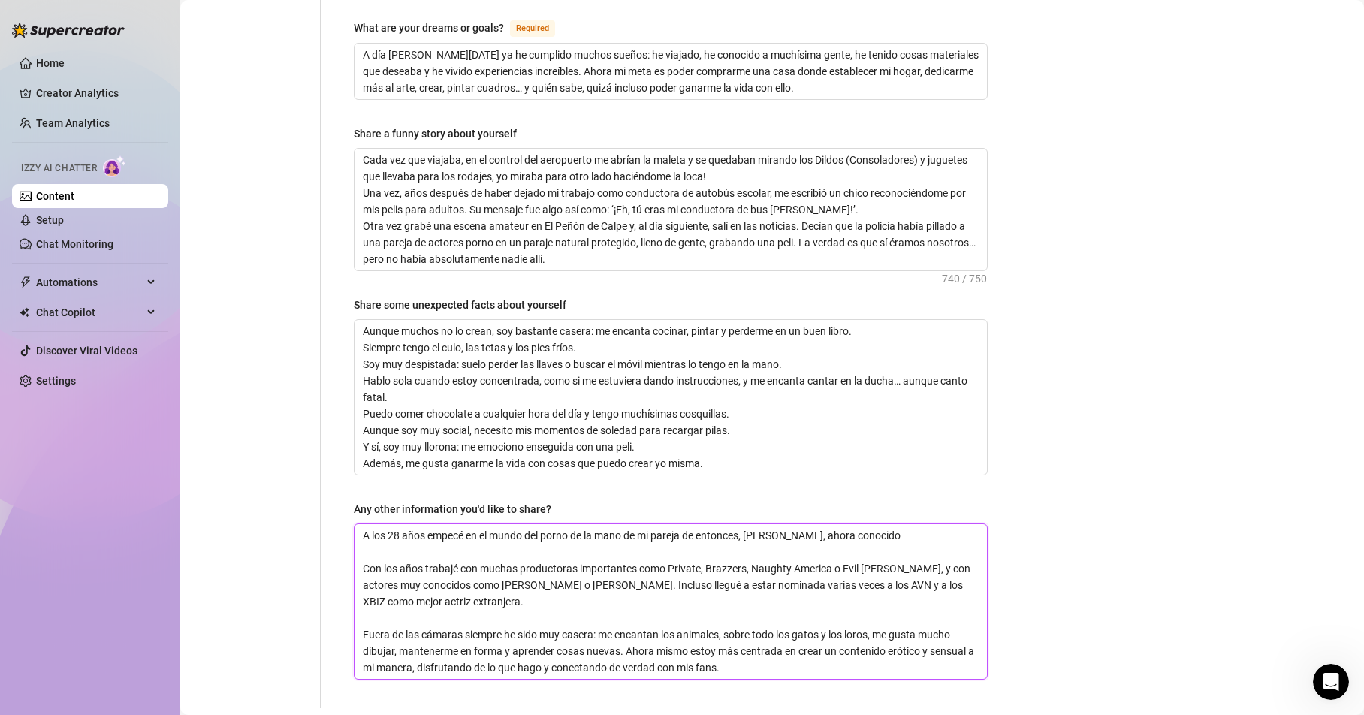
type textarea "A los 28 años empecé en el mundo del porno de la mano de mi pareja de entonces,…"
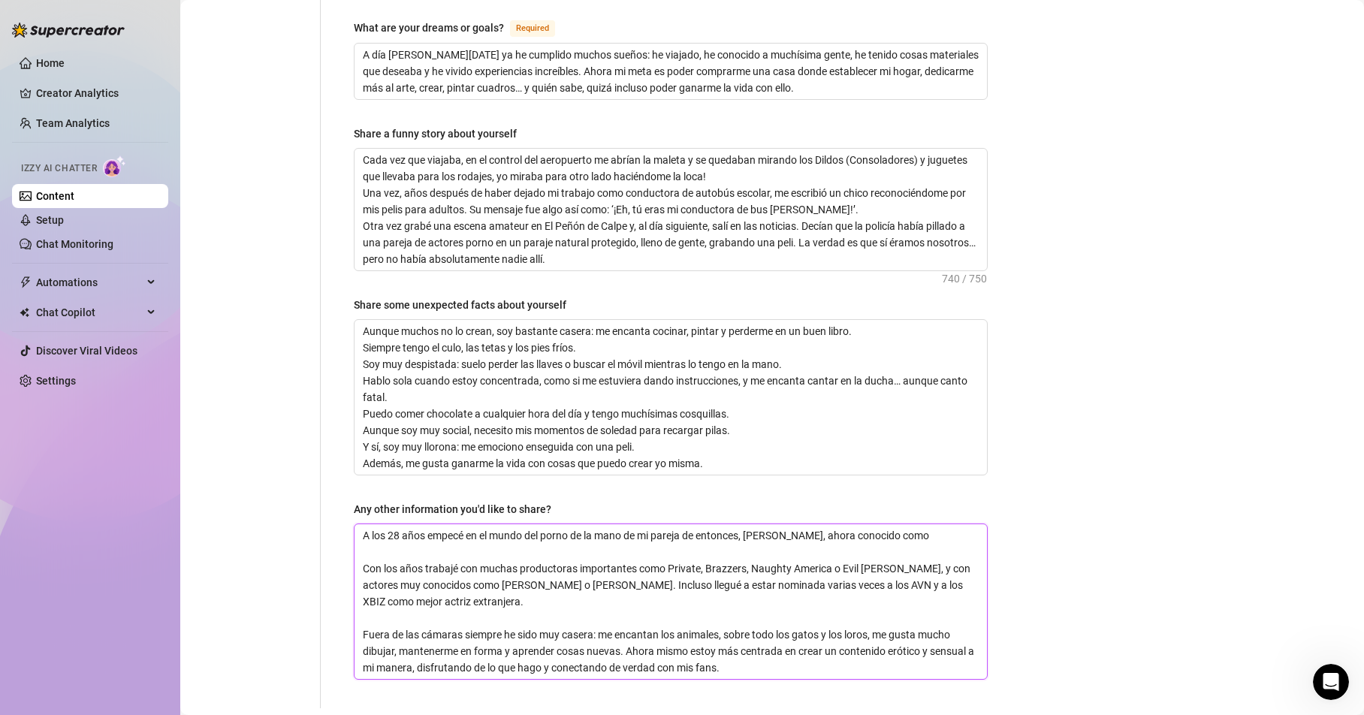
type textarea "A los 28 años empecé en el mundo del porno de la mano de mi pareja de entonces,…"
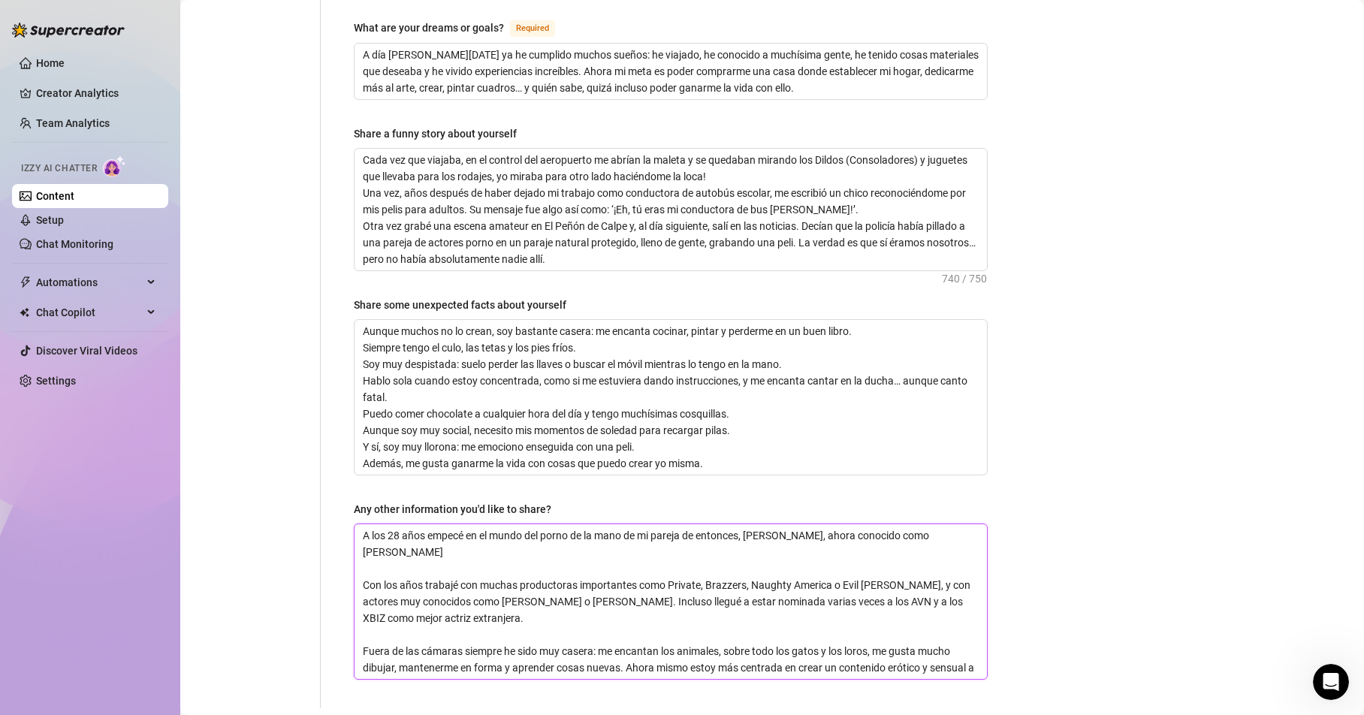
type textarea "A los 28 años empecé en el mundo del porno de la mano de mi pareja de entonces,…"
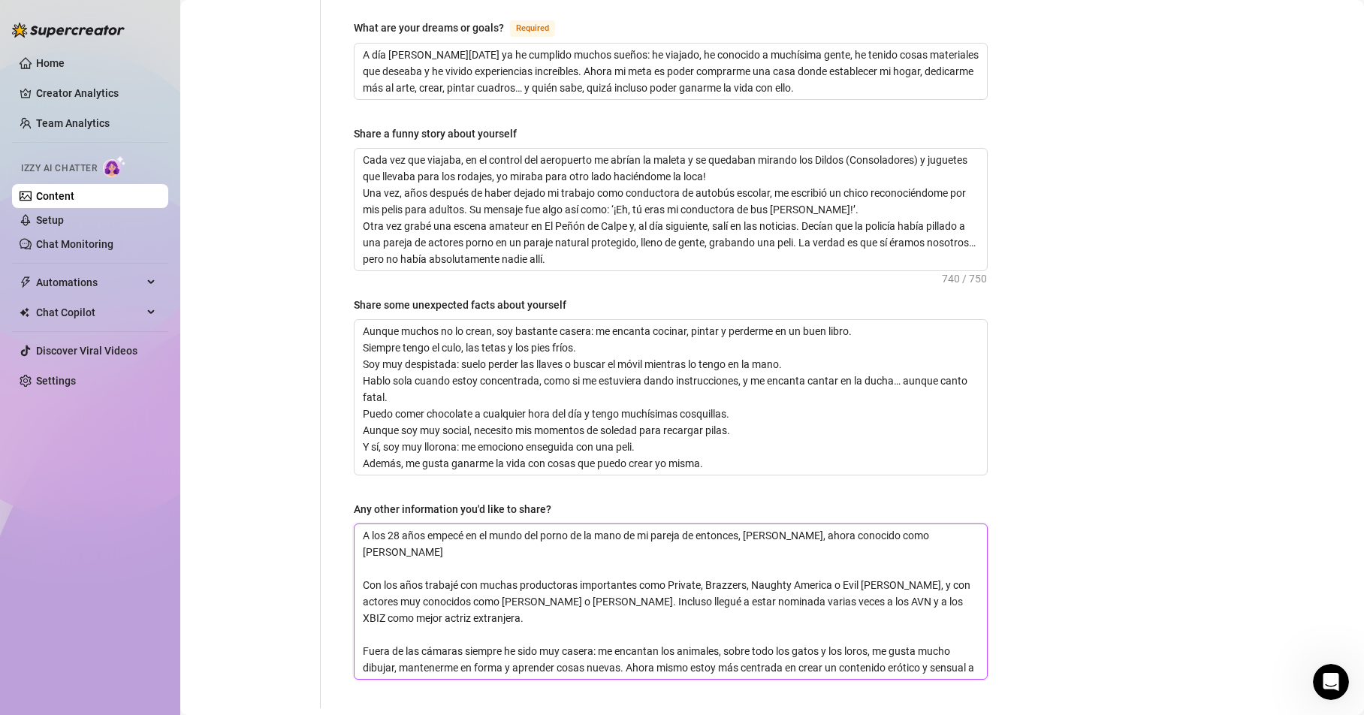
type textarea "A los 28 años empecé en el mundo del porno de la mano de mi pareja de entonces,…"
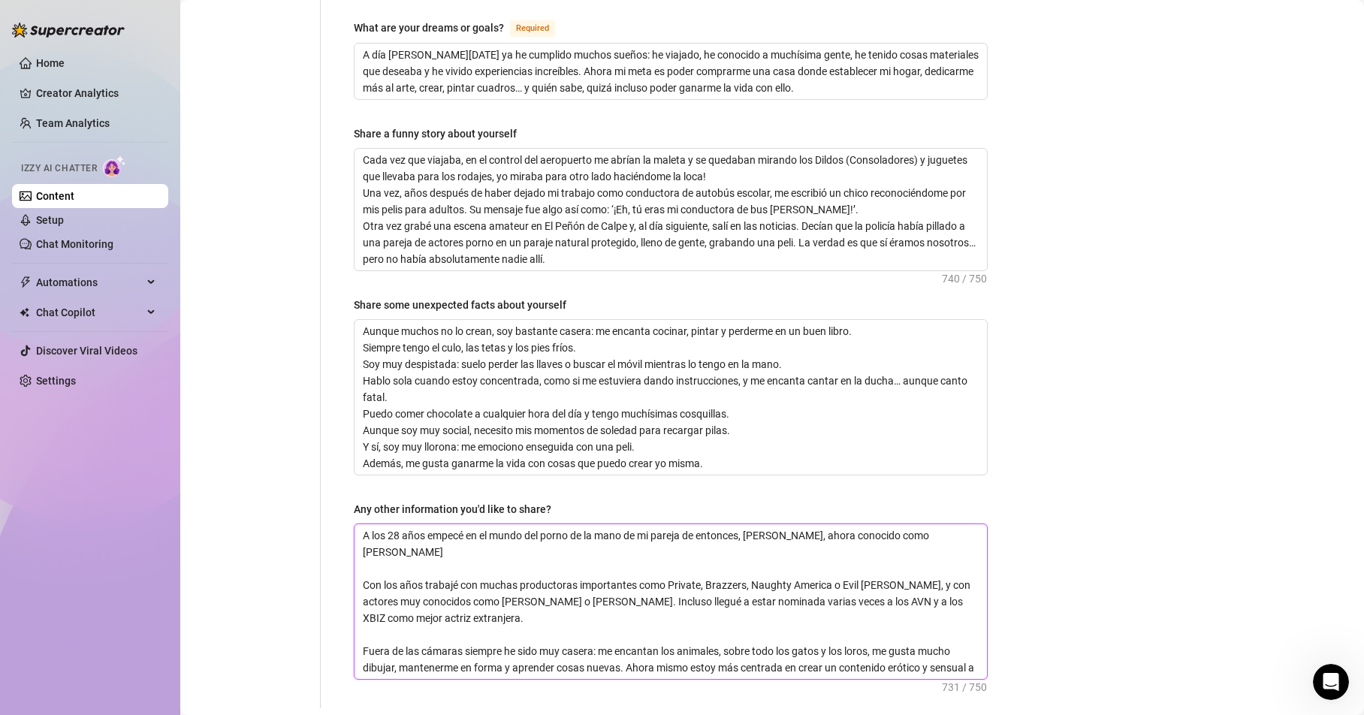
type textarea "A los 28 años empecé en el mundo del porno de la mano de mi pareja de entonces,…"
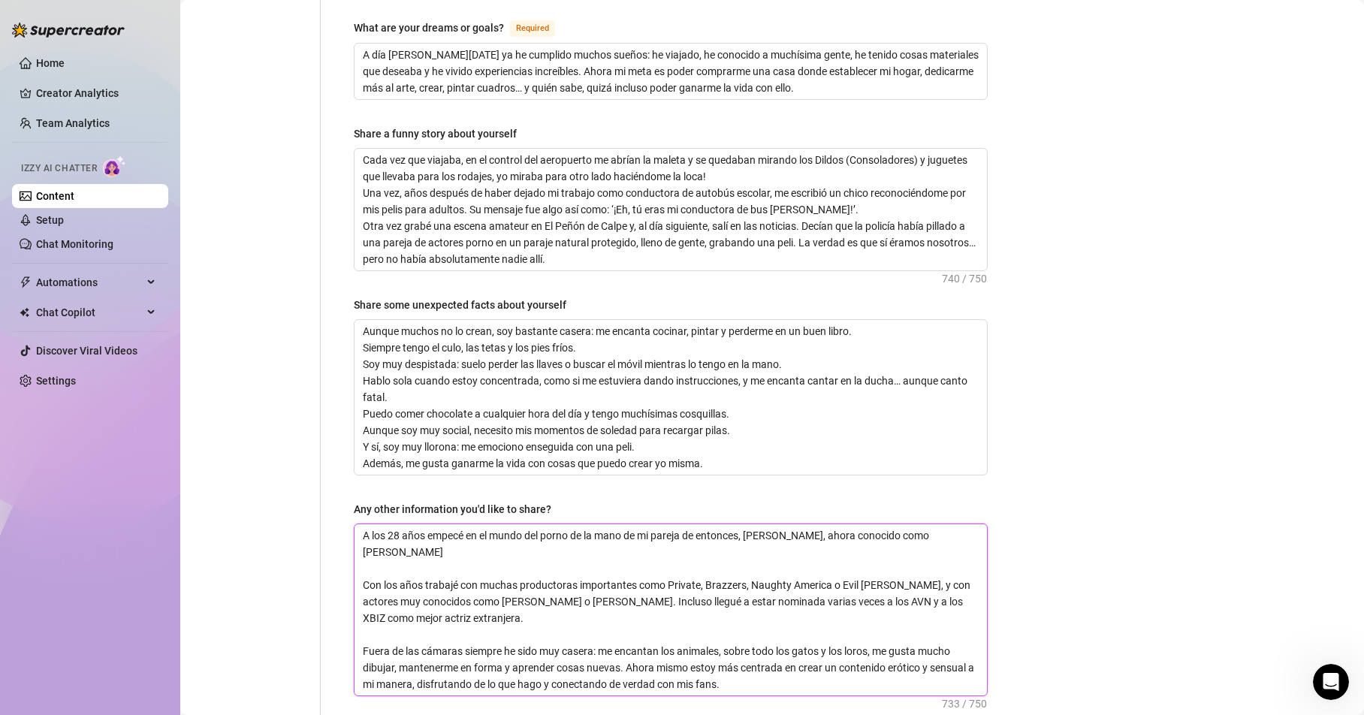
type textarea "A los 28 años empecé en el mundo del porno de la mano de mi pareja de entonces,…"
click at [361, 556] on textarea "A los 28 años empecé en el mundo del porno de la mano de mi pareja de entonces,…" at bounding box center [671, 609] width 632 height 171
type textarea "A los 28 años empecé en el mundo del porno de la mano de mi pareja de entonces,…"
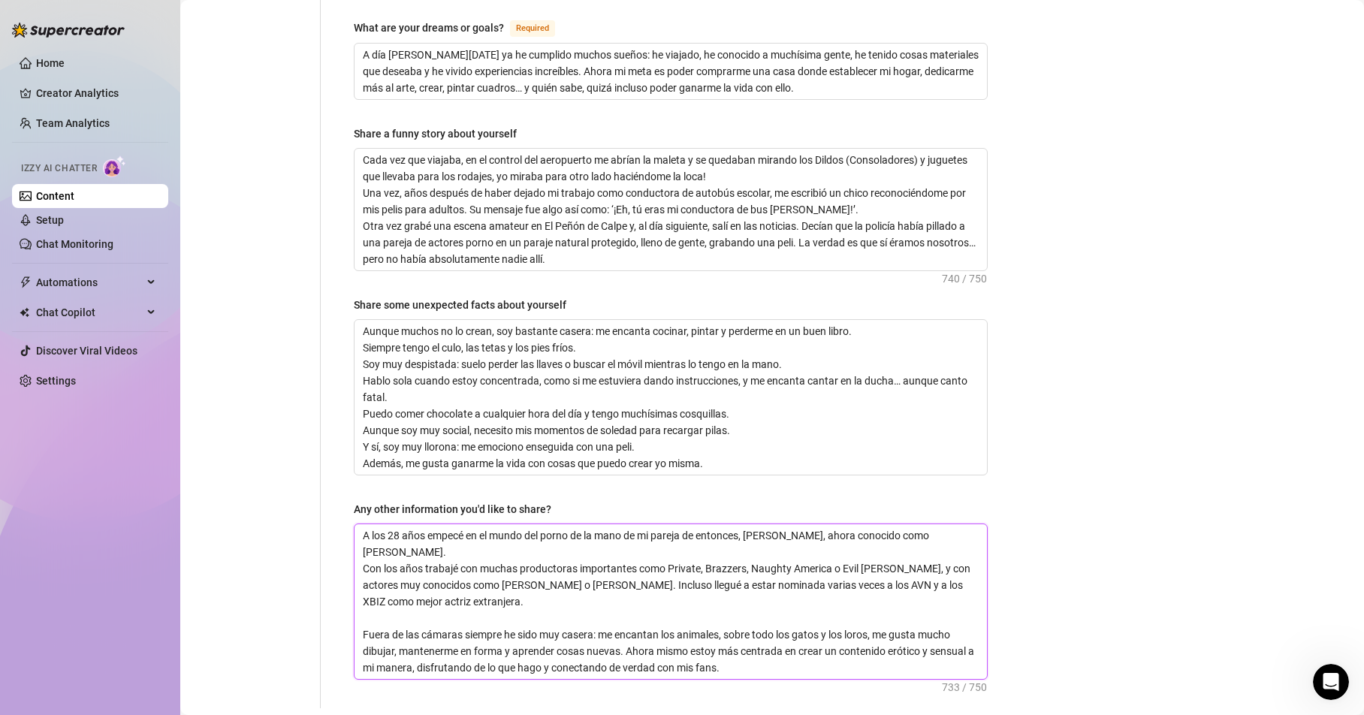
drag, startPoint x: 364, startPoint y: 604, endPoint x: 413, endPoint y: 608, distance: 49.7
click at [364, 604] on textarea "A los 28 años empecé en el mundo del porno de la mano de mi pareja de entonces,…" at bounding box center [671, 601] width 632 height 155
type textarea "A los 28 años empecé en el mundo del porno de la mano de mi pareja de entonces,…"
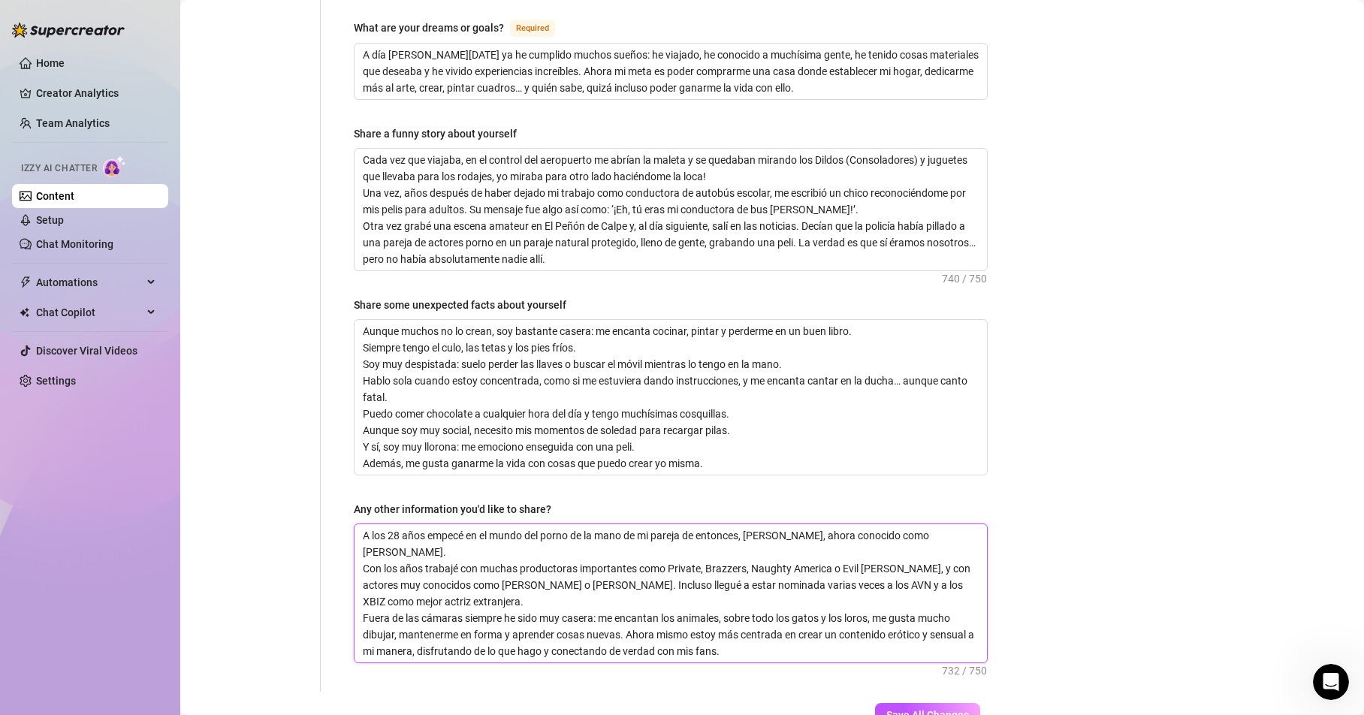
click at [364, 544] on textarea "A los 28 años empecé en el mundo del porno de la mano de mi pareja de entonces,…" at bounding box center [671, 593] width 632 height 138
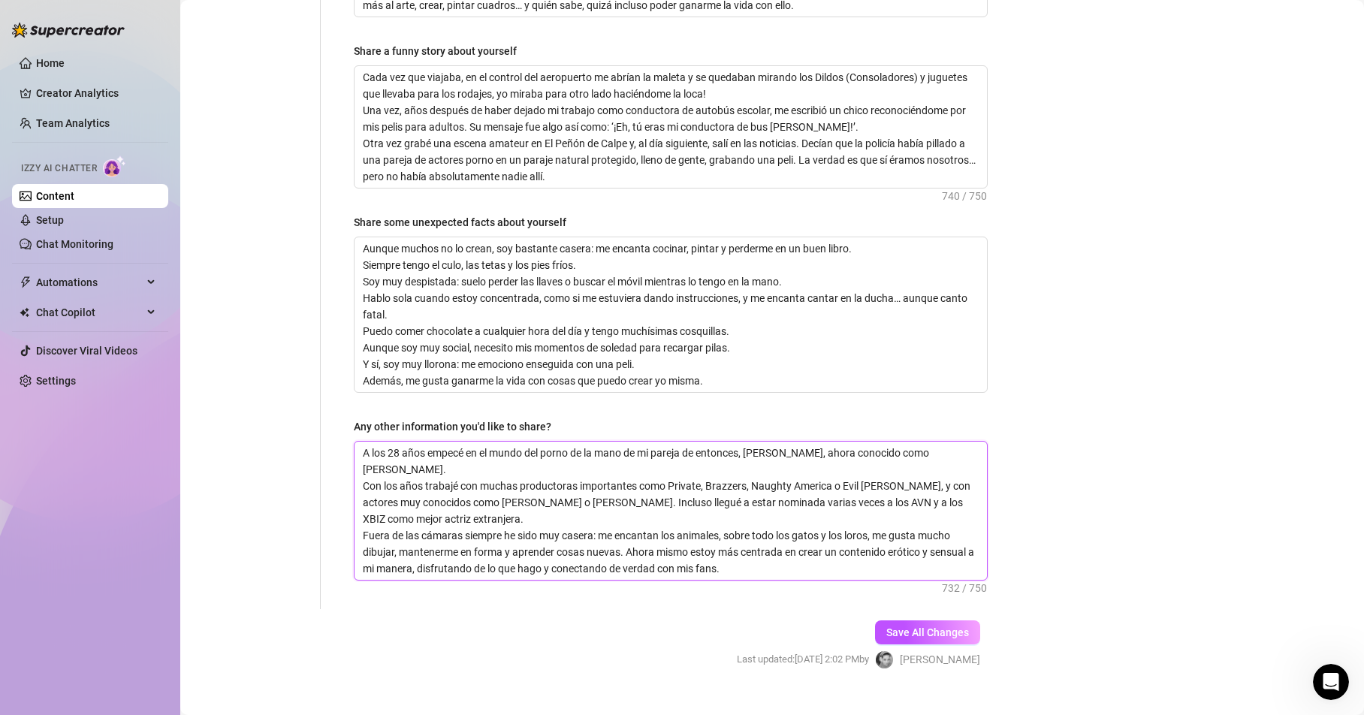
click at [362, 460] on textarea "A los 28 años empecé en el mundo del porno de la mano de mi pareja de entonces,…" at bounding box center [671, 511] width 632 height 138
type textarea "A los 28 años empecé en el mundo del porno de la mano de mi pareja de entonces,…"
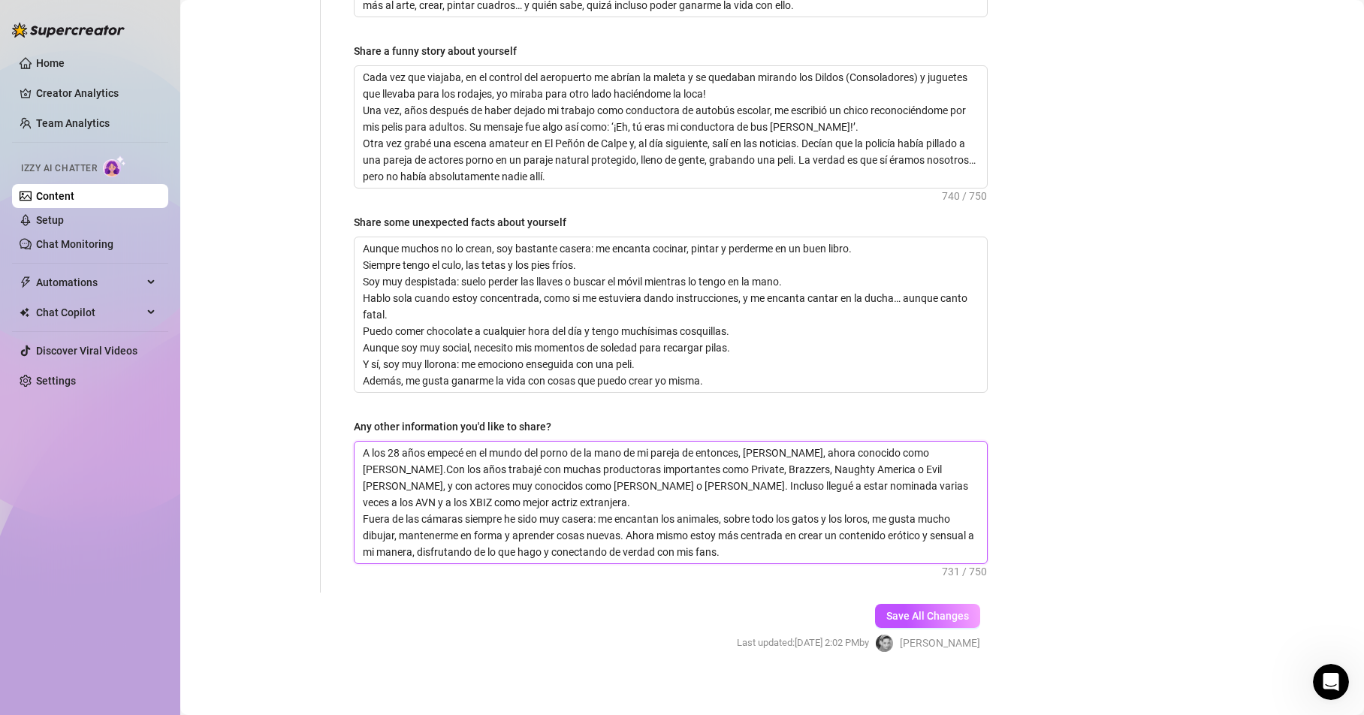
scroll to position [1024, 0]
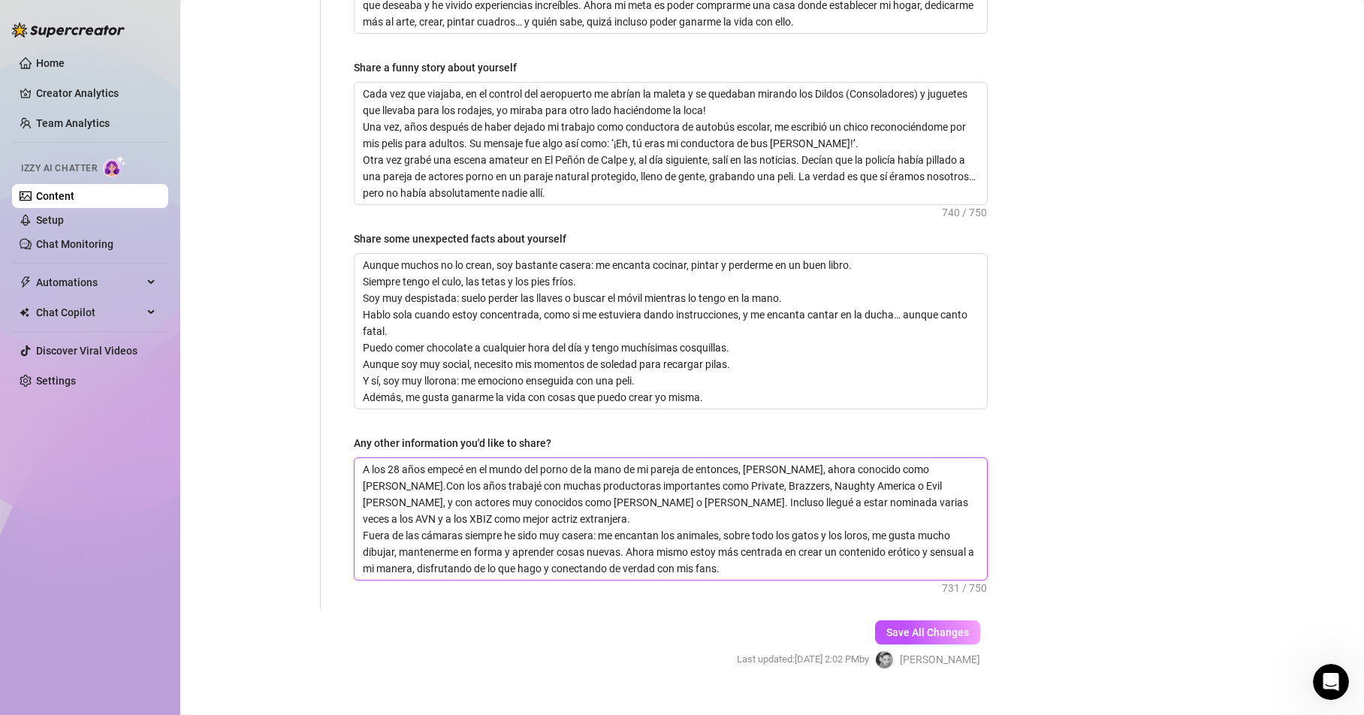
type textarea "A los 28 años empecé en el mundo del porno de la mano de mi pareja de entonces,…"
click at [363, 508] on textarea "A los 28 años empecé en el mundo del porno de la mano de mi pareja de entonces,…" at bounding box center [671, 519] width 632 height 122
type textarea "A los 28 años empecé en el mundo del porno de la mano de mi pareja de entonces,…"
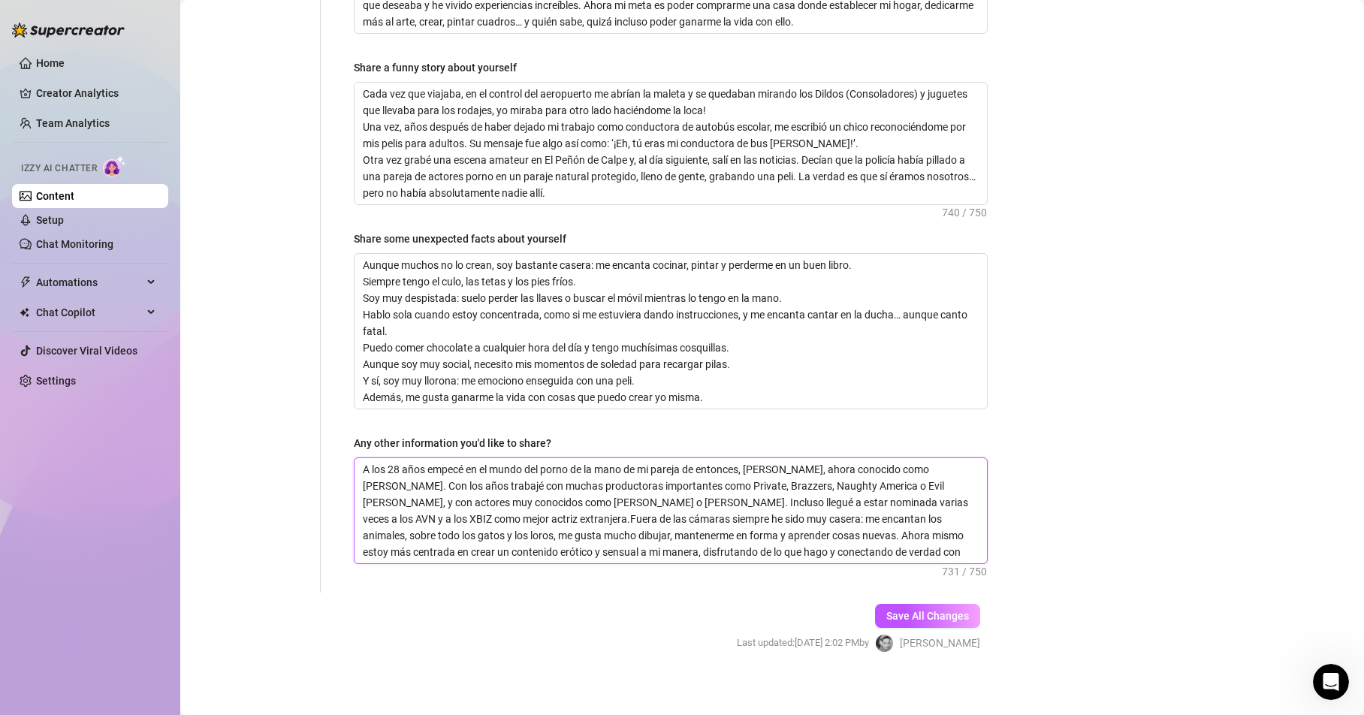
scroll to position [1007, 0]
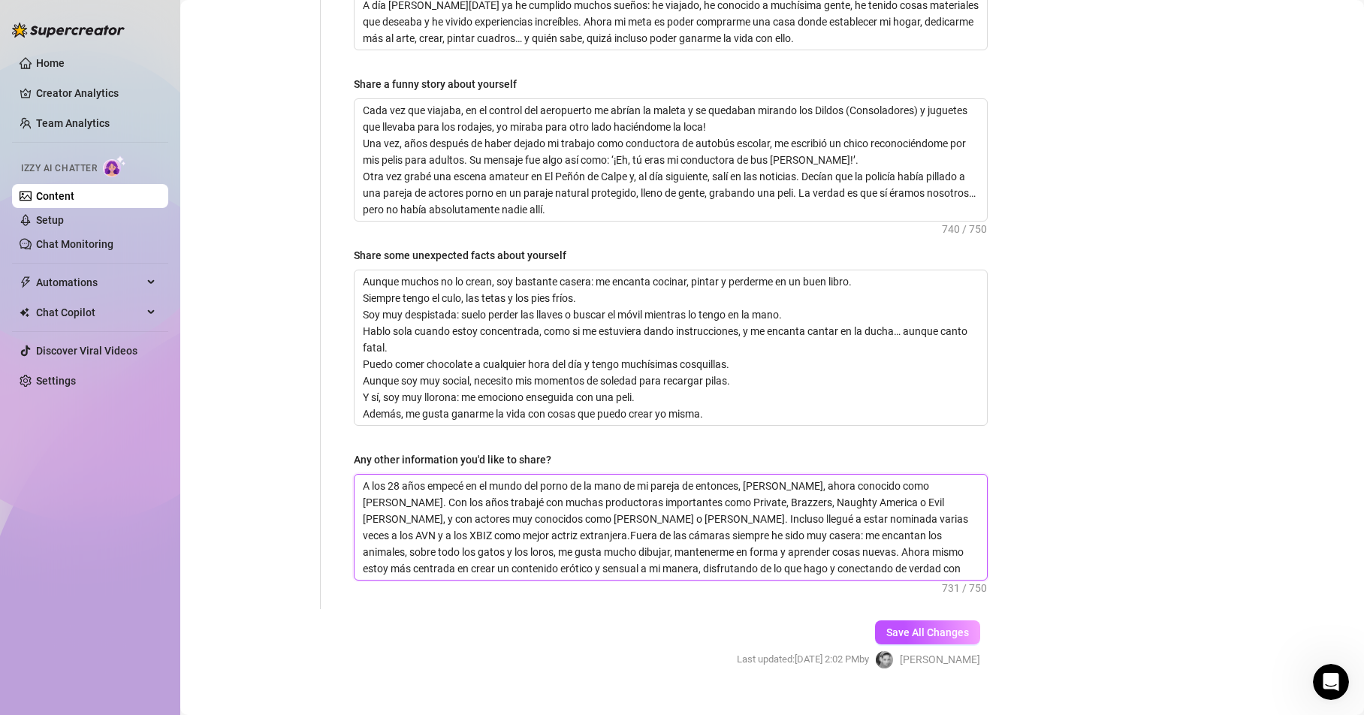
type textarea "A los 28 años empecé en el mundo del porno de la mano de mi pareja de entonces,…"
drag, startPoint x: 542, startPoint y: 507, endPoint x: 787, endPoint y: 526, distance: 246.3
click at [787, 526] on textarea "A los 28 años empecé en el mundo del porno de la mano de mi pareja de entonces,…" at bounding box center [671, 527] width 632 height 105
type textarea "A los 28 años empecé en el mundo del porno de la mano de mi pareja de entonces,…"
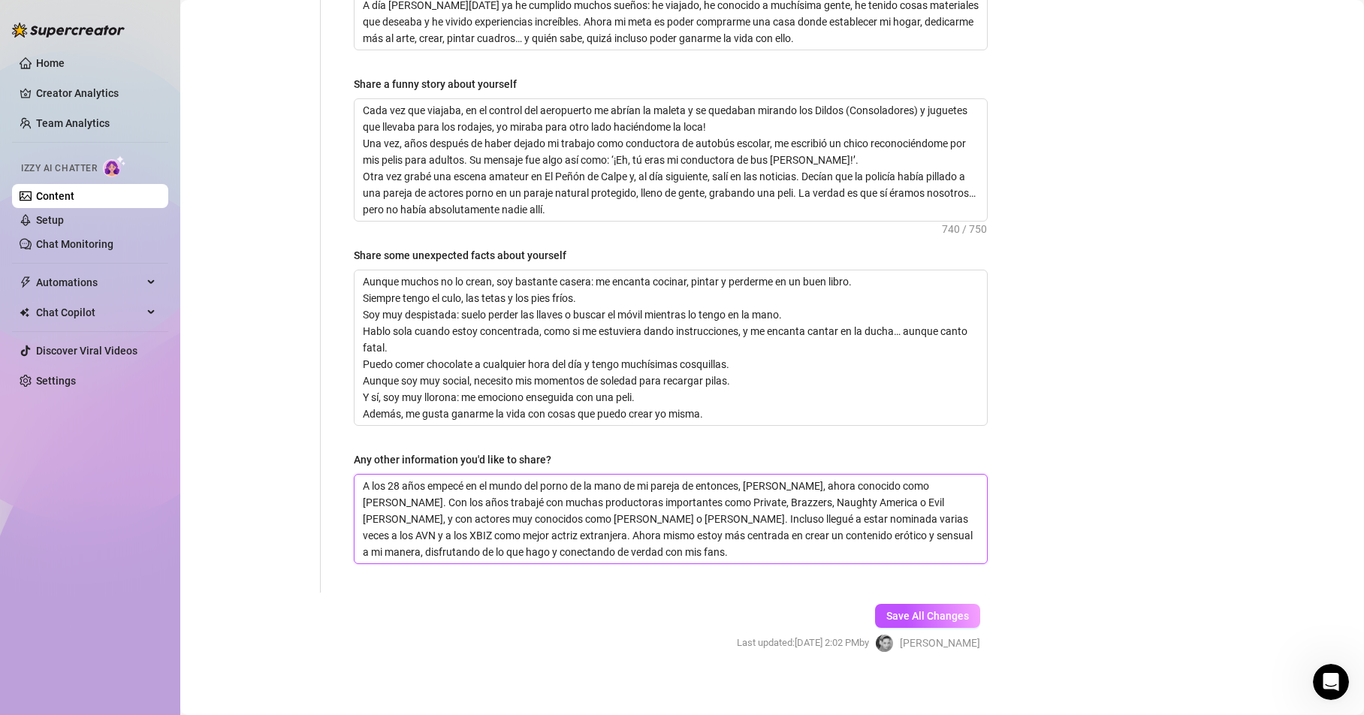
scroll to position [991, 0]
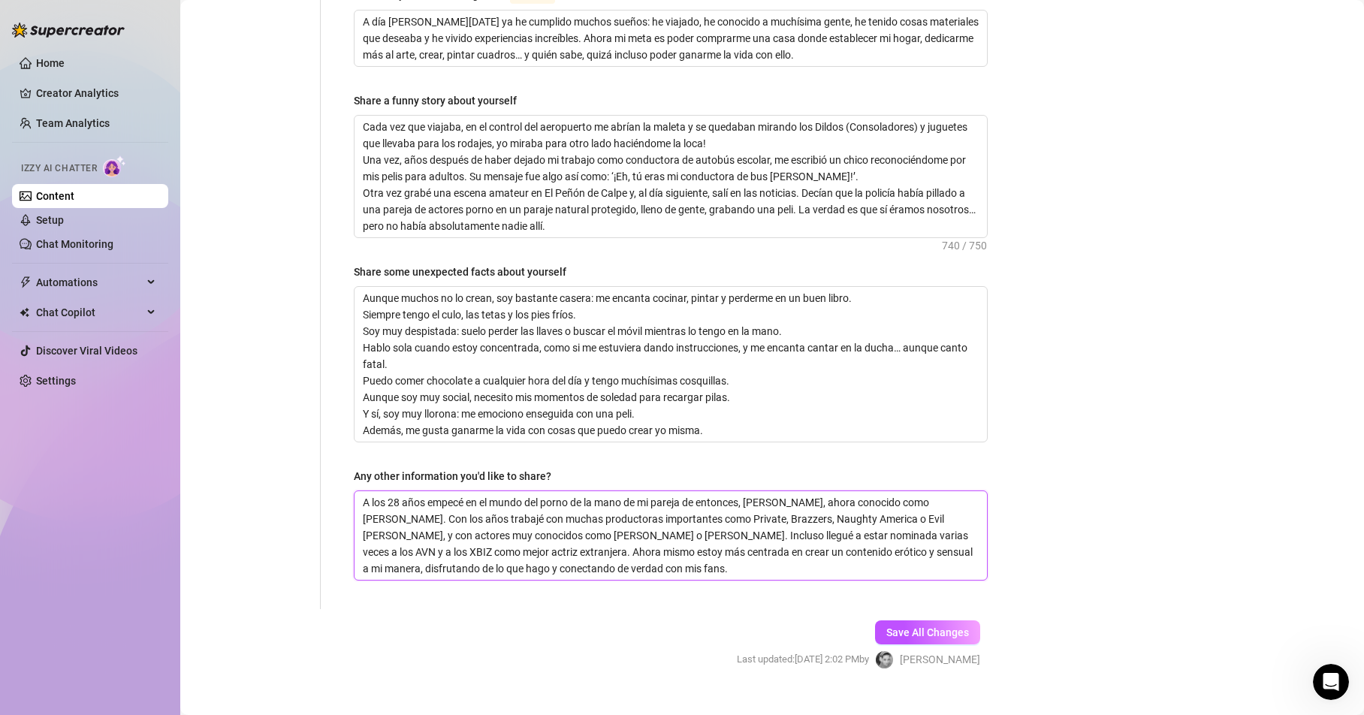
click at [694, 548] on textarea "A los 28 años empecé en el mundo del porno de la mano de mi pareja de entonces,…" at bounding box center [671, 535] width 632 height 89
type textarea "A los 28 años empecé en el mundo del porno de la mano de mi pareja de entonces,…"
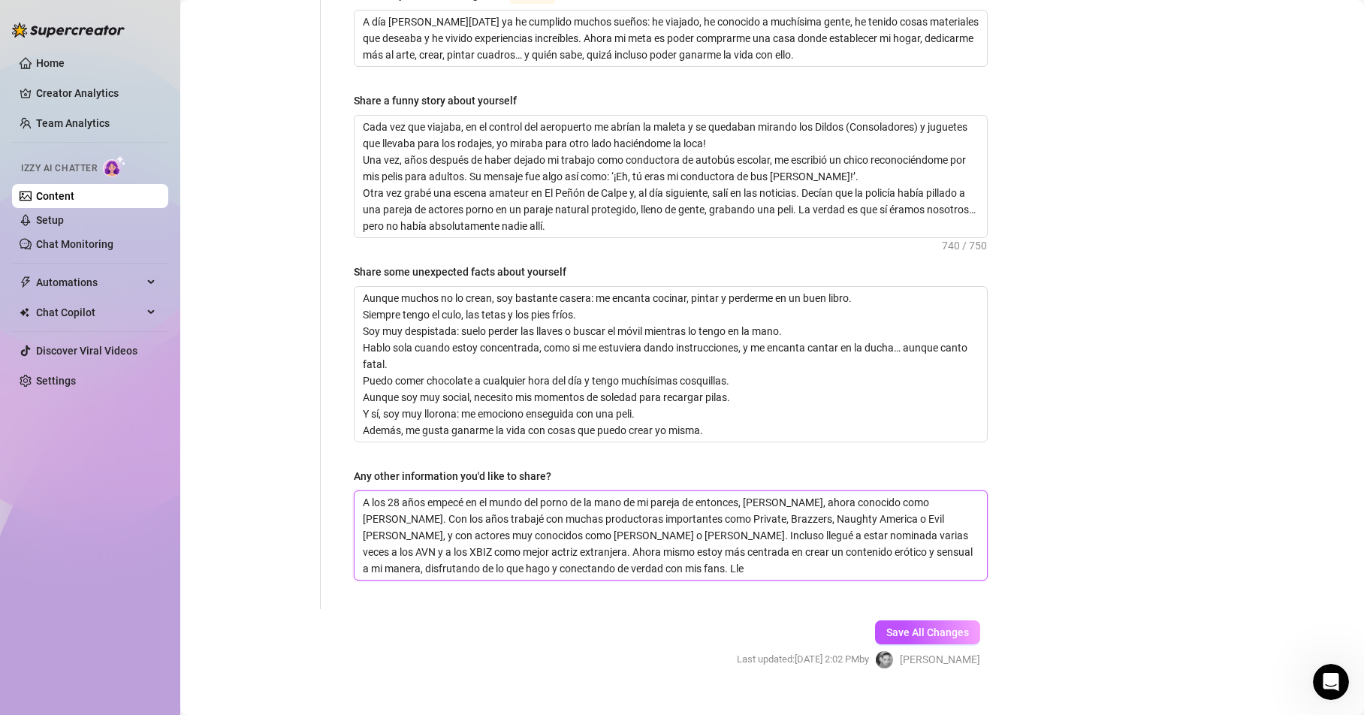
type textarea "A los 28 años empecé en el mundo del porno de la mano de mi pareja de entonces,…"
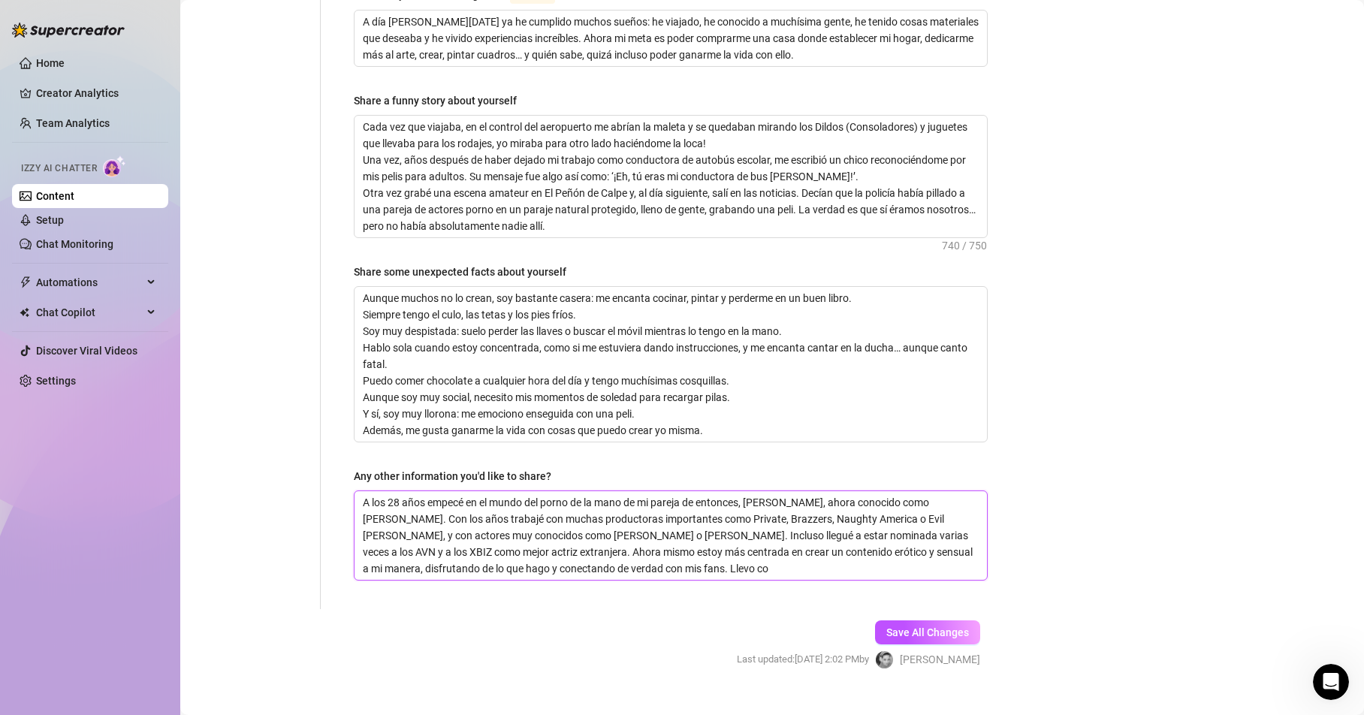
type textarea "A los 28 años empecé en el mundo del porno de la mano de mi pareja de entonces,…"
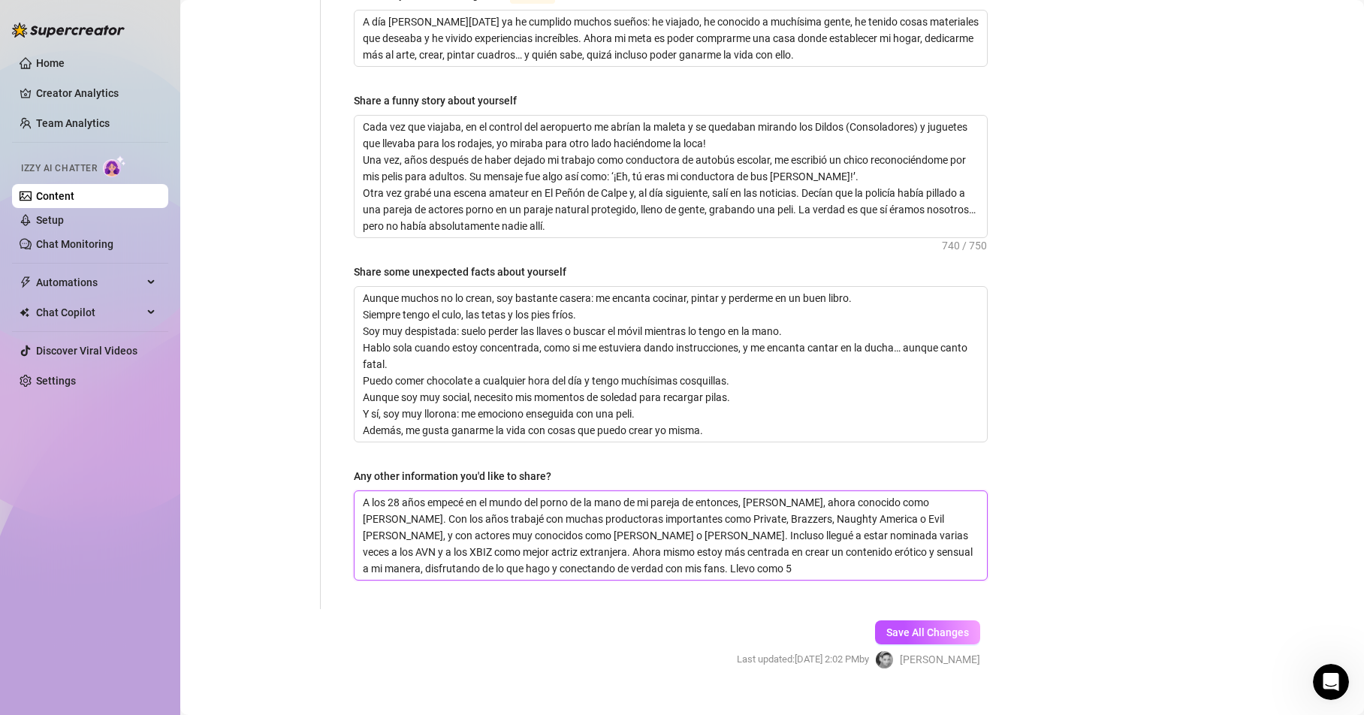
type textarea "A los 28 años empecé en el mundo del porno de la mano de mi pareja de entonces,…"
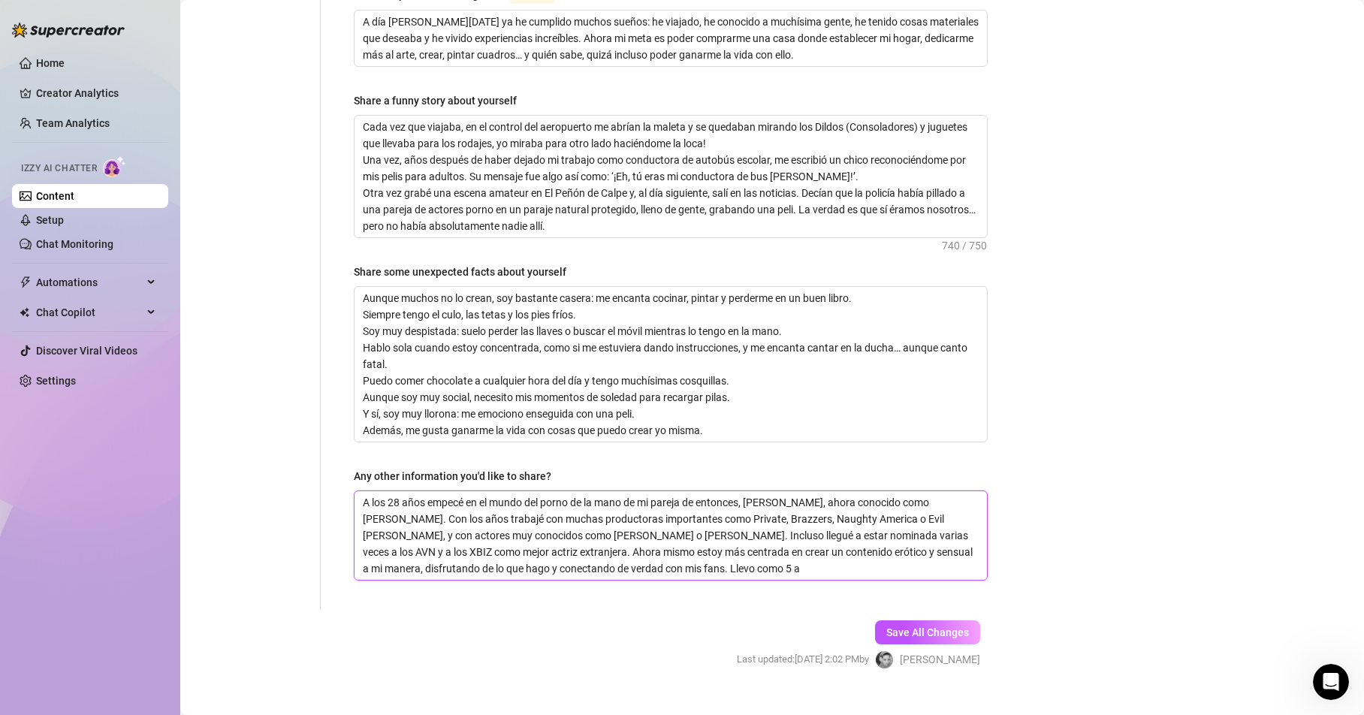
type textarea "A los 28 años empecé en el mundo del porno de la mano de mi pareja de entonces,…"
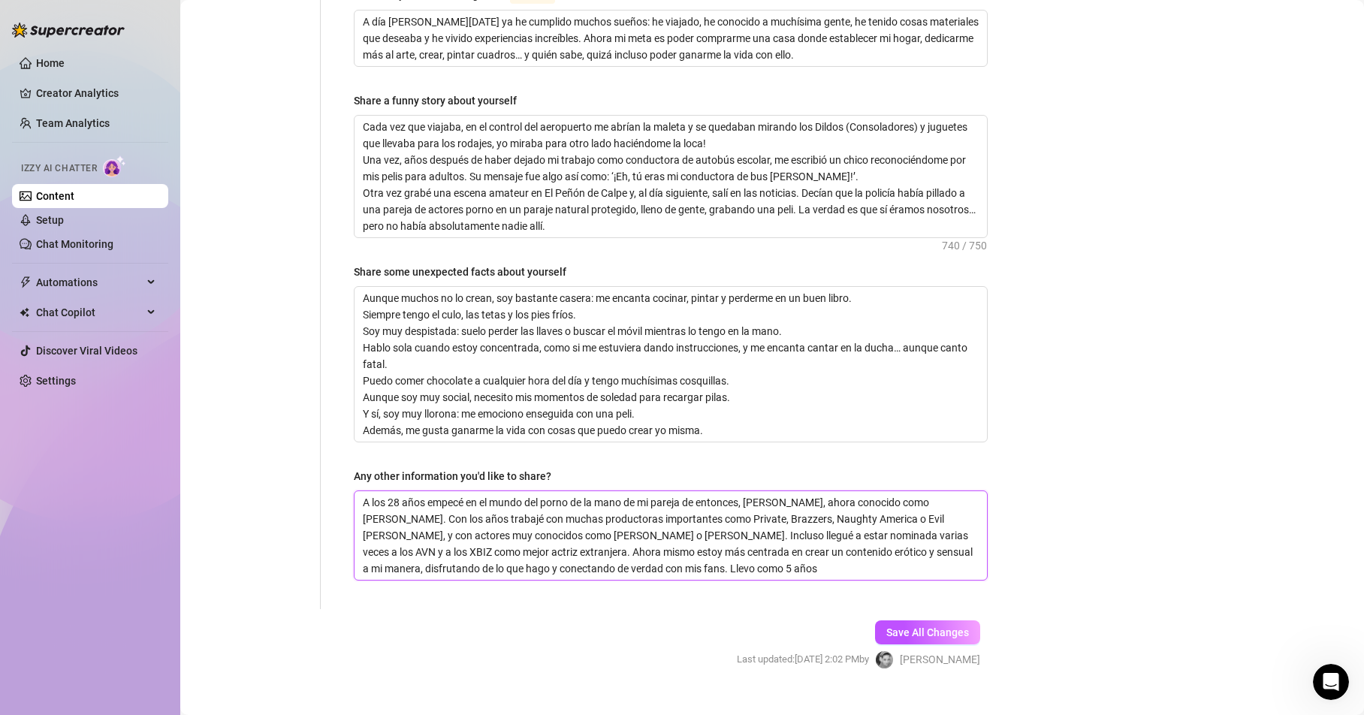
type textarea "A los 28 años empecé en el mundo del porno de la mano de mi pareja de entonces,…"
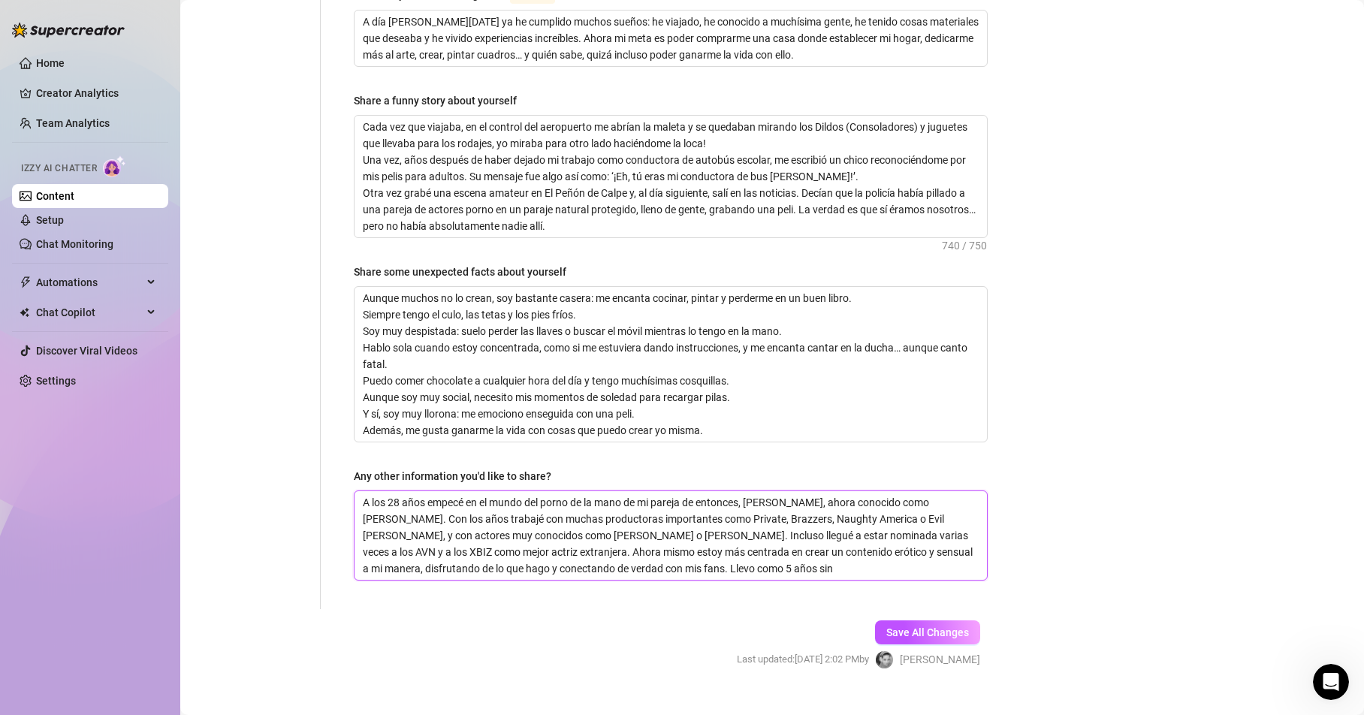
type textarea "A los 28 años empecé en el mundo del porno de la mano de mi pareja de entonces,…"
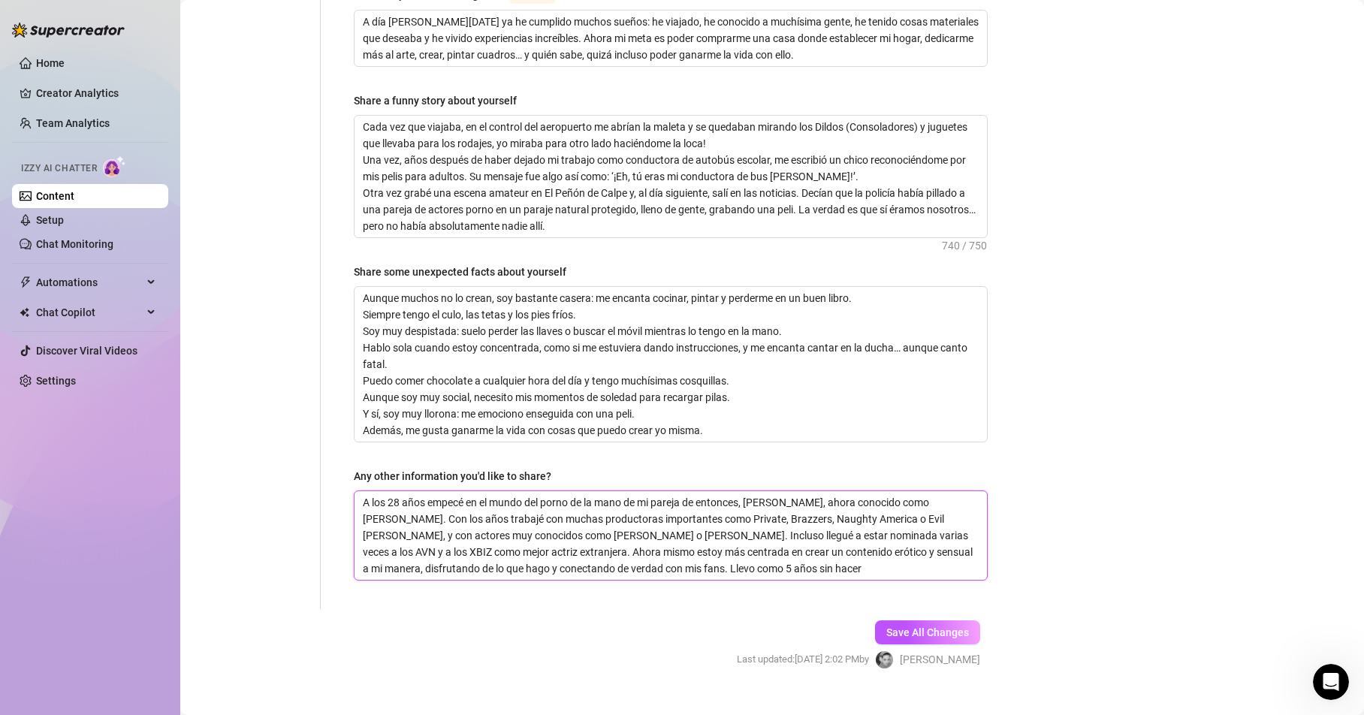
type textarea "A los 28 años empecé en el mundo del porno de la mano de mi pareja de entonces,…"
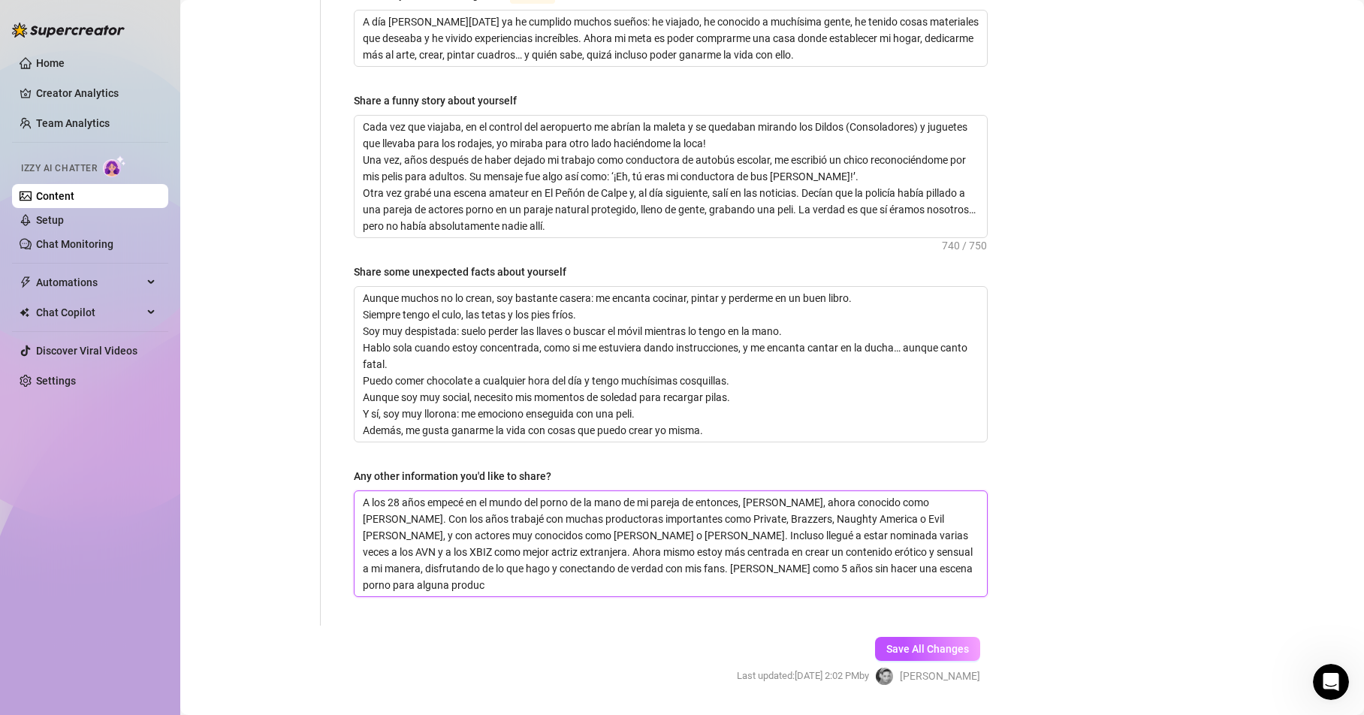
scroll to position [0, 0]
click at [915, 643] on span "Save All Changes" at bounding box center [927, 649] width 83 height 12
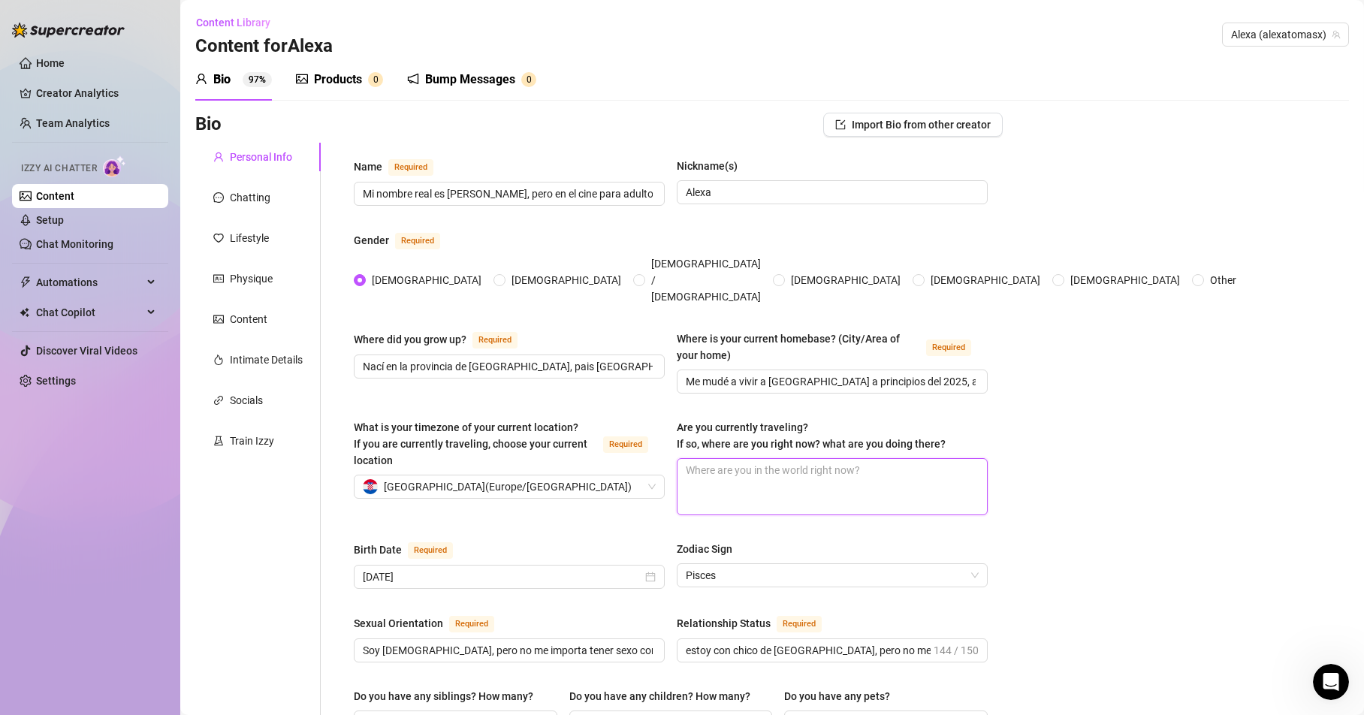
click at [751, 459] on textarea "Are you currently traveling? If so, where are you right now? what are you doing…" at bounding box center [831, 487] width 309 height 56
drag, startPoint x: 720, startPoint y: 438, endPoint x: 664, endPoint y: 445, distance: 56.8
click at [664, 445] on div "What is your timezone of your current location? If you are currently traveling,…" at bounding box center [671, 474] width 634 height 110
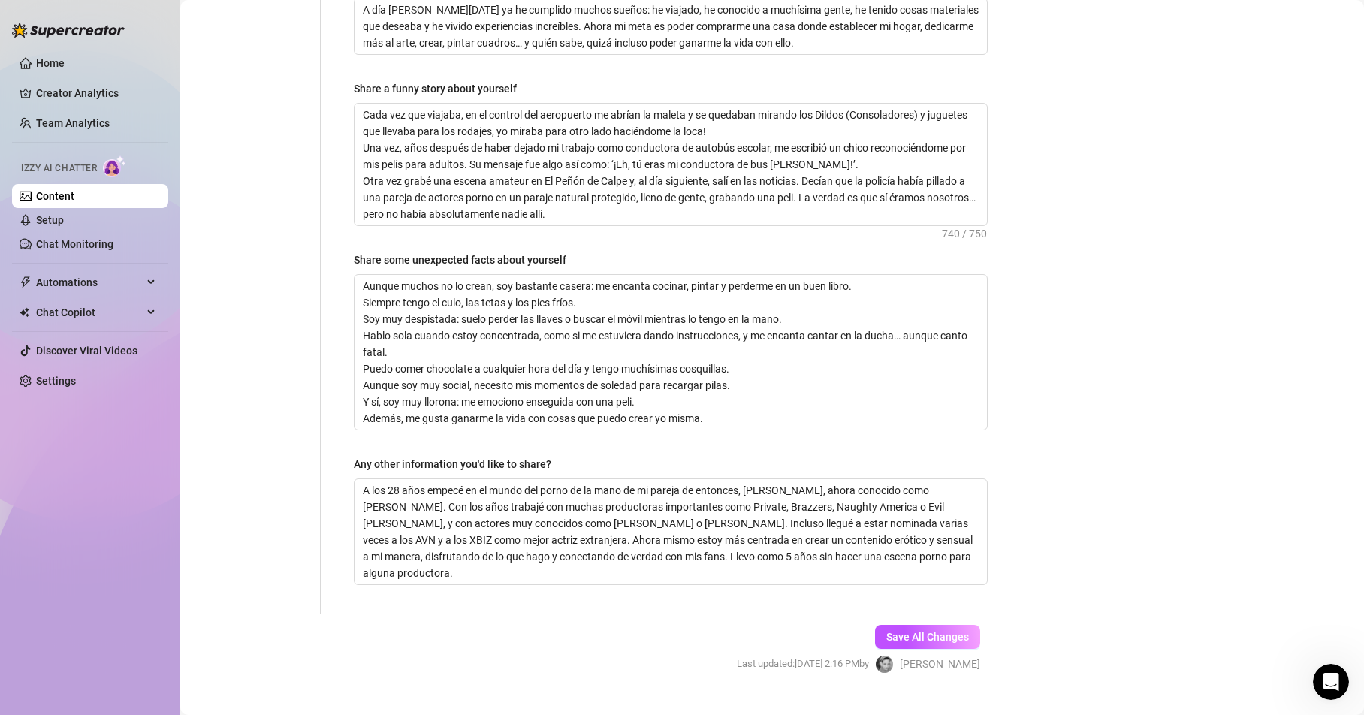
scroll to position [1007, 0]
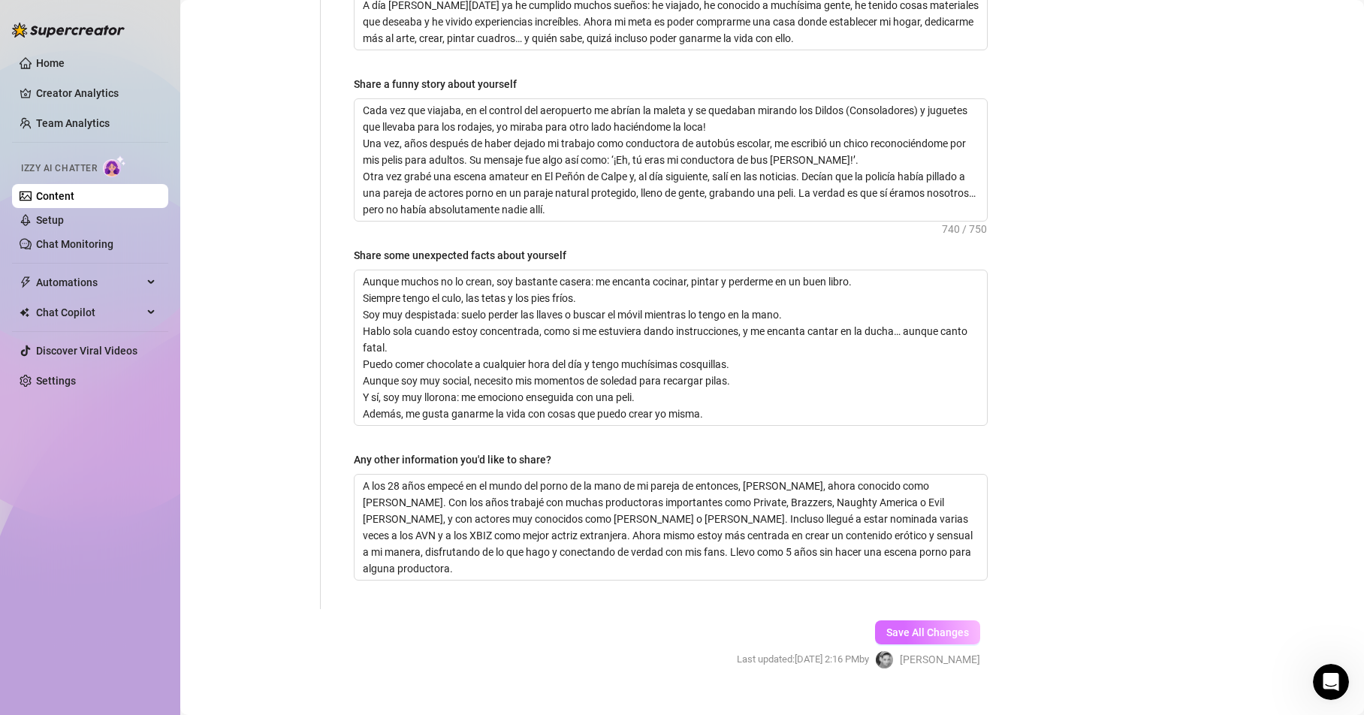
click at [912, 626] on span "Save All Changes" at bounding box center [927, 632] width 83 height 12
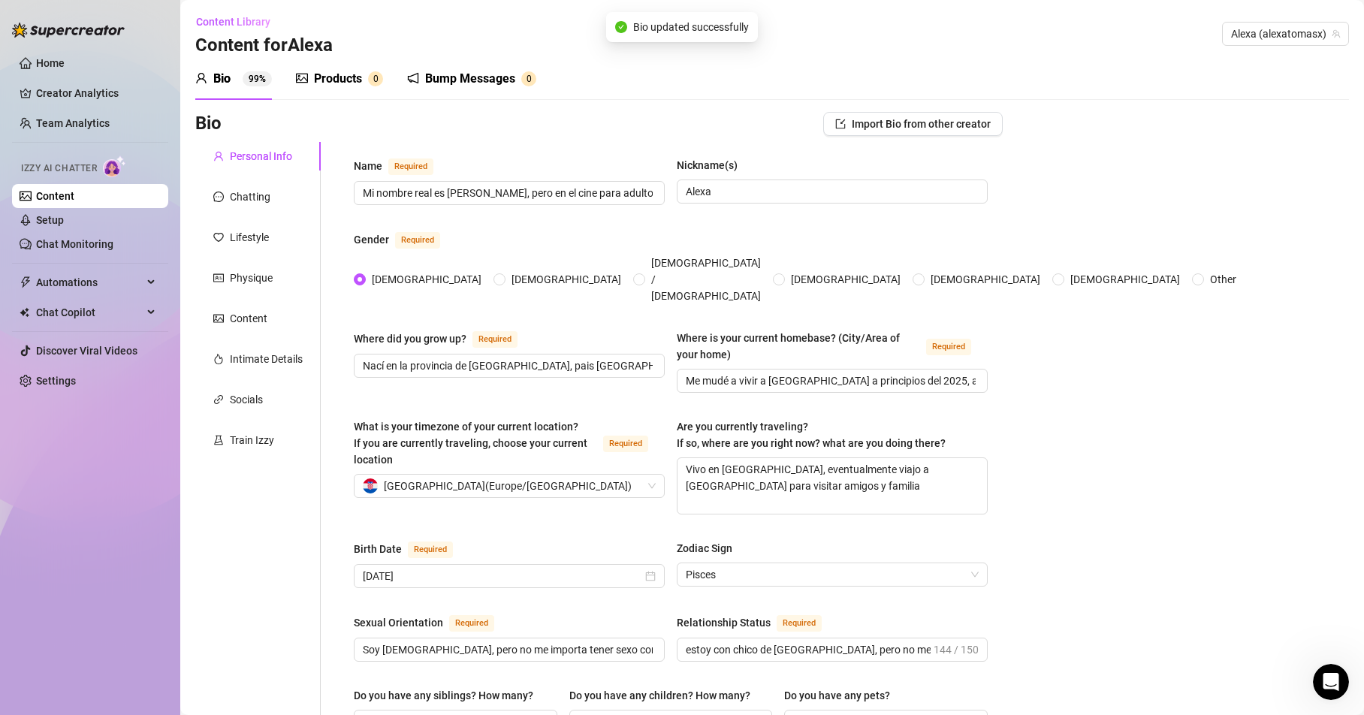
scroll to position [0, 0]
click at [261, 197] on div "Chatting" at bounding box center [250, 197] width 41 height 17
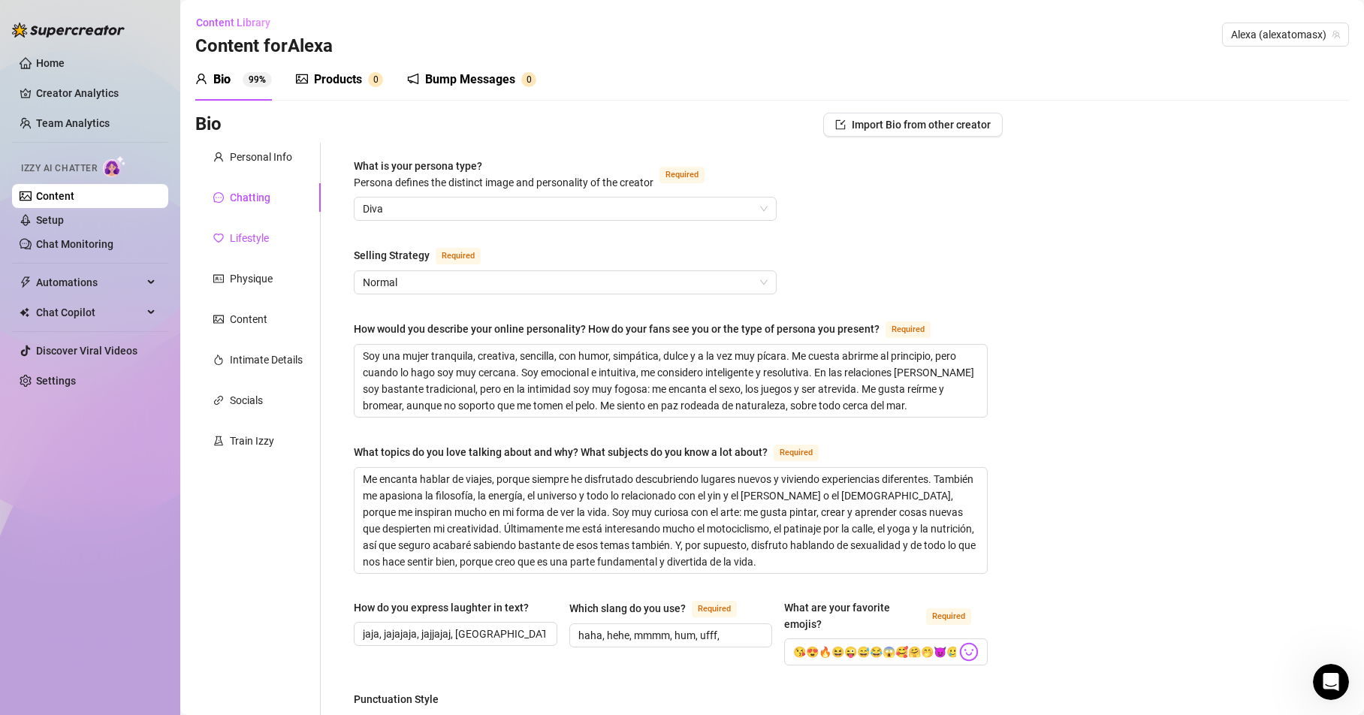
click at [259, 237] on div "Lifestyle" at bounding box center [249, 238] width 39 height 17
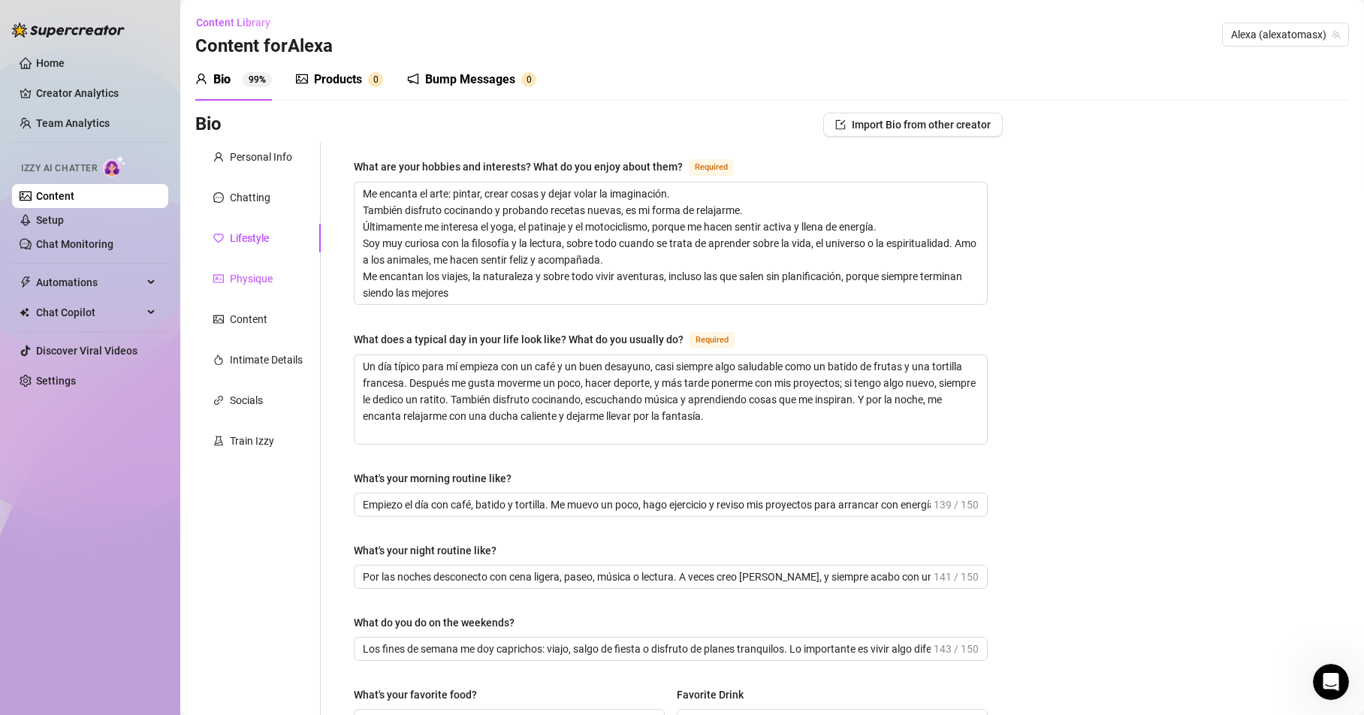
click at [255, 273] on div "Physique" at bounding box center [251, 278] width 43 height 17
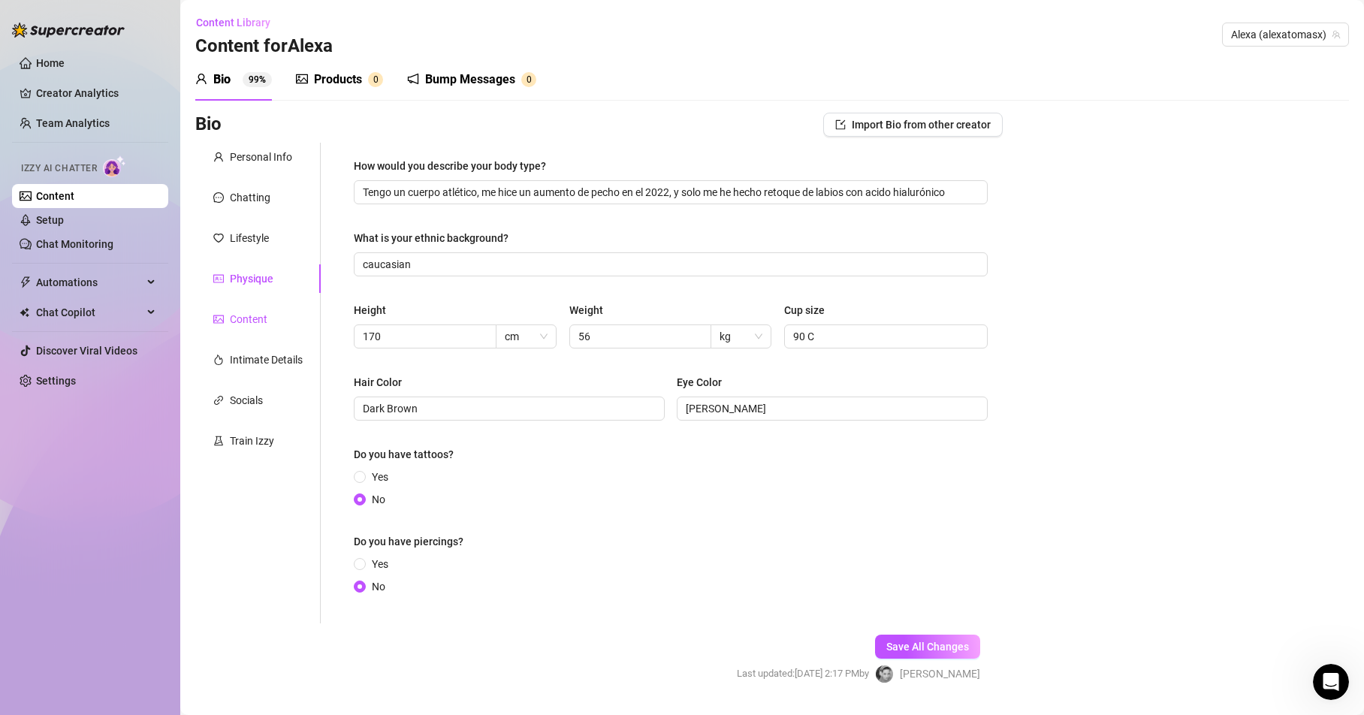
click at [251, 314] on div "Content" at bounding box center [249, 319] width 38 height 17
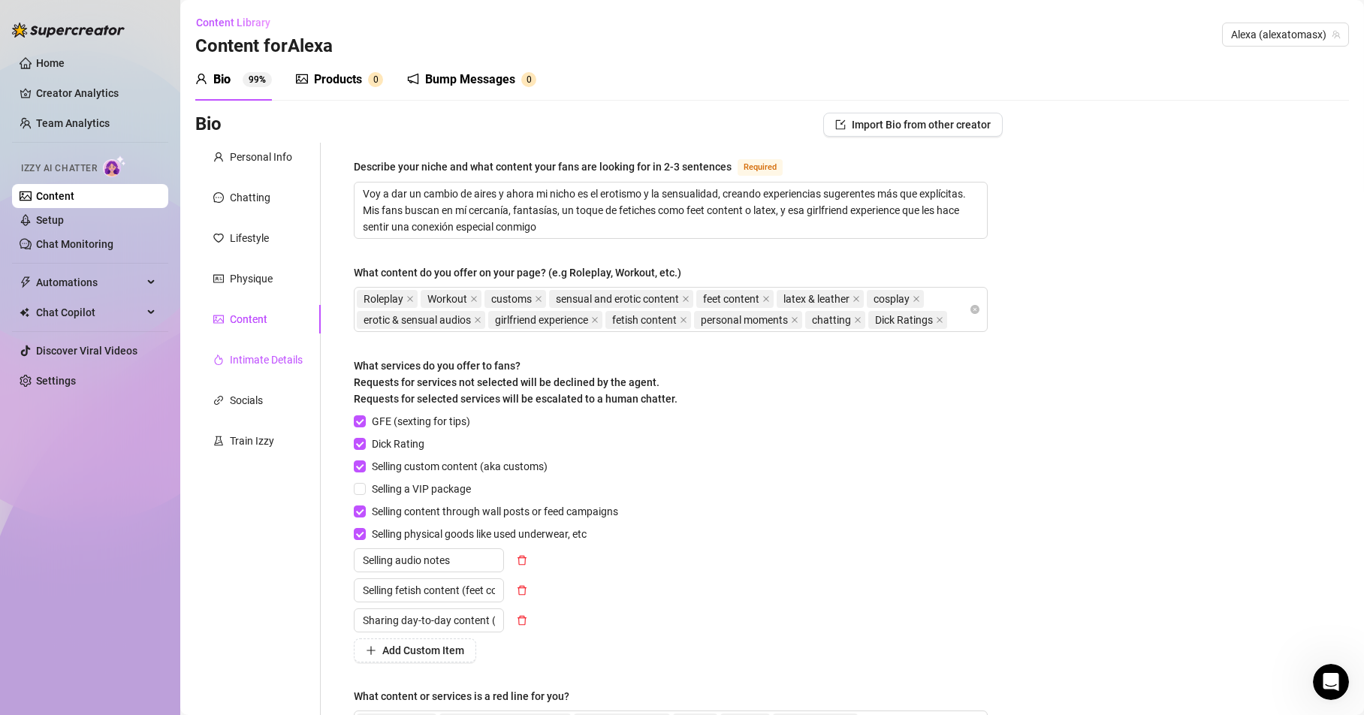
click at [281, 354] on div "Intimate Details" at bounding box center [266, 360] width 73 height 17
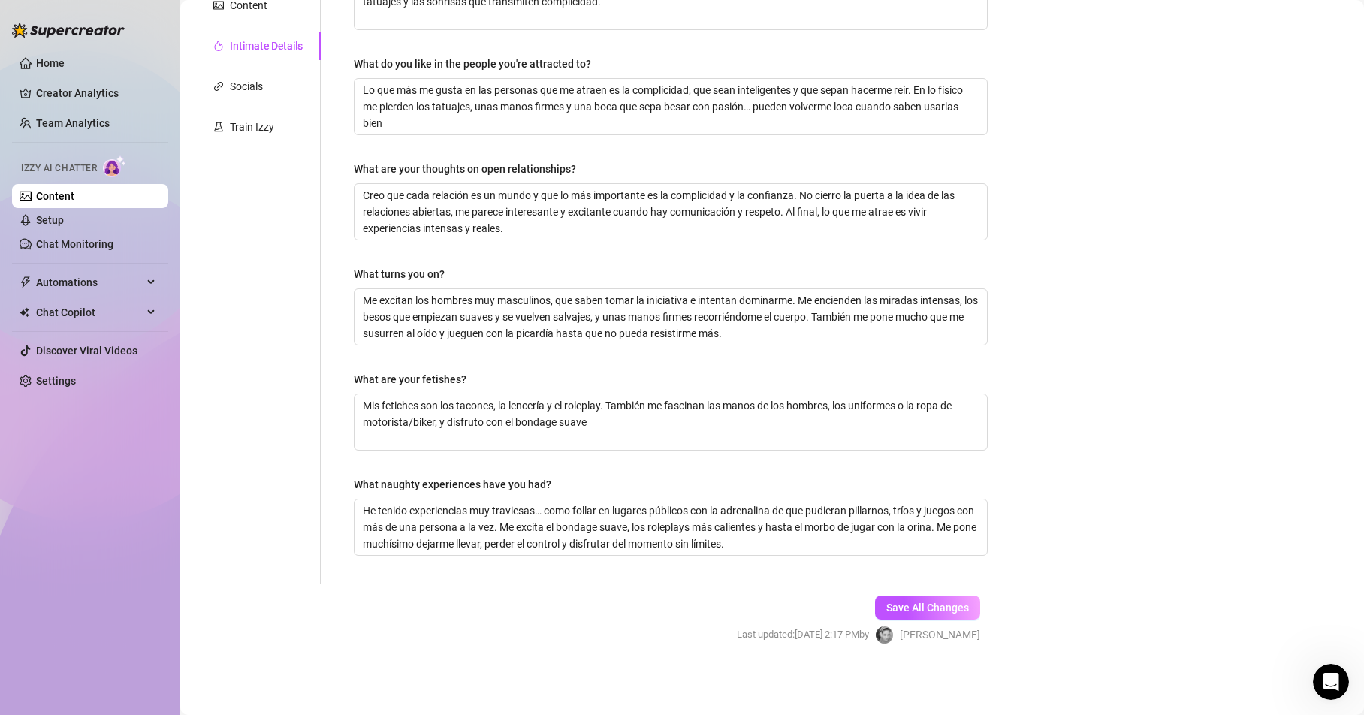
scroll to position [315, 0]
click at [245, 89] on div "Socials" at bounding box center [246, 85] width 33 height 17
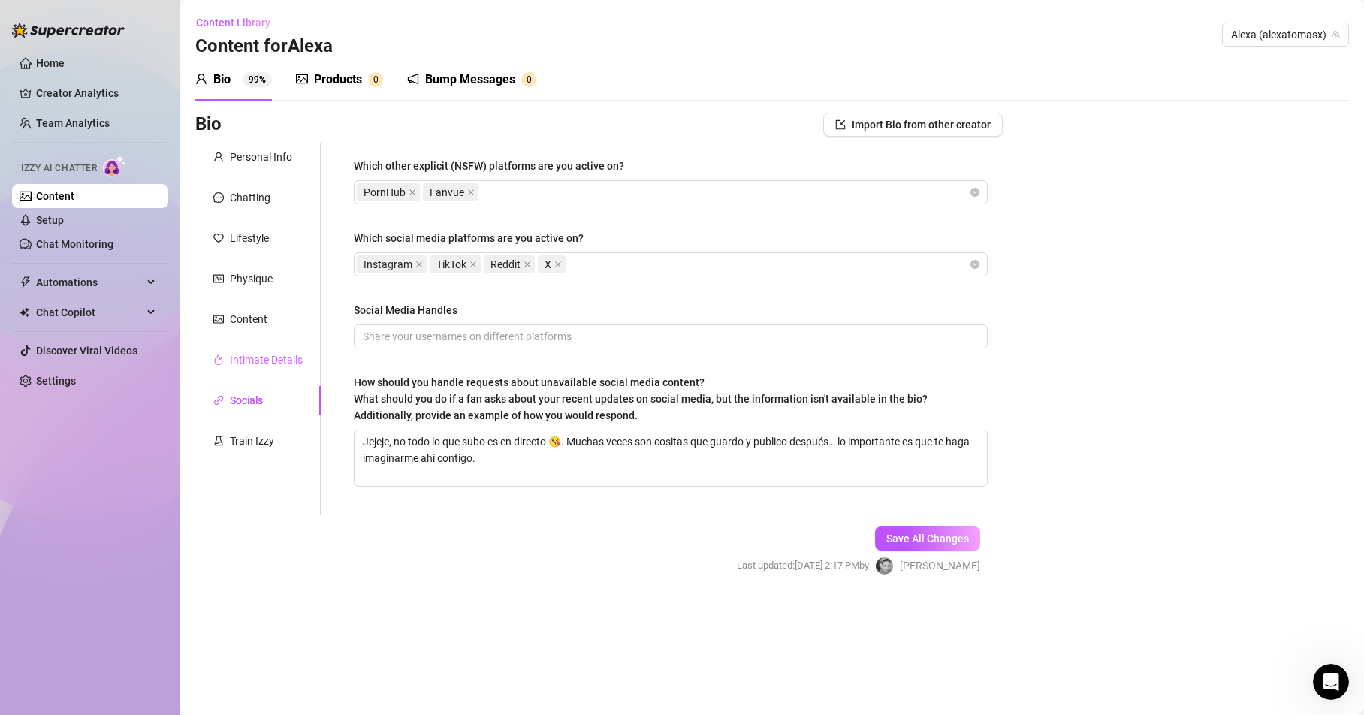
scroll to position [0, 0]
click at [435, 331] on input "Social Media Handles" at bounding box center [669, 336] width 613 height 17
click at [548, 588] on form "Personal Info Chatting Lifestyle Physique Content Intimate Details Socials Trai…" at bounding box center [598, 372] width 807 height 459
click at [919, 534] on span "Save All Changes" at bounding box center [927, 539] width 83 height 12
click at [243, 436] on div "Train Izzy" at bounding box center [252, 441] width 44 height 17
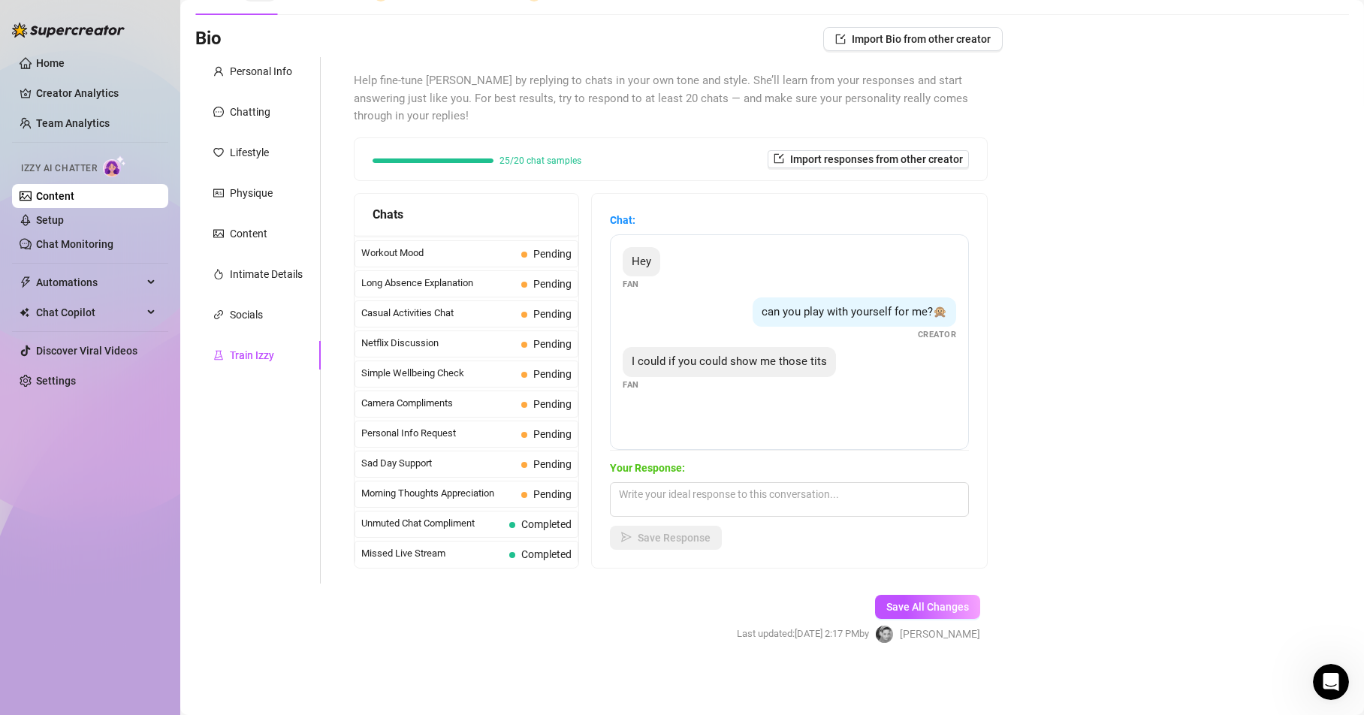
scroll to position [1348, 0]
click at [50, 216] on link "Setup" at bounding box center [50, 220] width 28 height 12
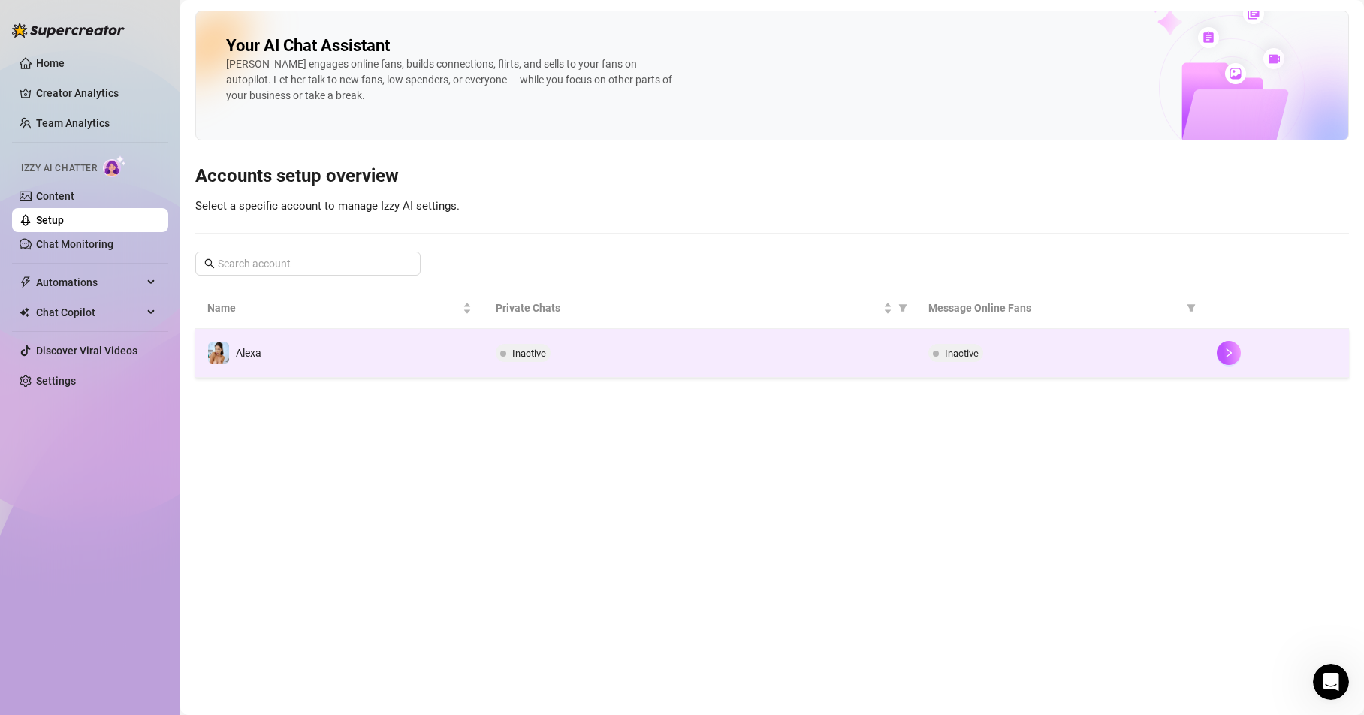
click at [262, 357] on td "Alexa" at bounding box center [339, 353] width 288 height 49
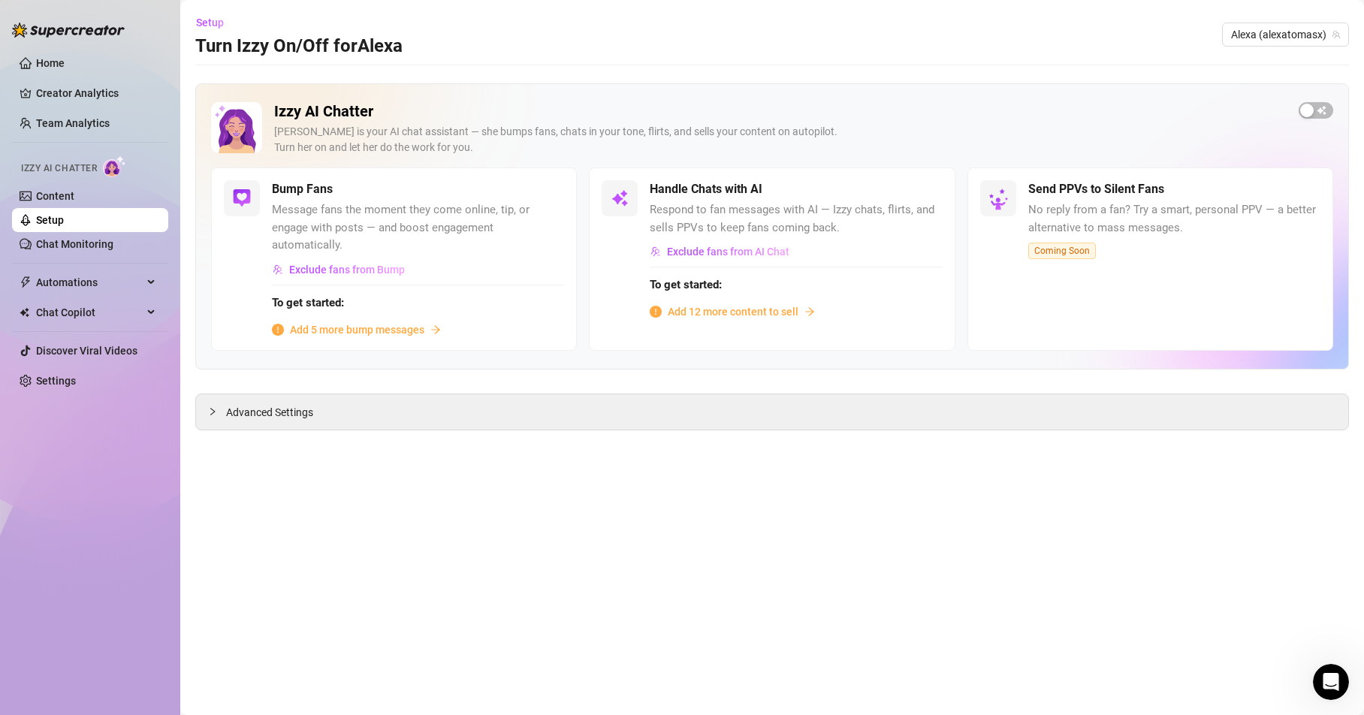
click at [1071, 254] on span "Coming Soon" at bounding box center [1062, 251] width 68 height 17
click at [1081, 183] on h5 "Send PPVs to Silent Fans" at bounding box center [1096, 189] width 136 height 18
click at [383, 331] on span "Add 5 more bump messages" at bounding box center [357, 329] width 134 height 17
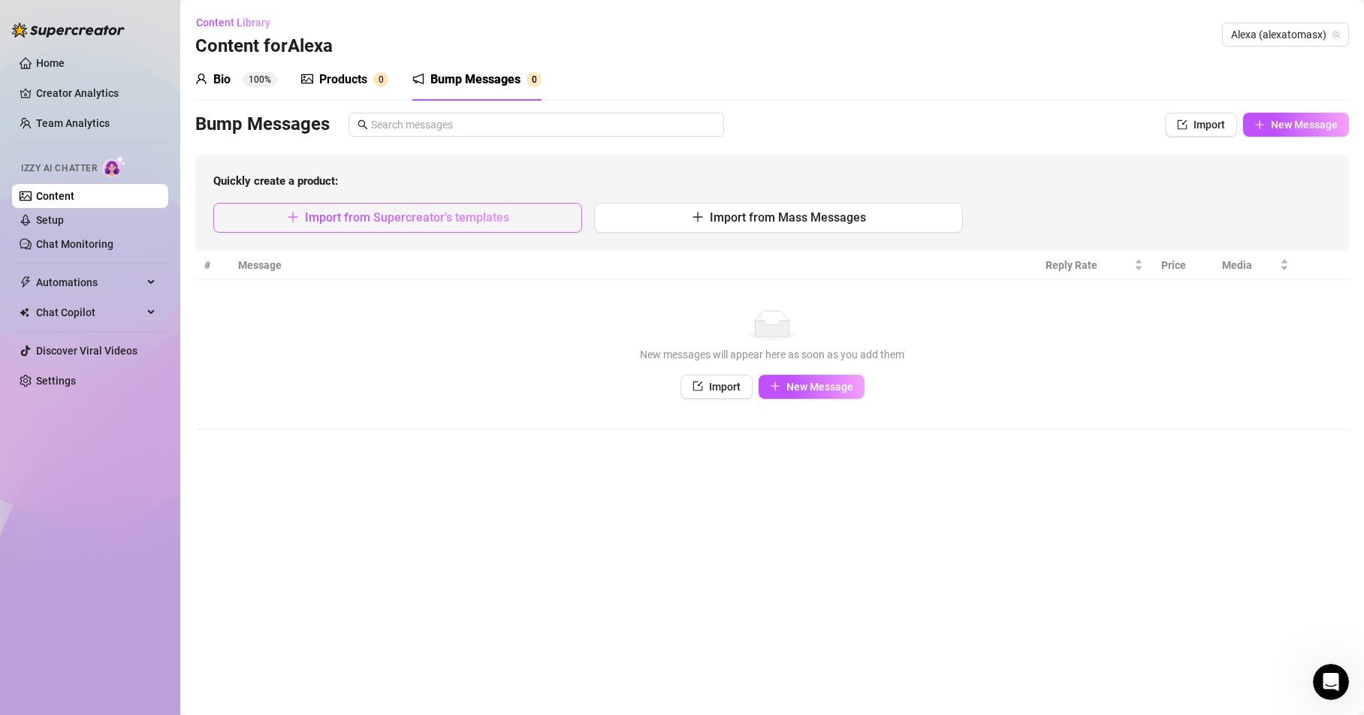
click at [413, 218] on span "Import from Supercreator's templates" at bounding box center [407, 217] width 204 height 14
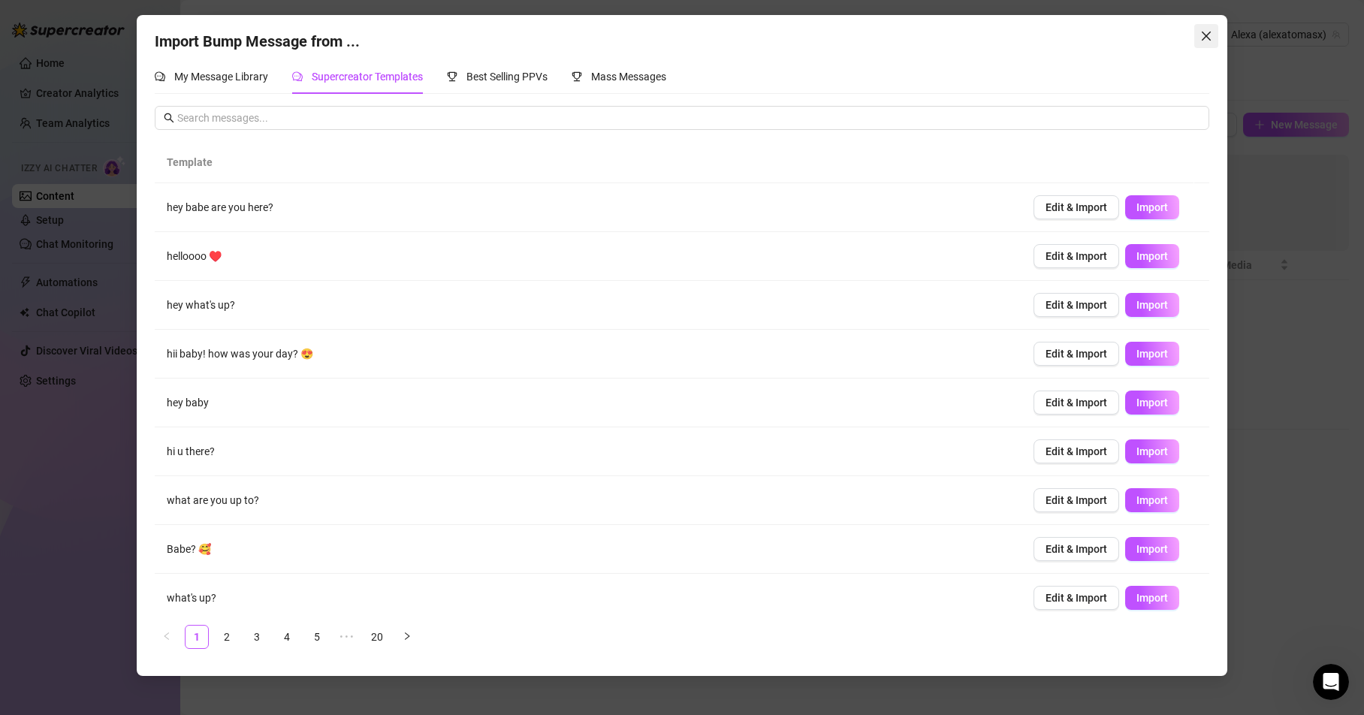
click at [1210, 37] on icon "close" at bounding box center [1206, 36] width 12 height 12
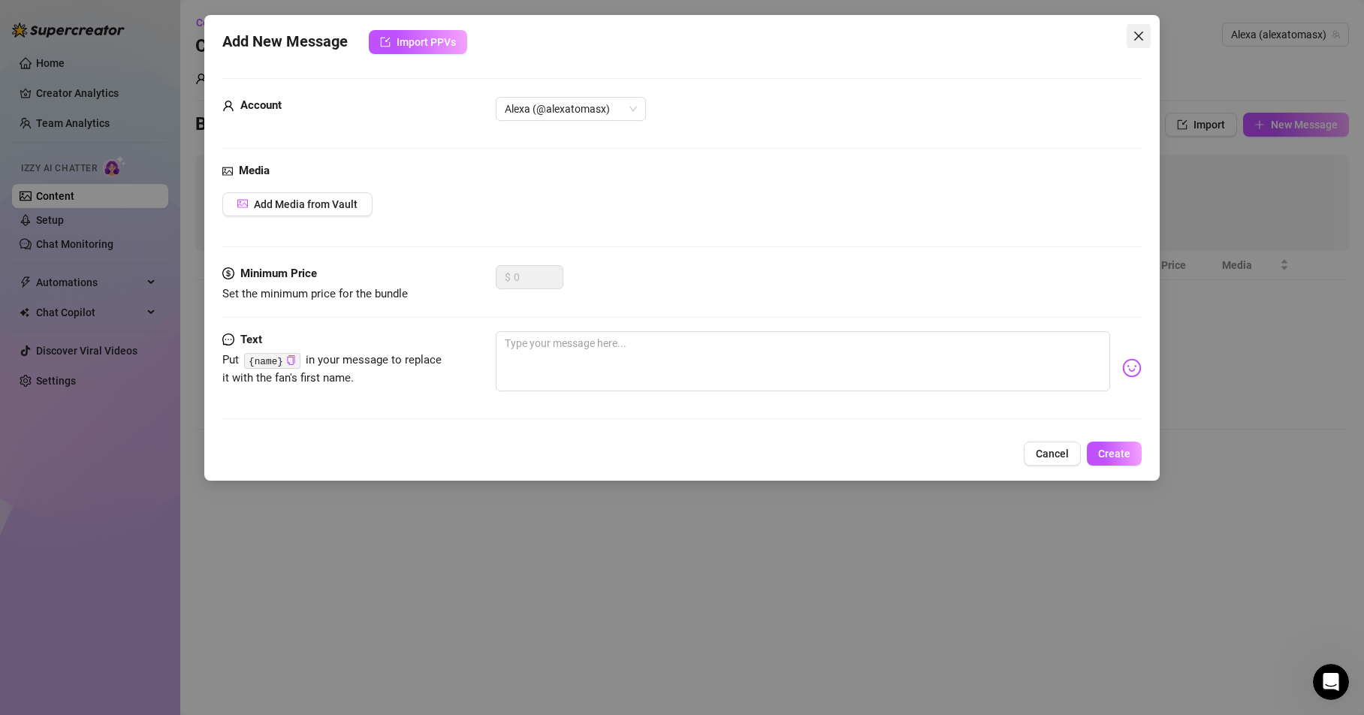
click at [1140, 38] on icon "close" at bounding box center [1137, 36] width 9 height 9
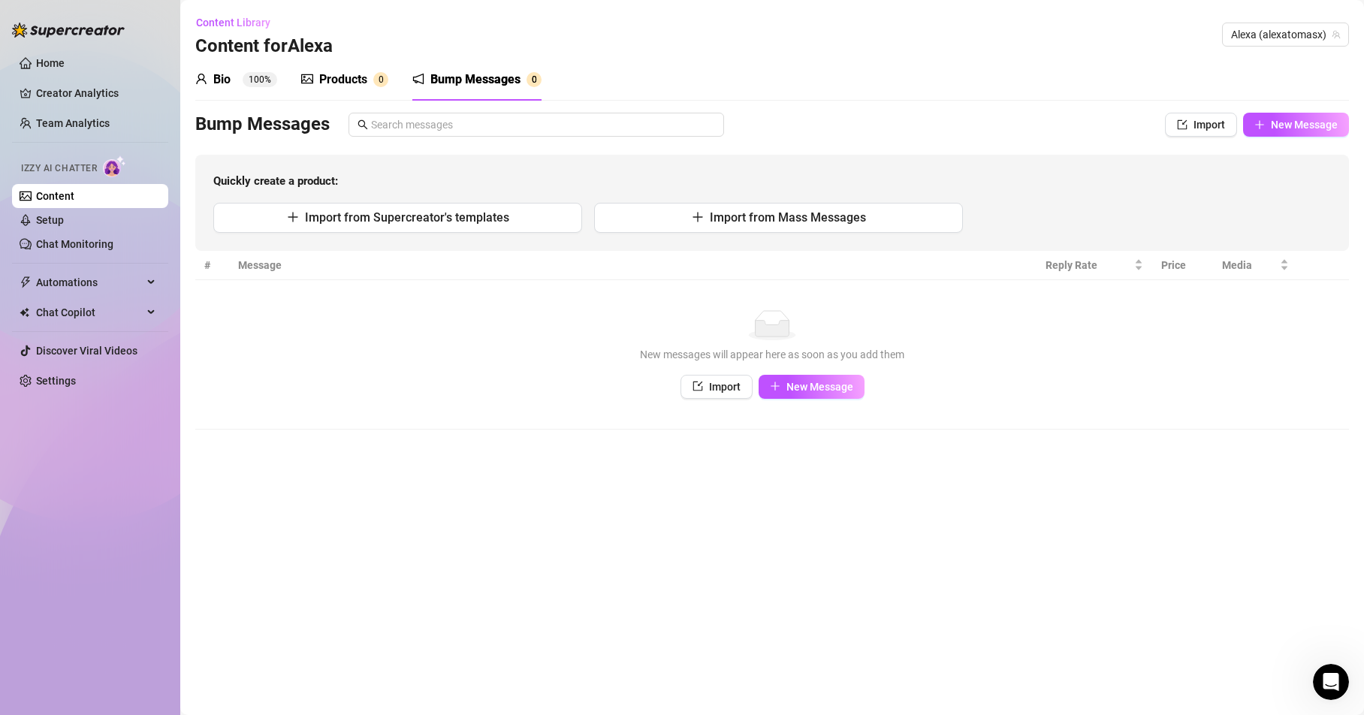
click at [264, 270] on th "Message" at bounding box center [632, 265] width 807 height 29
click at [326, 264] on th "Message" at bounding box center [632, 265] width 807 height 29
click at [799, 385] on span "New Message" at bounding box center [819, 387] width 67 height 12
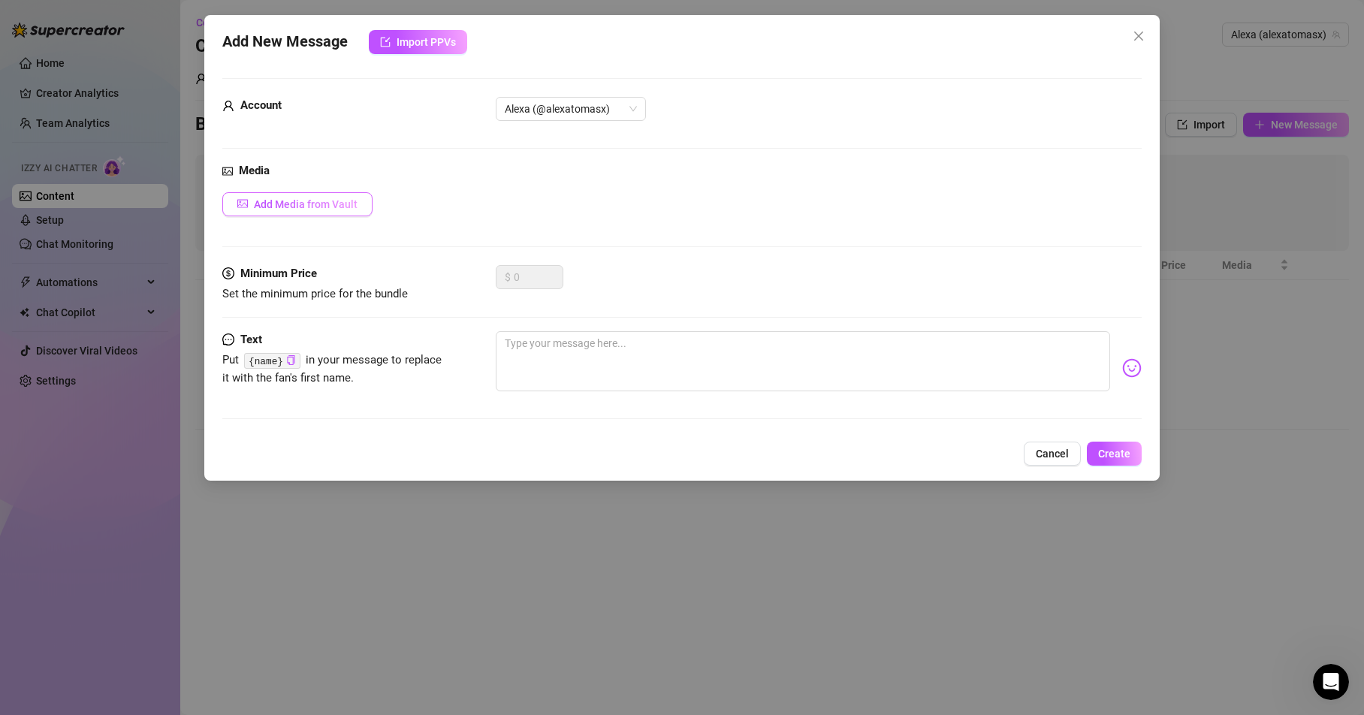
click at [296, 208] on span "Add Media from Vault" at bounding box center [306, 204] width 104 height 12
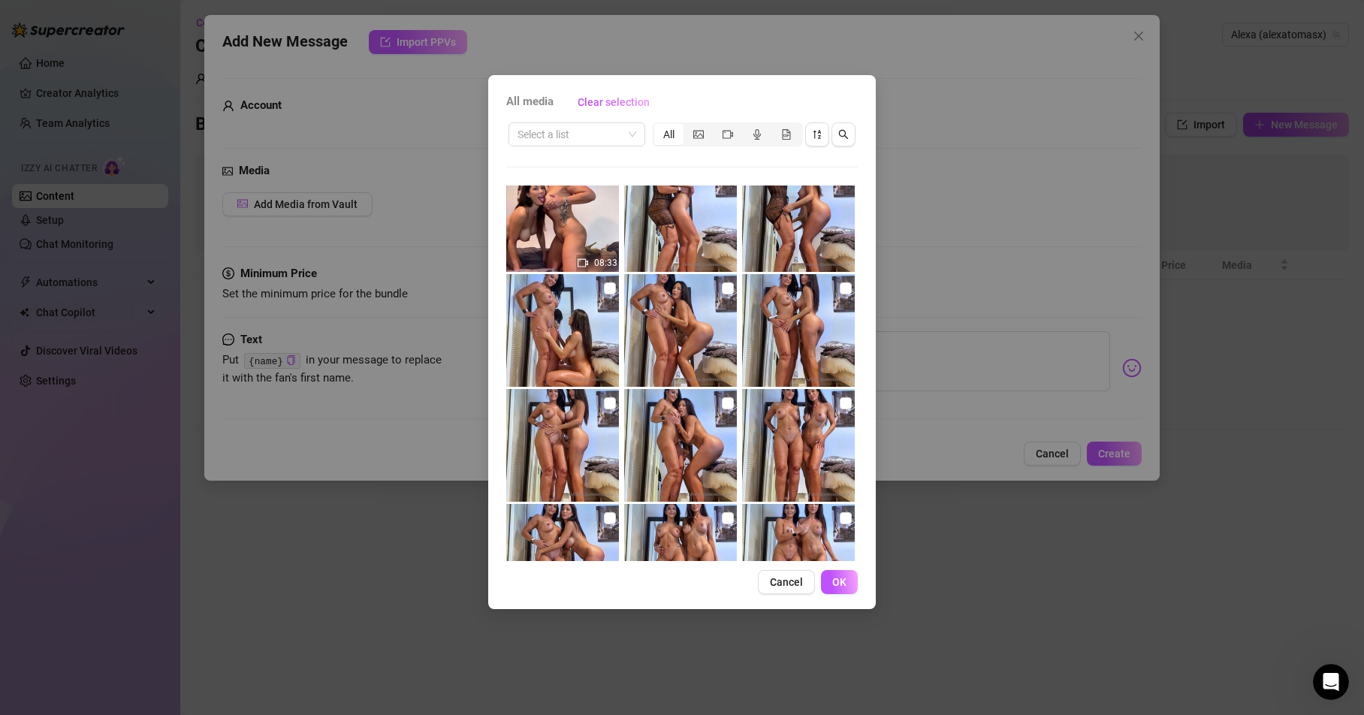
scroll to position [5001, 0]
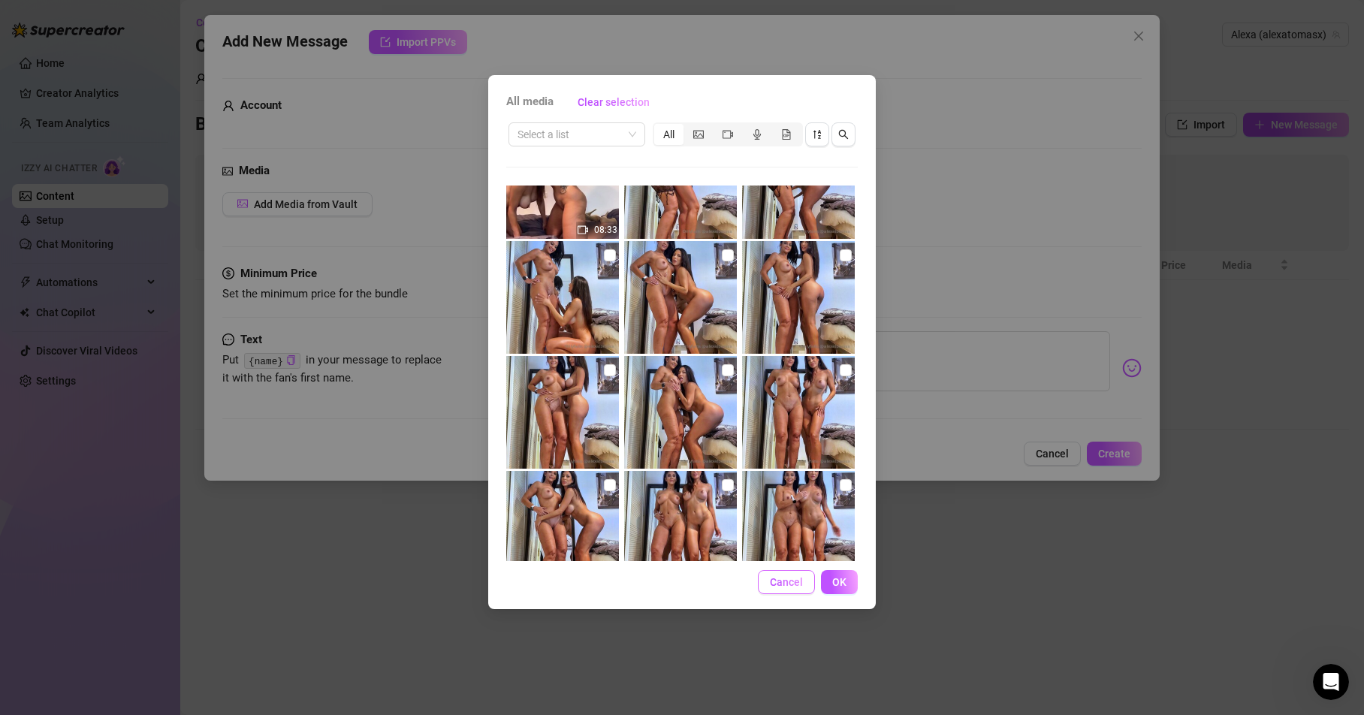
click at [773, 587] on span "Cancel" at bounding box center [786, 582] width 33 height 12
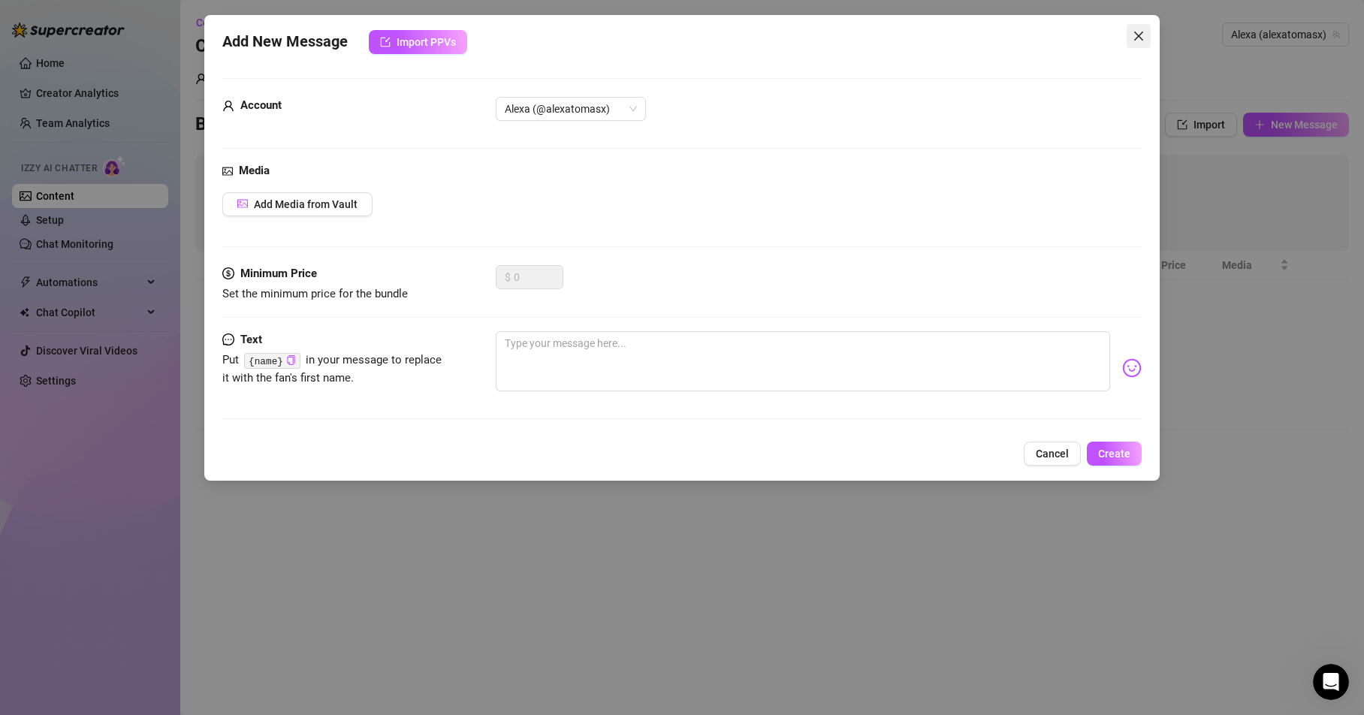
click at [1136, 36] on icon "close" at bounding box center [1139, 36] width 12 height 12
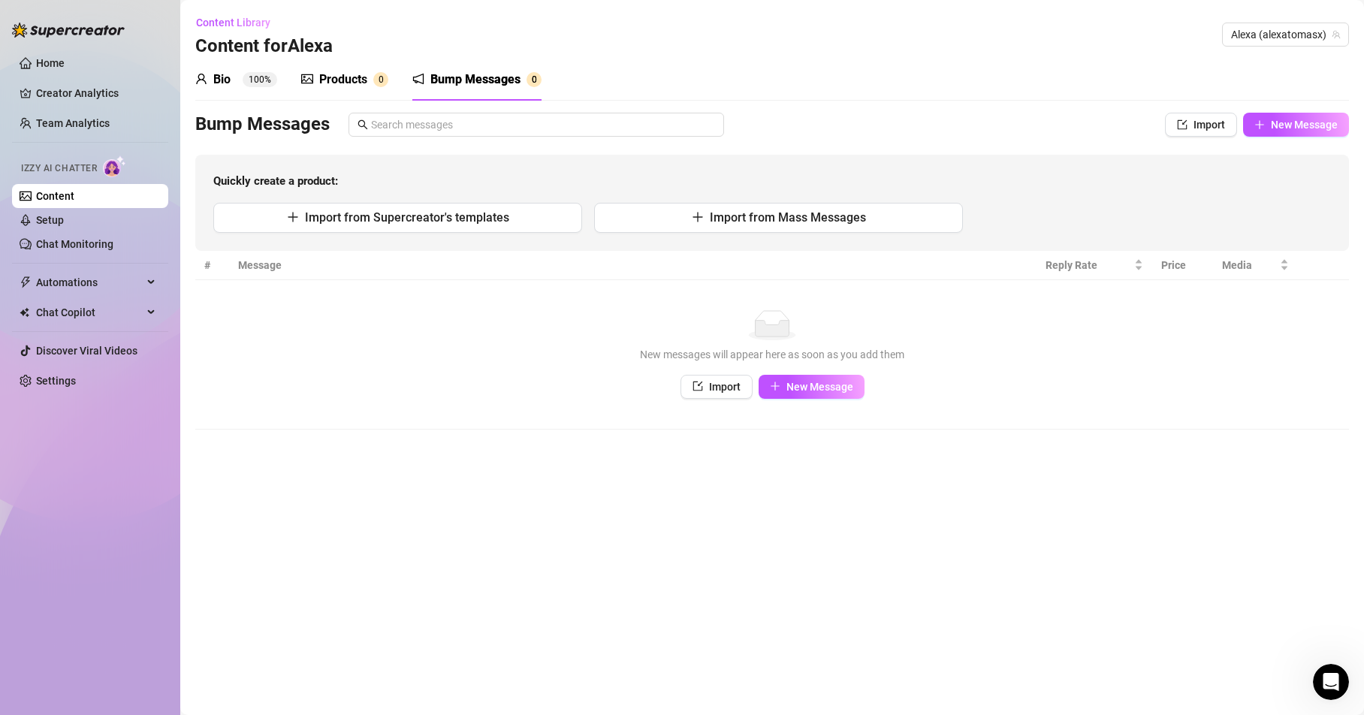
click at [322, 78] on div "Products" at bounding box center [343, 80] width 48 height 18
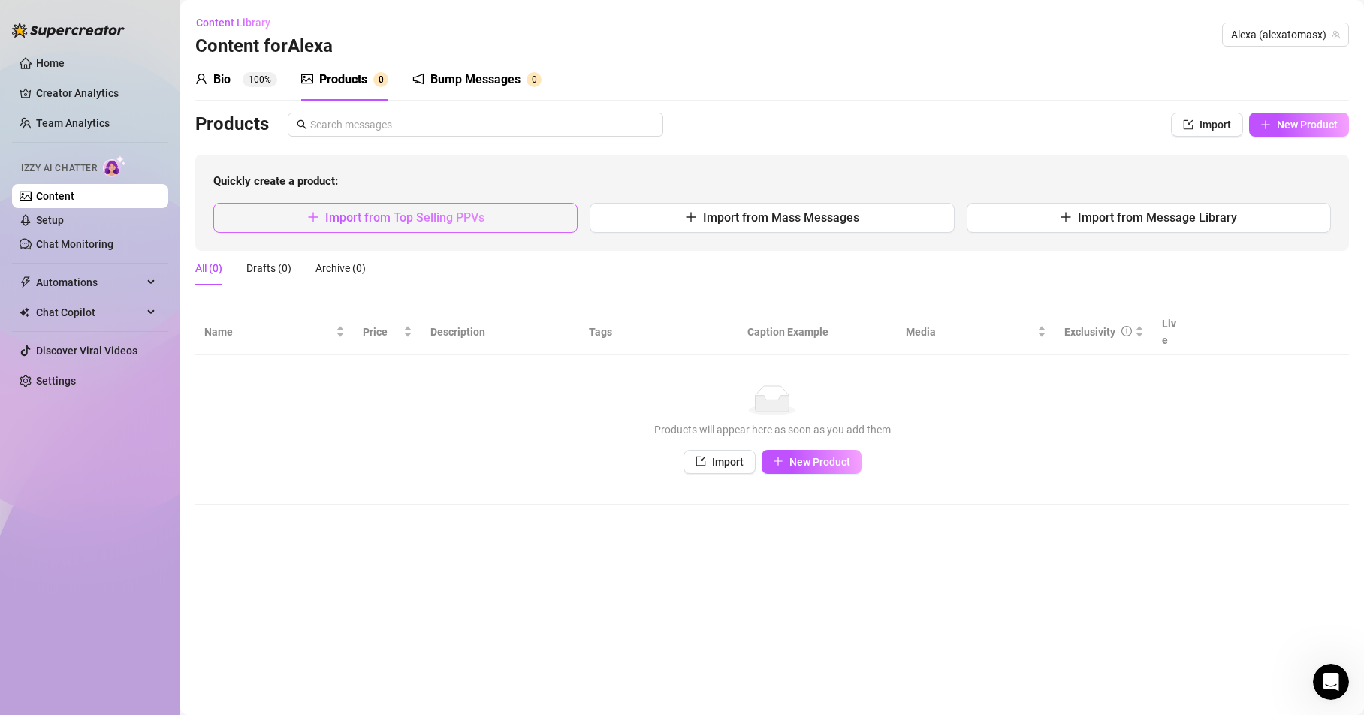
click at [400, 214] on span "Import from Top Selling PPVs" at bounding box center [404, 217] width 159 height 14
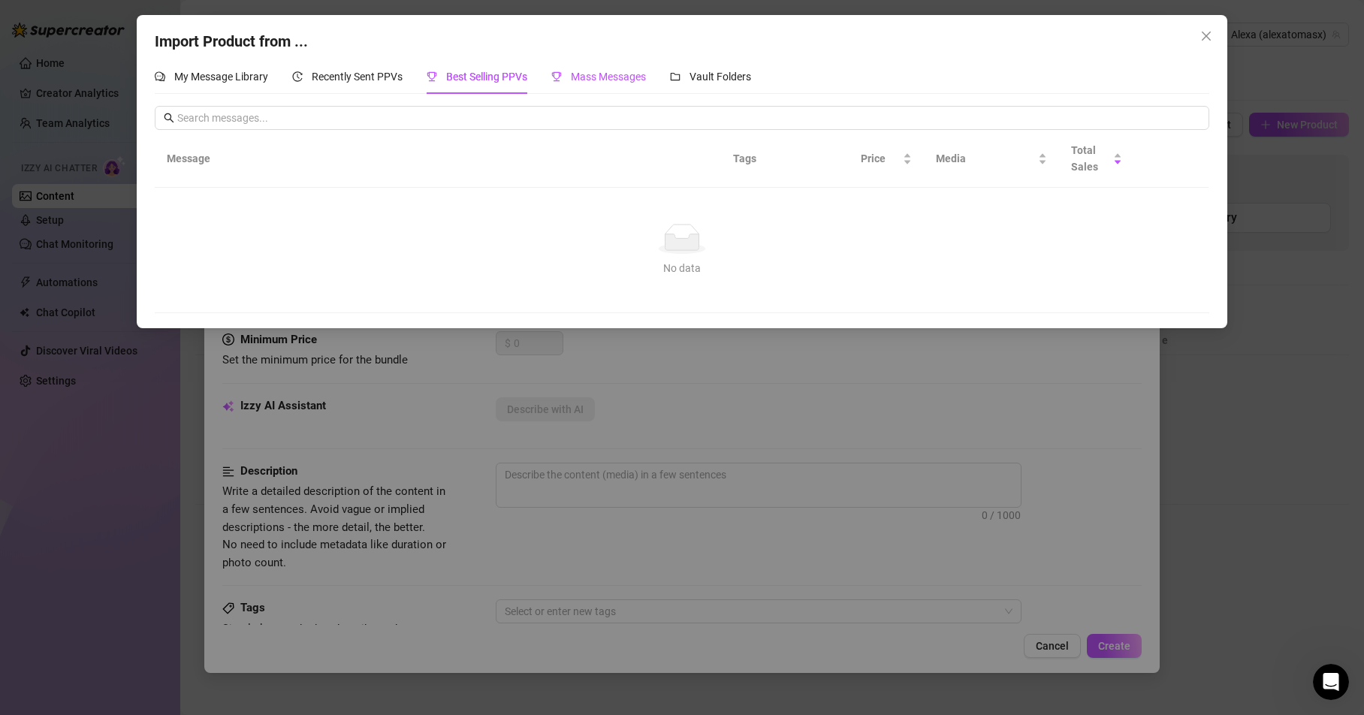
click at [587, 79] on span "Mass Messages" at bounding box center [608, 77] width 75 height 12
click at [1210, 31] on icon "close" at bounding box center [1206, 36] width 12 height 12
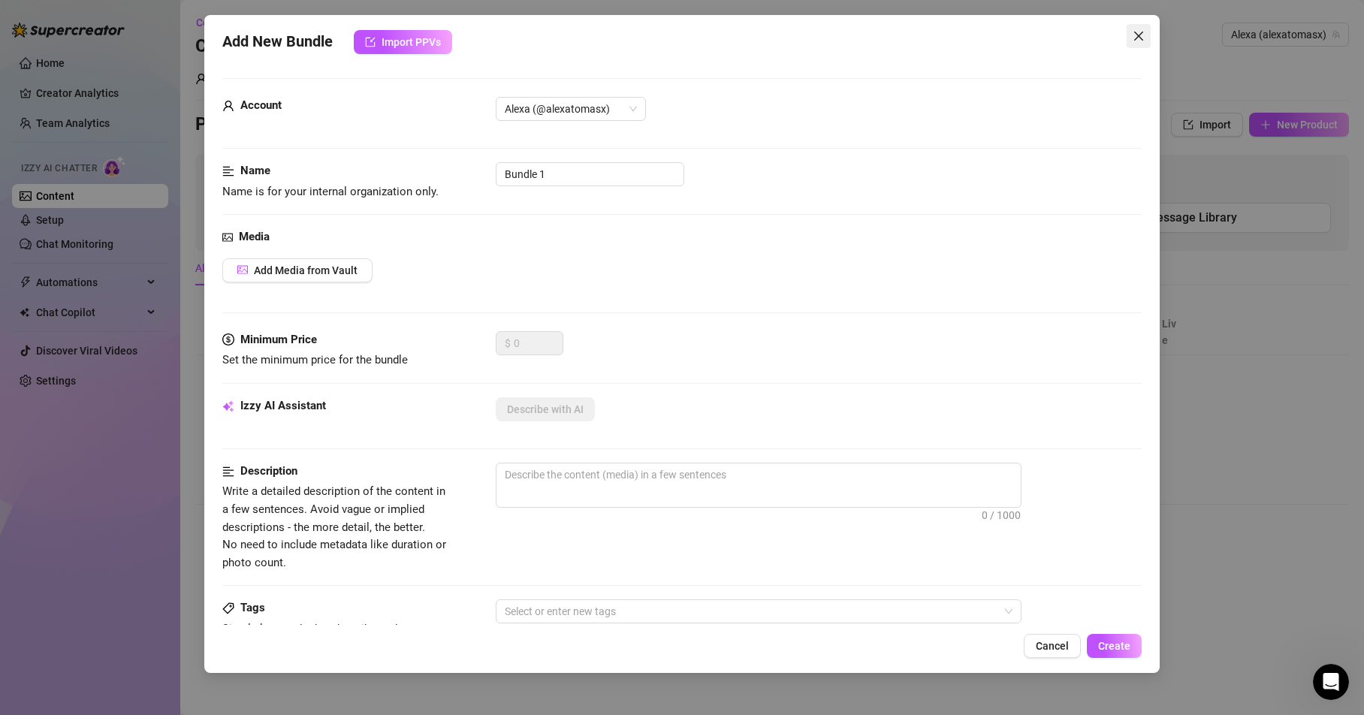
click at [1135, 37] on icon "close" at bounding box center [1139, 36] width 12 height 12
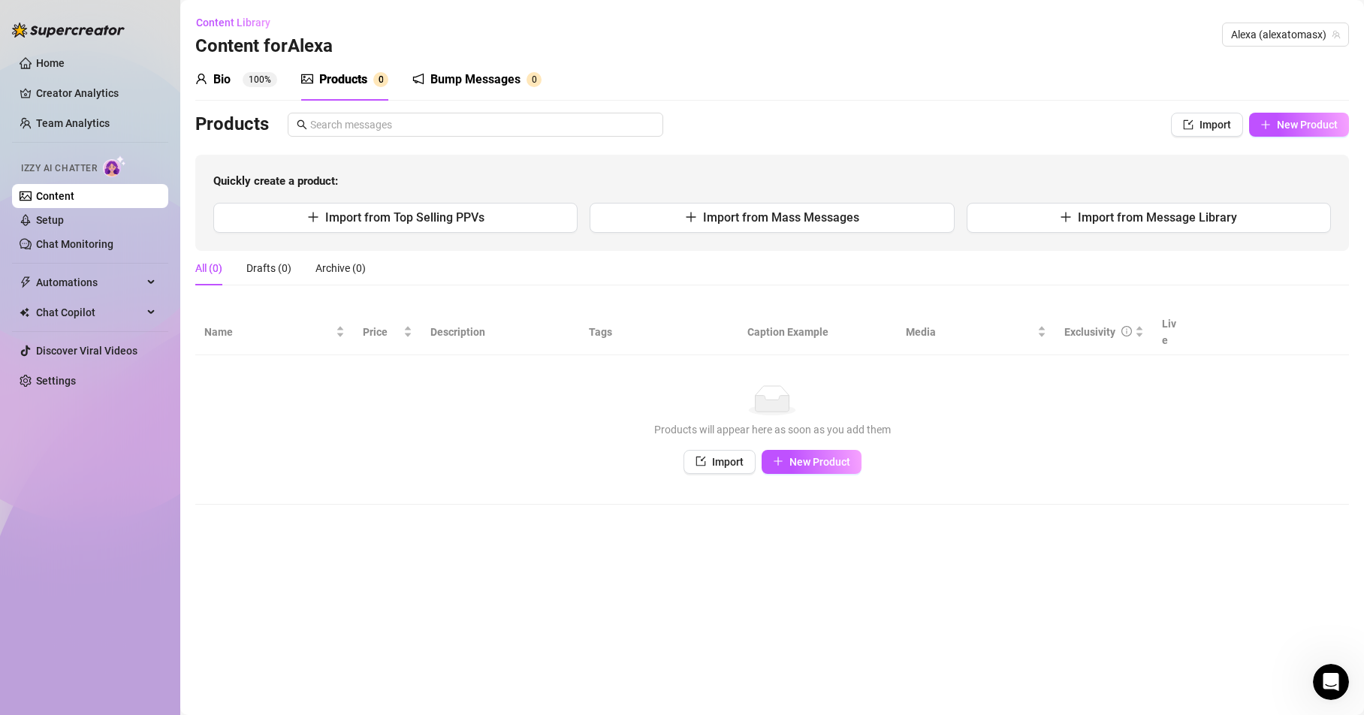
click at [387, 579] on main "Content Library Content for [PERSON_NAME] (alexatomasx) Bio 100% Products 0 Bum…" at bounding box center [772, 357] width 1184 height 715
